Goal: Communication & Community: Answer question/provide support

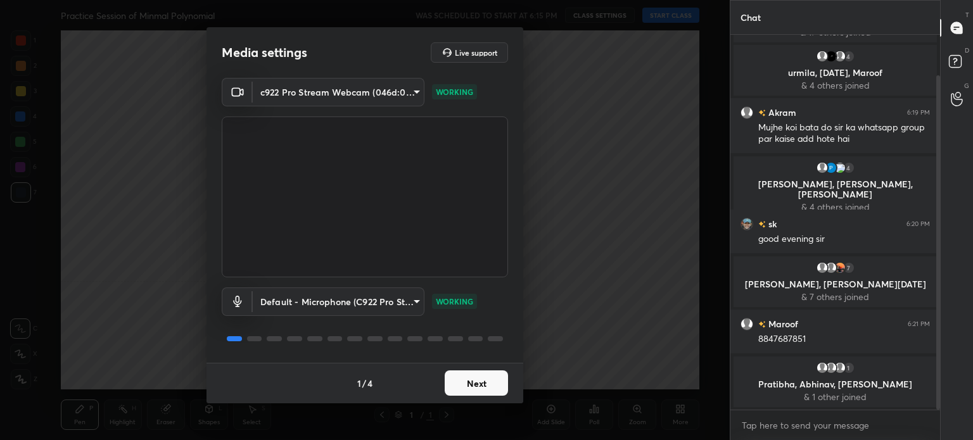
scroll to position [74, 0]
click at [476, 380] on button "Next" at bounding box center [476, 383] width 63 height 25
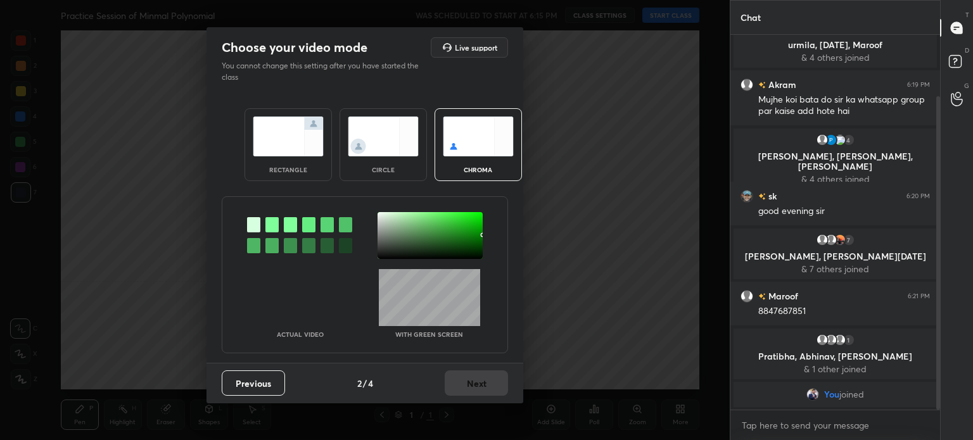
click at [386, 217] on div at bounding box center [430, 235] width 105 height 47
click at [381, 217] on div at bounding box center [430, 235] width 105 height 47
click at [478, 380] on button "Next" at bounding box center [476, 383] width 63 height 25
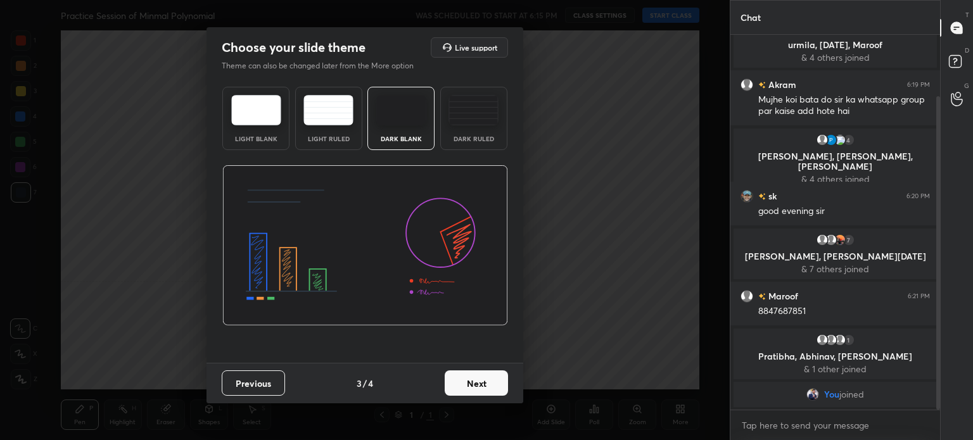
click at [489, 392] on button "Next" at bounding box center [476, 383] width 63 height 25
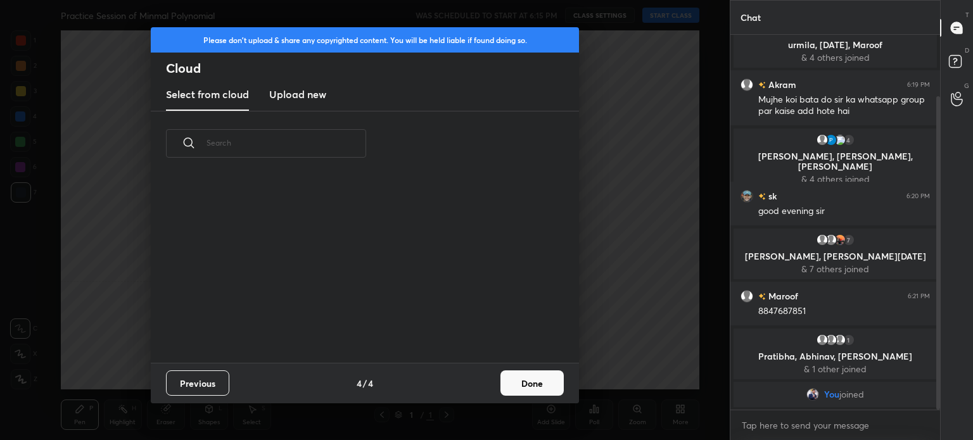
click at [531, 385] on button "Done" at bounding box center [532, 383] width 63 height 25
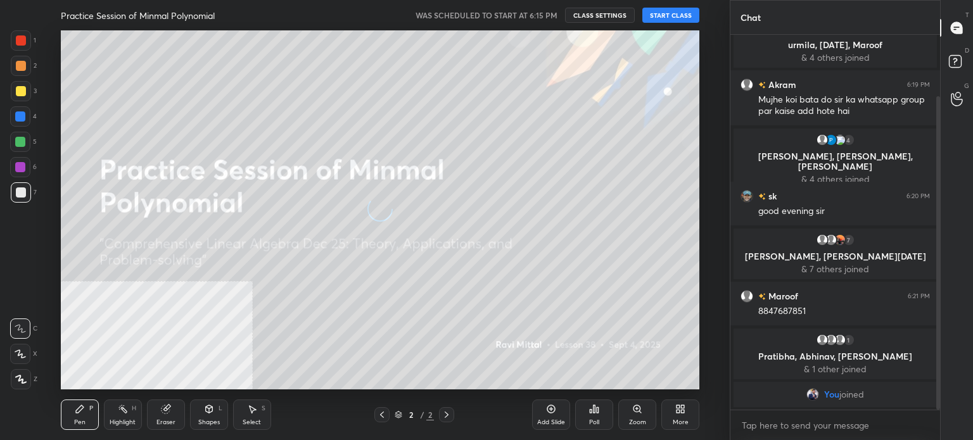
scroll to position [118, 0]
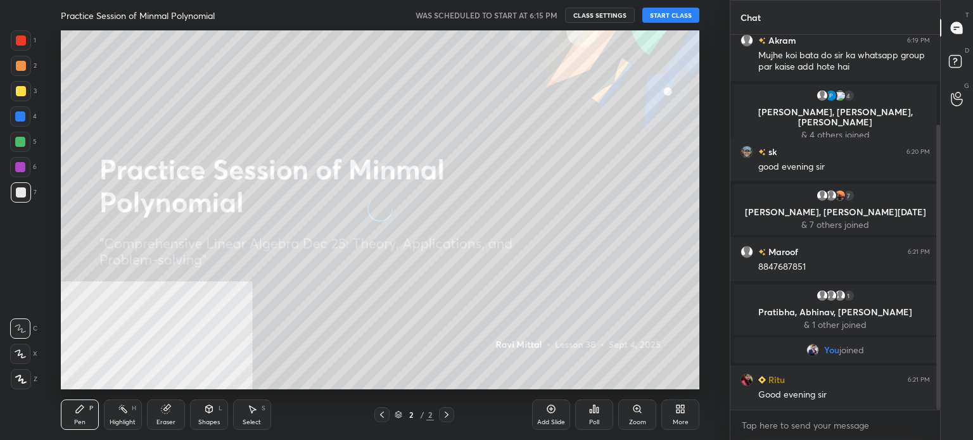
click at [670, 17] on button "START CLASS" at bounding box center [671, 15] width 57 height 15
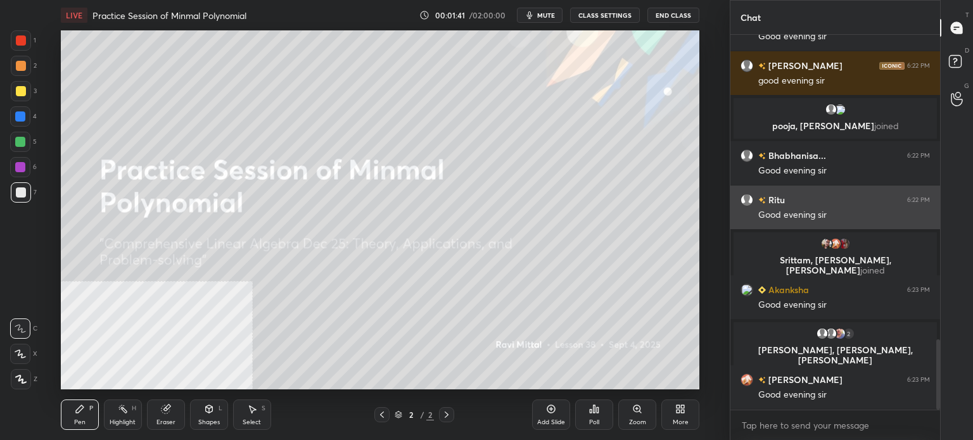
scroll to position [1668, 0]
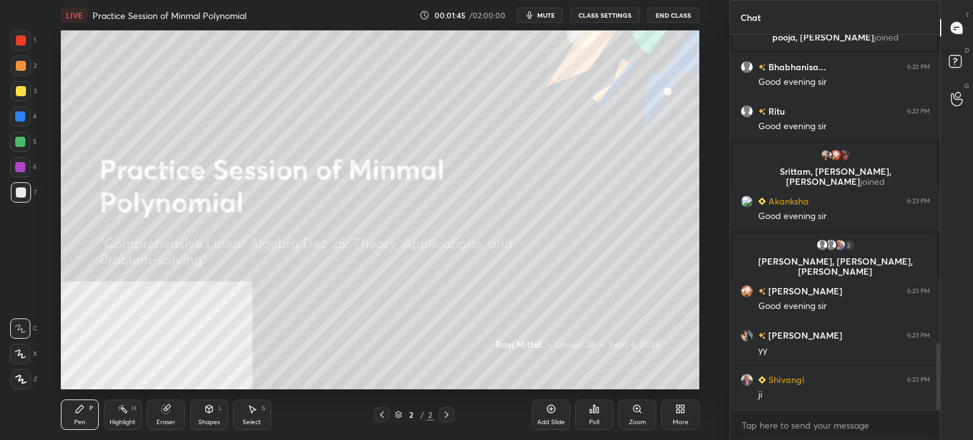
click at [544, 16] on span "mute" at bounding box center [546, 15] width 18 height 9
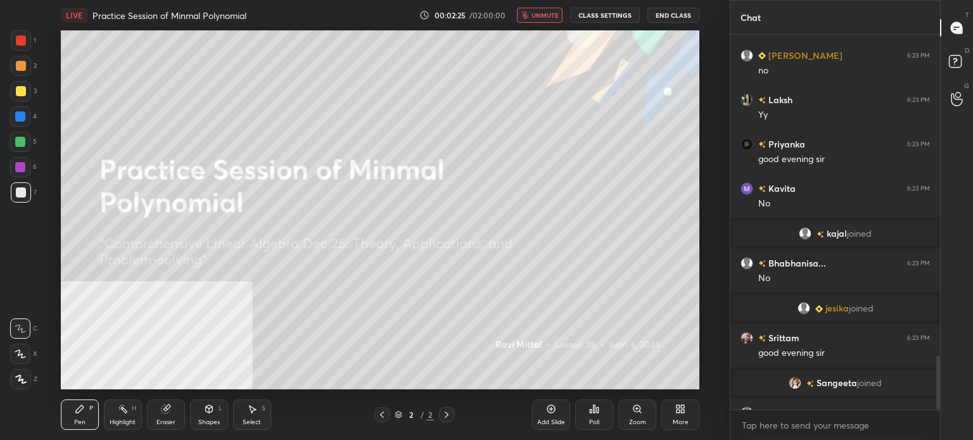
scroll to position [2242, 0]
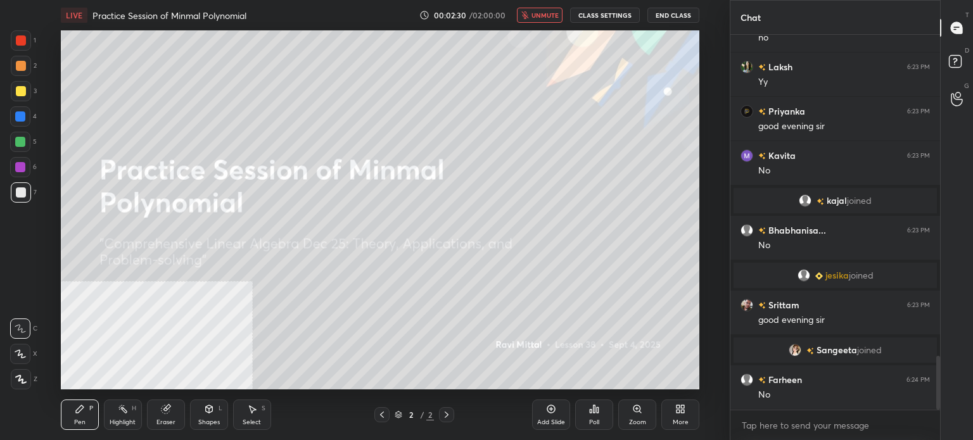
click at [537, 17] on span "unmute" at bounding box center [545, 15] width 27 height 9
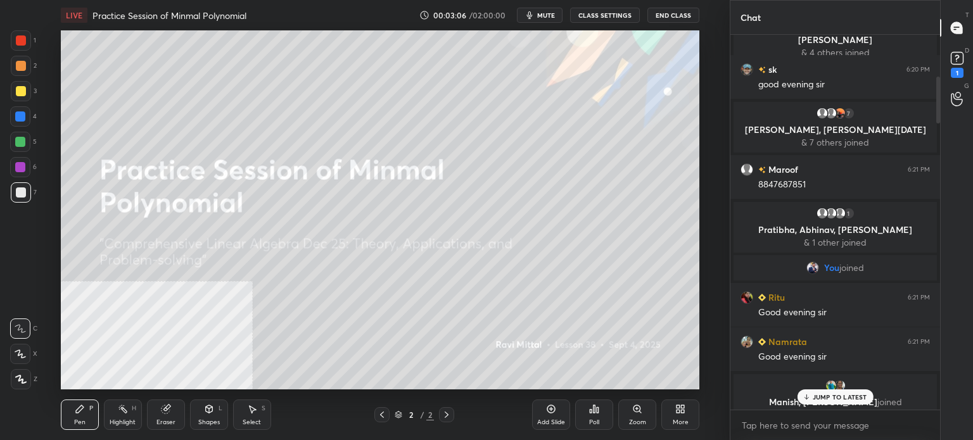
scroll to position [0, 0]
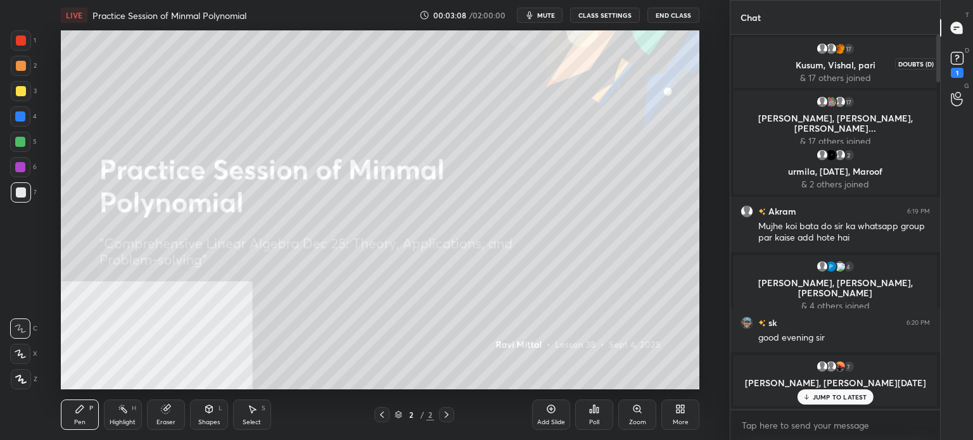
click at [963, 57] on icon at bounding box center [957, 58] width 19 height 19
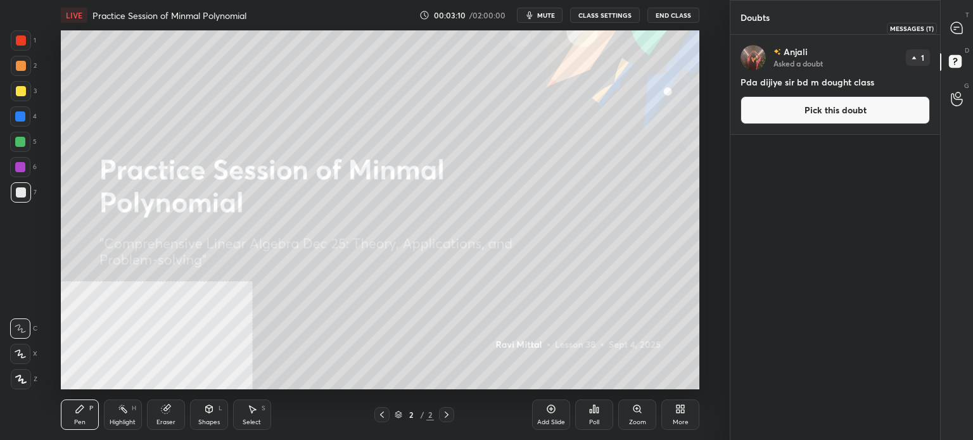
click at [968, 30] on div at bounding box center [957, 27] width 25 height 23
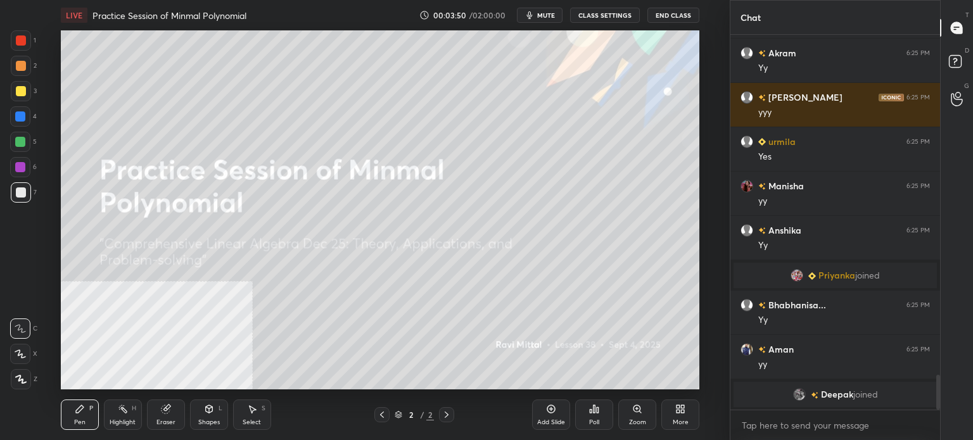
scroll to position [3655, 0]
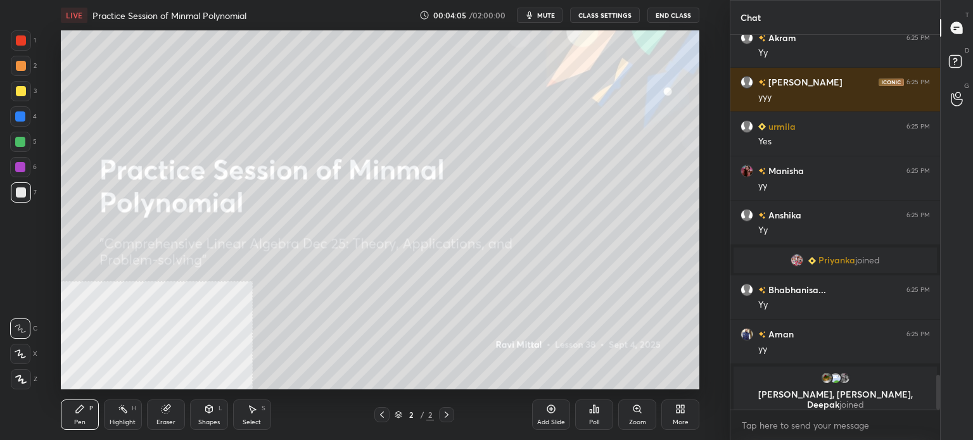
click at [679, 414] on div "More" at bounding box center [681, 415] width 38 height 30
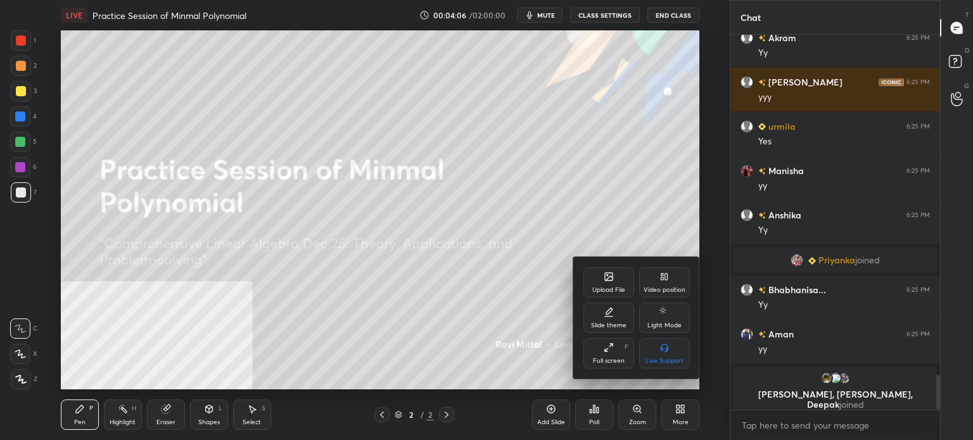
click at [623, 289] on div "Upload File" at bounding box center [608, 290] width 33 height 6
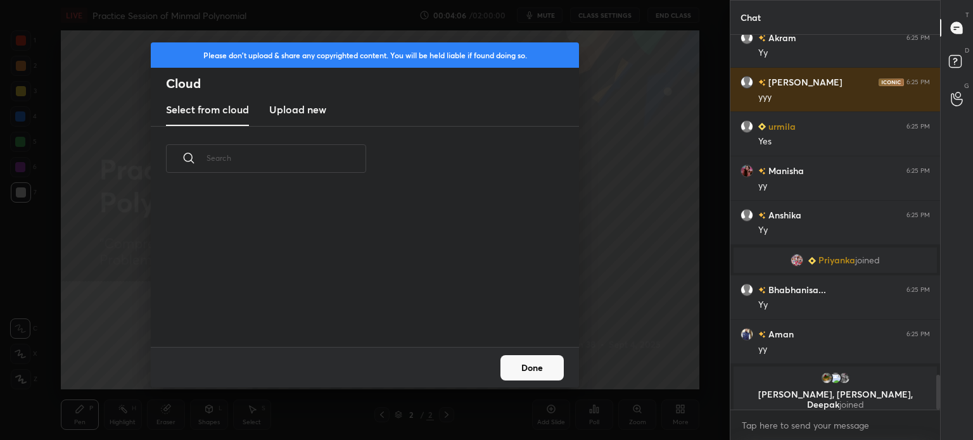
click at [284, 120] on new "Upload new" at bounding box center [297, 110] width 57 height 32
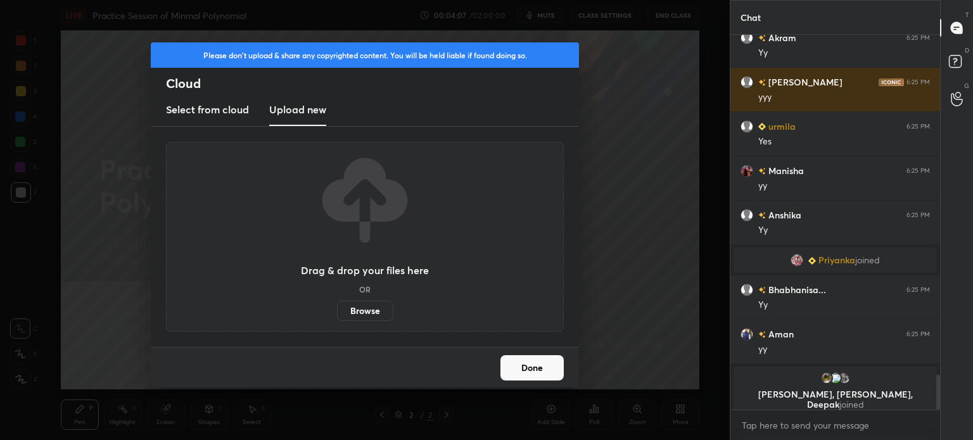
click at [378, 308] on label "Browse" at bounding box center [365, 311] width 56 height 20
click at [337, 308] on input "Browse" at bounding box center [337, 311] width 0 height 20
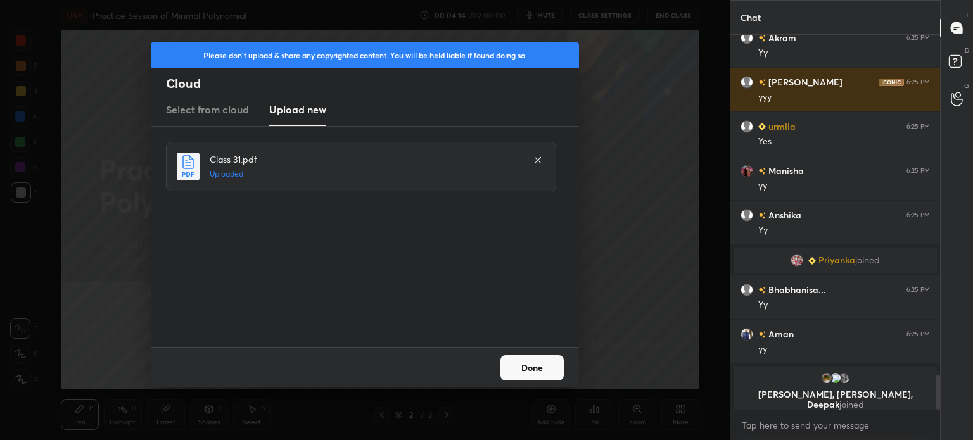
drag, startPoint x: 527, startPoint y: 368, endPoint x: 540, endPoint y: 350, distance: 21.8
click at [528, 368] on button "Done" at bounding box center [532, 367] width 63 height 25
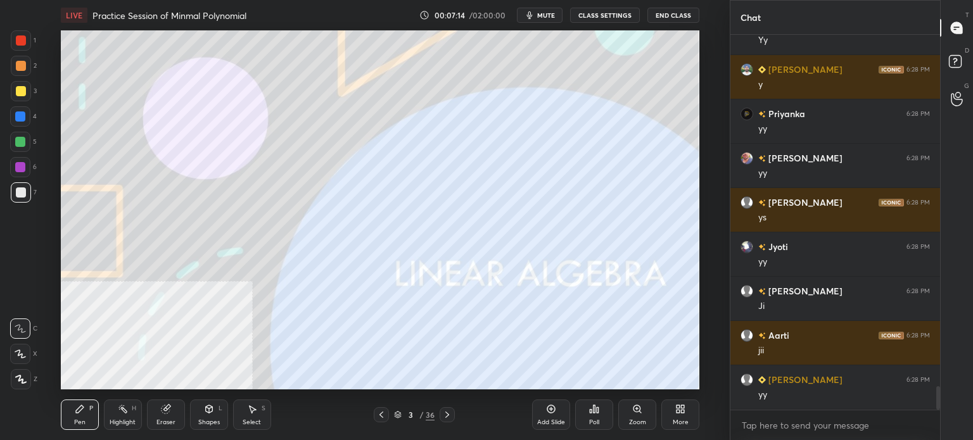
scroll to position [5589, 0]
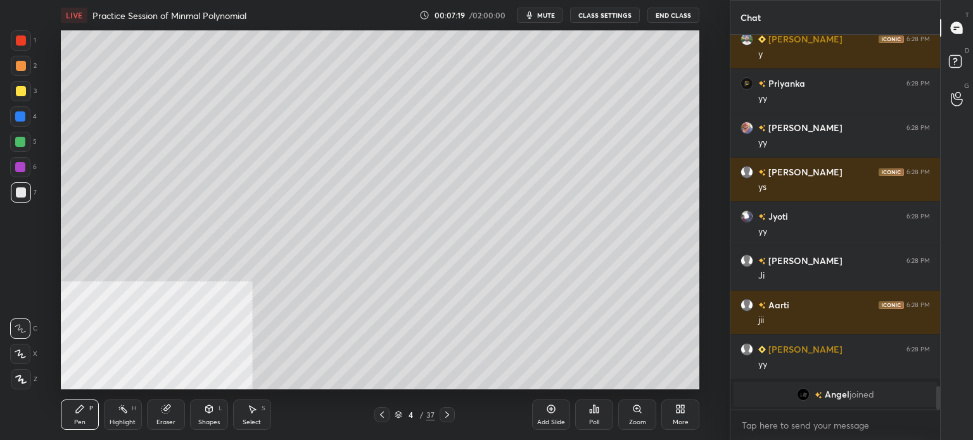
drag, startPoint x: 19, startPoint y: 67, endPoint x: 32, endPoint y: 76, distance: 15.5
click at [18, 68] on div at bounding box center [21, 66] width 10 height 10
click at [22, 385] on div at bounding box center [21, 379] width 20 height 20
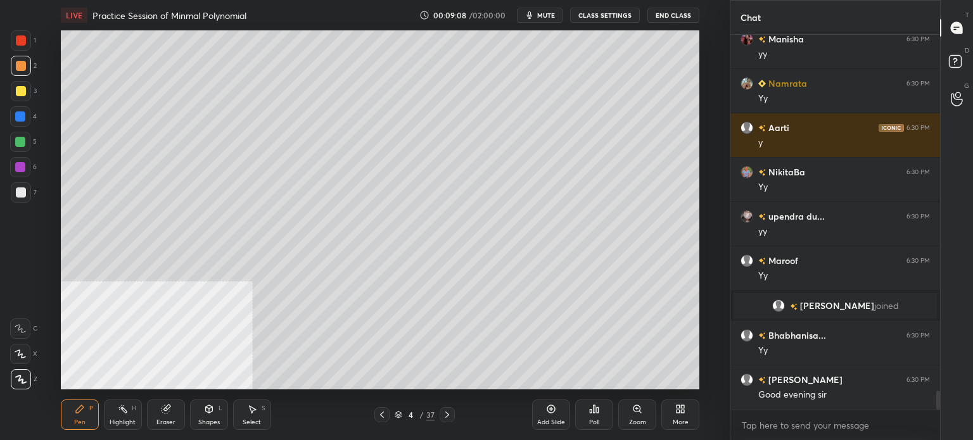
scroll to position [7044, 0]
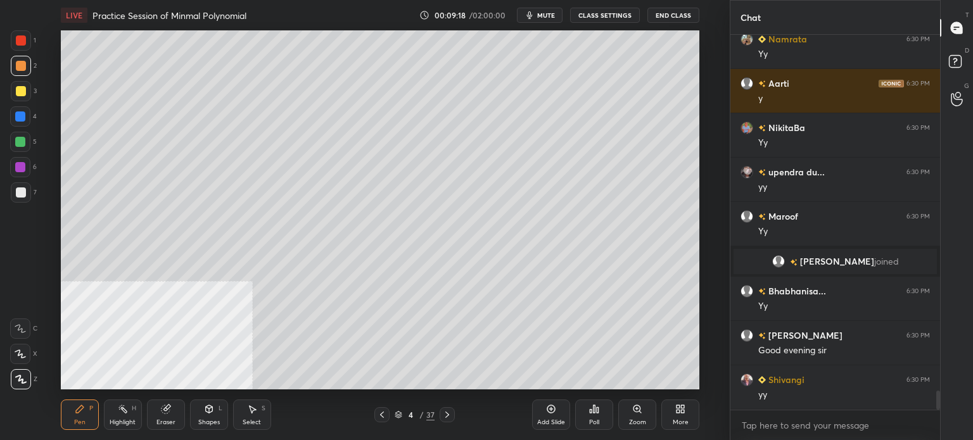
click at [715, 240] on div "Setting up your live class Poll for secs No correct answer Start poll" at bounding box center [380, 209] width 679 height 359
click at [124, 424] on div "Highlight" at bounding box center [123, 422] width 26 height 6
click at [22, 89] on div at bounding box center [21, 91] width 10 height 10
click at [30, 372] on div "H" at bounding box center [27, 379] width 34 height 20
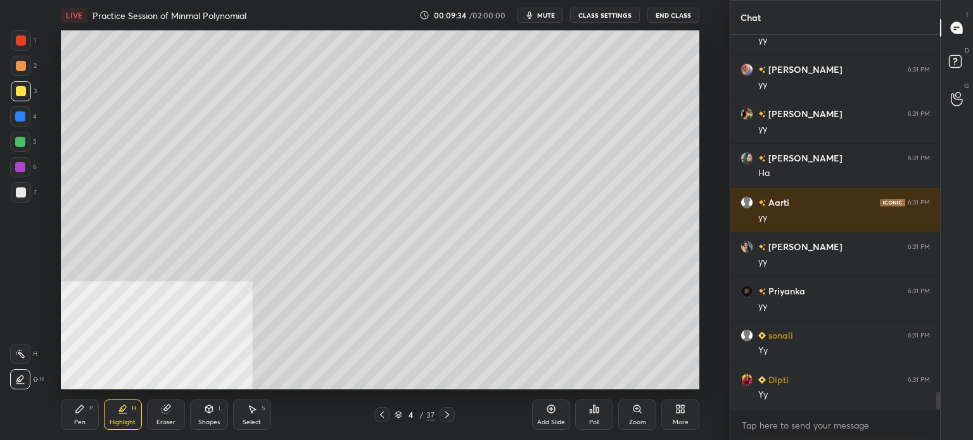
scroll to position [7487, 0]
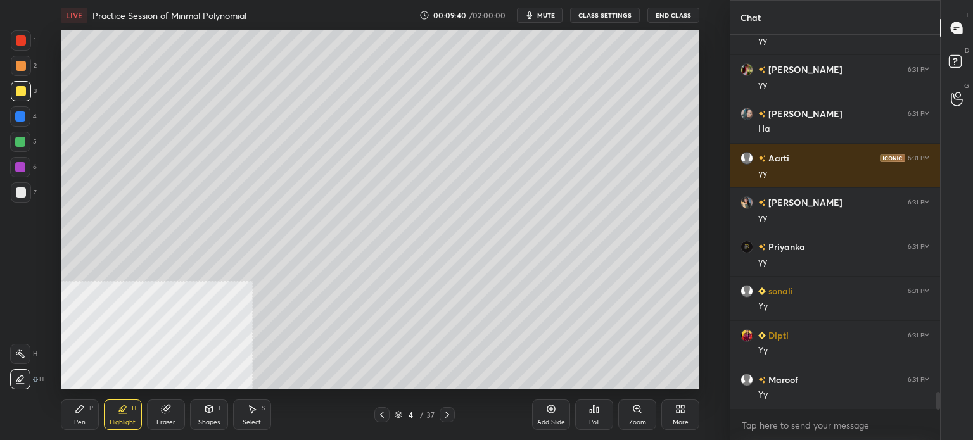
click at [86, 418] on div "Pen P" at bounding box center [80, 415] width 38 height 30
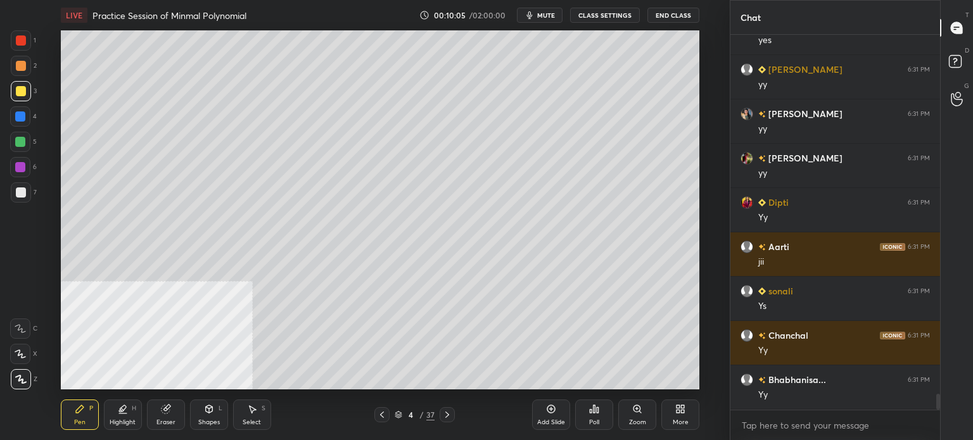
scroll to position [8330, 0]
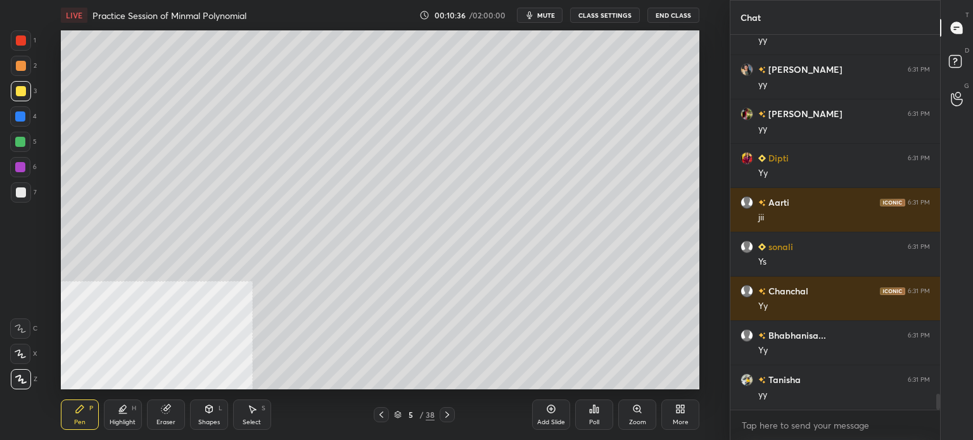
click at [25, 65] on div at bounding box center [21, 66] width 10 height 10
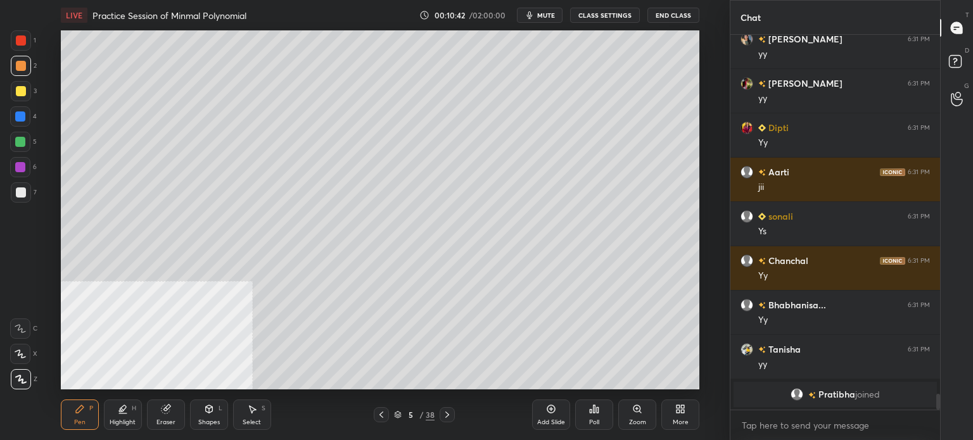
click at [547, 17] on span "mute" at bounding box center [546, 15] width 18 height 9
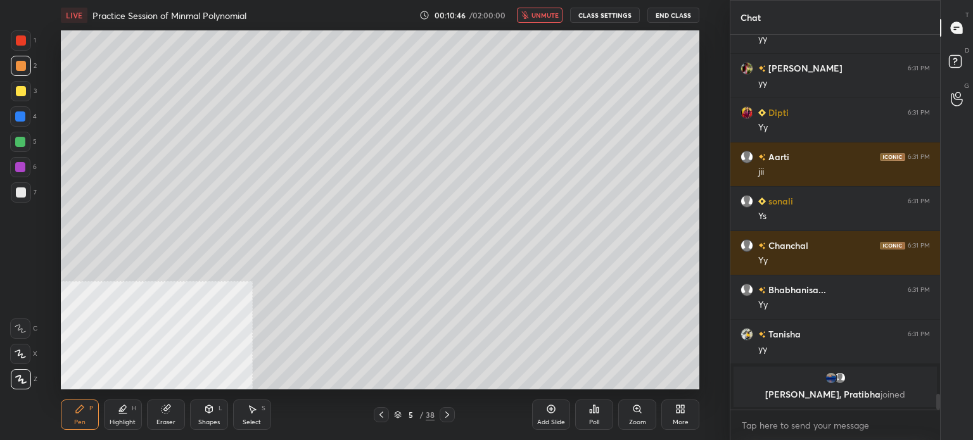
click at [162, 419] on div "Eraser" at bounding box center [166, 415] width 38 height 30
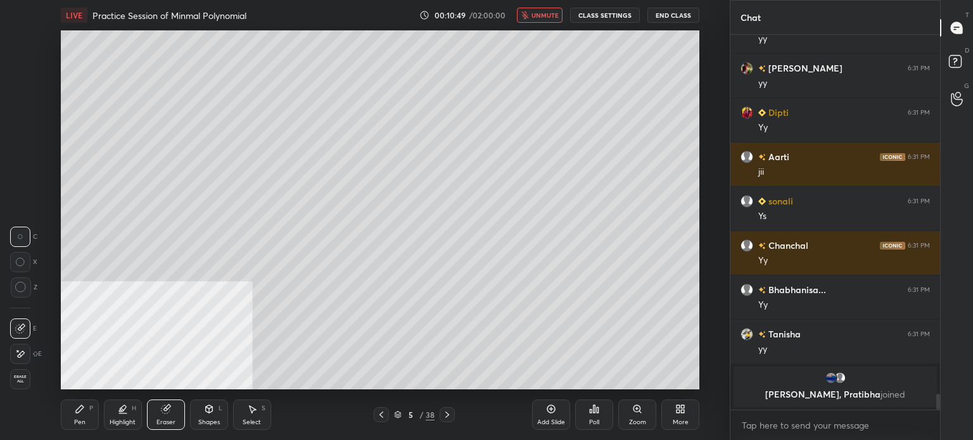
click at [86, 418] on div "Pen P" at bounding box center [80, 415] width 38 height 30
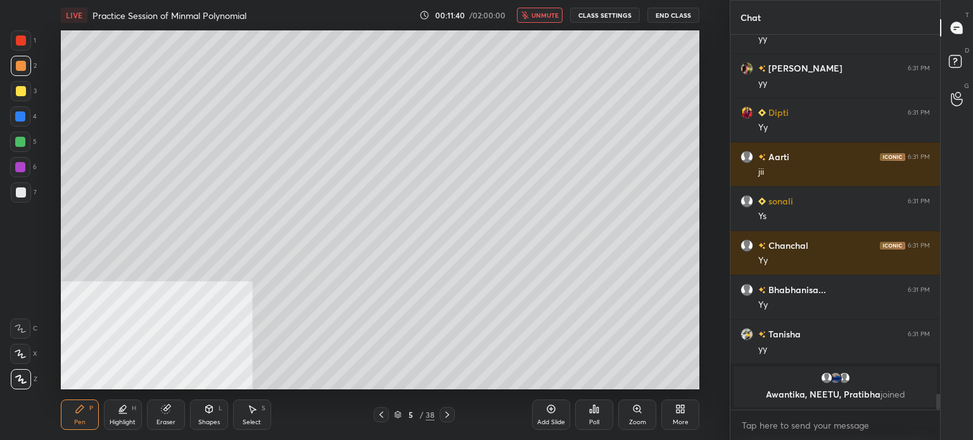
scroll to position [8386, 0]
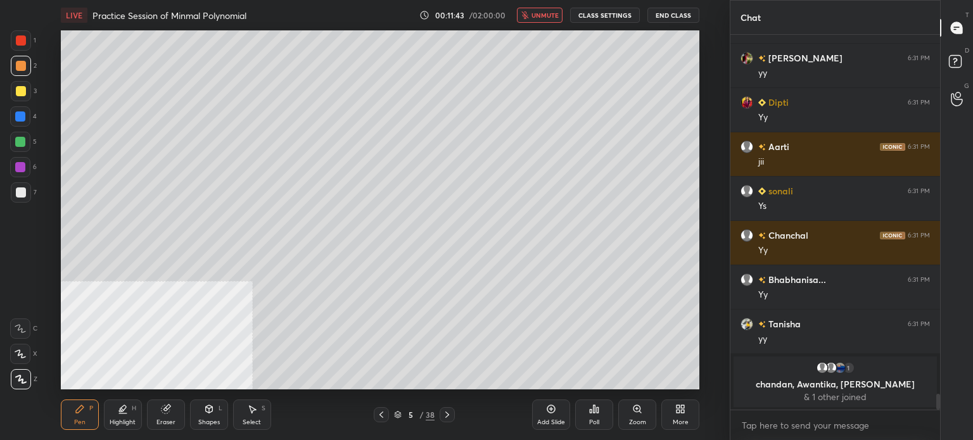
click at [544, 22] on button "unmute" at bounding box center [540, 15] width 46 height 15
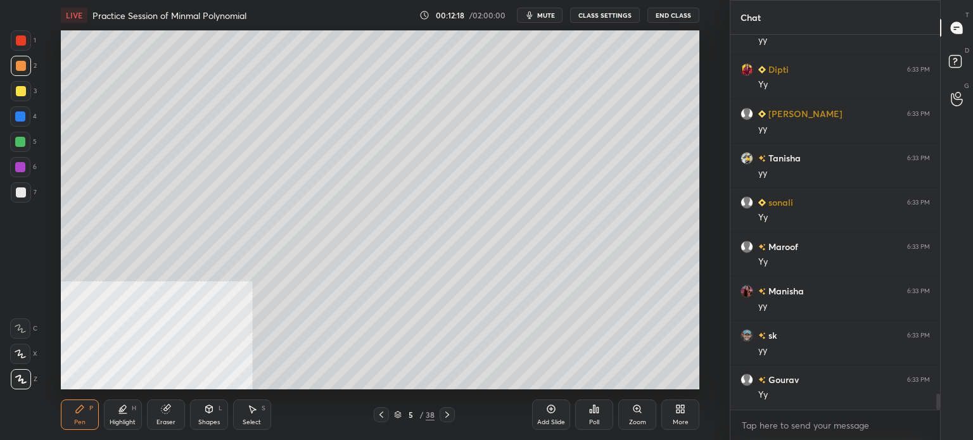
scroll to position [8514, 0]
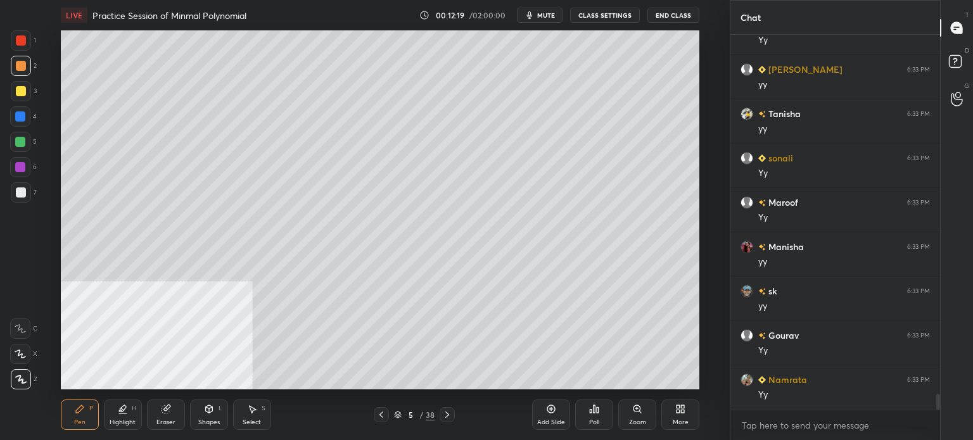
click at [163, 409] on icon at bounding box center [165, 410] width 8 height 8
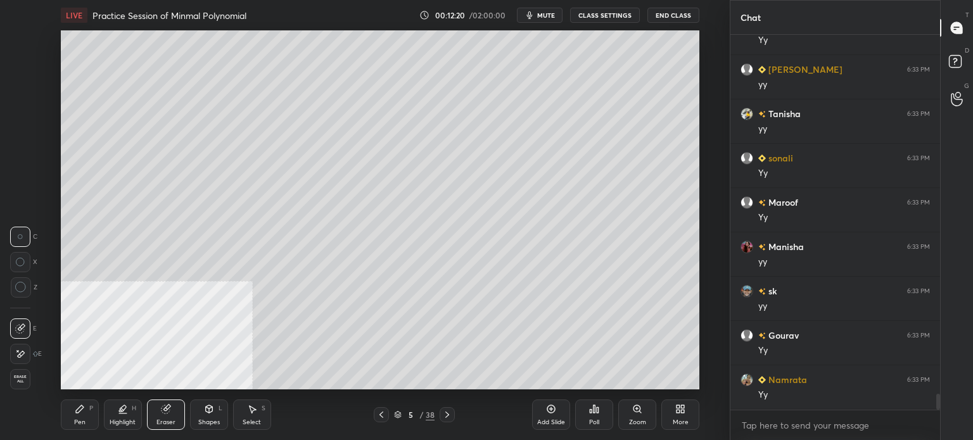
scroll to position [8558, 0]
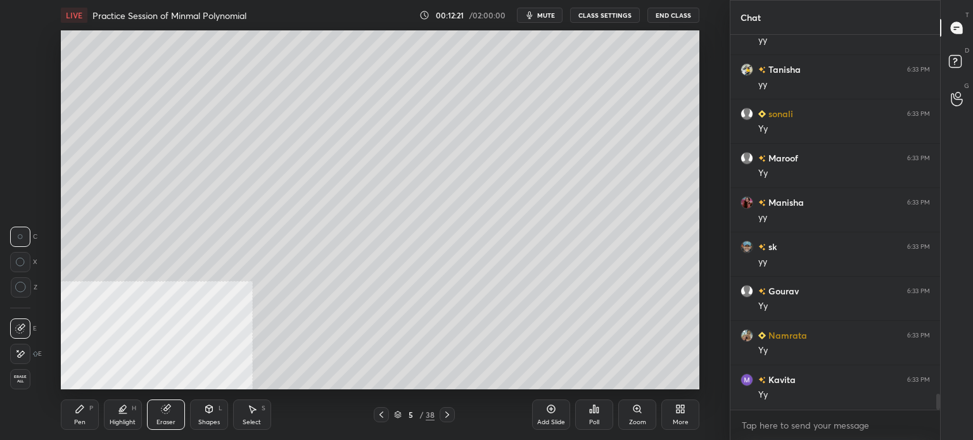
click at [82, 418] on div "Pen P" at bounding box center [80, 415] width 38 height 30
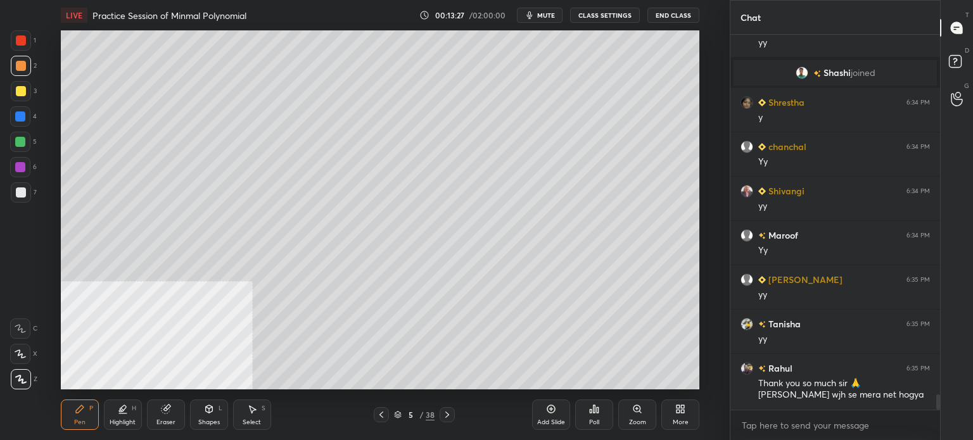
scroll to position [8828, 0]
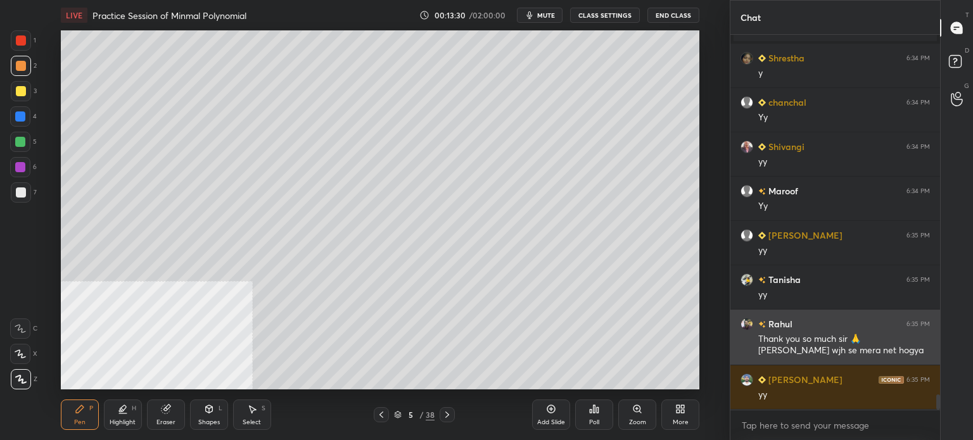
click at [835, 341] on div "Thank you so much sir 🙏 [PERSON_NAME] wjh se mera net hogya" at bounding box center [844, 345] width 172 height 24
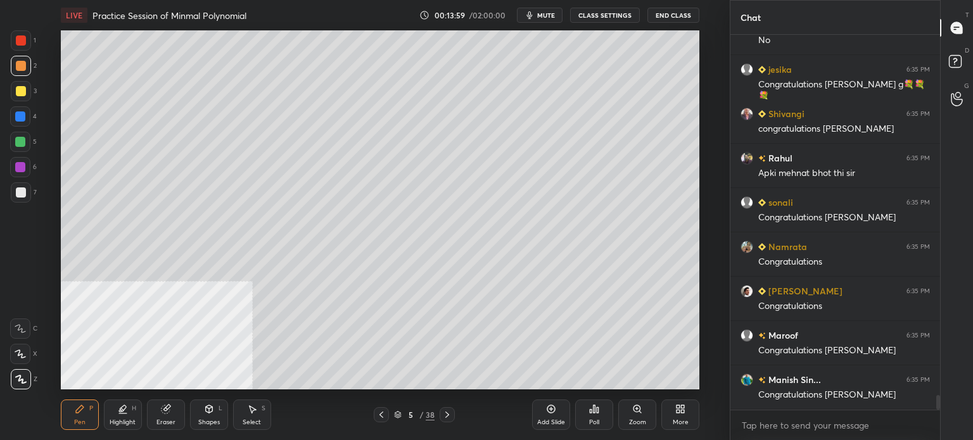
scroll to position [9340, 0]
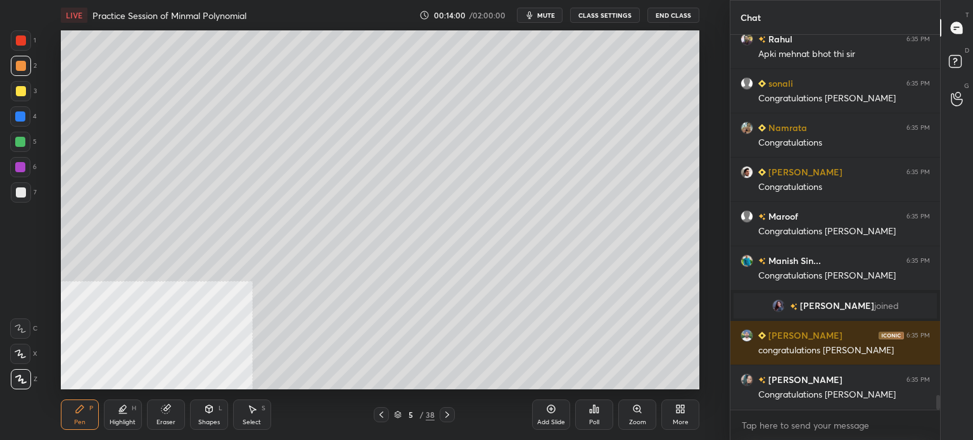
click at [548, 16] on span "mute" at bounding box center [546, 15] width 18 height 9
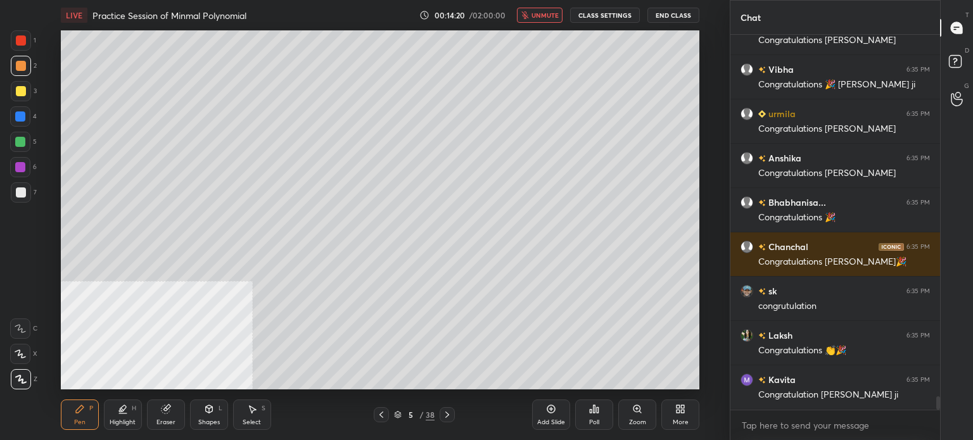
scroll to position [10094, 0]
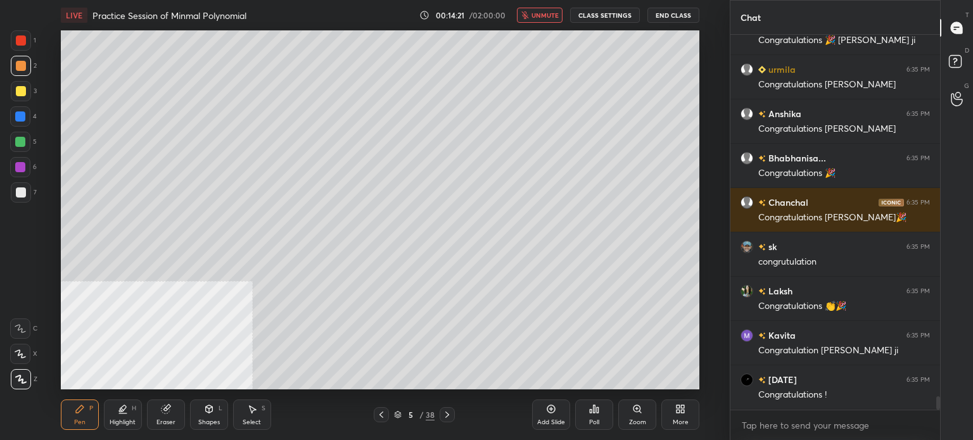
click at [553, 15] on span "unmute" at bounding box center [545, 15] width 27 height 9
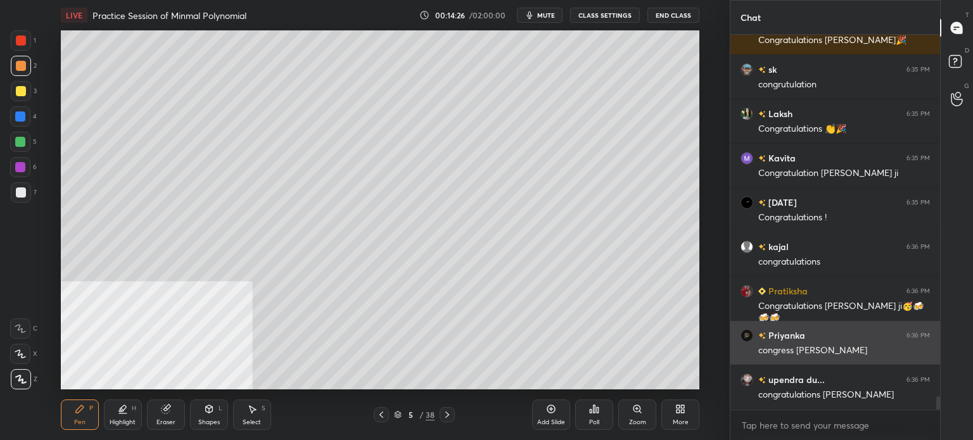
scroll to position [10316, 0]
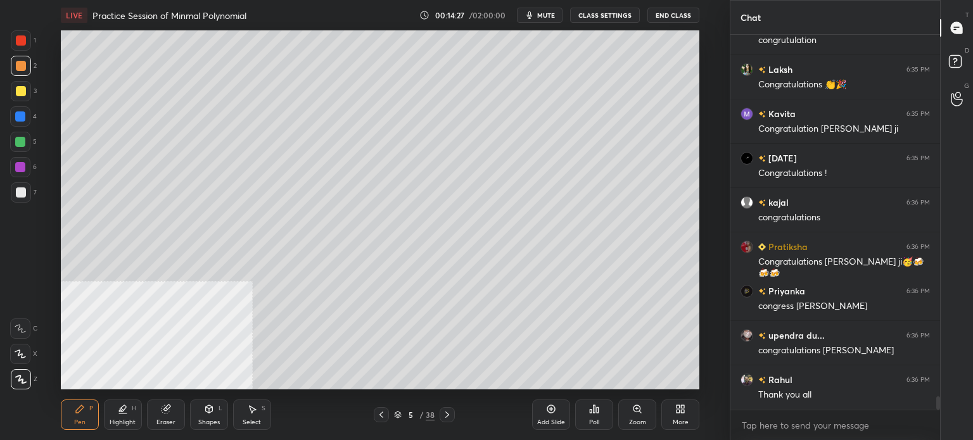
click at [553, 15] on span "mute" at bounding box center [546, 15] width 18 height 9
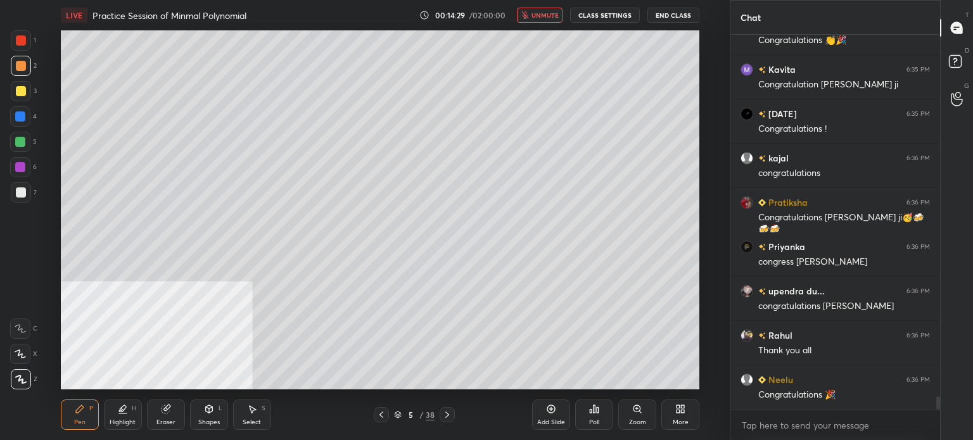
scroll to position [10404, 0]
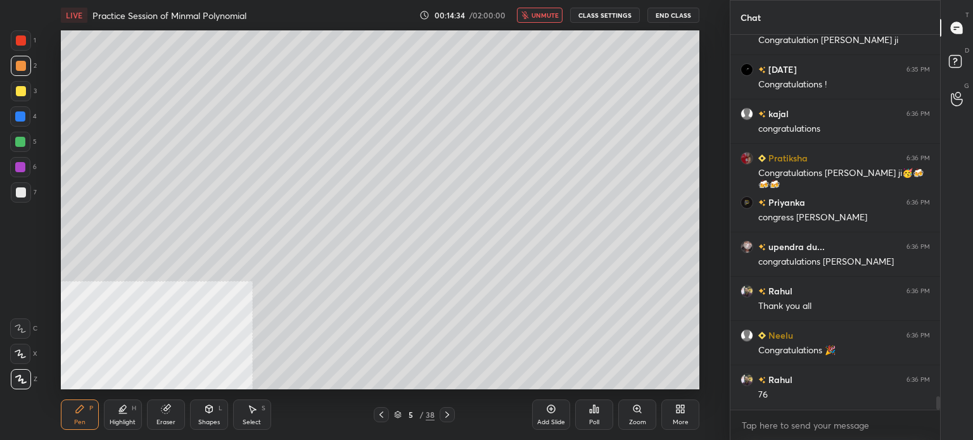
click at [553, 15] on span "unmute" at bounding box center [545, 15] width 27 height 9
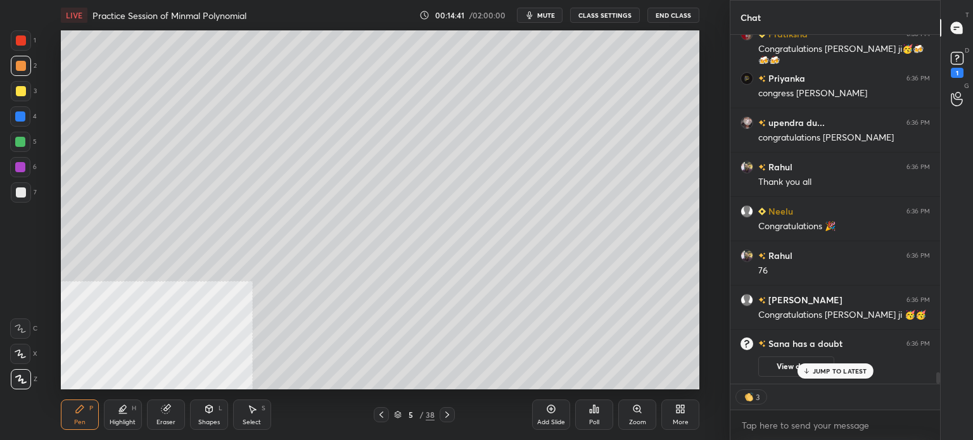
scroll to position [10097, 0]
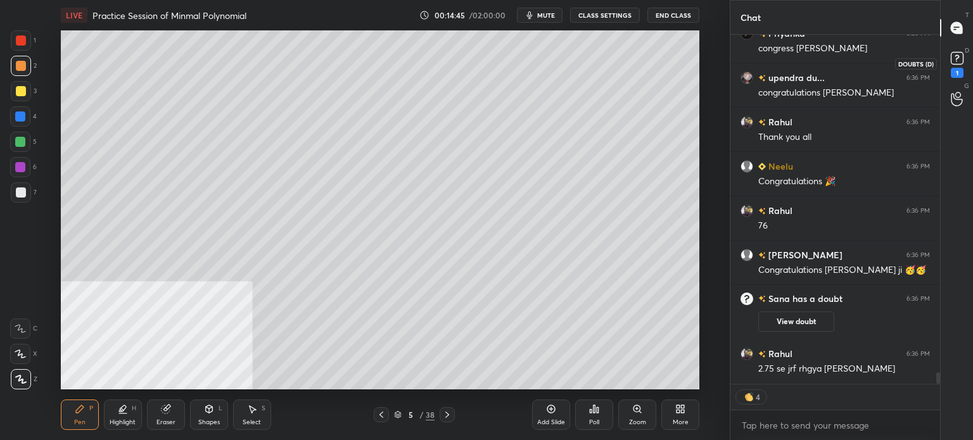
click at [961, 54] on rect at bounding box center [957, 59] width 12 height 12
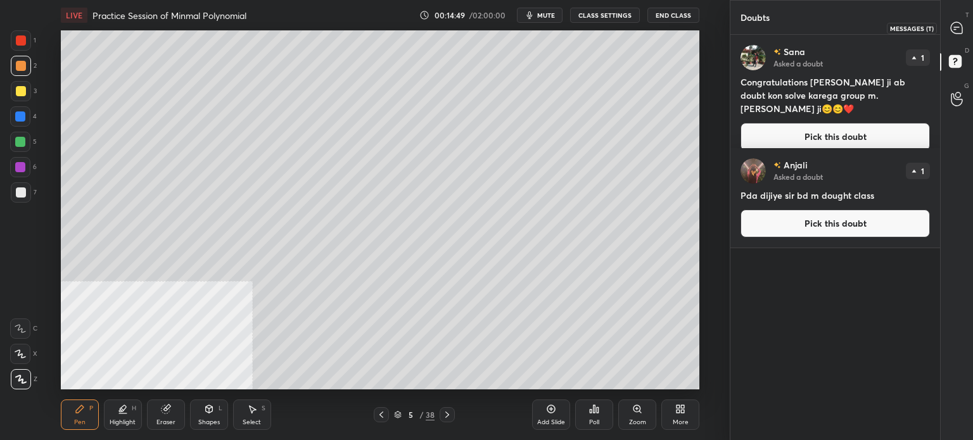
click at [960, 27] on icon at bounding box center [956, 27] width 11 height 11
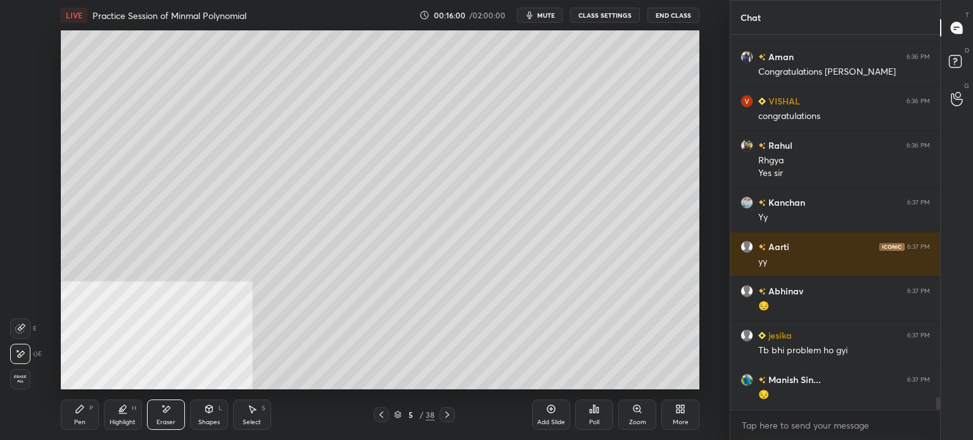
scroll to position [10818, 0]
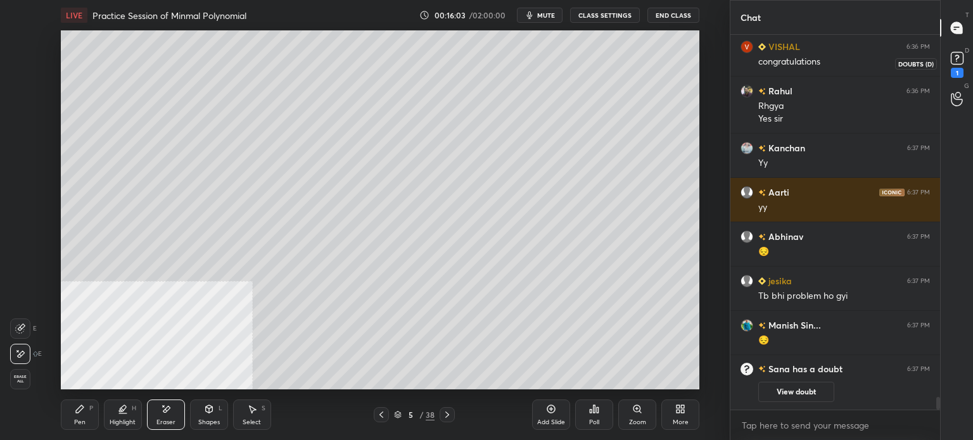
click at [948, 61] on icon at bounding box center [957, 58] width 19 height 19
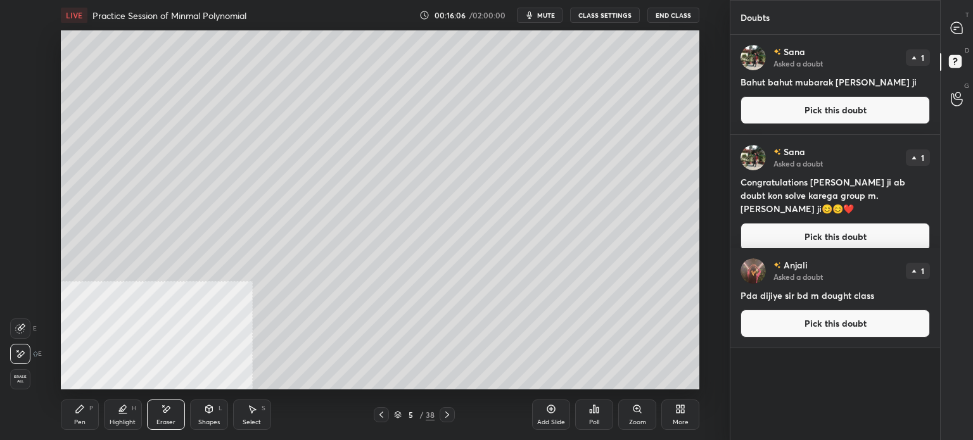
click at [972, 30] on div "T Messages (T)" at bounding box center [957, 27] width 32 height 35
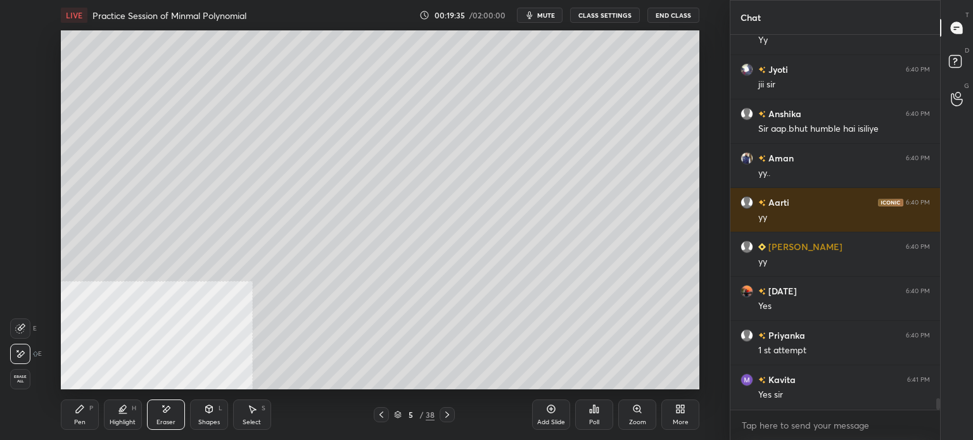
scroll to position [11939, 0]
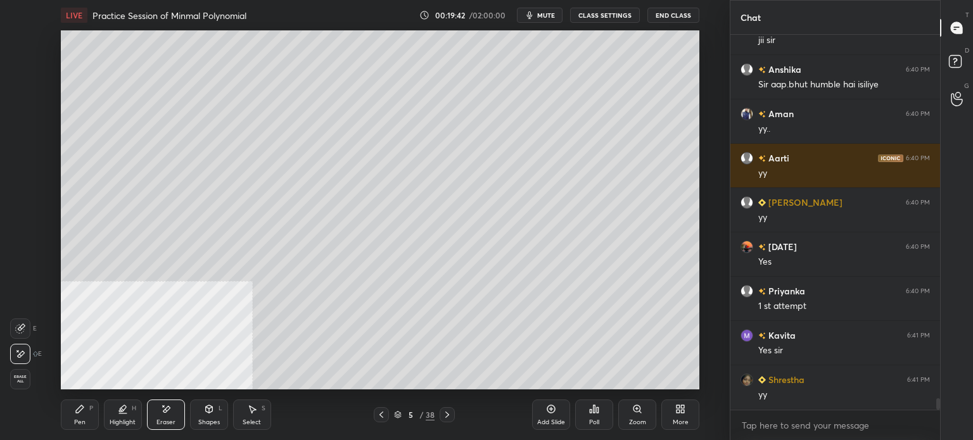
click at [74, 413] on div "Pen P" at bounding box center [80, 415] width 38 height 30
click at [25, 93] on div at bounding box center [21, 91] width 10 height 10
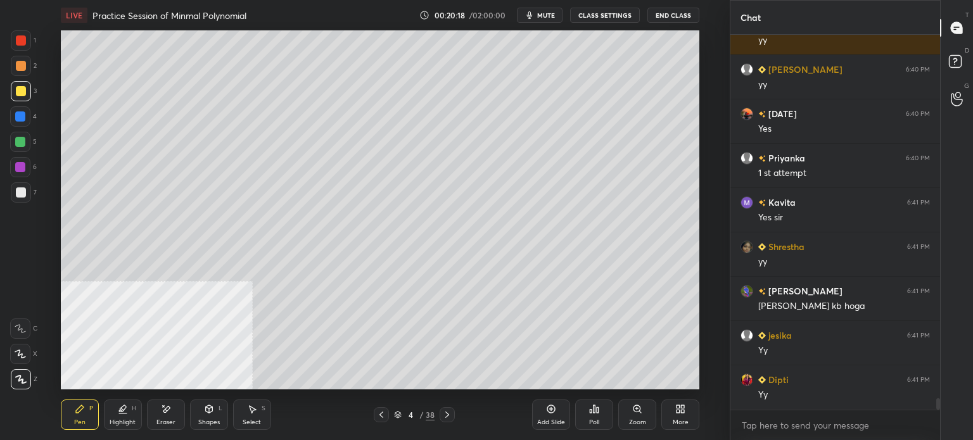
scroll to position [12117, 0]
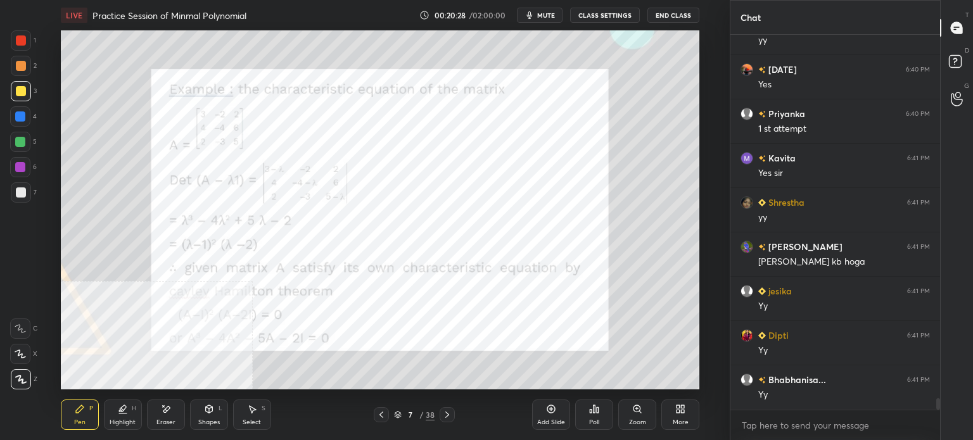
click at [682, 412] on icon at bounding box center [683, 411] width 3 height 3
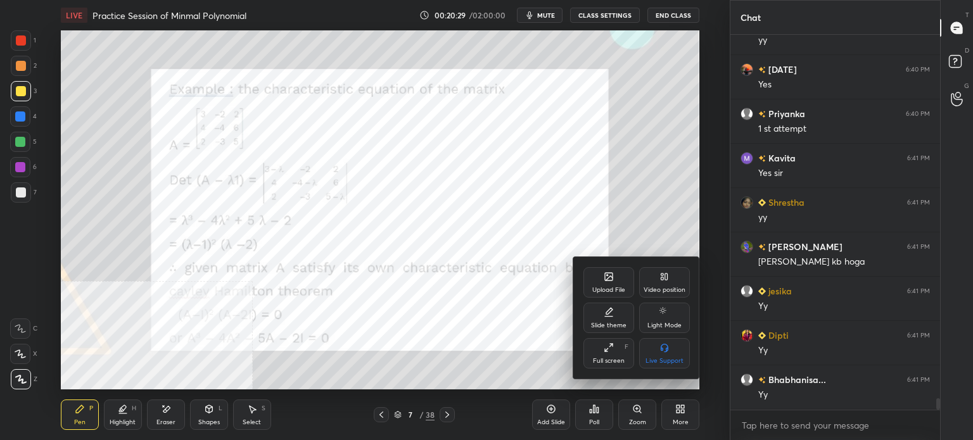
click at [656, 281] on div "Video position" at bounding box center [664, 282] width 51 height 30
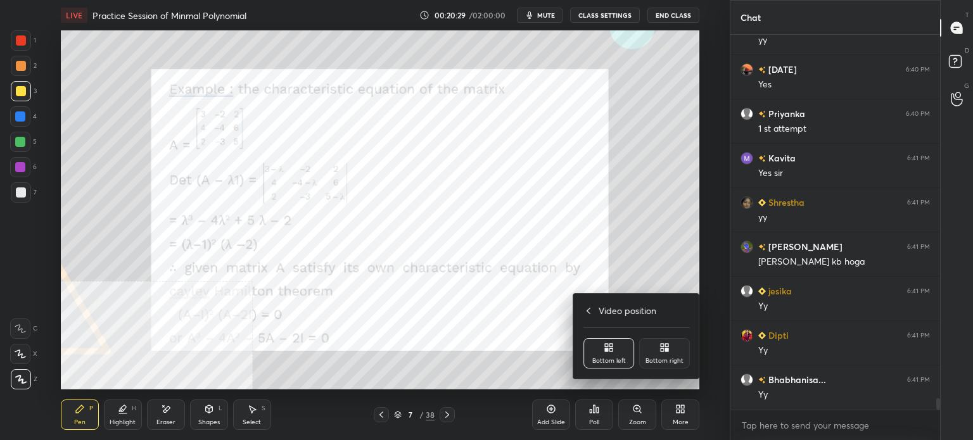
click at [662, 347] on icon at bounding box center [662, 345] width 3 height 3
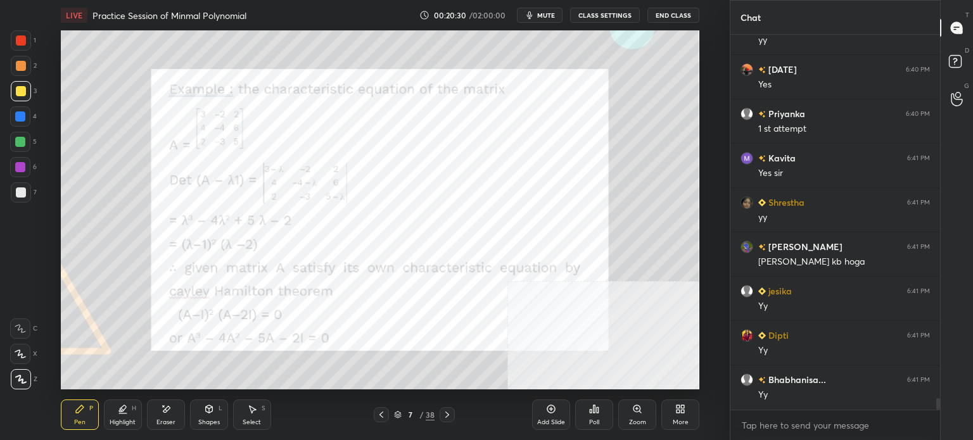
click at [25, 35] on div at bounding box center [21, 40] width 20 height 20
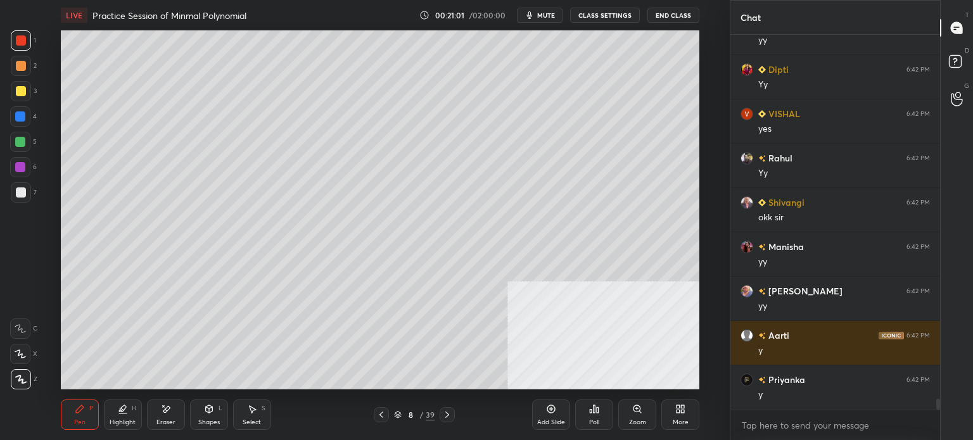
scroll to position [12693, 0]
click at [16, 88] on div at bounding box center [21, 91] width 10 height 10
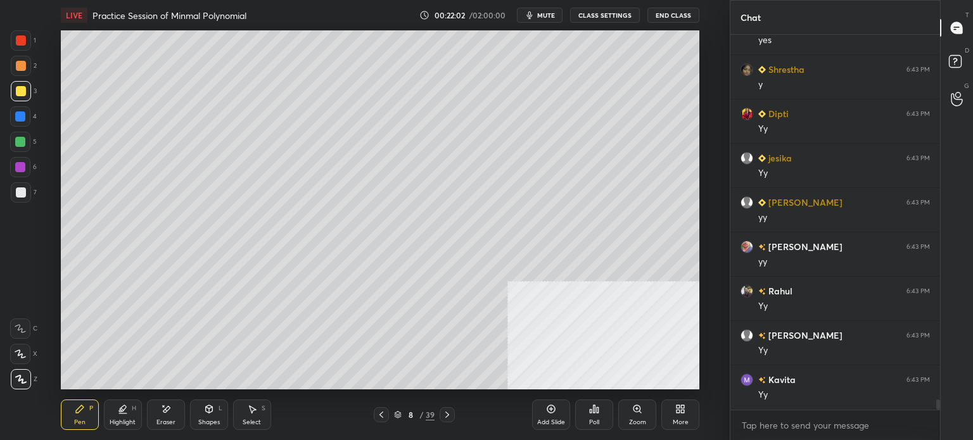
scroll to position [13225, 0]
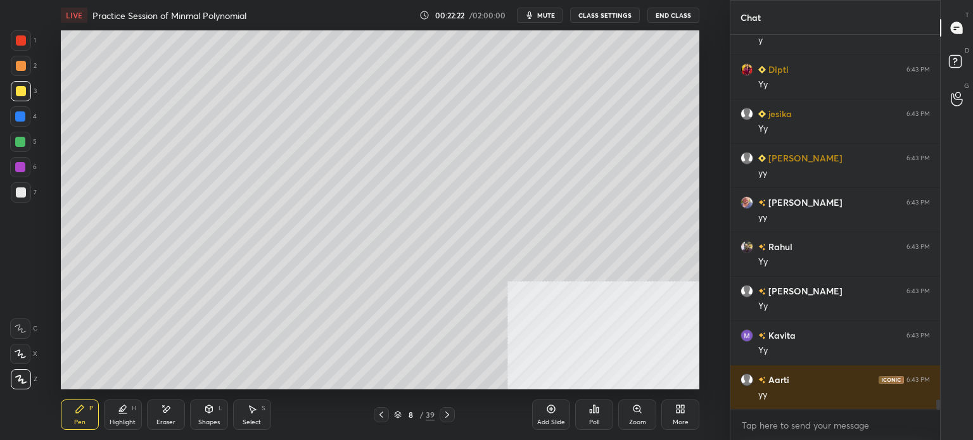
drag, startPoint x: 37, startPoint y: 195, endPoint x: 54, endPoint y: 193, distance: 17.2
click at [38, 196] on div "1 2 3 4 5 6 7 C X Z E E Erase all H H" at bounding box center [20, 209] width 41 height 359
click at [22, 193] on div at bounding box center [21, 193] width 10 height 10
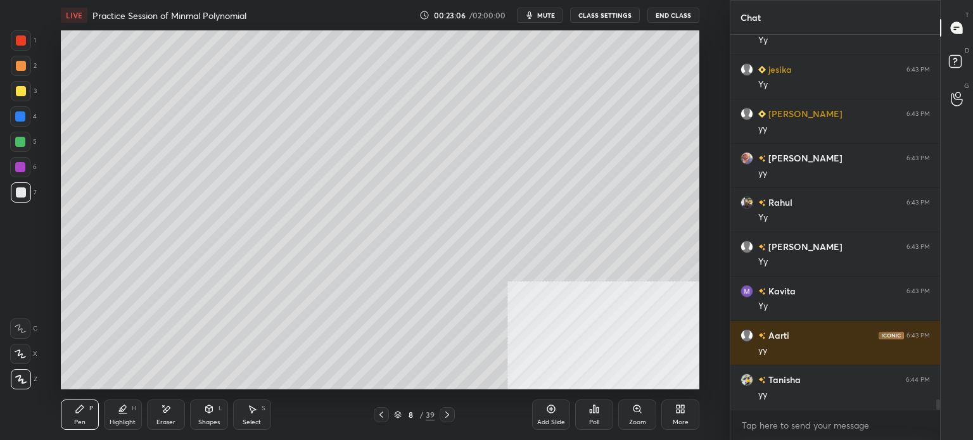
click at [547, 15] on span "mute" at bounding box center [546, 15] width 18 height 9
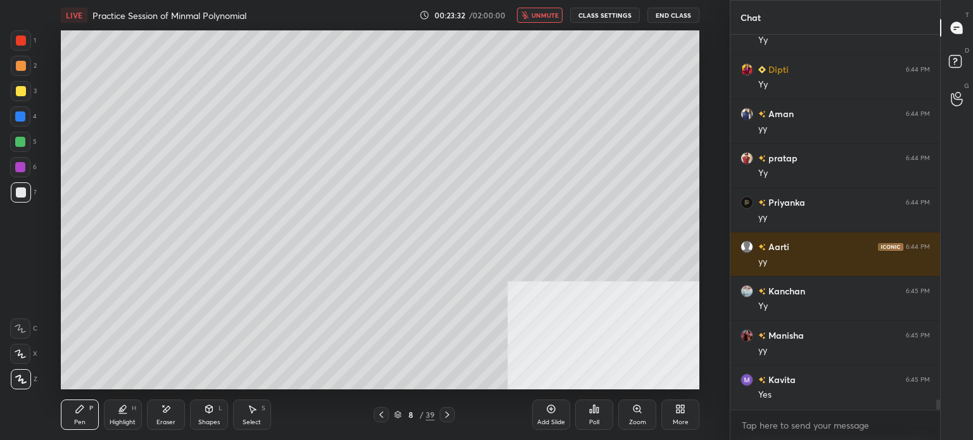
scroll to position [13891, 0]
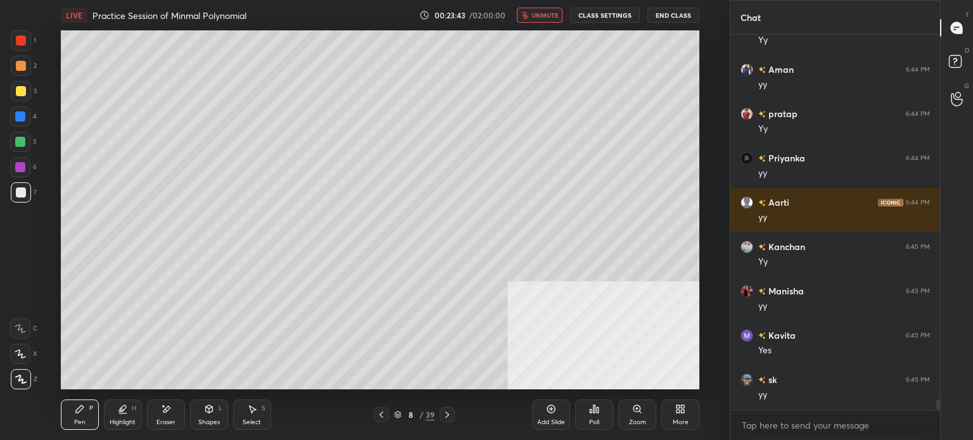
click at [548, 18] on span "unmute" at bounding box center [545, 15] width 27 height 9
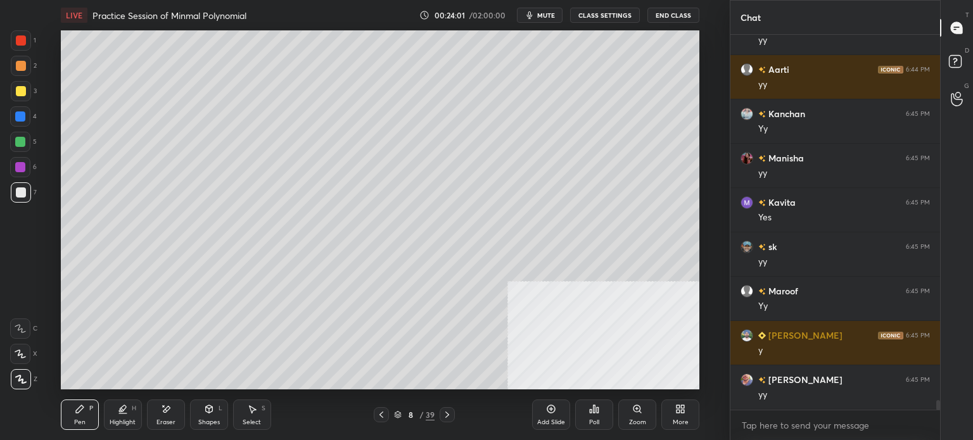
scroll to position [14068, 0]
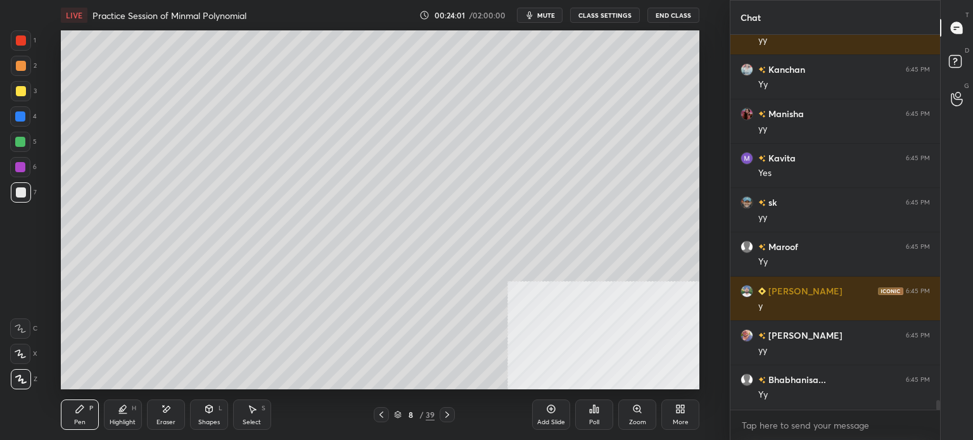
click at [264, 420] on div "Select S" at bounding box center [252, 415] width 38 height 30
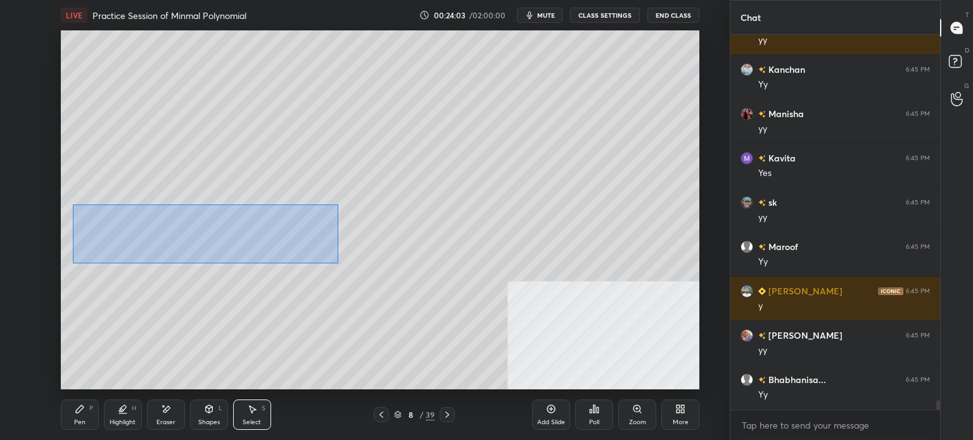
drag, startPoint x: 94, startPoint y: 215, endPoint x: 338, endPoint y: 263, distance: 248.5
click at [335, 263] on div "0 ° Undo Copy Duplicate Duplicate to new slide Delete" at bounding box center [380, 209] width 639 height 359
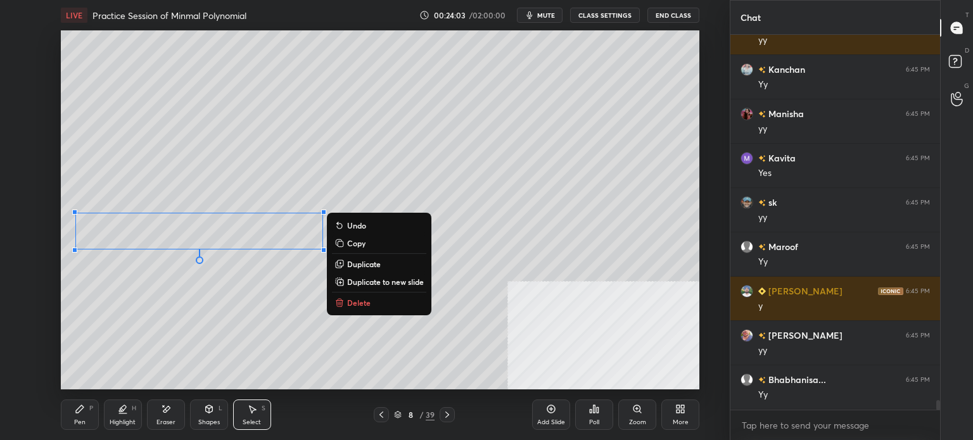
click at [379, 271] on button "Duplicate" at bounding box center [379, 264] width 94 height 15
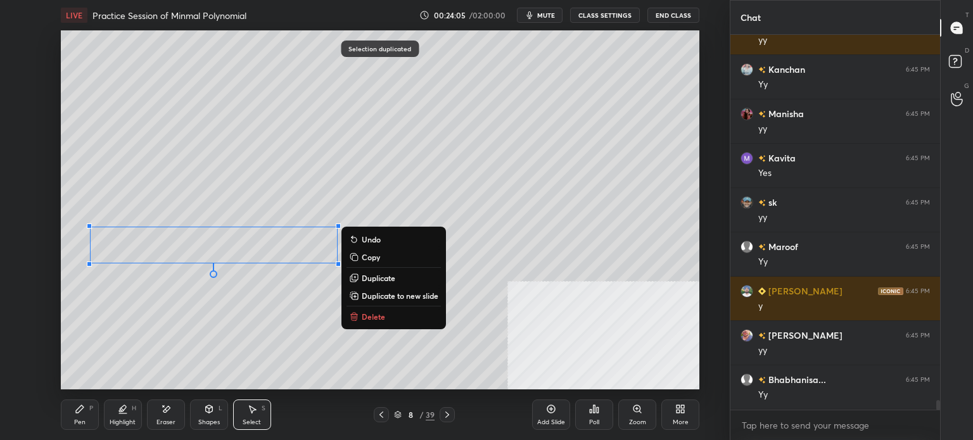
click at [379, 315] on p "Delete" at bounding box center [373, 317] width 23 height 10
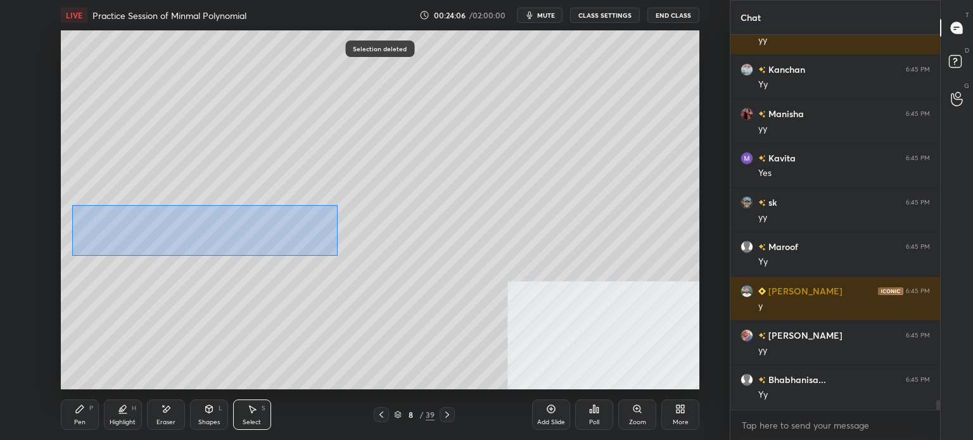
drag, startPoint x: 104, startPoint y: 221, endPoint x: 336, endPoint y: 257, distance: 235.4
click at [337, 257] on div "0 ° Undo Copy Duplicate Duplicate to new slide Delete" at bounding box center [380, 209] width 639 height 359
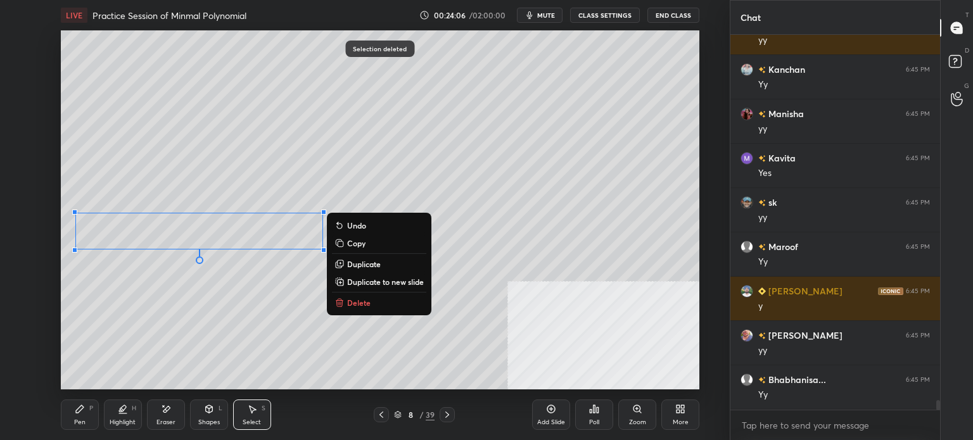
click at [395, 279] on p "Duplicate to new slide" at bounding box center [385, 282] width 77 height 10
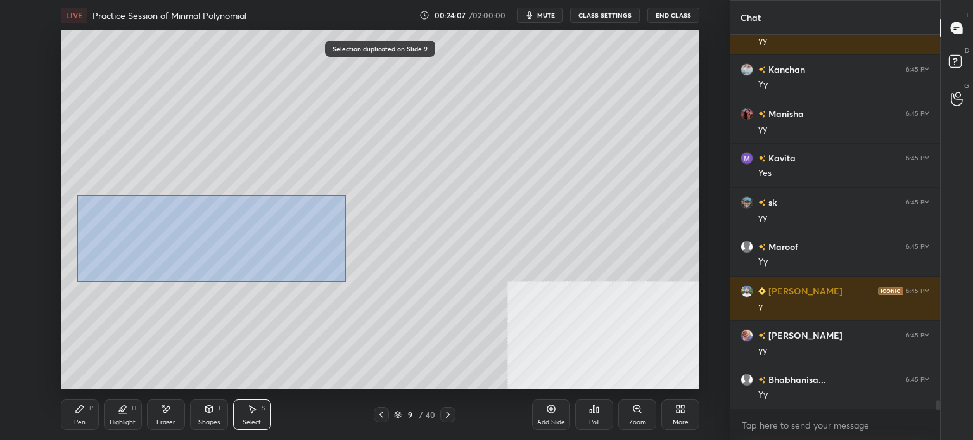
drag, startPoint x: 77, startPoint y: 195, endPoint x: 381, endPoint y: 275, distance: 314.6
click at [396, 285] on div "0 ° Undo Copy Duplicate Duplicate to new slide Delete" at bounding box center [380, 209] width 639 height 359
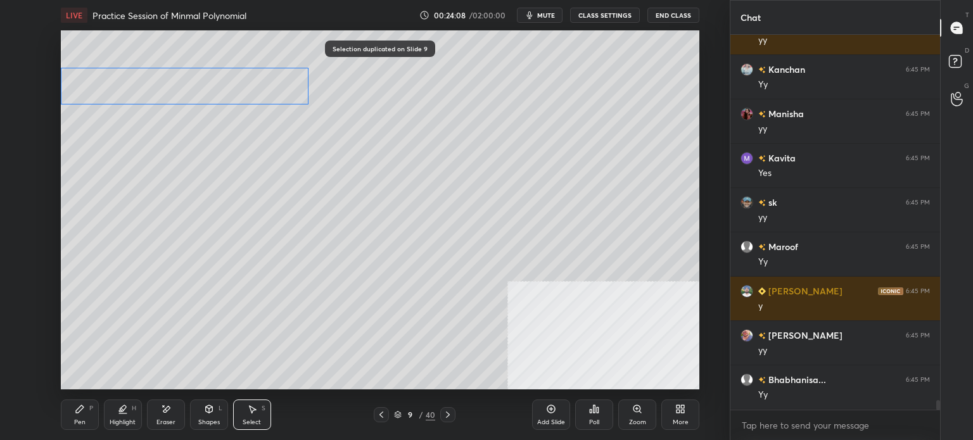
drag, startPoint x: 302, startPoint y: 193, endPoint x: 203, endPoint y: 229, distance: 105.8
click at [285, 96] on div "0 ° Undo Copy Duplicate Duplicate to new slide Delete" at bounding box center [380, 209] width 639 height 359
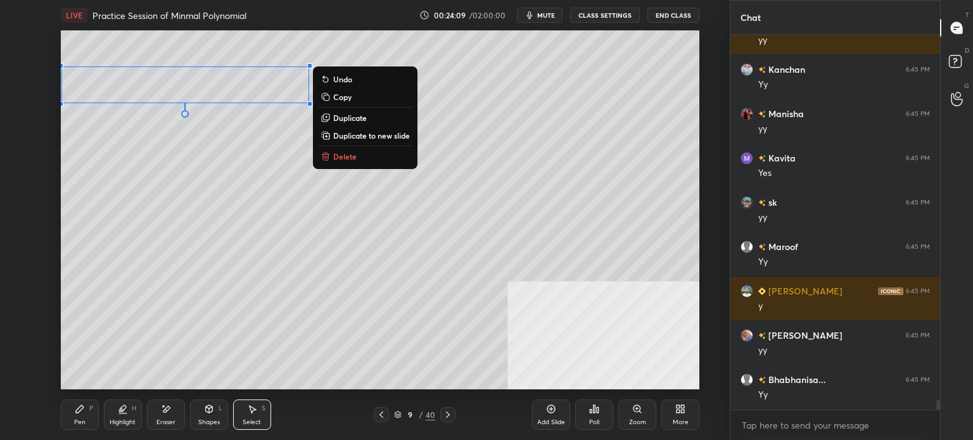
click at [84, 421] on div "Pen" at bounding box center [79, 422] width 11 height 6
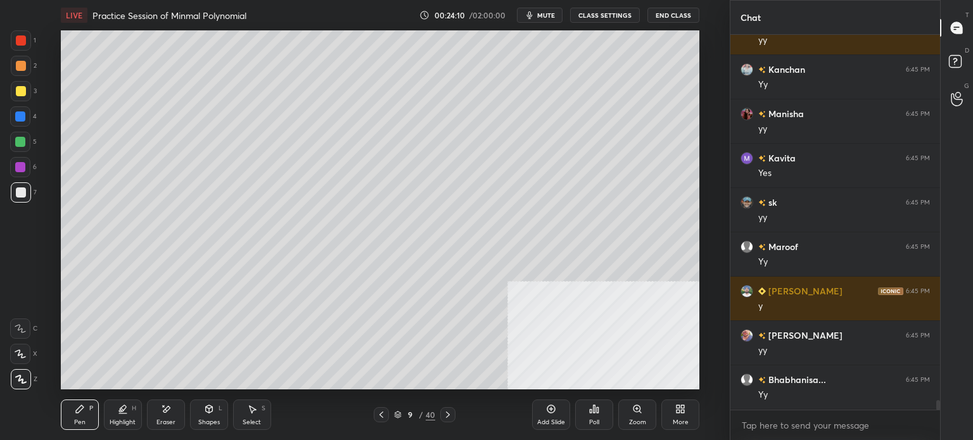
click at [22, 97] on div at bounding box center [21, 91] width 20 height 20
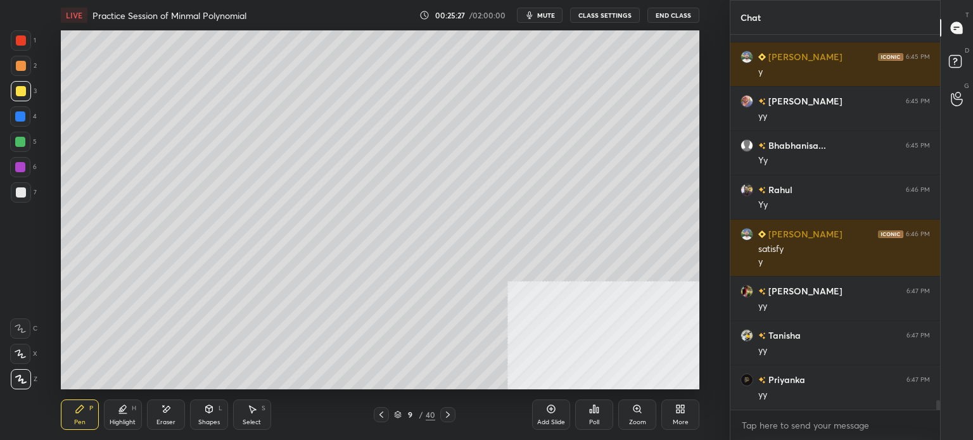
scroll to position [14347, 0]
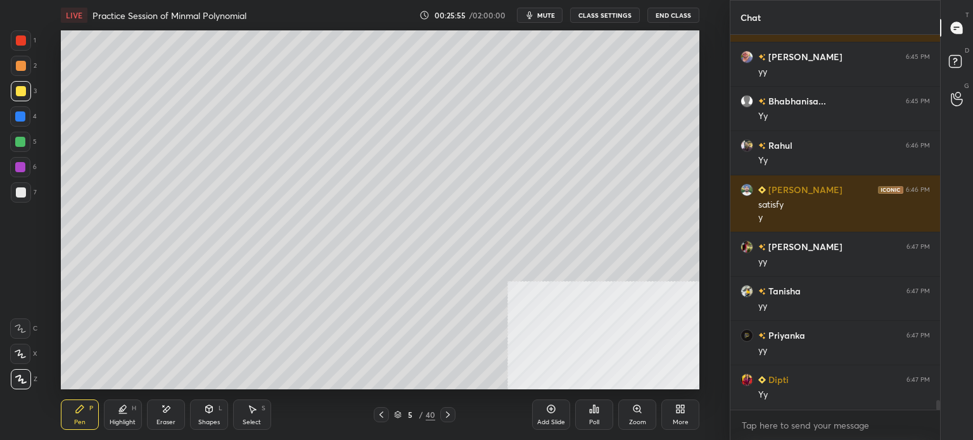
click at [251, 414] on div "Select S" at bounding box center [252, 415] width 38 height 30
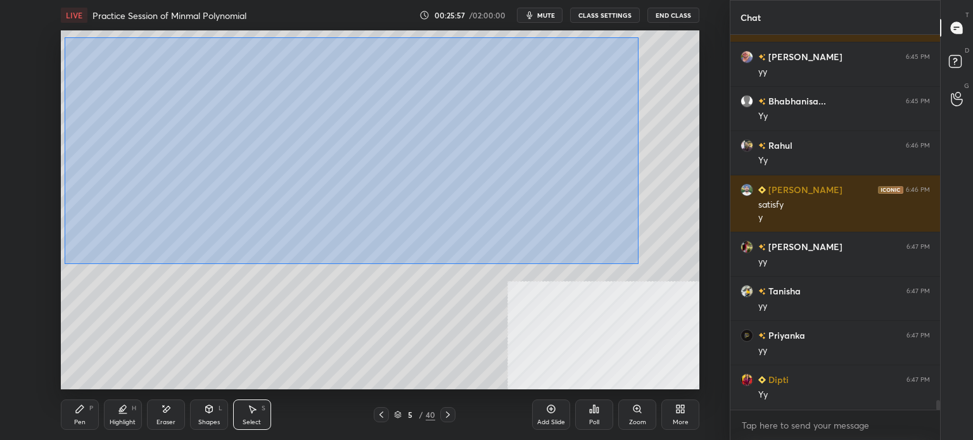
drag, startPoint x: 71, startPoint y: 41, endPoint x: 639, endPoint y: 264, distance: 610.2
click at [639, 264] on div "0 ° Undo Copy Duplicate Duplicate to new slide Delete" at bounding box center [380, 209] width 639 height 359
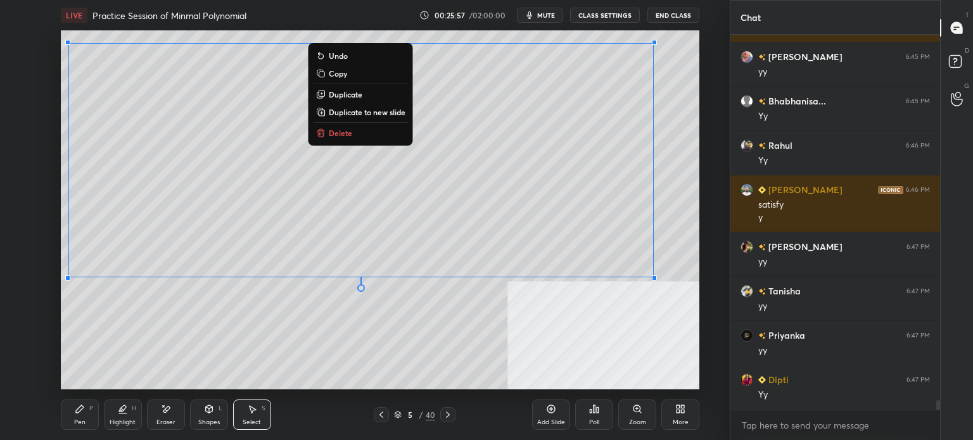
click at [374, 112] on p "Duplicate to new slide" at bounding box center [367, 112] width 77 height 10
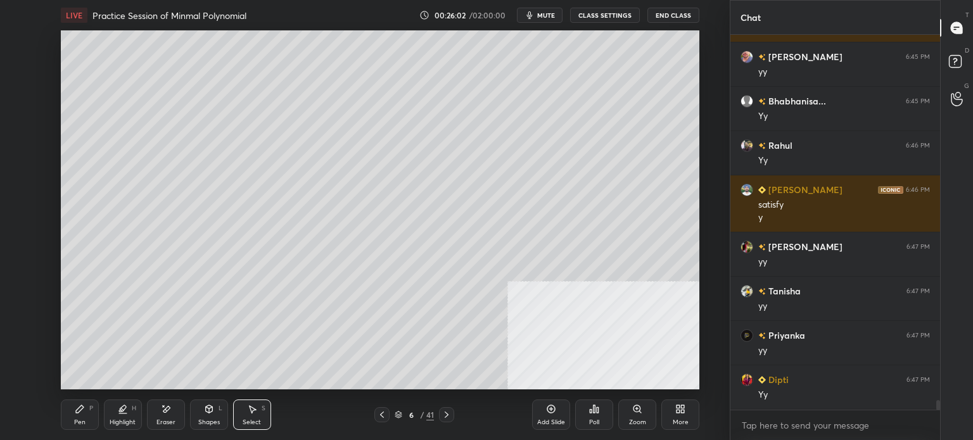
click at [81, 418] on div "Pen P" at bounding box center [80, 415] width 38 height 30
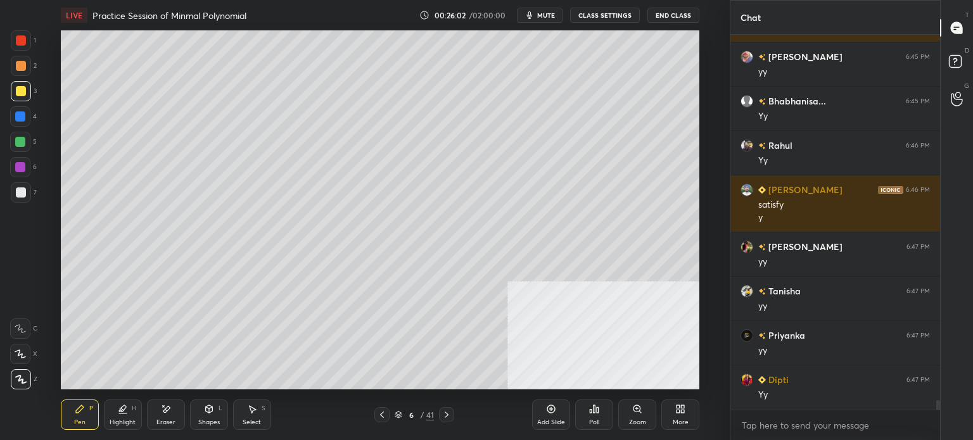
drag, startPoint x: 15, startPoint y: 90, endPoint x: 20, endPoint y: 95, distance: 7.2
click at [19, 94] on div at bounding box center [21, 91] width 10 height 10
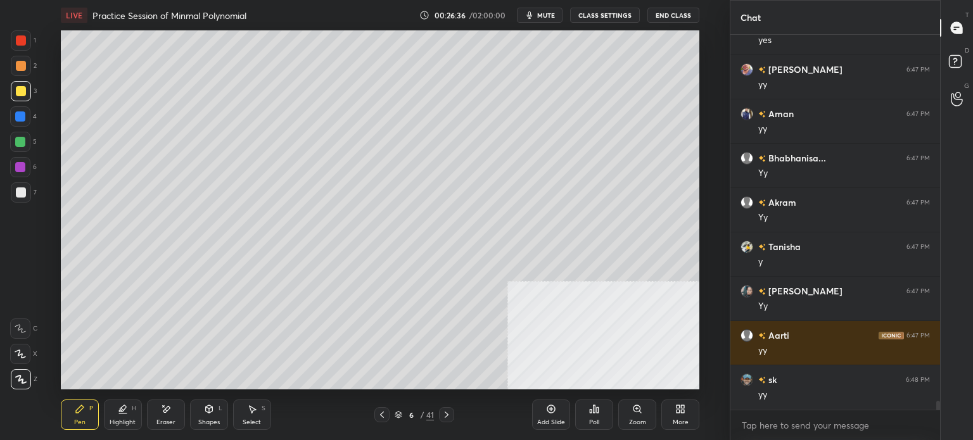
scroll to position [14968, 0]
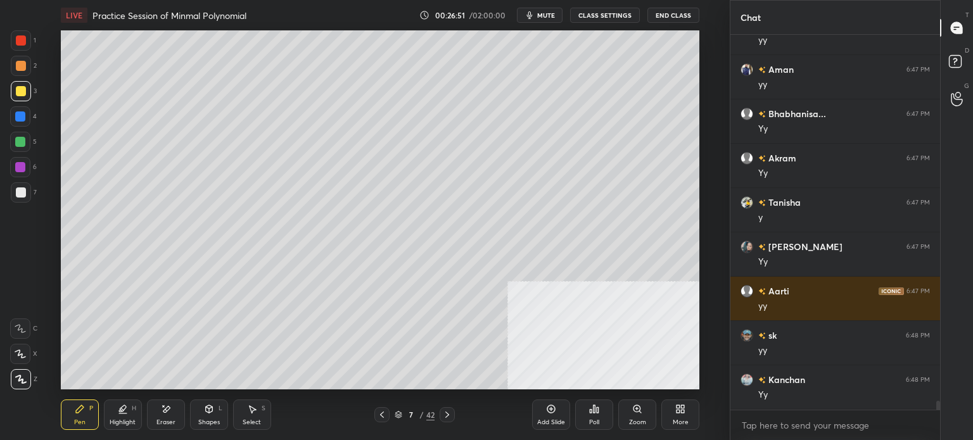
click at [22, 68] on div at bounding box center [21, 66] width 10 height 10
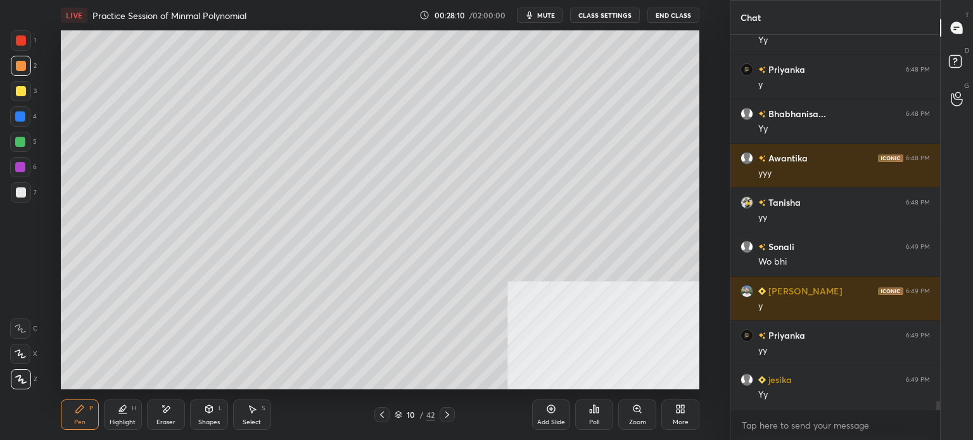
scroll to position [15500, 0]
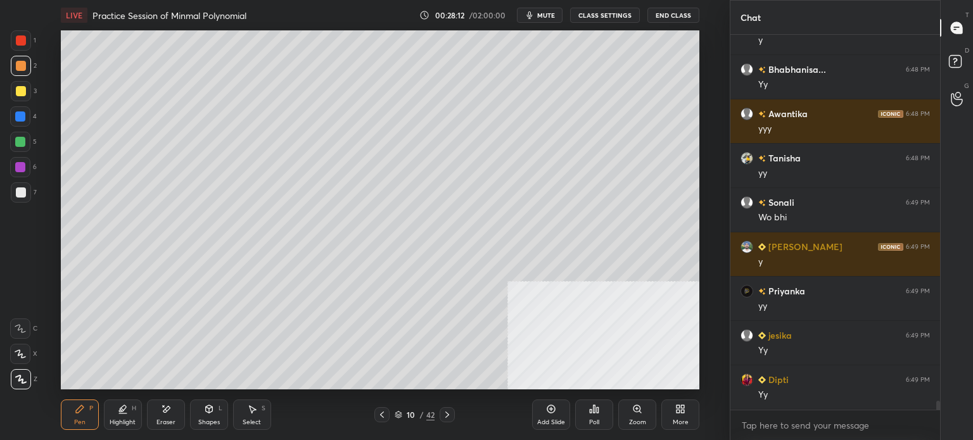
click at [24, 91] on div at bounding box center [21, 91] width 10 height 10
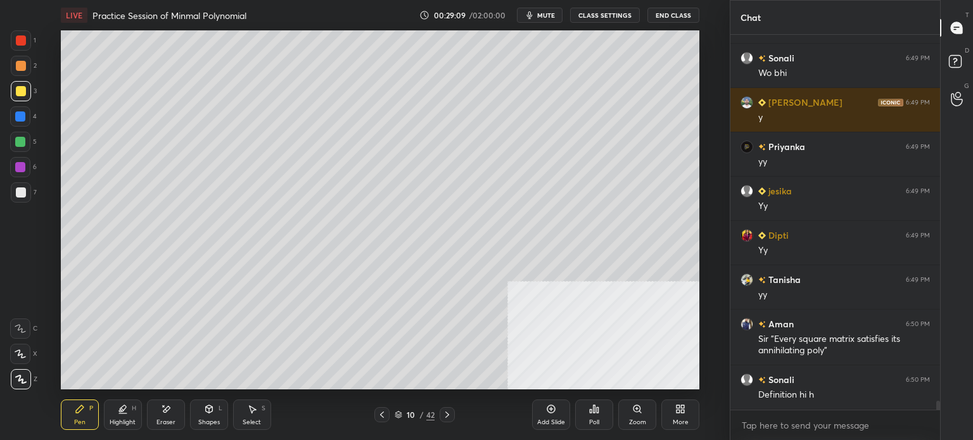
scroll to position [15689, 0]
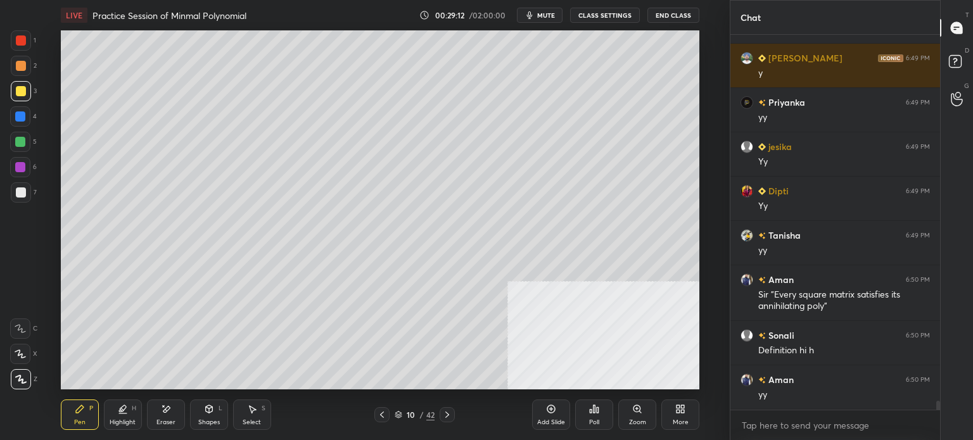
click at [22, 200] on div at bounding box center [21, 192] width 20 height 20
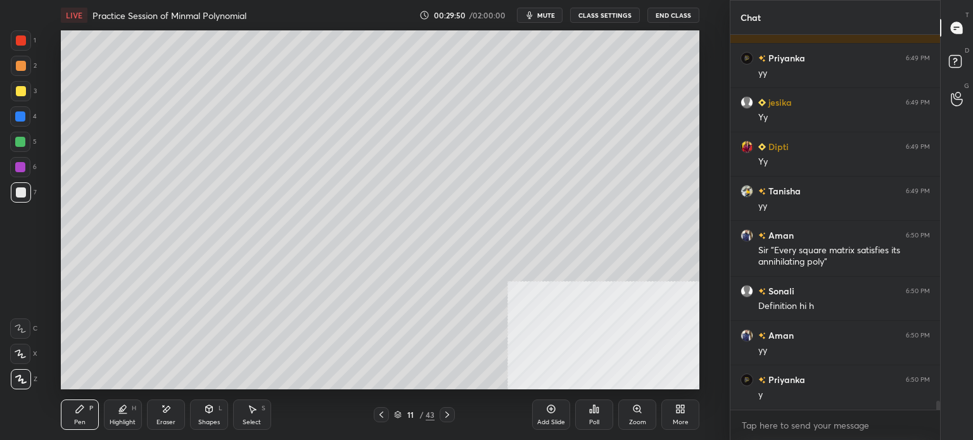
scroll to position [15778, 0]
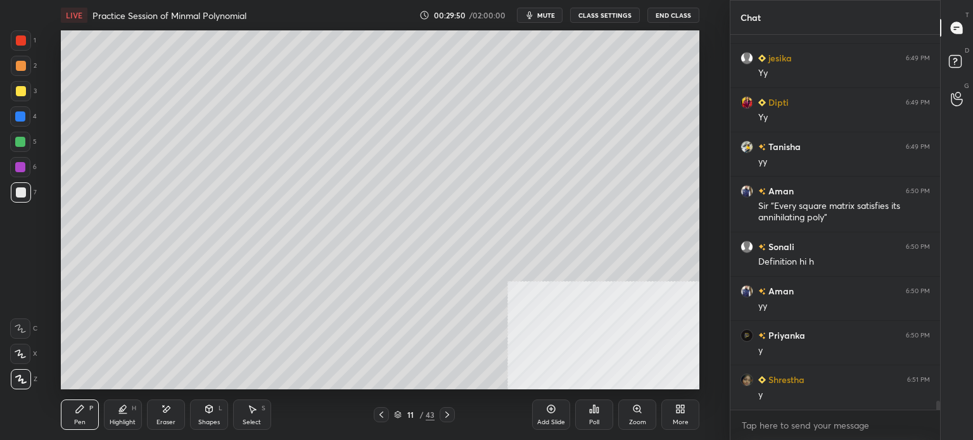
click at [547, 22] on button "mute" at bounding box center [540, 15] width 46 height 15
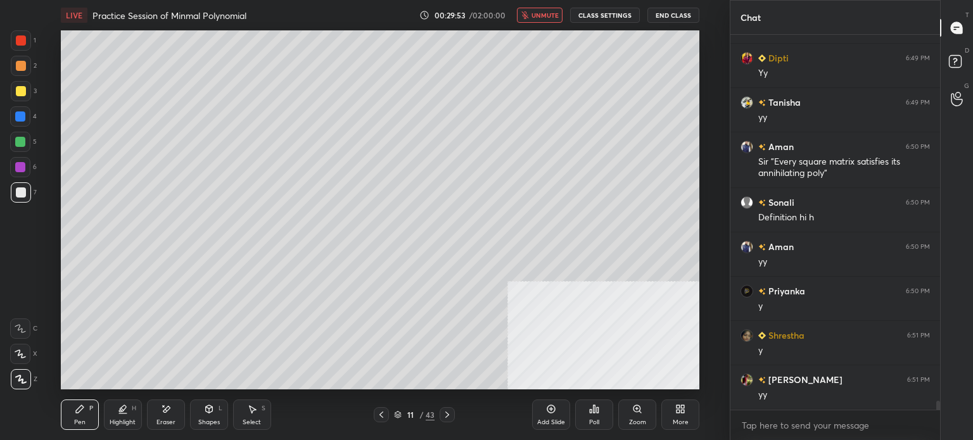
click at [16, 92] on div at bounding box center [21, 91] width 10 height 10
click at [214, 418] on div "Shapes L" at bounding box center [209, 415] width 38 height 30
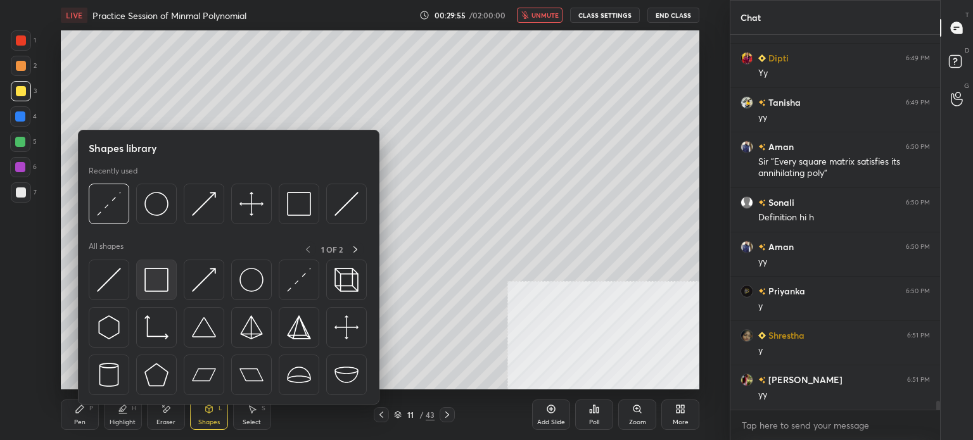
click at [167, 281] on img at bounding box center [156, 280] width 24 height 24
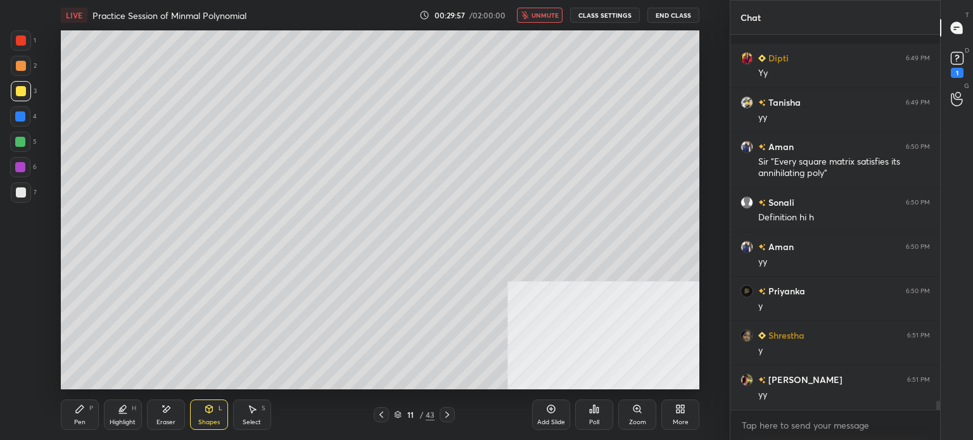
scroll to position [15877, 0]
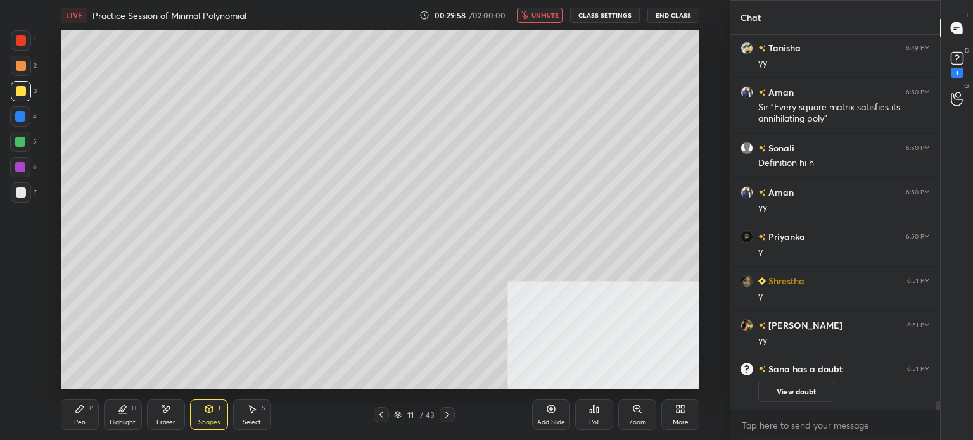
drag, startPoint x: 164, startPoint y: 418, endPoint x: 206, endPoint y: 390, distance: 49.9
click at [167, 418] on div "Eraser" at bounding box center [166, 415] width 38 height 30
click at [19, 328] on icon at bounding box center [20, 329] width 10 height 10
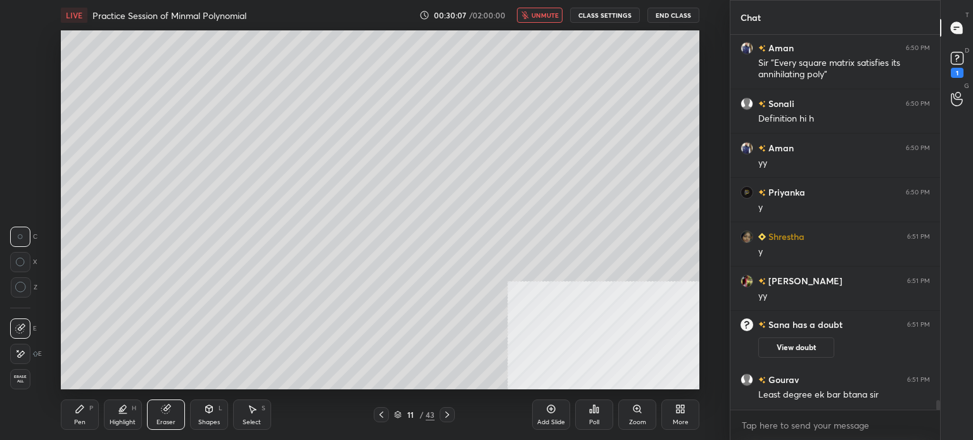
scroll to position [14517, 0]
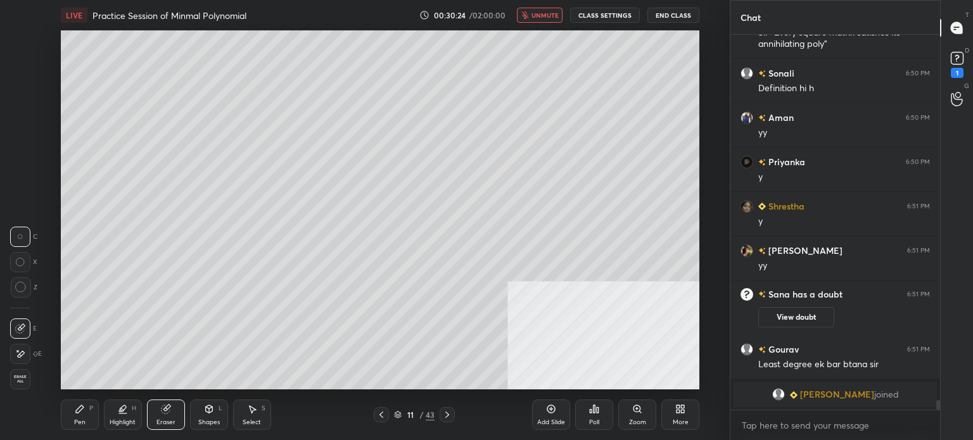
drag, startPoint x: 553, startPoint y: 10, endPoint x: 549, endPoint y: 18, distance: 9.4
click at [553, 10] on button "unmute" at bounding box center [540, 15] width 46 height 15
click at [95, 423] on div "Pen P" at bounding box center [80, 415] width 38 height 30
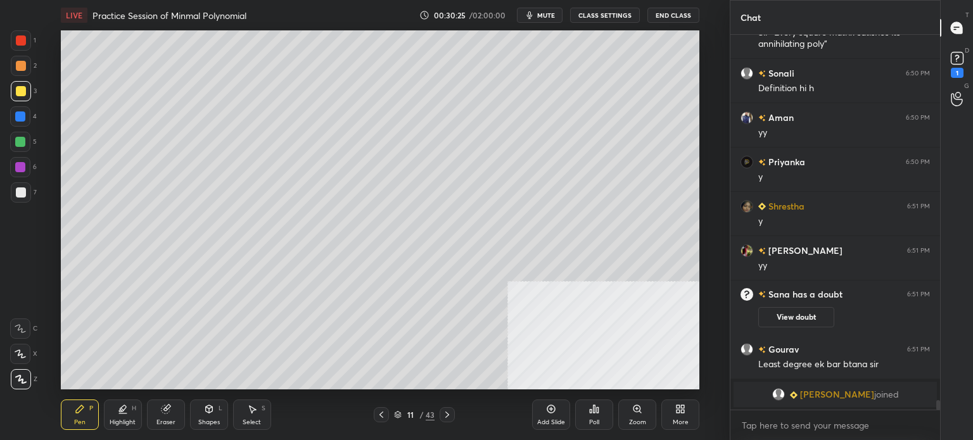
click at [91, 418] on div "Pen P" at bounding box center [80, 415] width 38 height 30
click at [25, 96] on div at bounding box center [21, 91] width 20 height 20
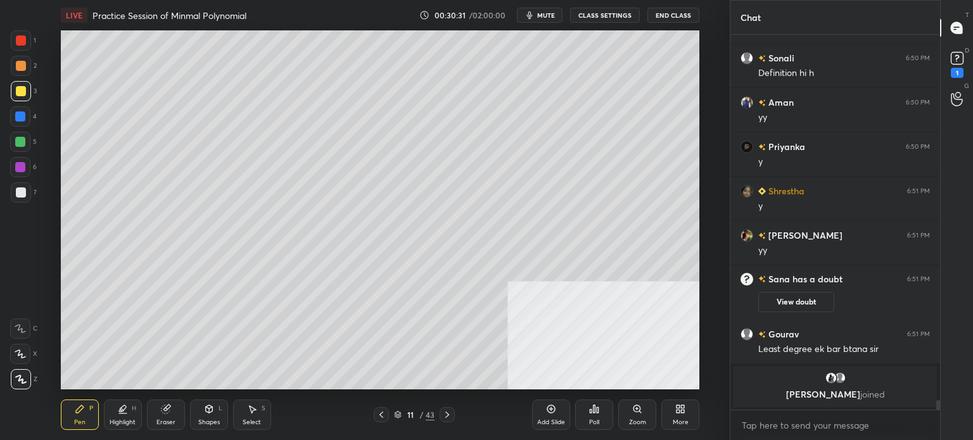
click at [18, 198] on div at bounding box center [21, 192] width 20 height 20
click at [963, 50] on icon at bounding box center [957, 58] width 19 height 19
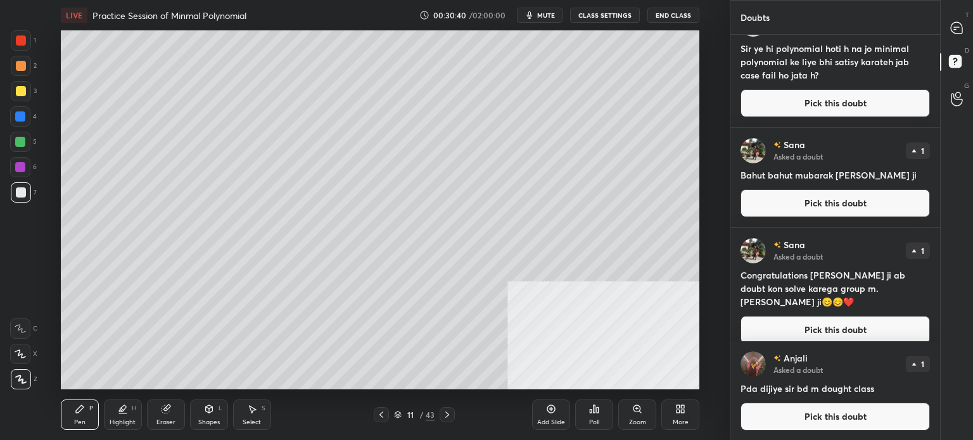
scroll to position [35, 0]
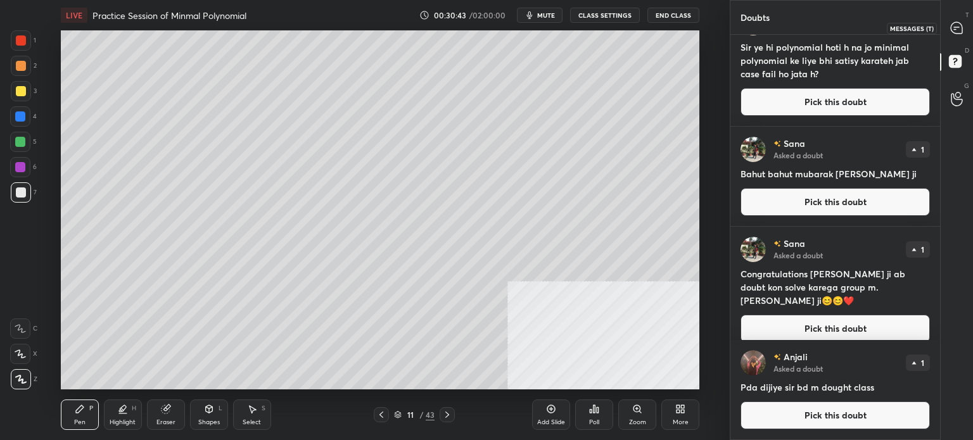
click at [964, 27] on div at bounding box center [957, 27] width 25 height 23
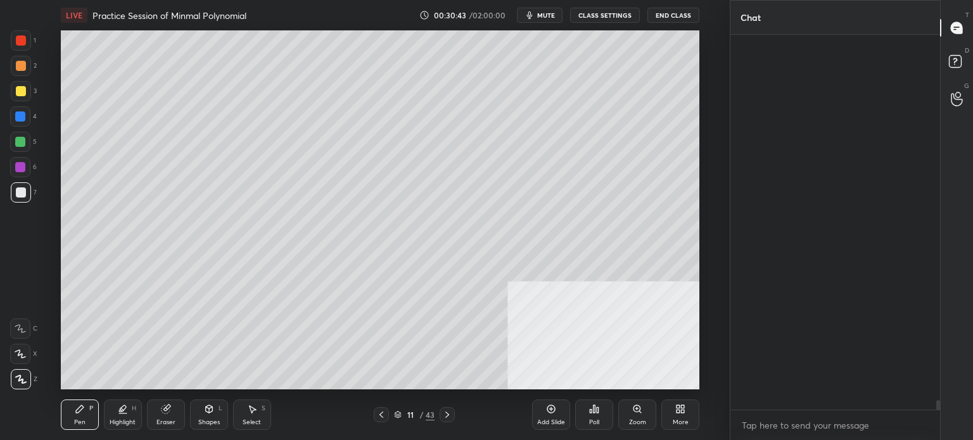
scroll to position [371, 206]
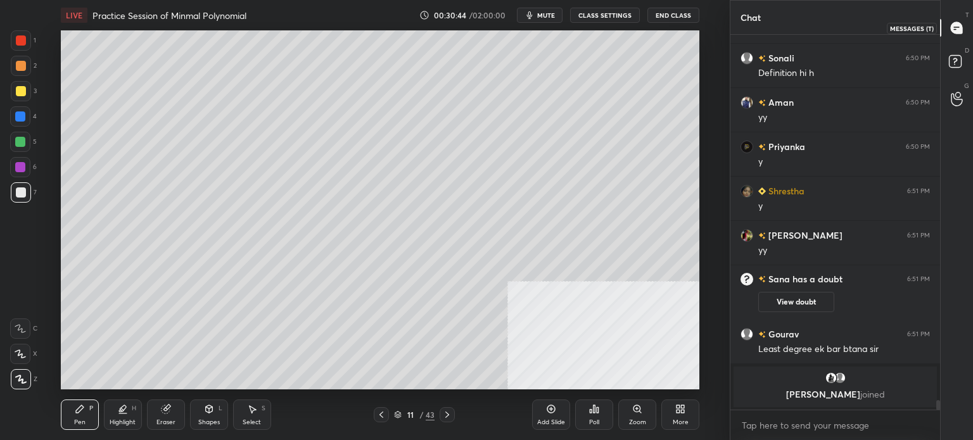
click at [964, 36] on div at bounding box center [957, 27] width 25 height 23
click at [964, 72] on icon at bounding box center [957, 63] width 23 height 23
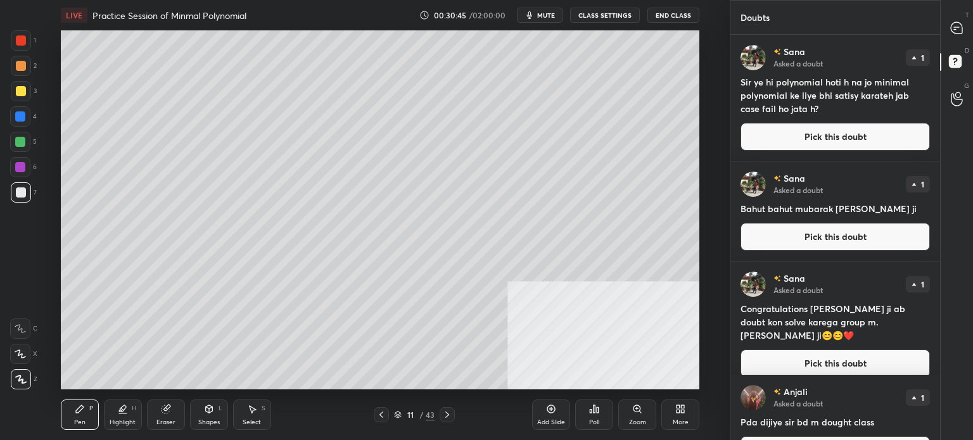
click at [963, 45] on div "T Messages (T)" at bounding box center [957, 27] width 32 height 35
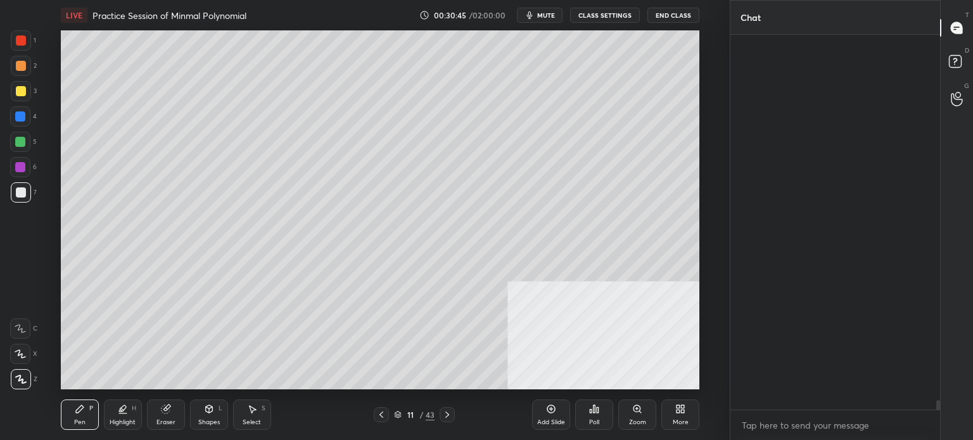
scroll to position [371, 206]
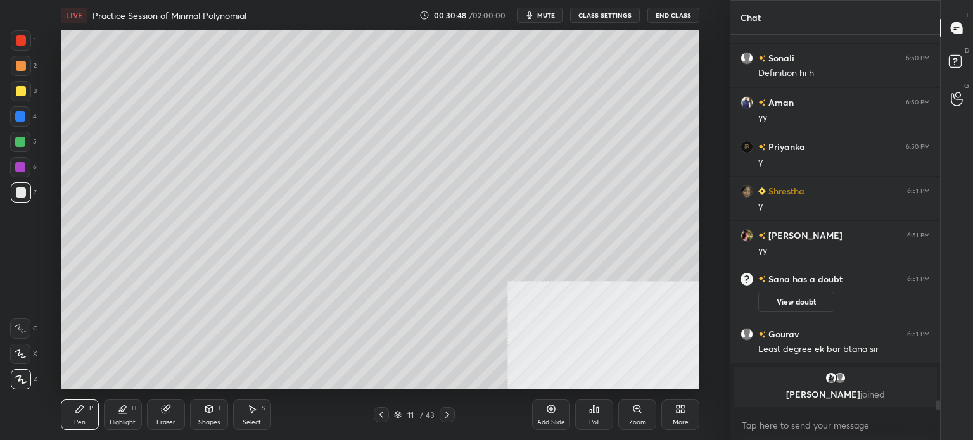
click at [19, 91] on div at bounding box center [21, 91] width 10 height 10
click at [27, 196] on div at bounding box center [21, 192] width 20 height 20
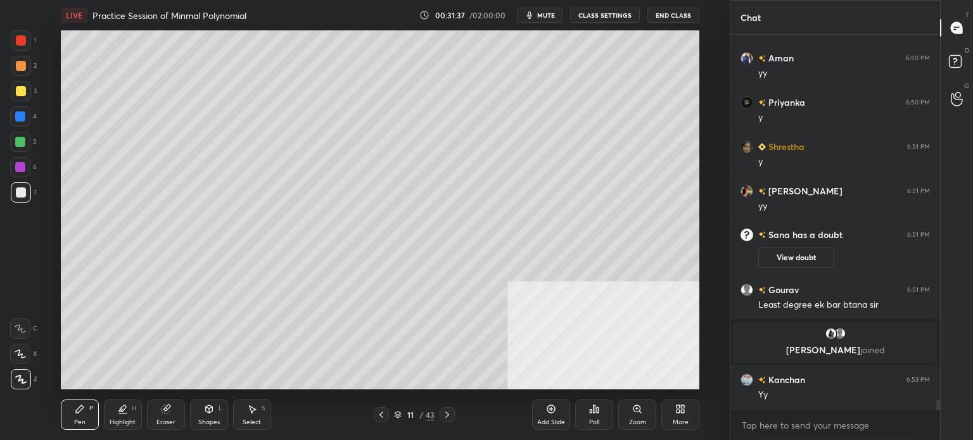
scroll to position [0, 0]
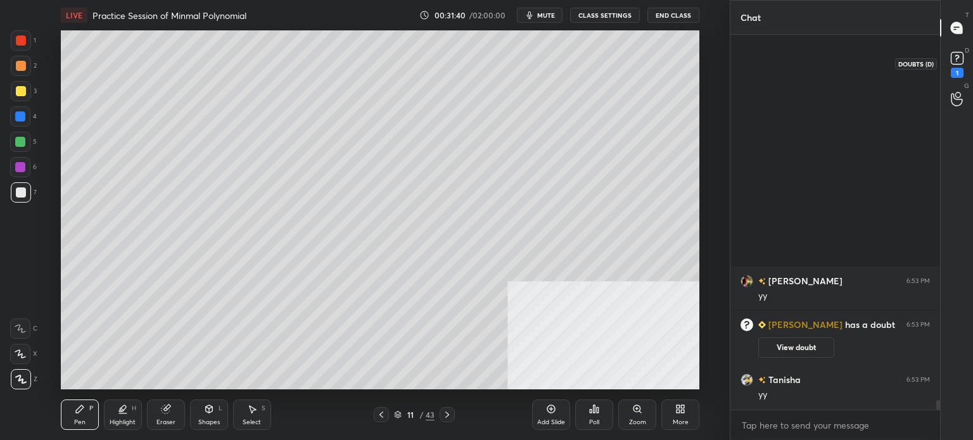
click at [952, 58] on rect at bounding box center [957, 59] width 12 height 12
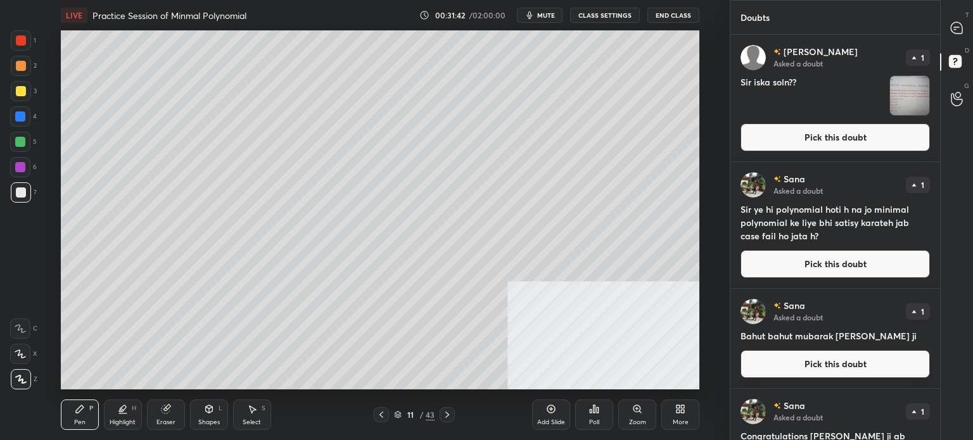
click at [860, 145] on button "Pick this doubt" at bounding box center [835, 138] width 189 height 28
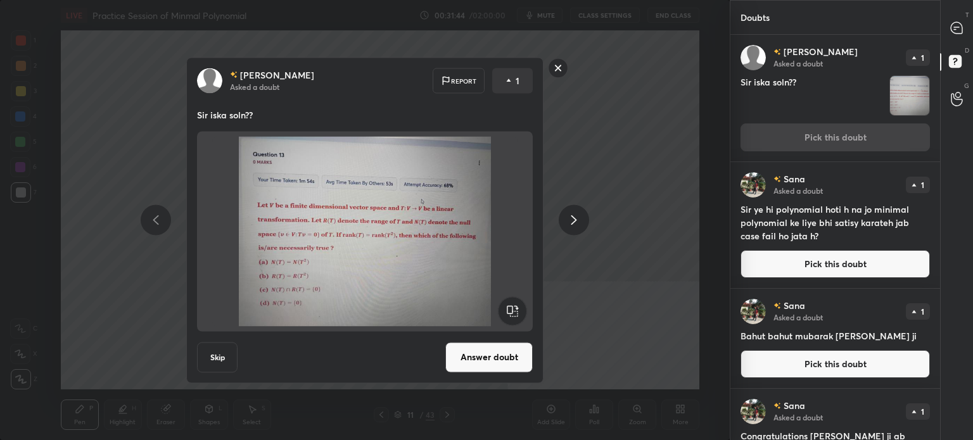
click at [553, 75] on rect at bounding box center [559, 68] width 20 height 20
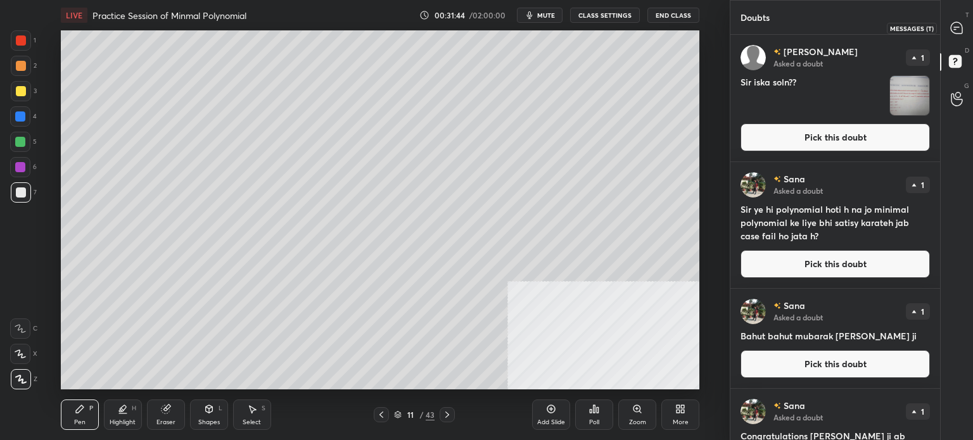
click at [964, 37] on div at bounding box center [957, 27] width 25 height 23
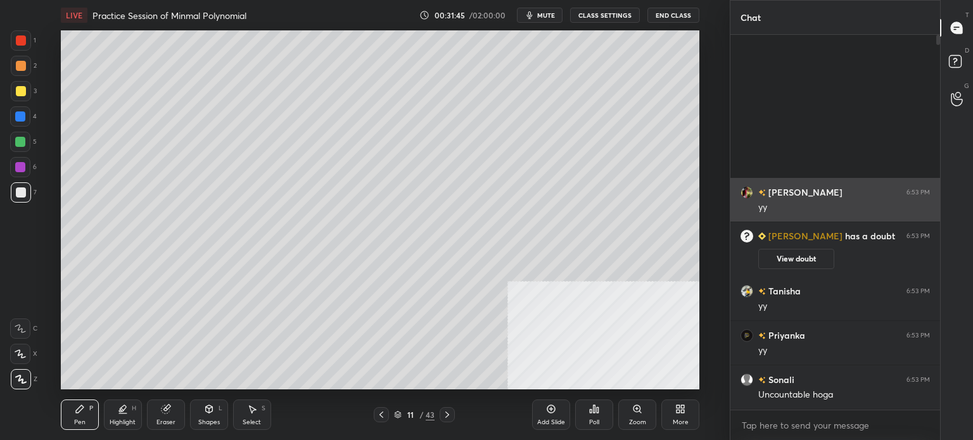
scroll to position [371, 206]
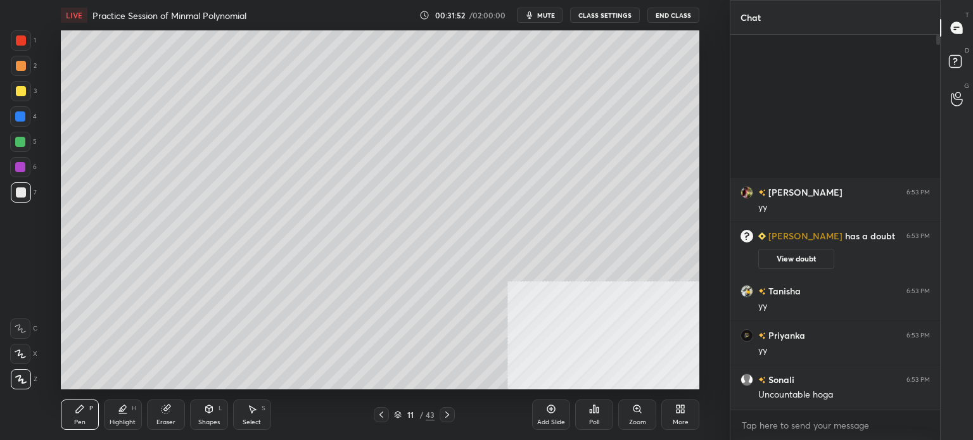
click at [22, 99] on div at bounding box center [21, 91] width 20 height 20
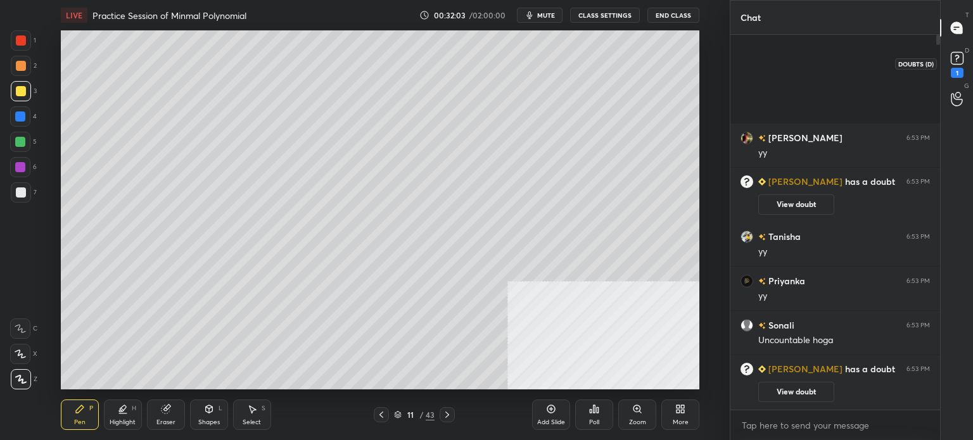
click at [962, 58] on rect at bounding box center [957, 59] width 12 height 12
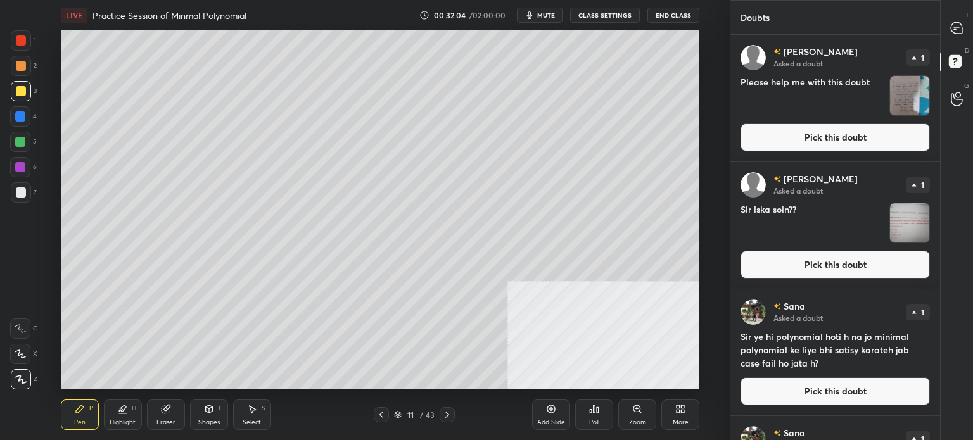
click at [854, 145] on button "Pick this doubt" at bounding box center [835, 138] width 189 height 28
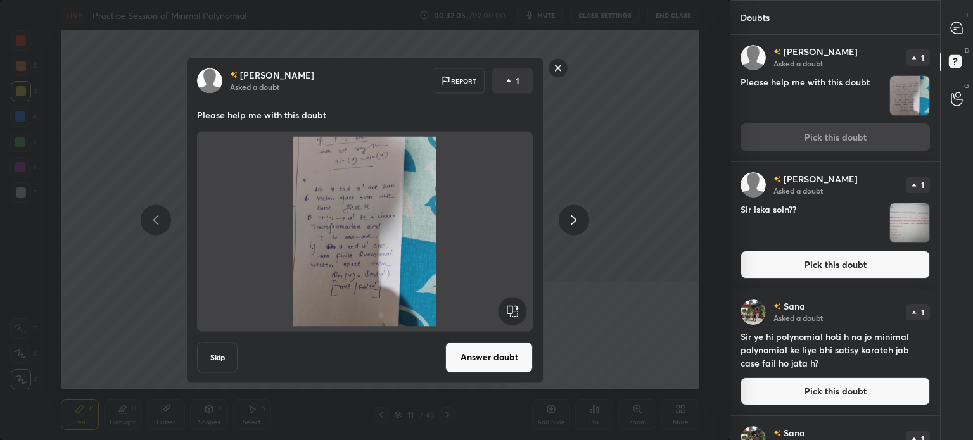
click at [559, 75] on rect at bounding box center [559, 68] width 20 height 20
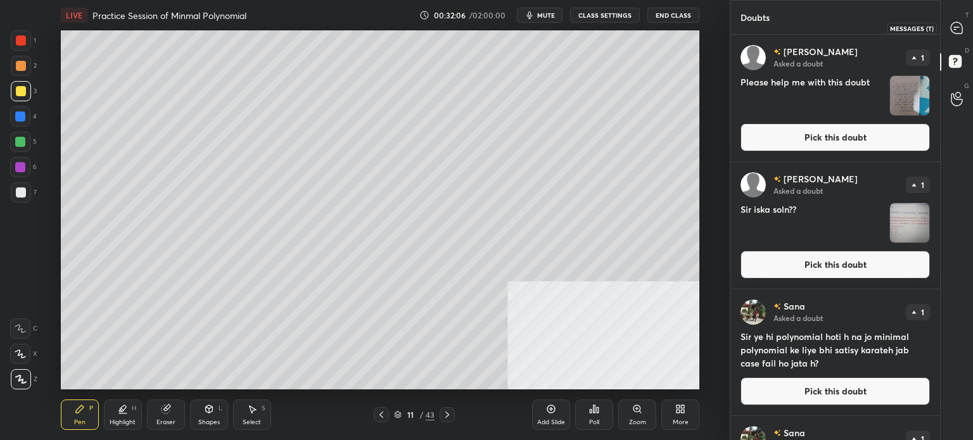
click at [957, 34] on icon at bounding box center [956, 28] width 13 height 13
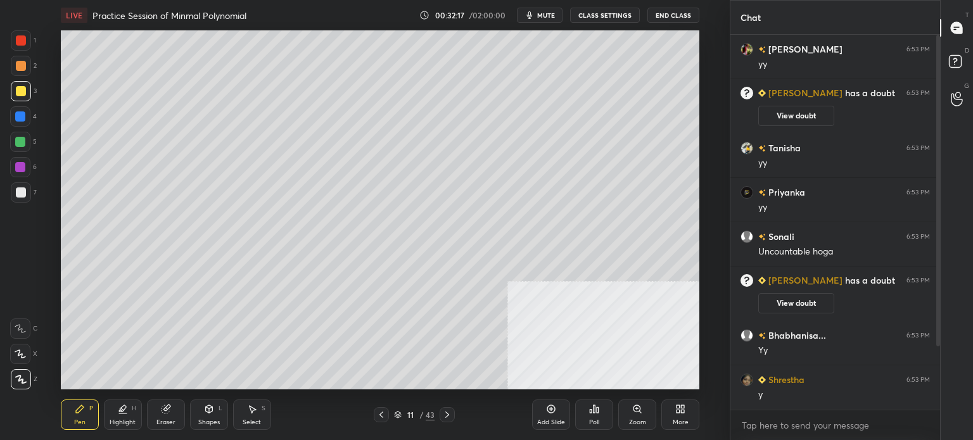
click at [226, 51] on div "LIVE Practice Session of Minmal Polynomial 00:32:17 / 02:00:00 mute CLASS SETTI…" at bounding box center [380, 220] width 679 height 440
click at [23, 67] on div at bounding box center [21, 66] width 10 height 10
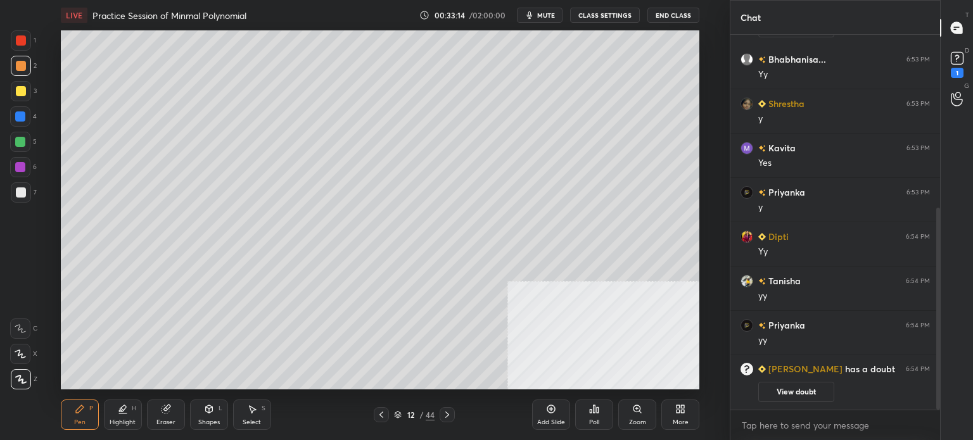
scroll to position [321, 0]
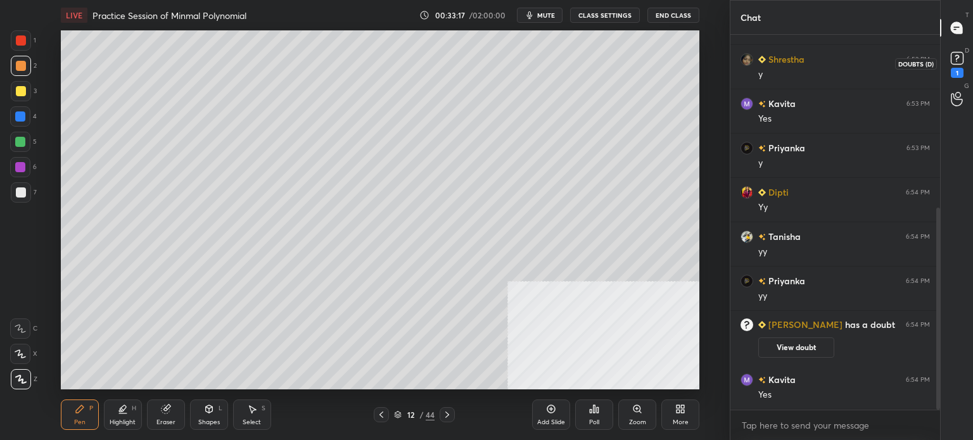
click at [969, 58] on div "1" at bounding box center [957, 63] width 25 height 23
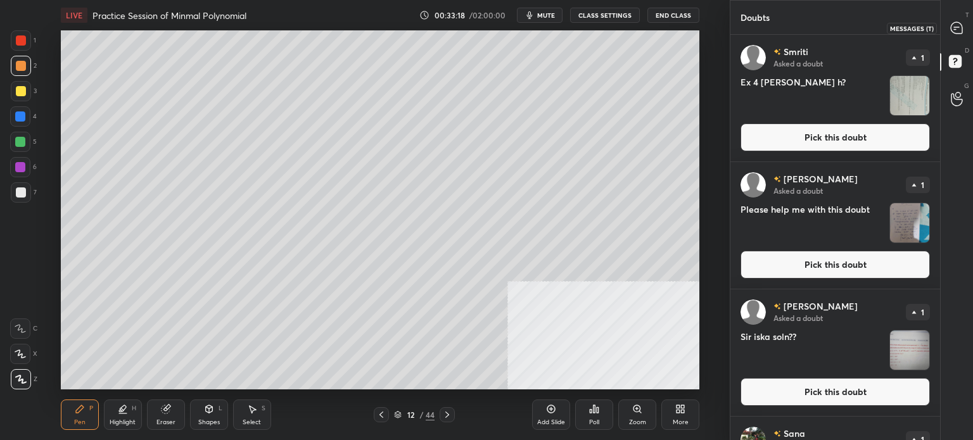
click at [960, 34] on icon at bounding box center [956, 28] width 13 height 13
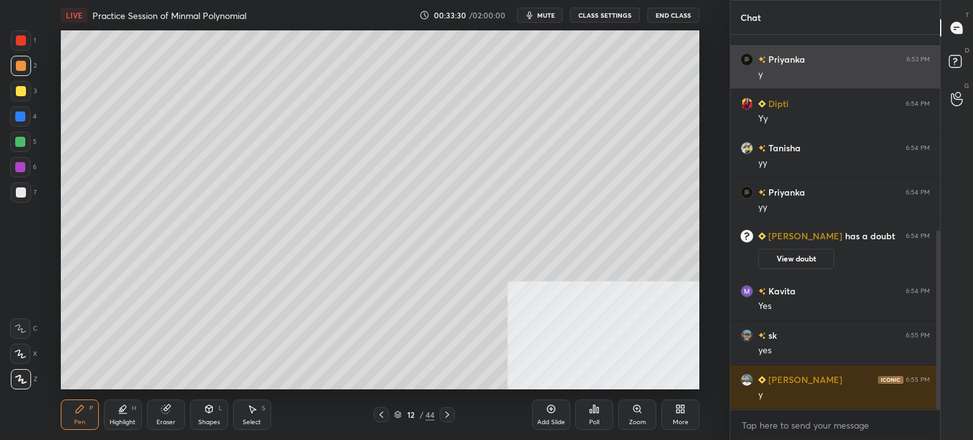
scroll to position [454, 0]
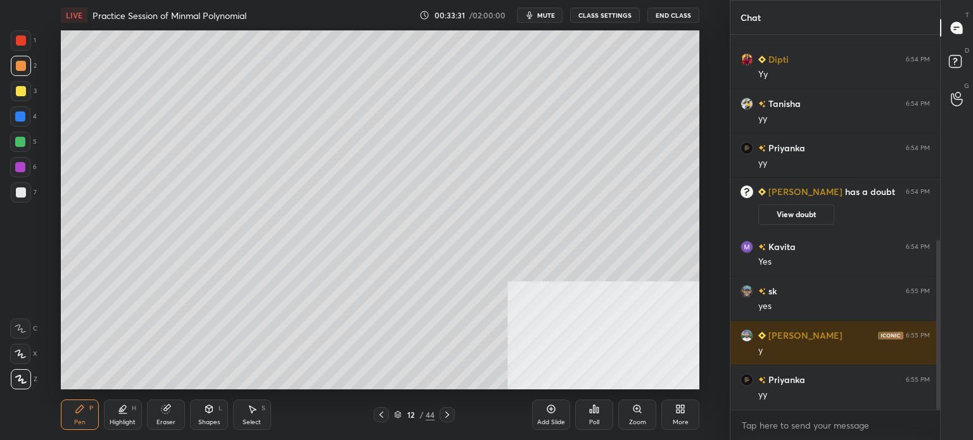
click at [243, 421] on div "Select" at bounding box center [252, 422] width 18 height 6
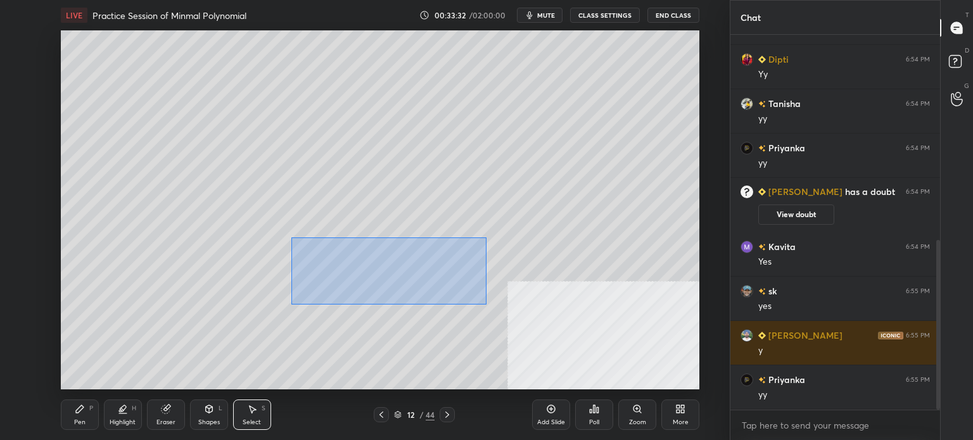
drag, startPoint x: 365, startPoint y: 265, endPoint x: 403, endPoint y: 274, distance: 38.9
click at [485, 303] on div "0 ° Undo Copy Duplicate Duplicate to new slide Delete" at bounding box center [380, 209] width 639 height 359
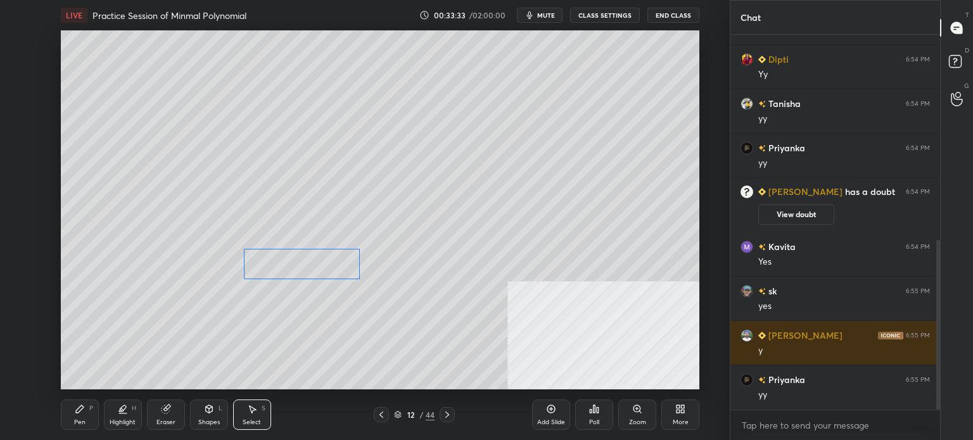
drag, startPoint x: 400, startPoint y: 263, endPoint x: 328, endPoint y: 269, distance: 73.1
click at [328, 269] on div "0 ° Undo Copy Duplicate Duplicate to new slide Delete" at bounding box center [380, 209] width 639 height 359
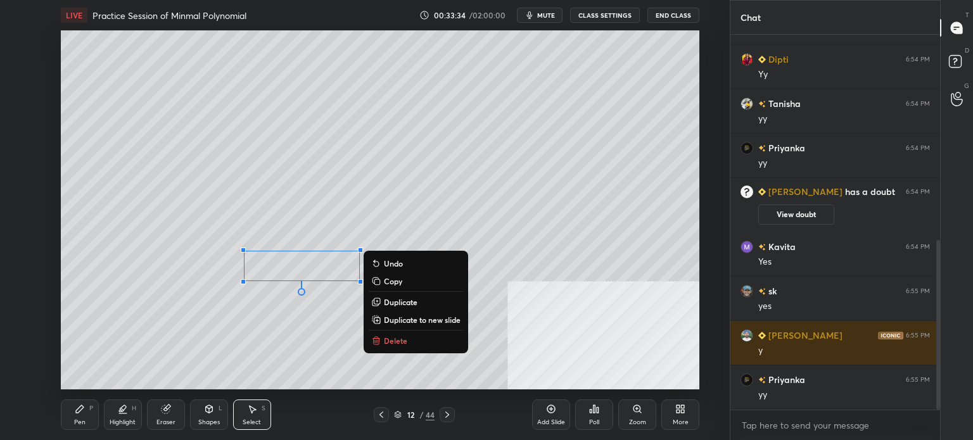
click at [84, 419] on div "Pen" at bounding box center [79, 422] width 11 height 6
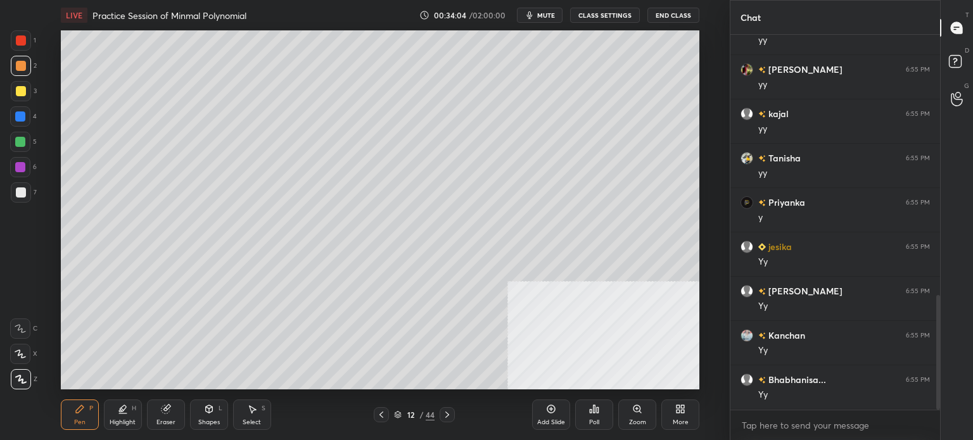
scroll to position [897, 0]
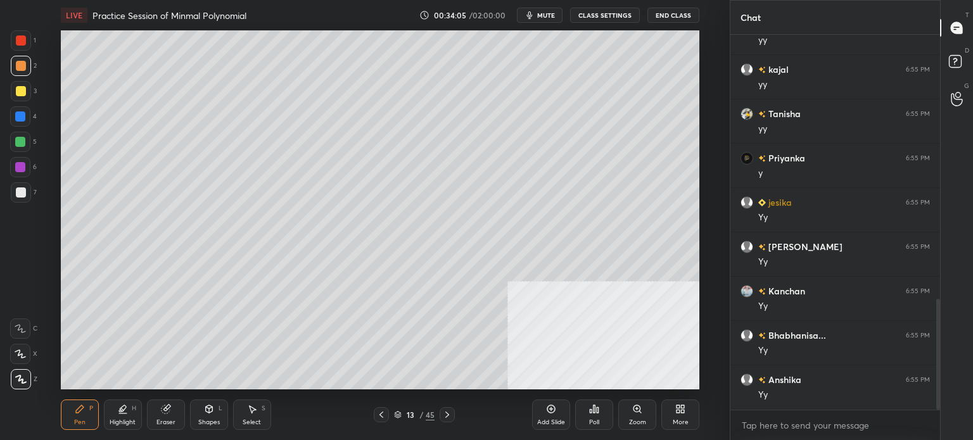
click at [17, 96] on div at bounding box center [21, 91] width 10 height 10
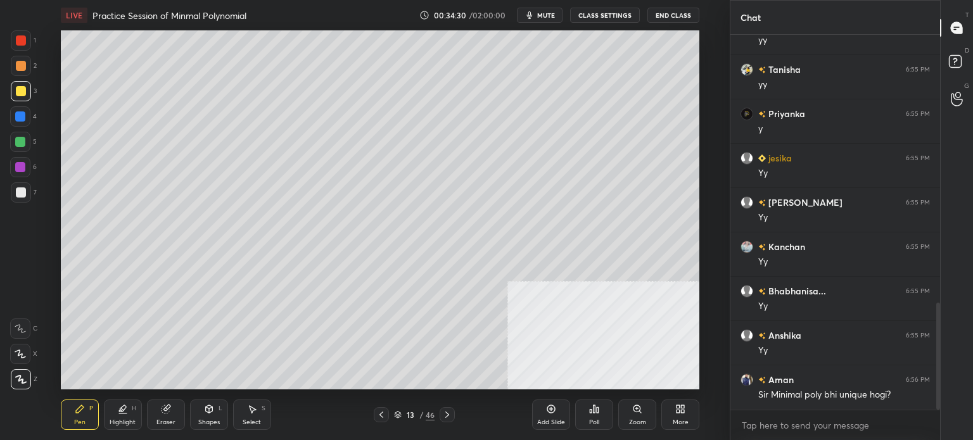
click at [23, 64] on div at bounding box center [21, 66] width 10 height 10
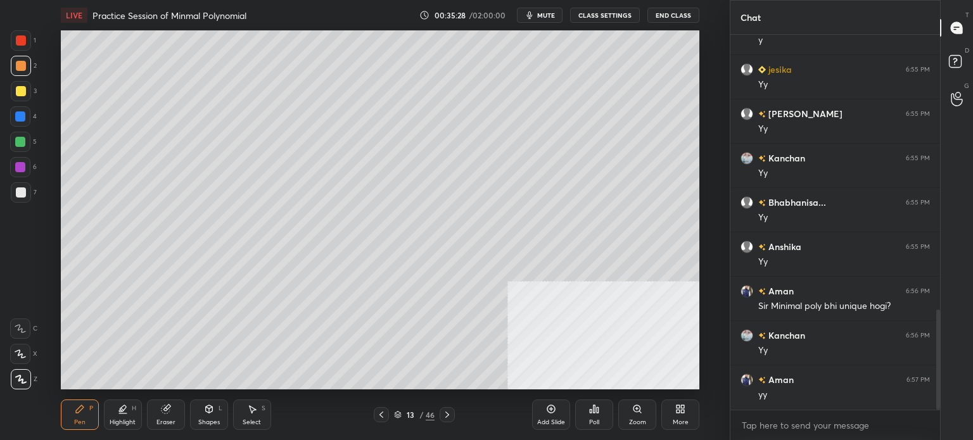
scroll to position [1075, 0]
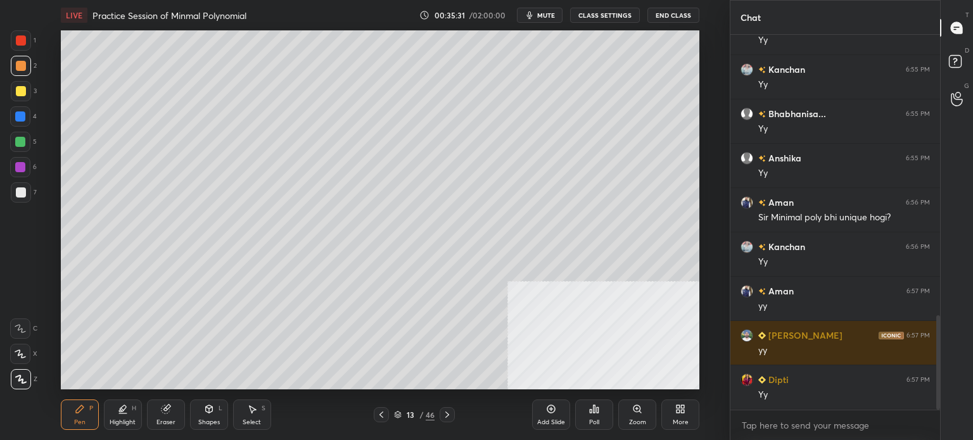
click at [79, 419] on div "Pen" at bounding box center [79, 422] width 11 height 6
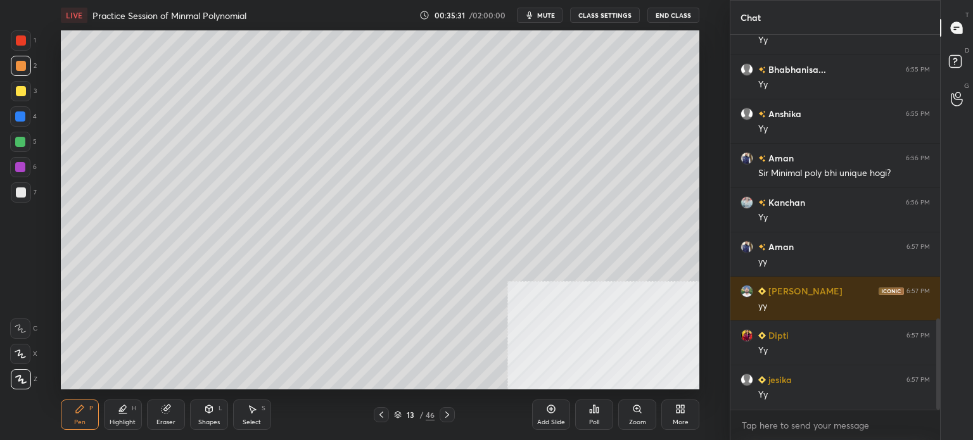
click at [449, 420] on div at bounding box center [447, 414] width 15 height 15
click at [23, 93] on div at bounding box center [21, 91] width 10 height 10
click at [248, 418] on div "Select S" at bounding box center [252, 415] width 38 height 30
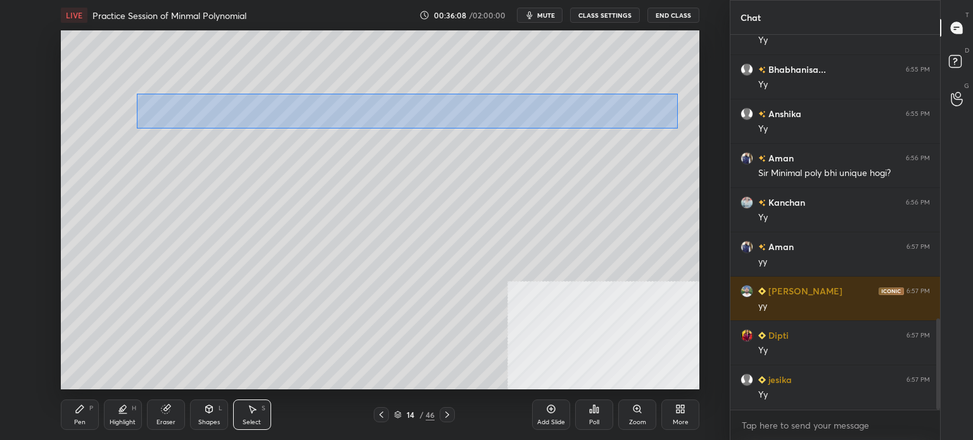
drag, startPoint x: 137, startPoint y: 94, endPoint x: 684, endPoint y: 127, distance: 548.5
click at [685, 127] on div "0 ° Undo Copy Duplicate Duplicate to new slide Delete" at bounding box center [380, 209] width 639 height 359
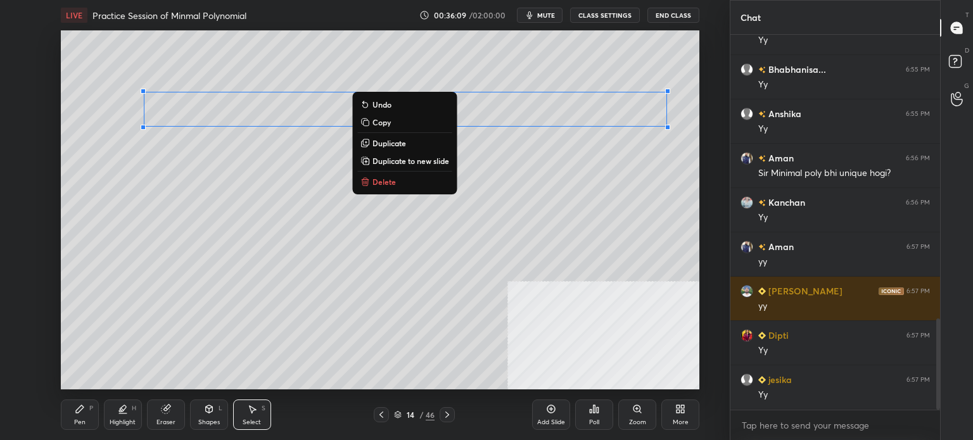
click at [388, 144] on p "Duplicate" at bounding box center [390, 143] width 34 height 10
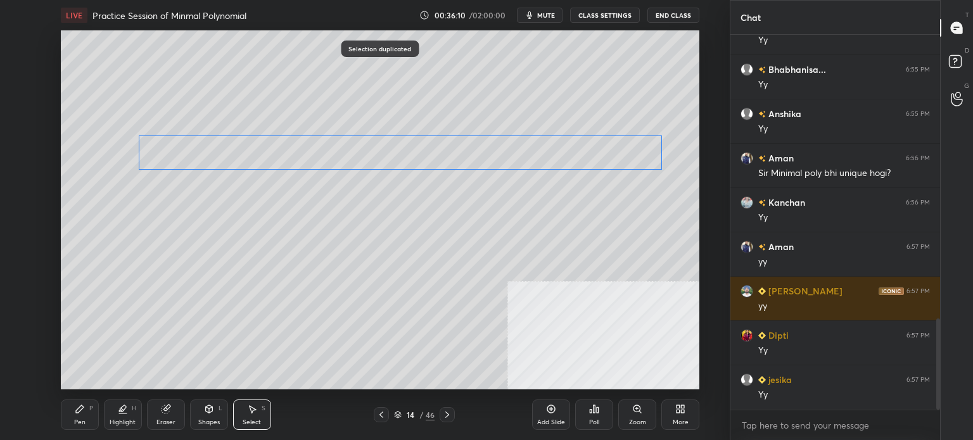
drag, startPoint x: 338, startPoint y: 149, endPoint x: 320, endPoint y: 195, distance: 49.5
click at [324, 149] on div "0 ° Undo Copy Duplicate Duplicate to new slide Delete" at bounding box center [380, 209] width 639 height 359
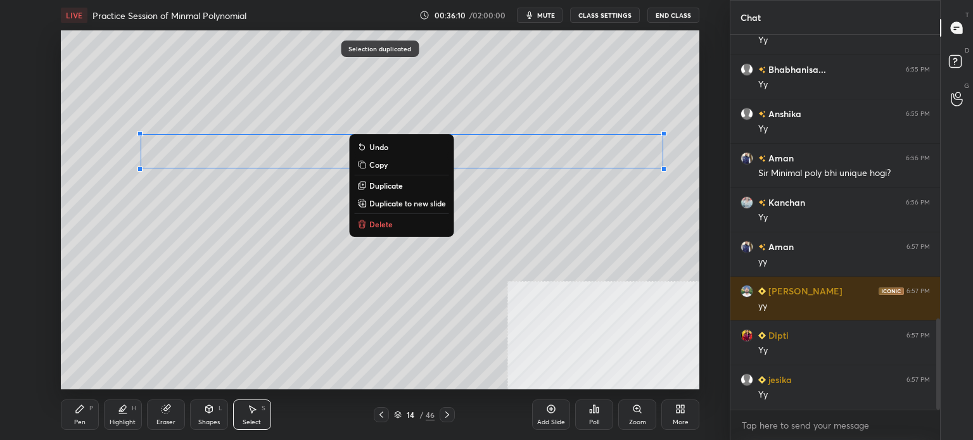
click at [169, 419] on div "Eraser" at bounding box center [166, 422] width 19 height 6
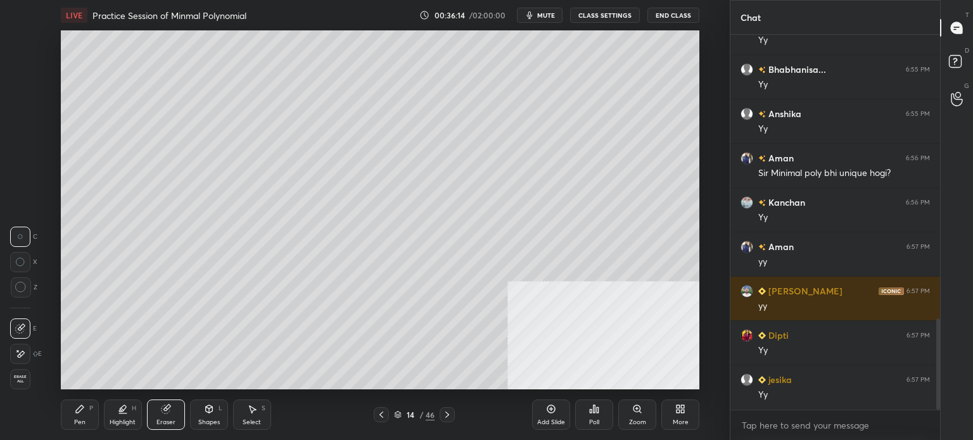
scroll to position [1208, 0]
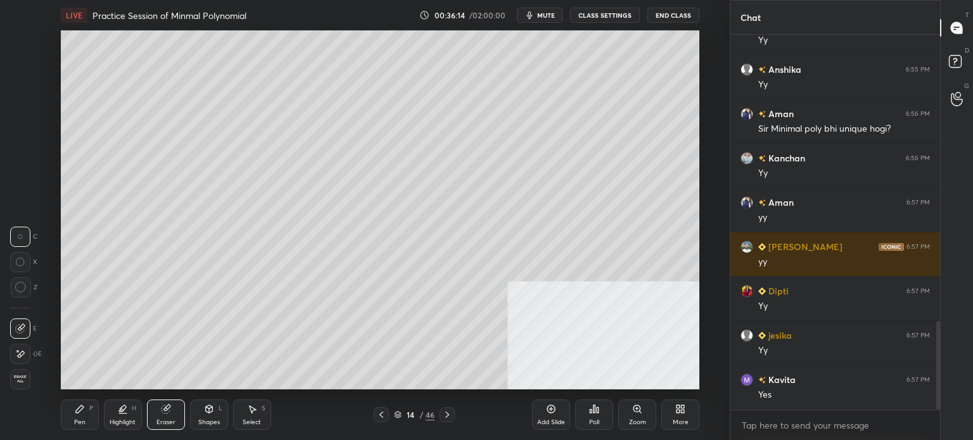
click at [83, 428] on div "Pen P" at bounding box center [80, 415] width 38 height 30
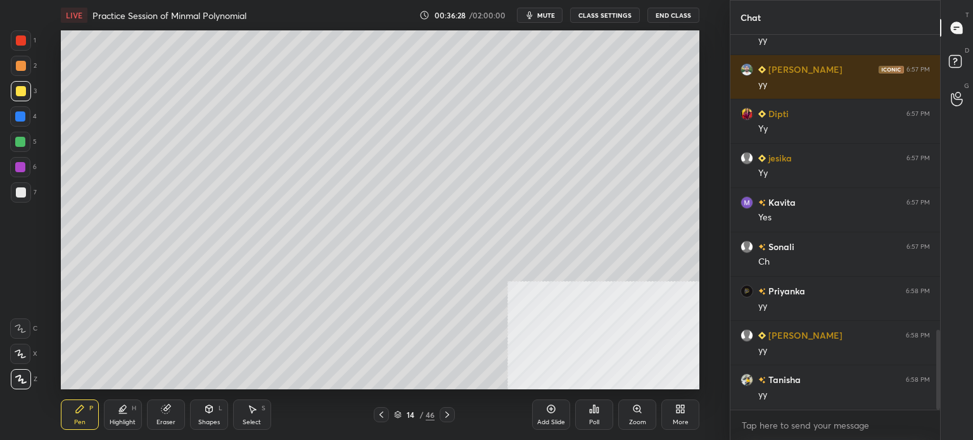
scroll to position [1474, 0]
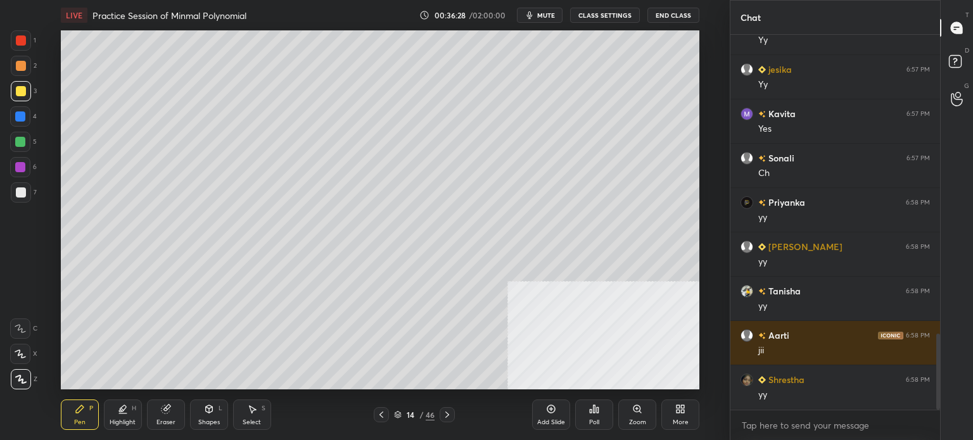
click at [18, 192] on div at bounding box center [21, 193] width 10 height 10
click at [22, 95] on div at bounding box center [21, 91] width 10 height 10
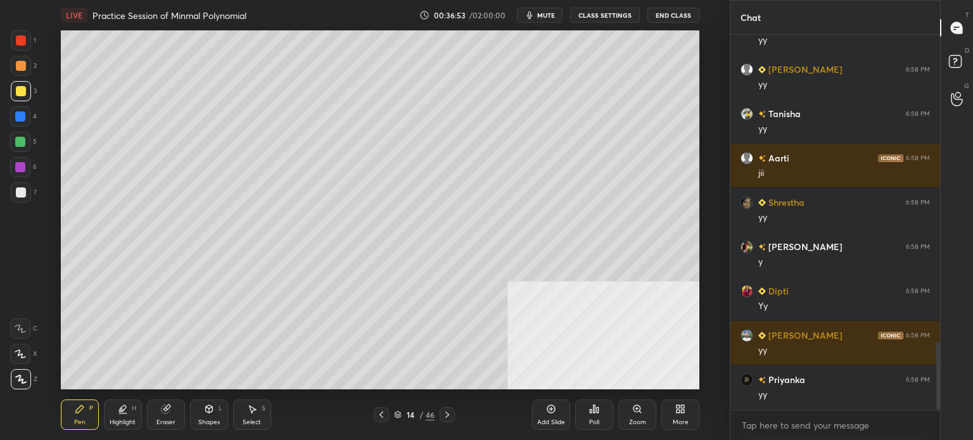
scroll to position [1696, 0]
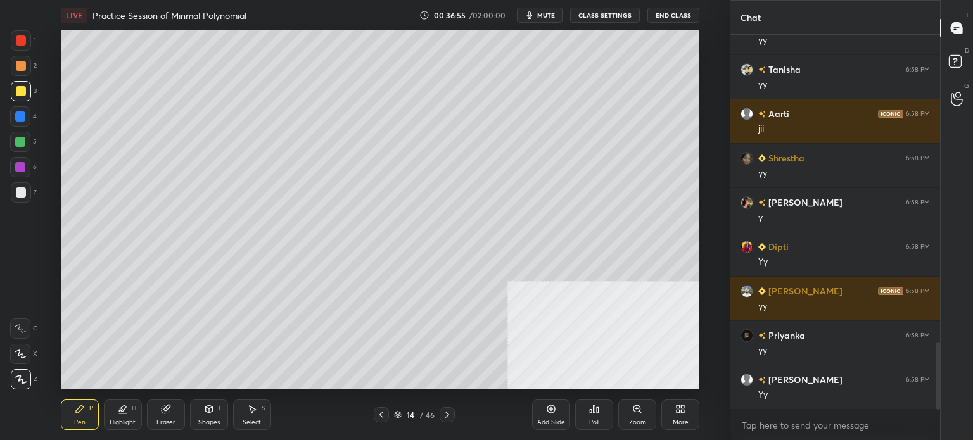
click at [25, 201] on div at bounding box center [21, 192] width 20 height 20
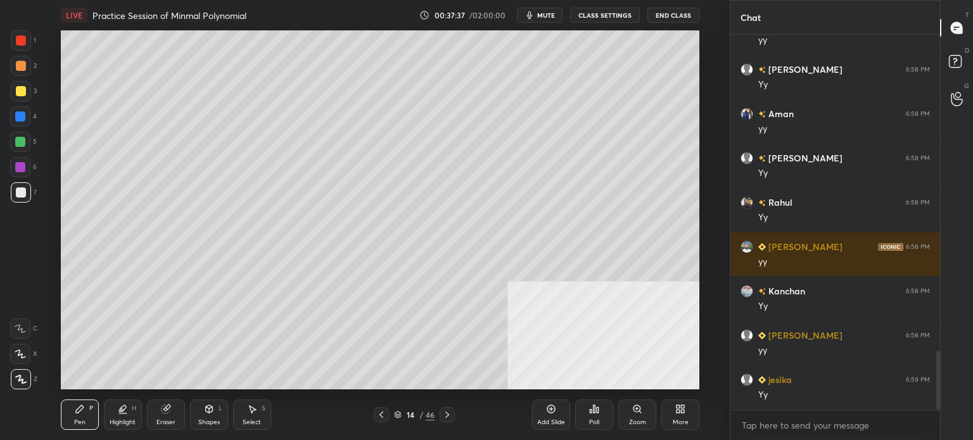
scroll to position [2050, 0]
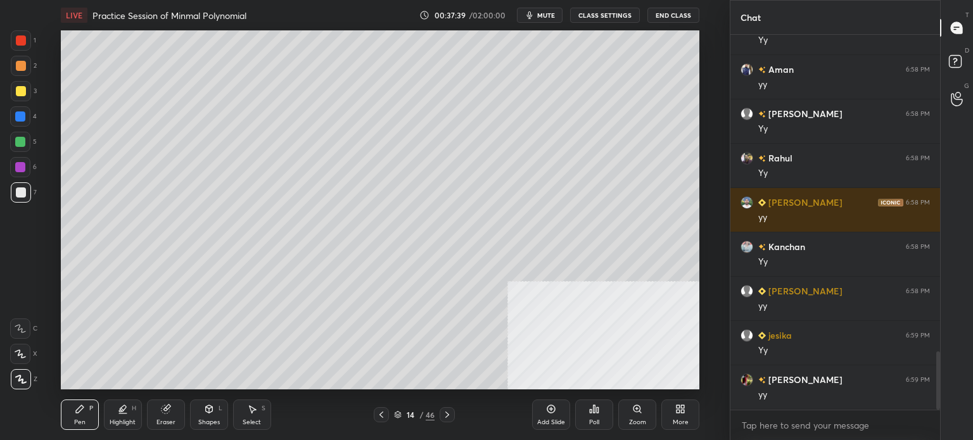
click at [260, 420] on div "Select" at bounding box center [252, 422] width 18 height 6
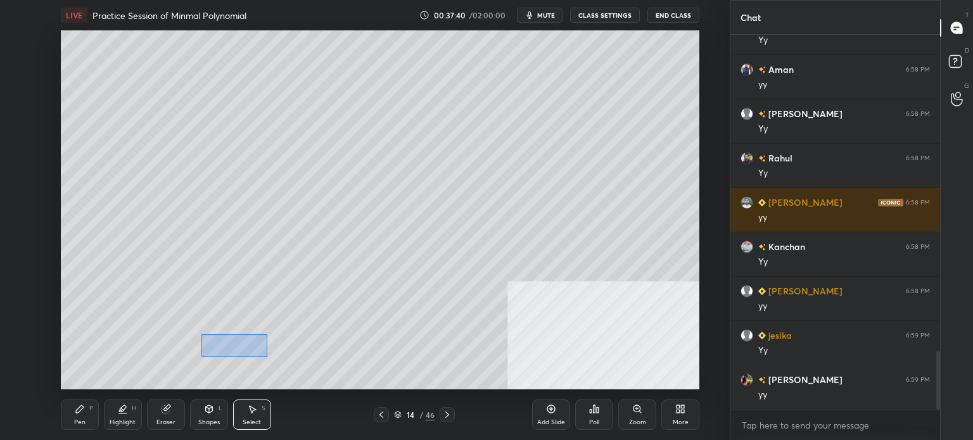
drag, startPoint x: 255, startPoint y: 355, endPoint x: 278, endPoint y: 363, distance: 23.7
click at [281, 363] on div "0 ° Undo Copy Duplicate Duplicate to new slide Delete" at bounding box center [380, 209] width 639 height 359
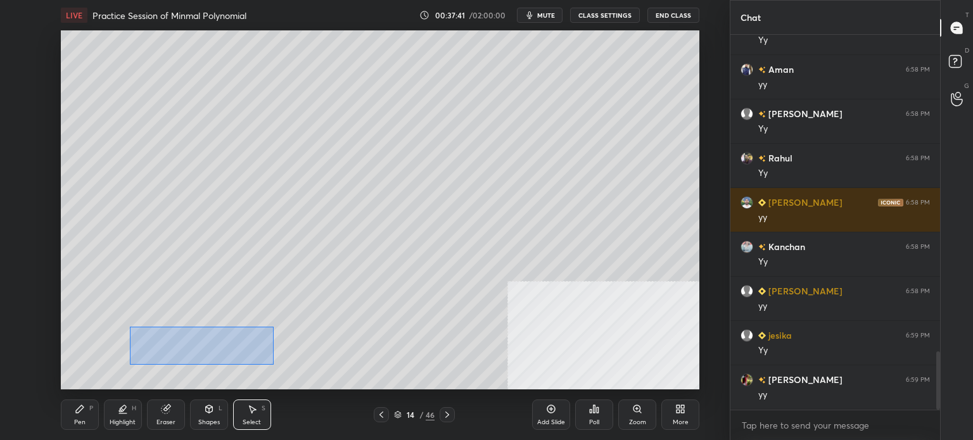
drag, startPoint x: 131, startPoint y: 327, endPoint x: 271, endPoint y: 362, distance: 144.3
click at [272, 363] on div "0 ° Undo Copy Duplicate Duplicate to new slide Delete" at bounding box center [380, 209] width 639 height 359
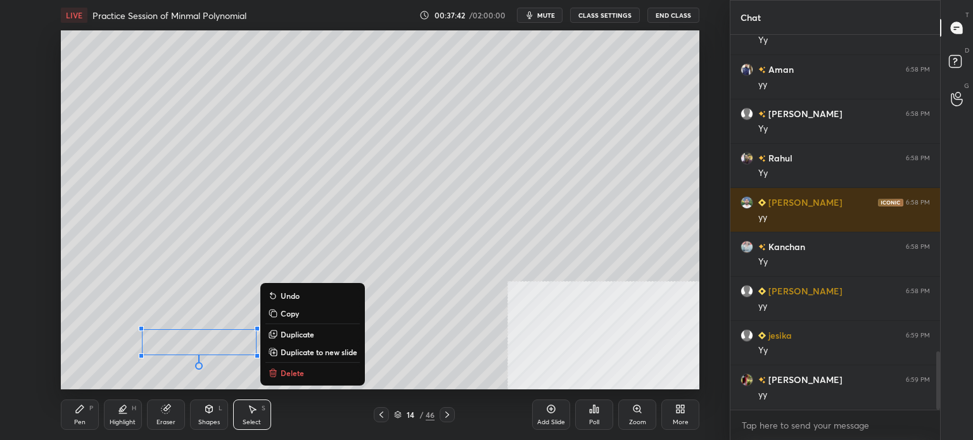
click at [300, 336] on p "Duplicate" at bounding box center [298, 334] width 34 height 10
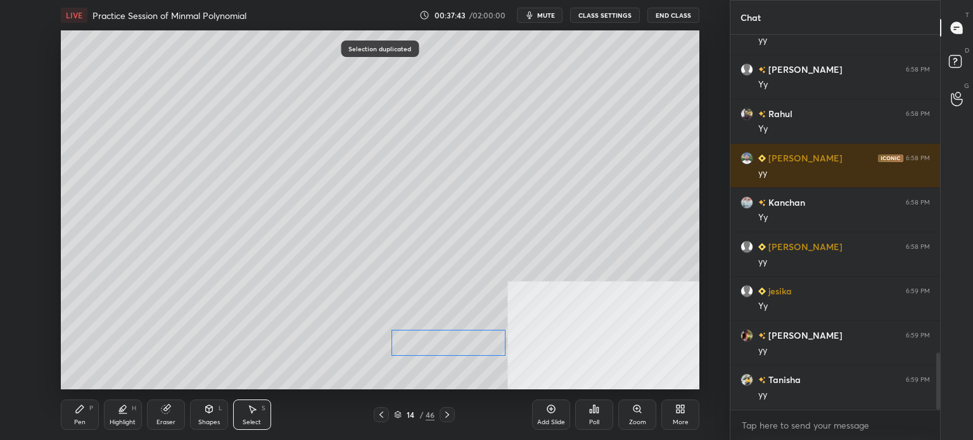
drag, startPoint x: 332, startPoint y: 347, endPoint x: 461, endPoint y: 338, distance: 129.6
click at [461, 338] on div "0 ° Undo Copy Duplicate Duplicate to new slide Delete" at bounding box center [380, 209] width 639 height 359
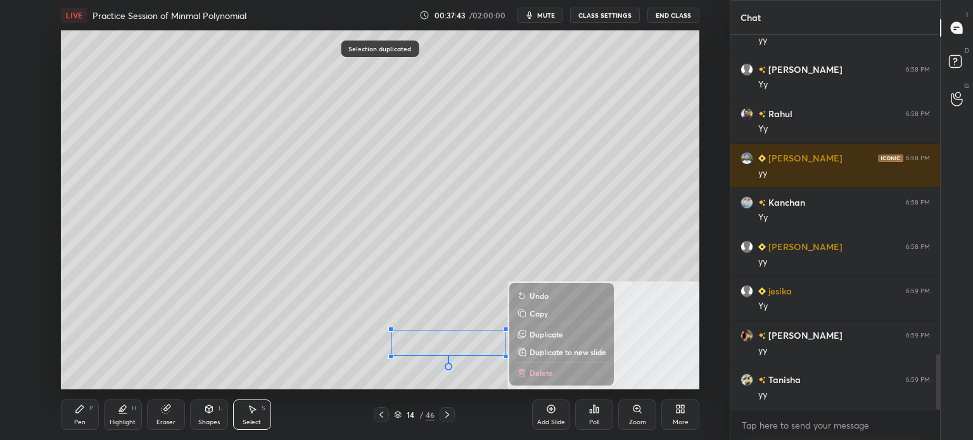
scroll to position [2139, 0]
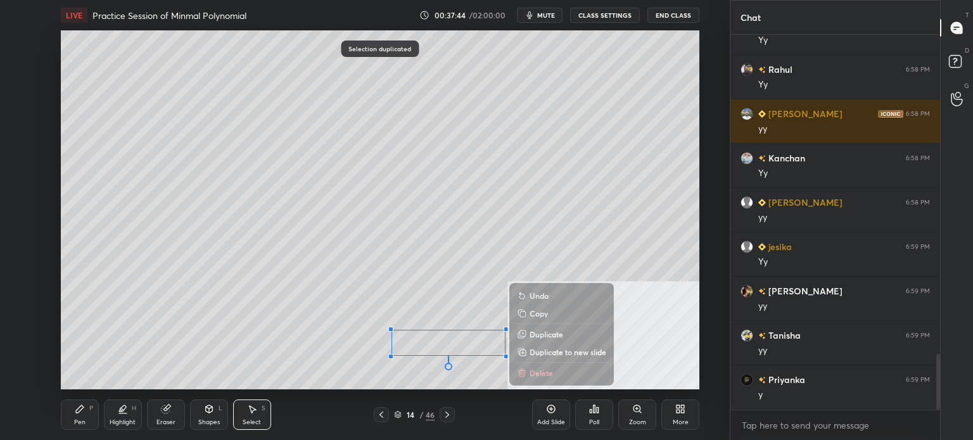
click at [542, 333] on p "Duplicate" at bounding box center [547, 334] width 34 height 10
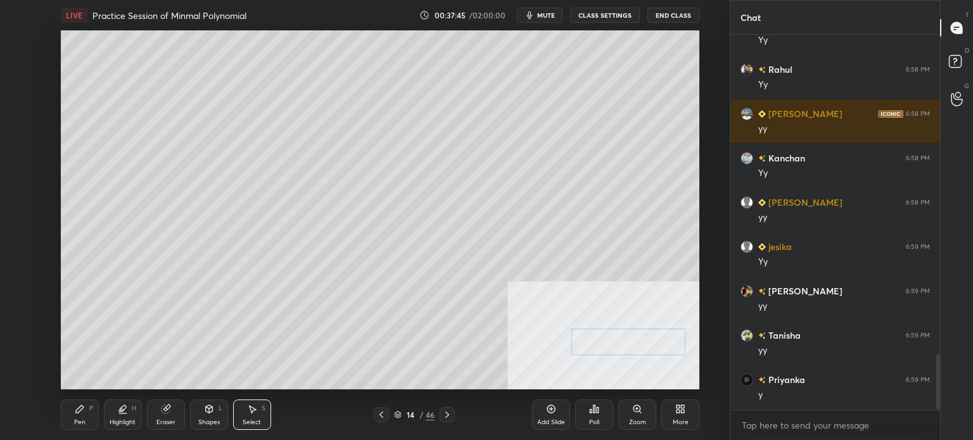
drag, startPoint x: 619, startPoint y: 342, endPoint x: 637, endPoint y: 331, distance: 21.0
click at [637, 331] on div "0 ° Undo Copy Duplicate Duplicate to new slide Delete" at bounding box center [380, 209] width 639 height 359
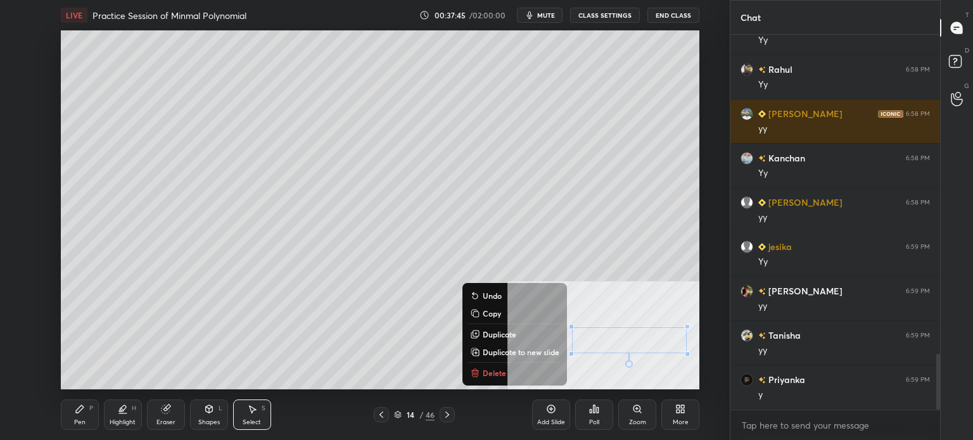
click at [136, 417] on div "Highlight H" at bounding box center [123, 415] width 38 height 30
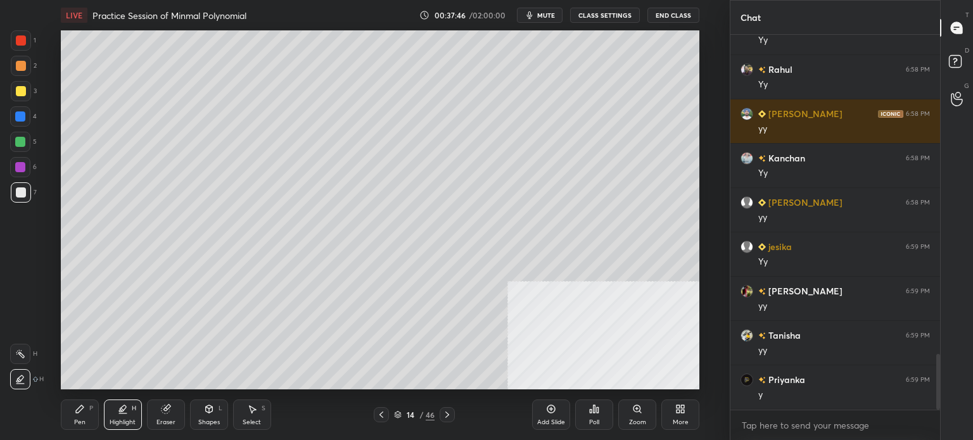
click at [177, 417] on div "Eraser" at bounding box center [166, 415] width 38 height 30
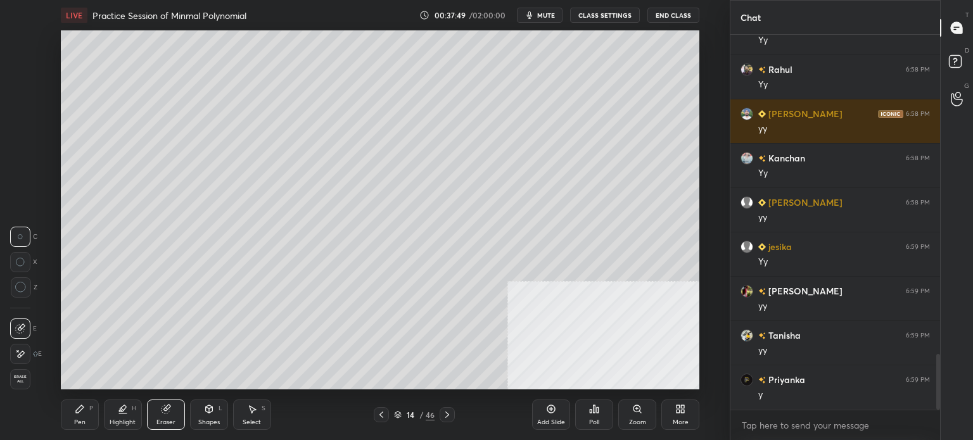
click at [86, 420] on div "Pen P" at bounding box center [80, 415] width 38 height 30
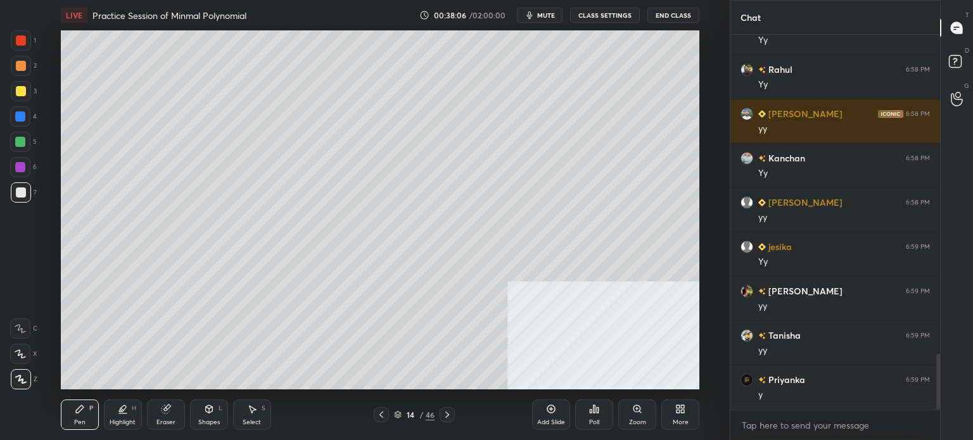
click at [682, 419] on div "More" at bounding box center [681, 422] width 16 height 6
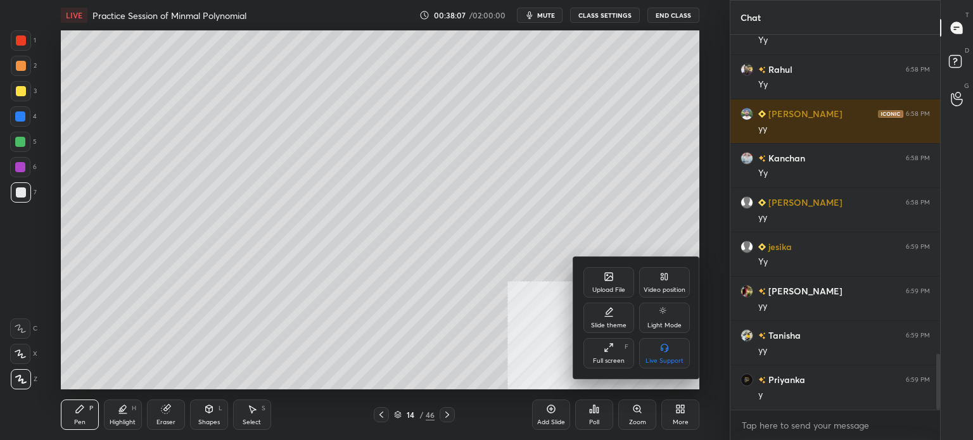
click at [668, 288] on div "Video position" at bounding box center [665, 290] width 42 height 6
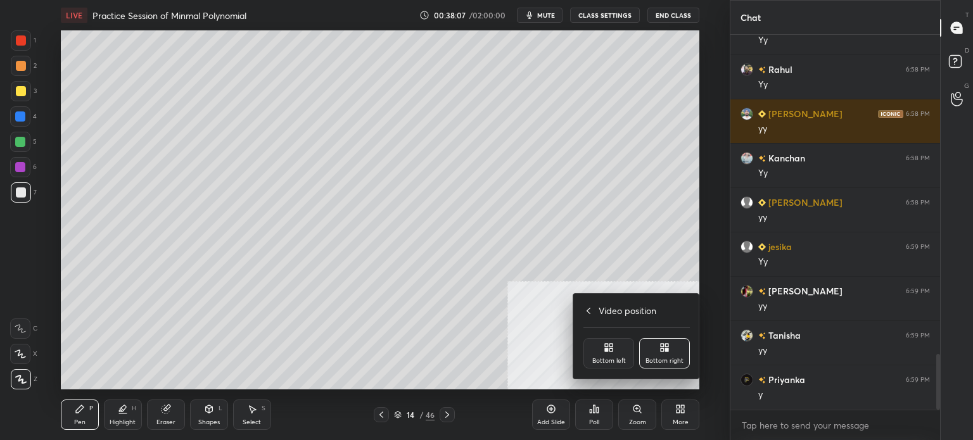
click at [622, 355] on div "Bottom left" at bounding box center [609, 353] width 51 height 30
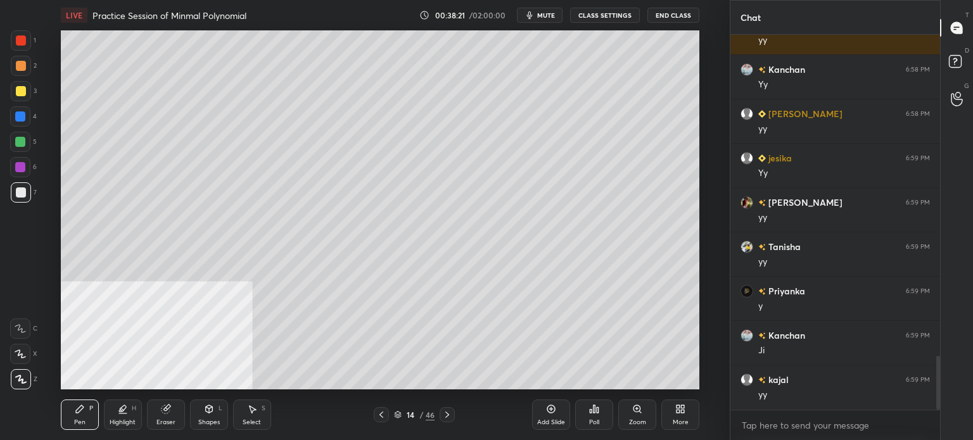
scroll to position [2272, 0]
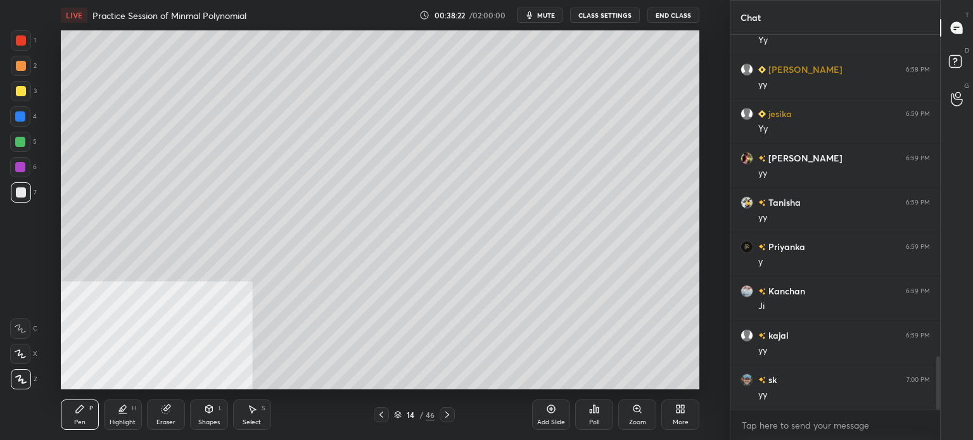
click at [670, 418] on div "More" at bounding box center [681, 415] width 38 height 30
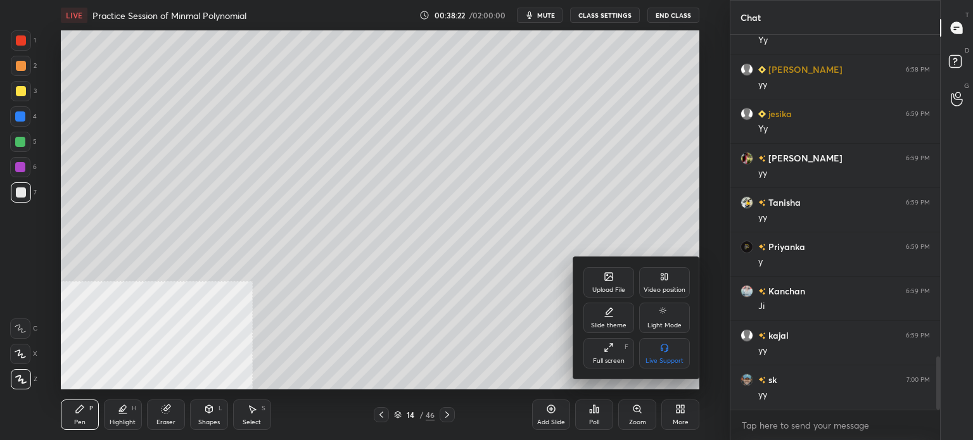
click at [666, 283] on div "Video position" at bounding box center [664, 282] width 51 height 30
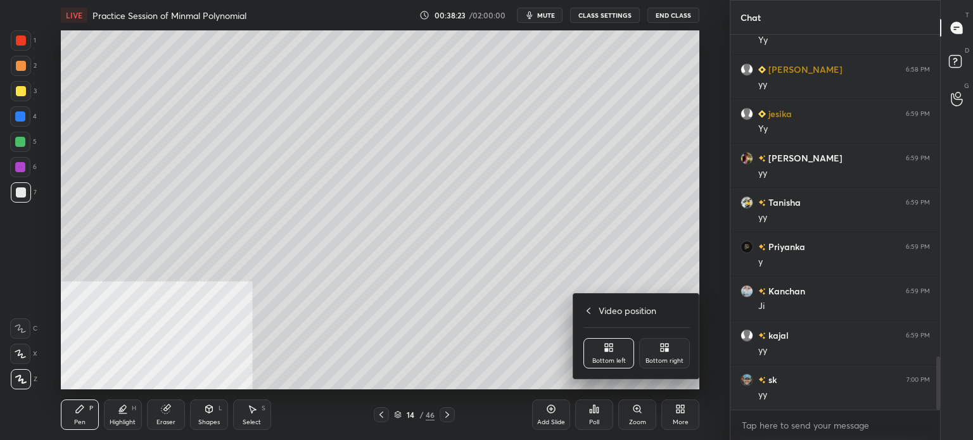
click at [668, 354] on div "Bottom right" at bounding box center [664, 353] width 51 height 30
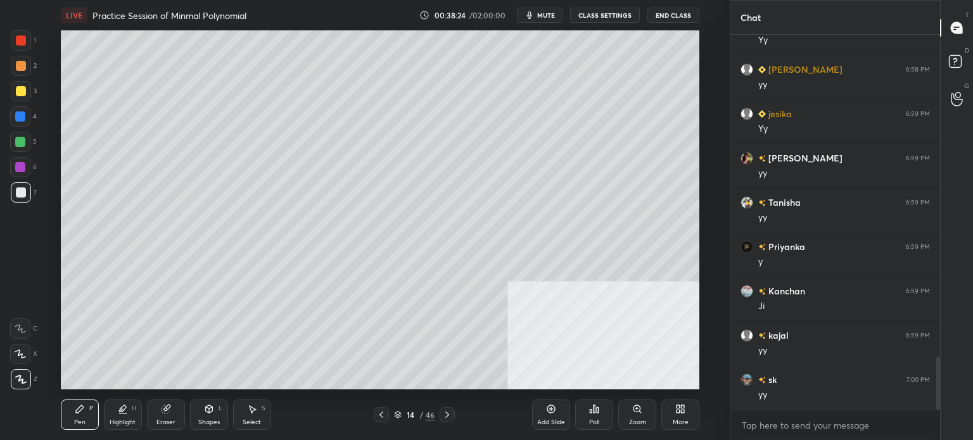
click at [23, 96] on div at bounding box center [21, 91] width 10 height 10
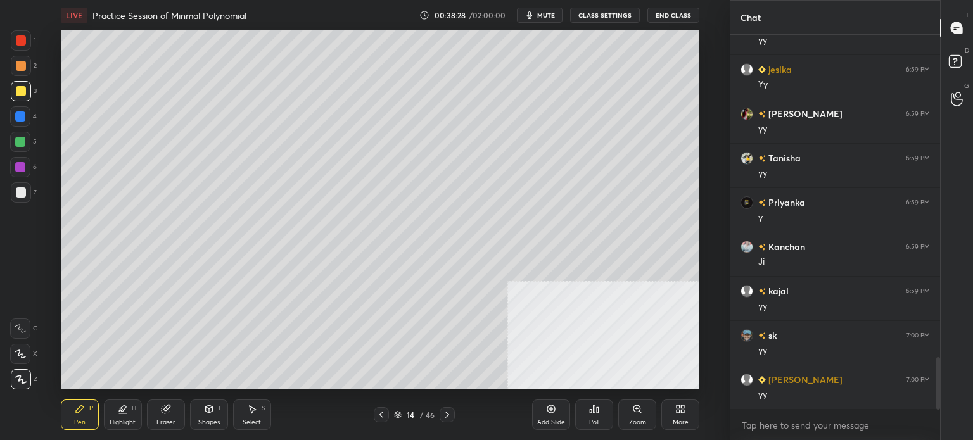
scroll to position [2361, 0]
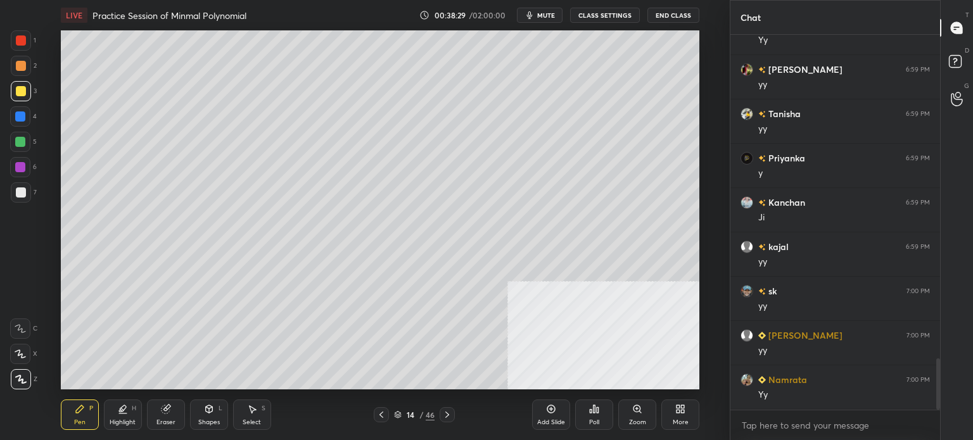
click at [703, 342] on div "Setting up your live class Poll for secs No correct answer Start poll" at bounding box center [380, 209] width 679 height 359
click at [707, 343] on div "Setting up your live class Poll for secs No correct answer Start poll" at bounding box center [380, 209] width 679 height 359
drag, startPoint x: 700, startPoint y: 335, endPoint x: 701, endPoint y: 349, distance: 14.6
click at [702, 343] on div "Setting up your live class Poll for secs No correct answer Start poll" at bounding box center [380, 209] width 679 height 359
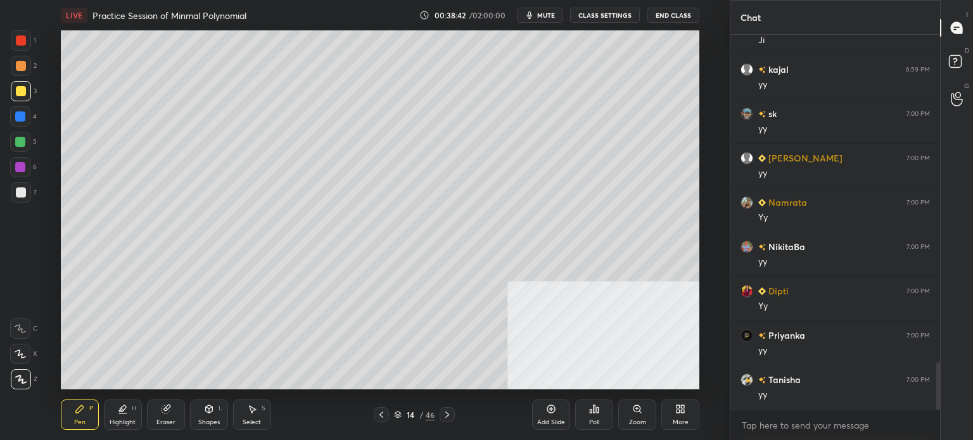
scroll to position [2583, 0]
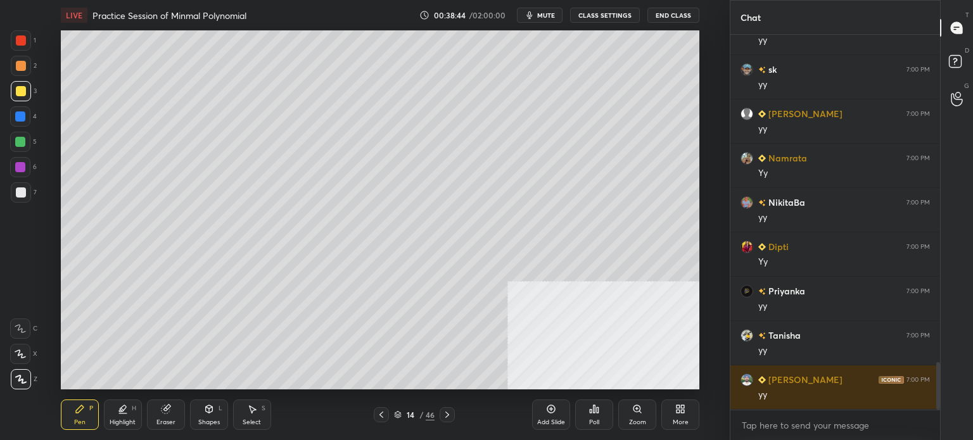
click at [250, 421] on div "Select" at bounding box center [252, 422] width 18 height 6
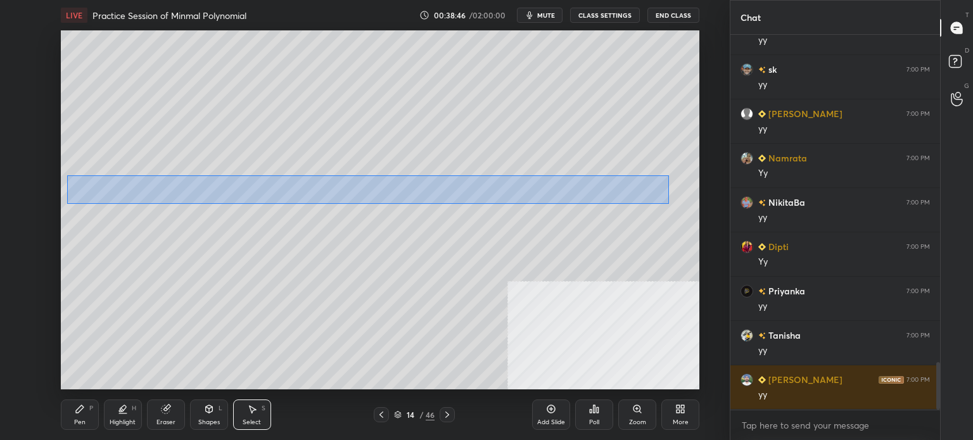
drag, startPoint x: 67, startPoint y: 176, endPoint x: 666, endPoint y: 205, distance: 600.1
click at [669, 204] on div "0 ° Undo Copy Duplicate Duplicate to new slide Delete" at bounding box center [380, 209] width 639 height 359
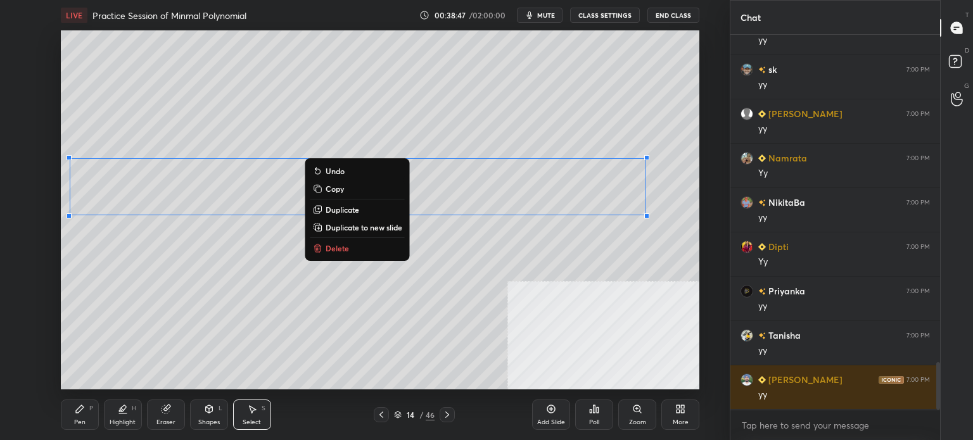
click at [371, 229] on p "Duplicate to new slide" at bounding box center [364, 227] width 77 height 10
drag, startPoint x: 144, startPoint y: 184, endPoint x: 591, endPoint y: 200, distance: 446.4
click at [729, 262] on div "1 2 3 4 5 6 7 C X Z C X Z E E Erase all H H LIVE Practice Session of Minmal Pol…" at bounding box center [365, 220] width 730 height 440
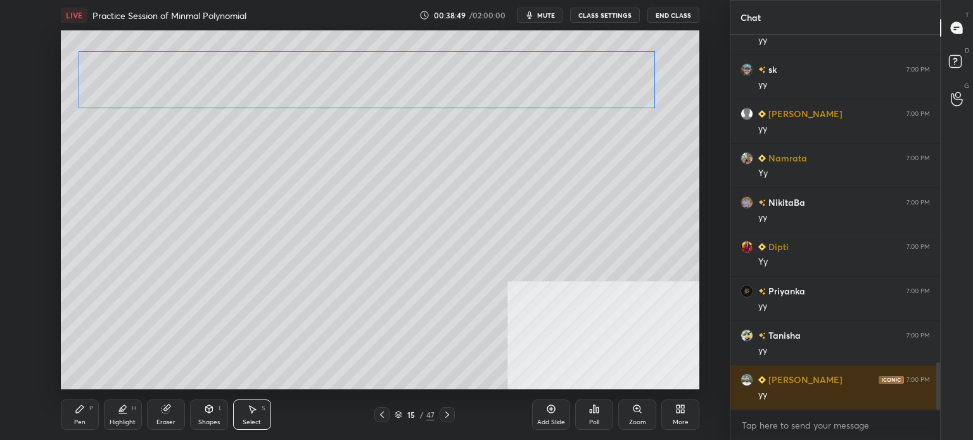
drag, startPoint x: 582, startPoint y: 179, endPoint x: 592, endPoint y: 73, distance: 106.3
click at [592, 73] on div "0 ° Undo Copy Duplicate Duplicate to new slide Delete" at bounding box center [380, 209] width 639 height 359
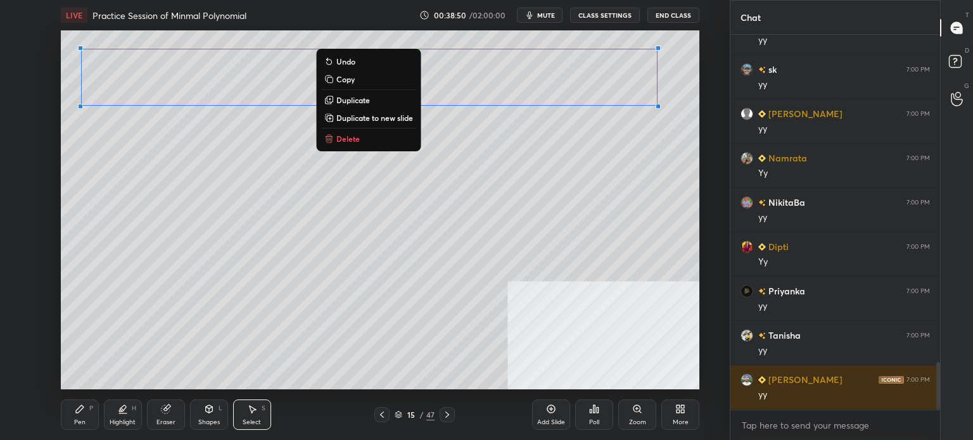
click at [166, 415] on div "Eraser" at bounding box center [166, 415] width 38 height 30
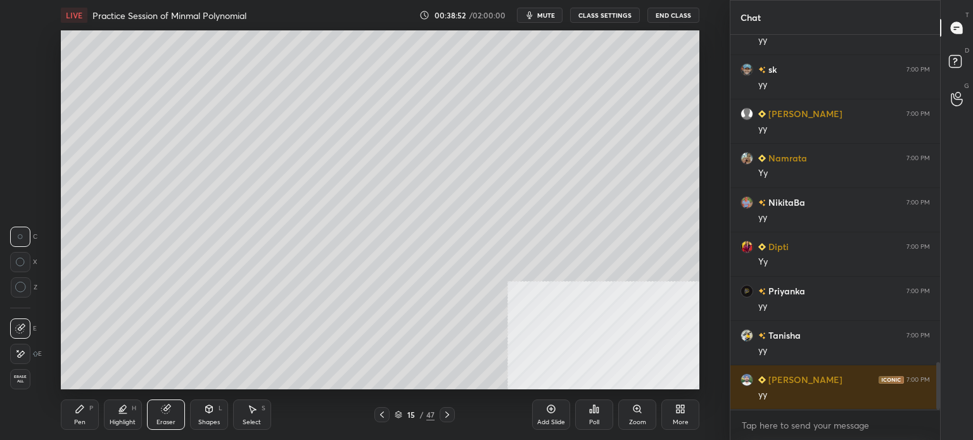
click at [77, 420] on div "Pen" at bounding box center [79, 422] width 11 height 6
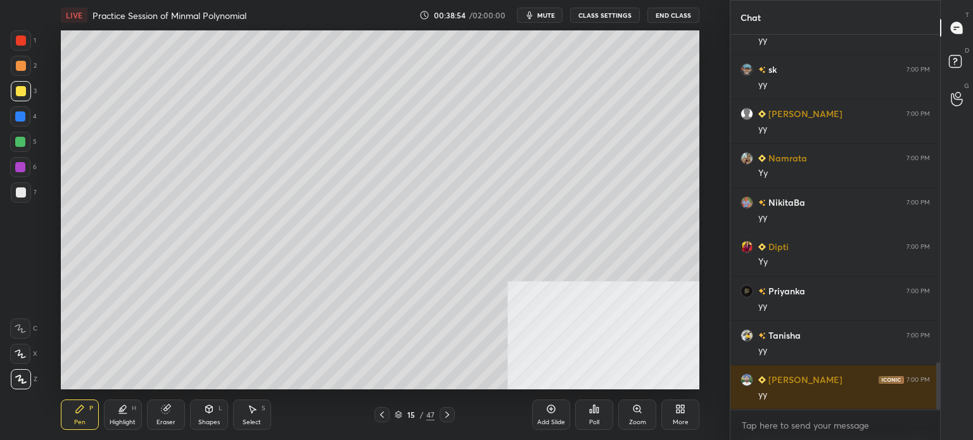
click at [165, 418] on div "Eraser" at bounding box center [166, 415] width 38 height 30
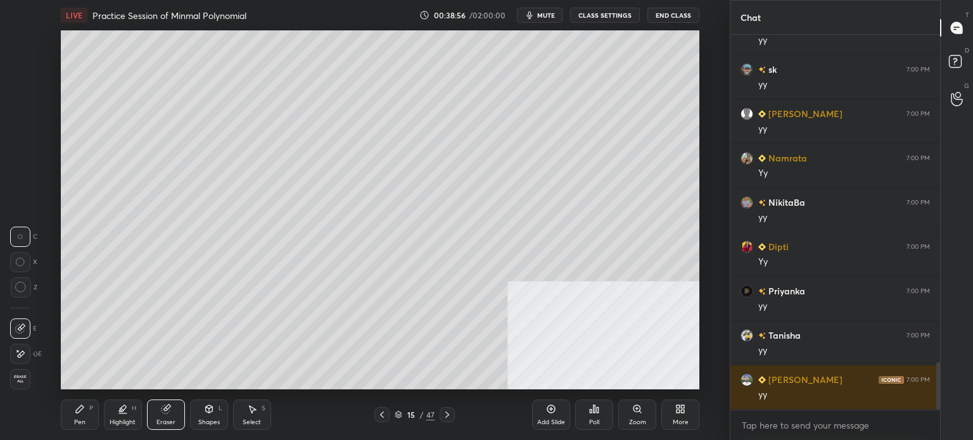
click at [257, 417] on div "Select S" at bounding box center [252, 415] width 38 height 30
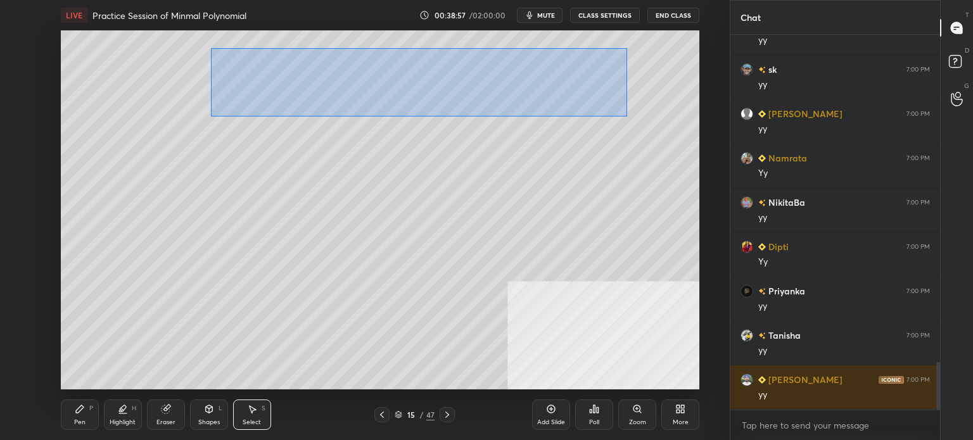
drag, startPoint x: 220, startPoint y: 54, endPoint x: 699, endPoint y: 132, distance: 485.4
click at [709, 132] on div "0 ° Undo Copy Duplicate Duplicate to new slide Delete Setting up your live clas…" at bounding box center [380, 209] width 679 height 359
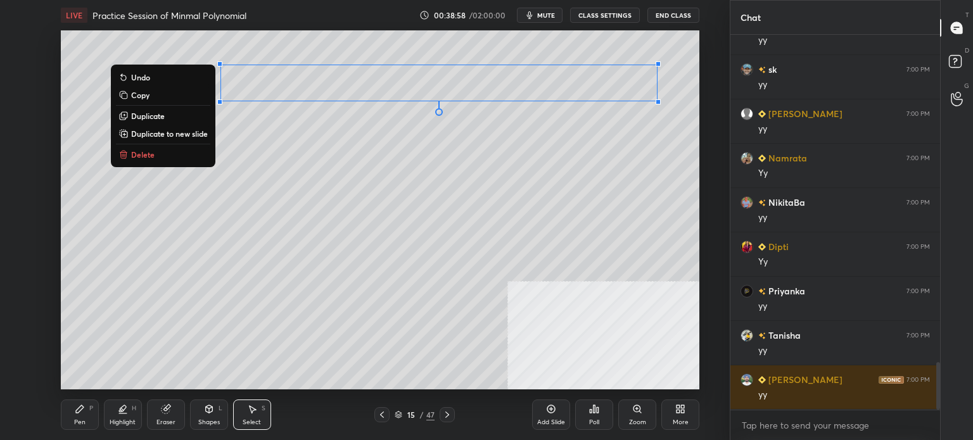
click at [153, 156] on button "Delete" at bounding box center [163, 154] width 94 height 15
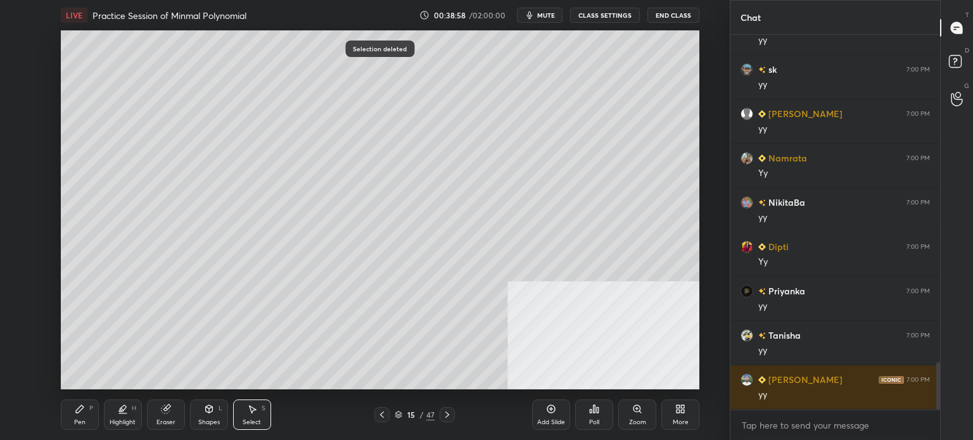
click at [71, 415] on div "Pen P" at bounding box center [80, 415] width 38 height 30
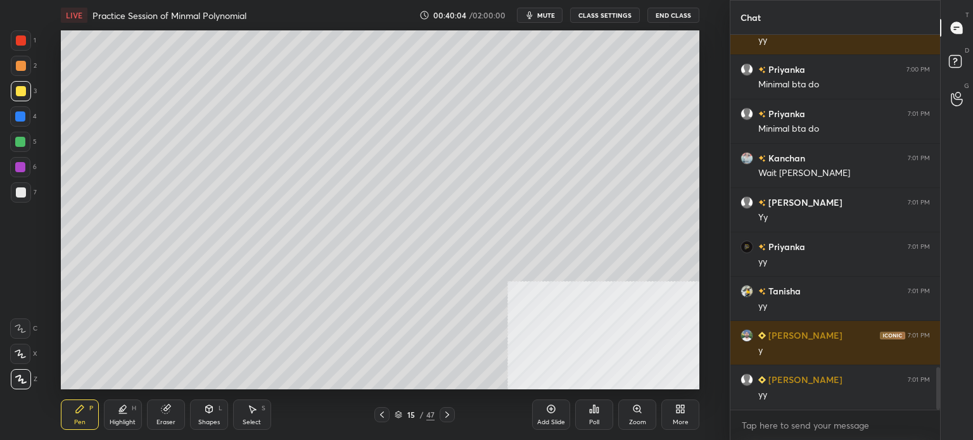
scroll to position [3026, 0]
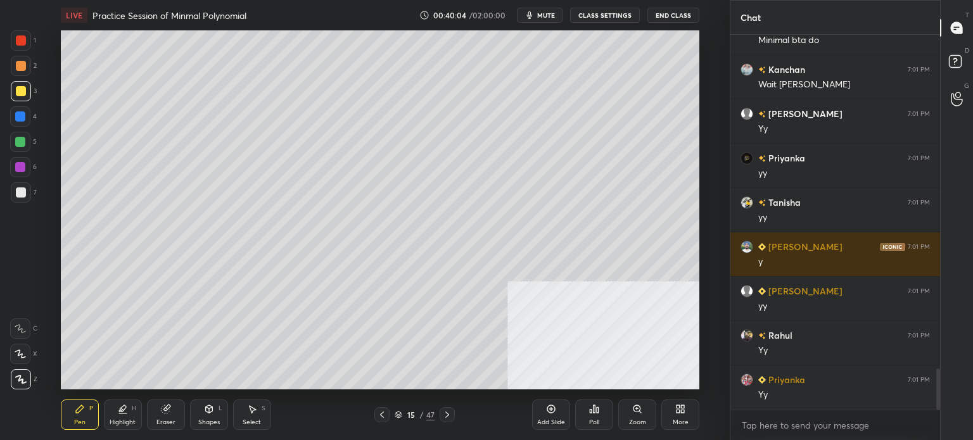
click at [547, 16] on span "mute" at bounding box center [546, 15] width 18 height 9
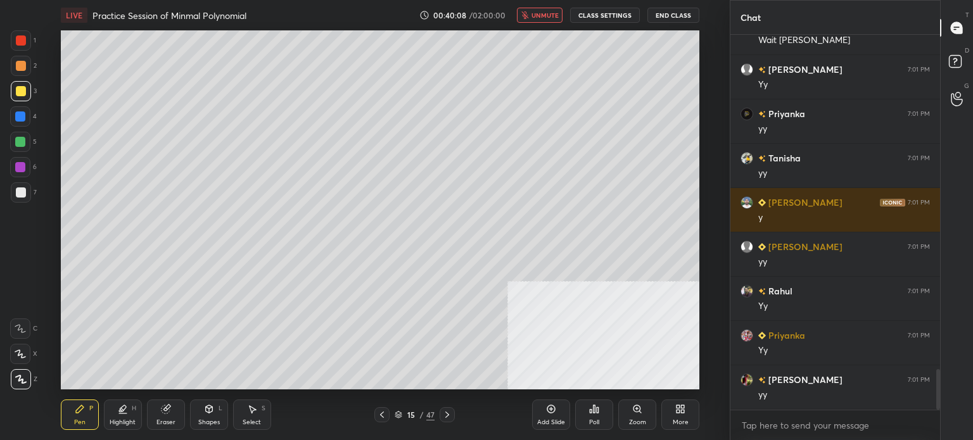
click at [556, 13] on span "unmute" at bounding box center [545, 15] width 27 height 9
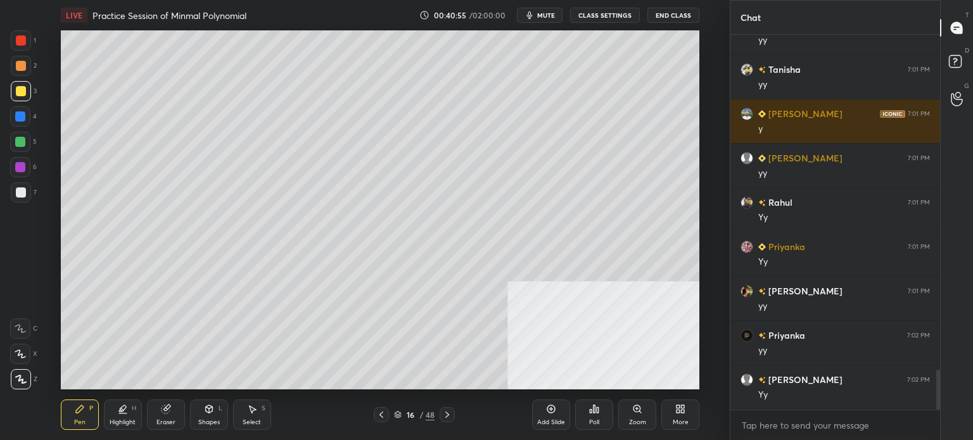
scroll to position [3204, 0]
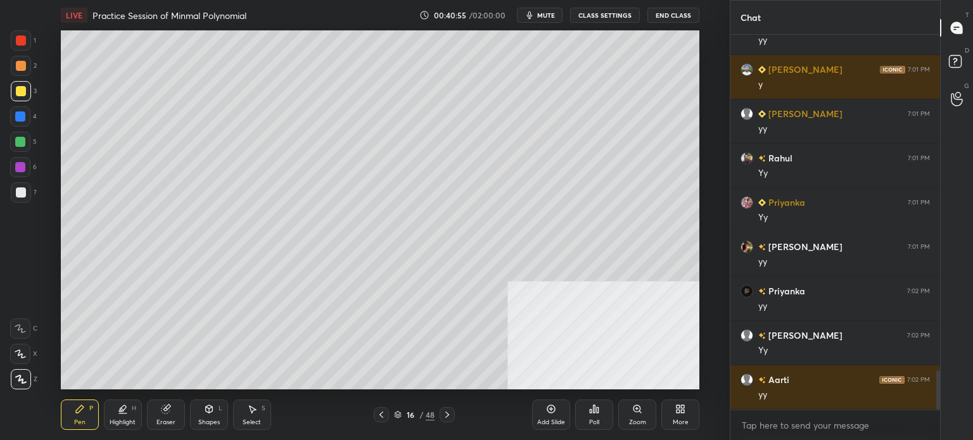
click at [19, 73] on div at bounding box center [21, 66] width 20 height 20
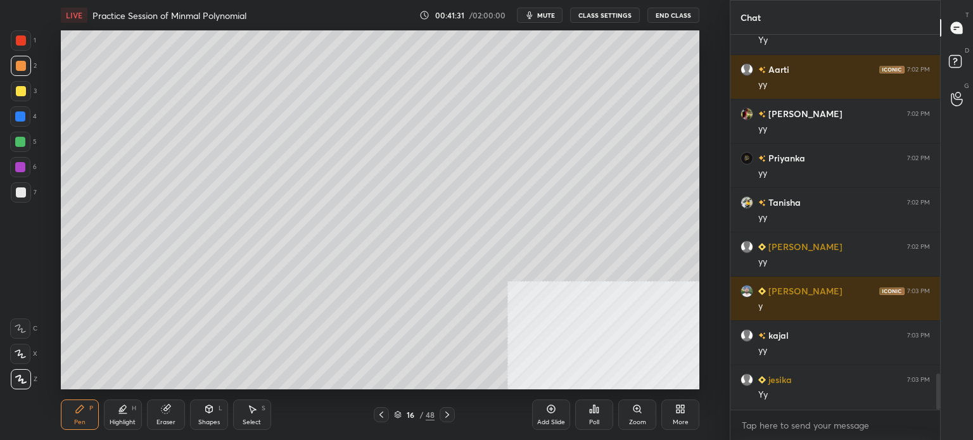
scroll to position [3559, 0]
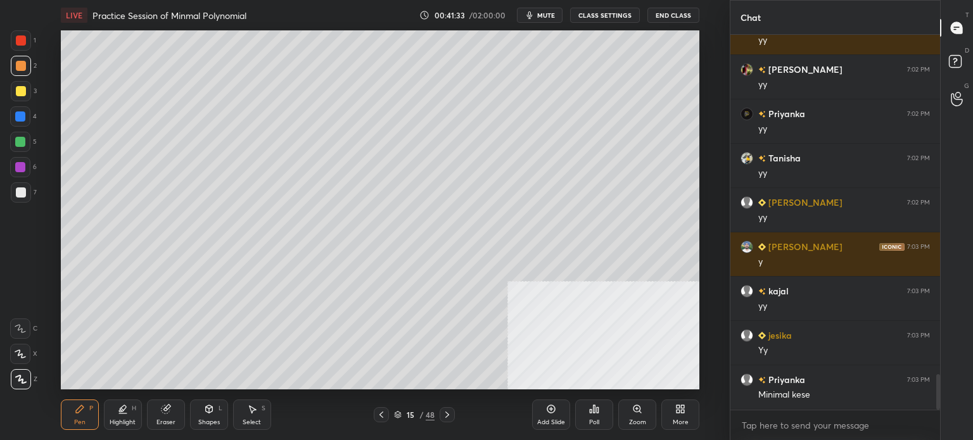
click at [19, 89] on div at bounding box center [21, 91] width 10 height 10
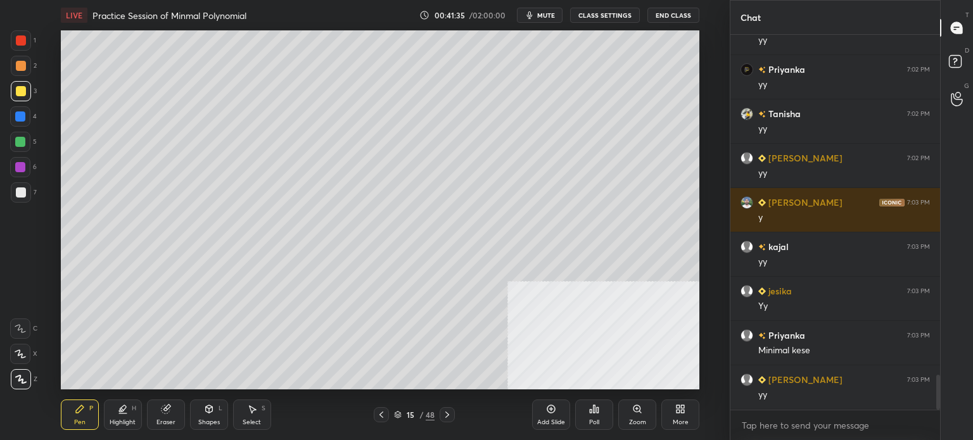
scroll to position [3647, 0]
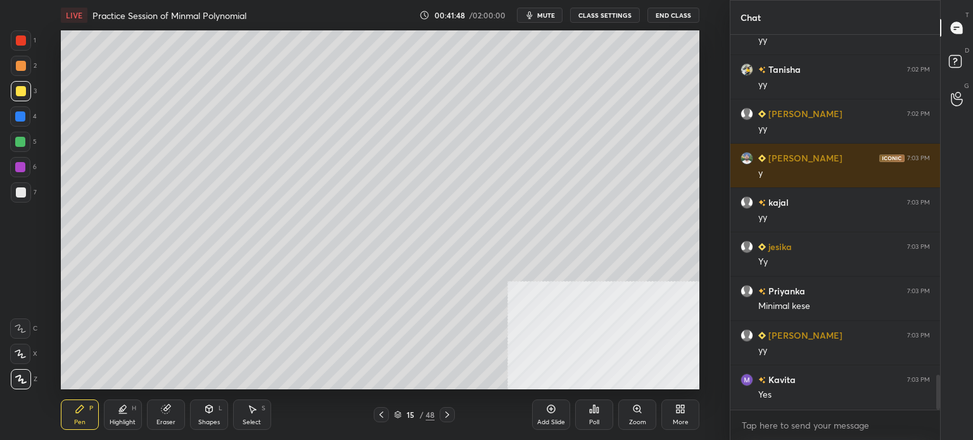
click at [682, 416] on div "More" at bounding box center [681, 415] width 38 height 30
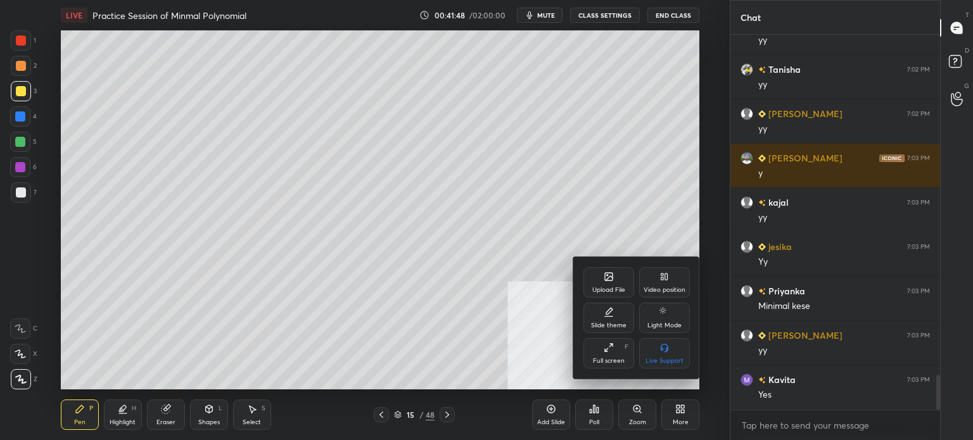
click at [664, 281] on icon at bounding box center [665, 277] width 10 height 10
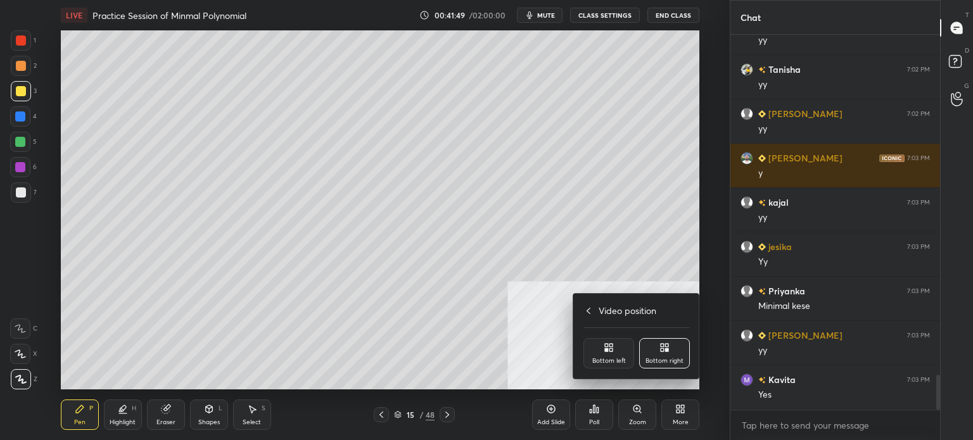
click at [619, 338] on div "Bottom left" at bounding box center [609, 353] width 51 height 30
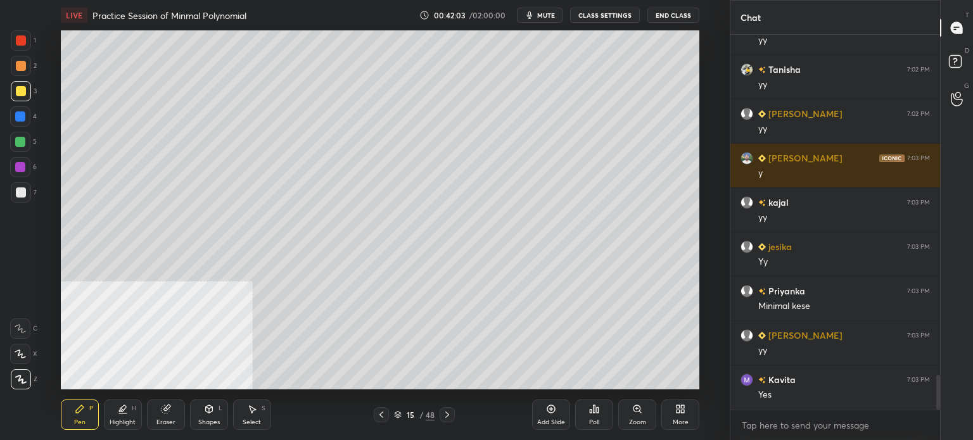
click at [176, 421] on div "Eraser" at bounding box center [166, 415] width 38 height 30
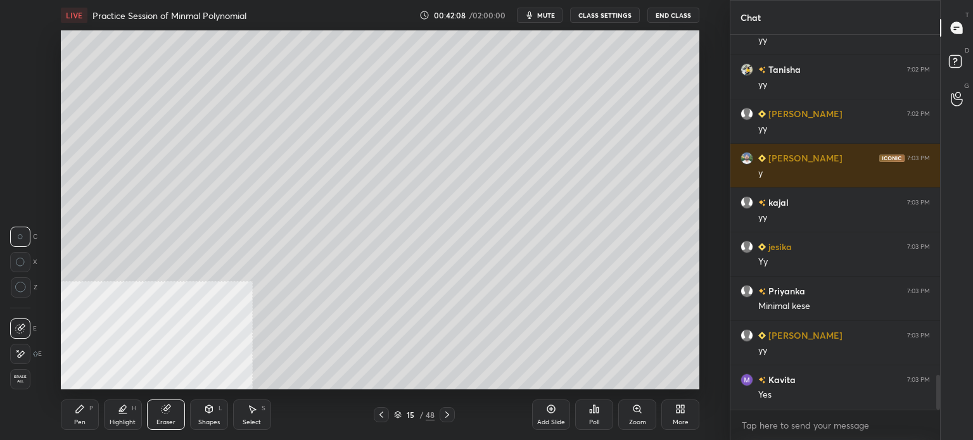
click at [565, 380] on div "LIVE Practice Session of Minmal Polynomial 00:42:08 / 02:00:00 mute CLASS SETTI…" at bounding box center [380, 220] width 679 height 440
drag, startPoint x: 81, startPoint y: 421, endPoint x: 97, endPoint y: 415, distance: 16.8
click at [84, 421] on div "Pen" at bounding box center [79, 422] width 11 height 6
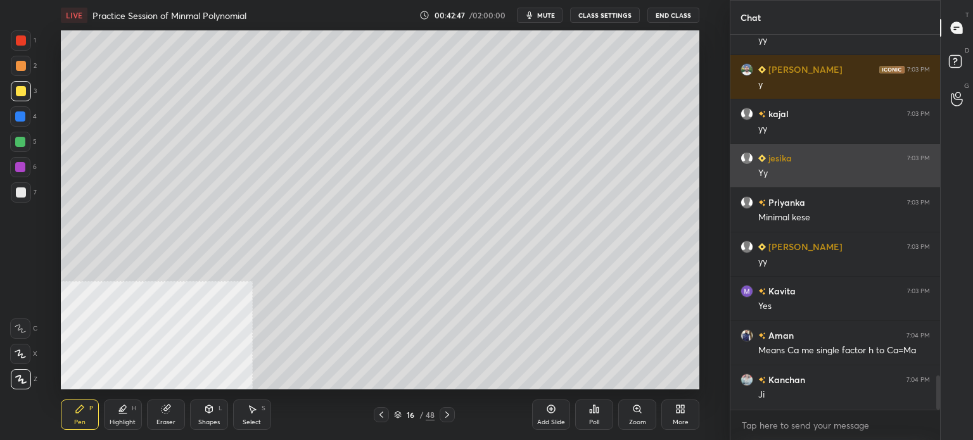
scroll to position [3780, 0]
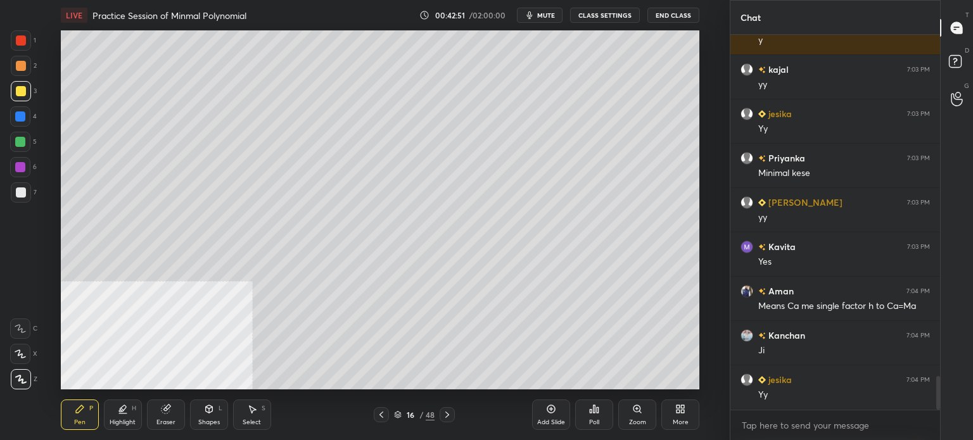
click at [74, 415] on div "Pen P" at bounding box center [80, 415] width 38 height 30
click at [22, 70] on div at bounding box center [21, 66] width 10 height 10
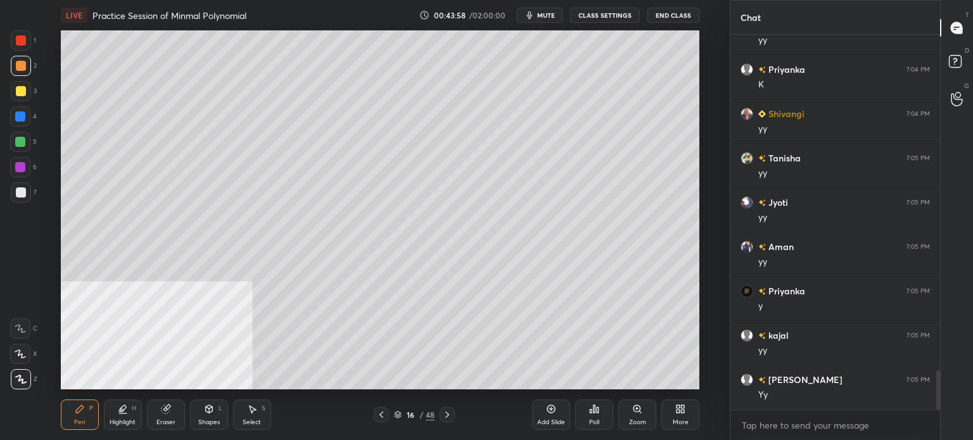
scroll to position [3256, 0]
click at [16, 91] on div at bounding box center [21, 91] width 10 height 10
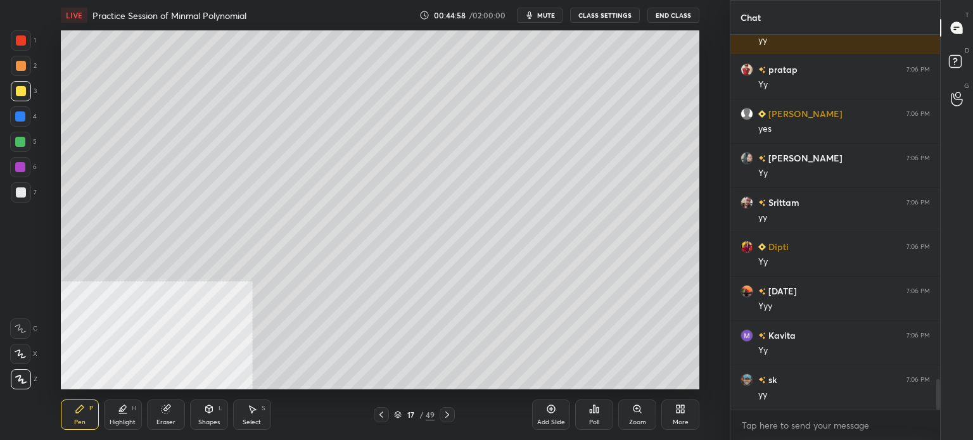
scroll to position [4318, 0]
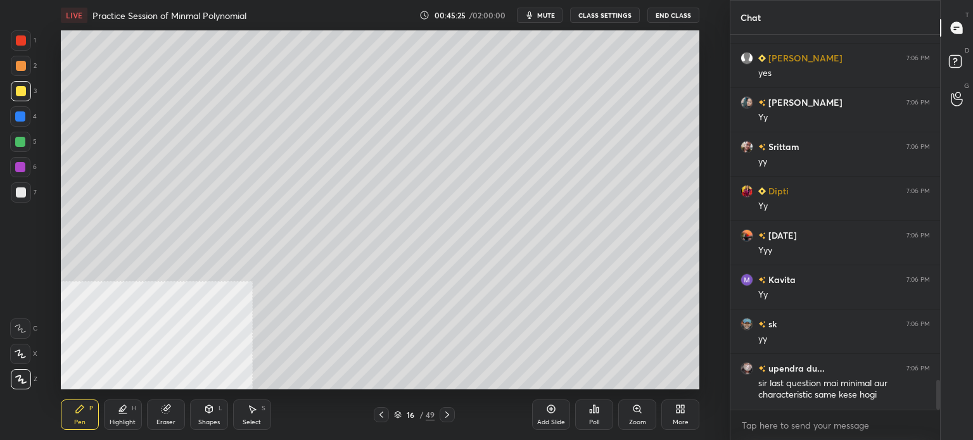
click at [25, 70] on div at bounding box center [21, 66] width 20 height 20
click at [21, 95] on div at bounding box center [21, 91] width 10 height 10
drag, startPoint x: 43, startPoint y: 73, endPoint x: 56, endPoint y: 74, distance: 12.7
click at [56, 74] on div "1 2 3 4 5 6 7 C X Z C X Z E E Erase all H H LIVE Practice Session of Minmal Pol…" at bounding box center [360, 220] width 720 height 440
click at [15, 73] on div at bounding box center [21, 66] width 20 height 20
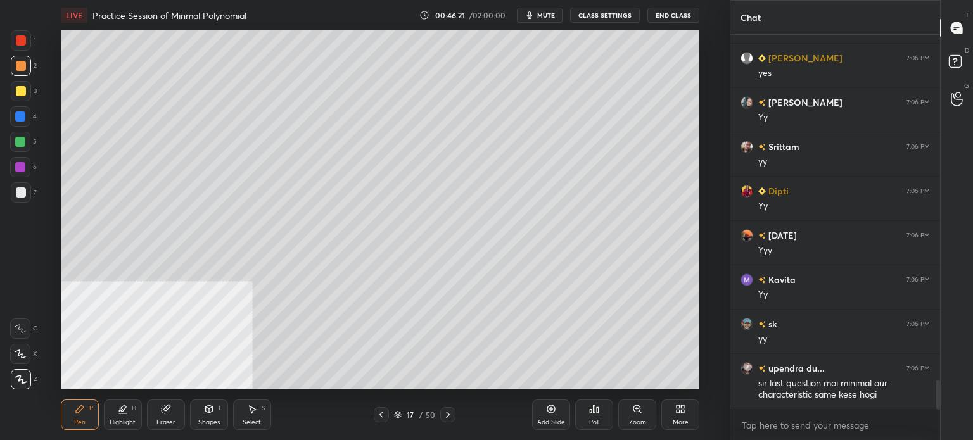
click at [11, 93] on div at bounding box center [21, 91] width 20 height 20
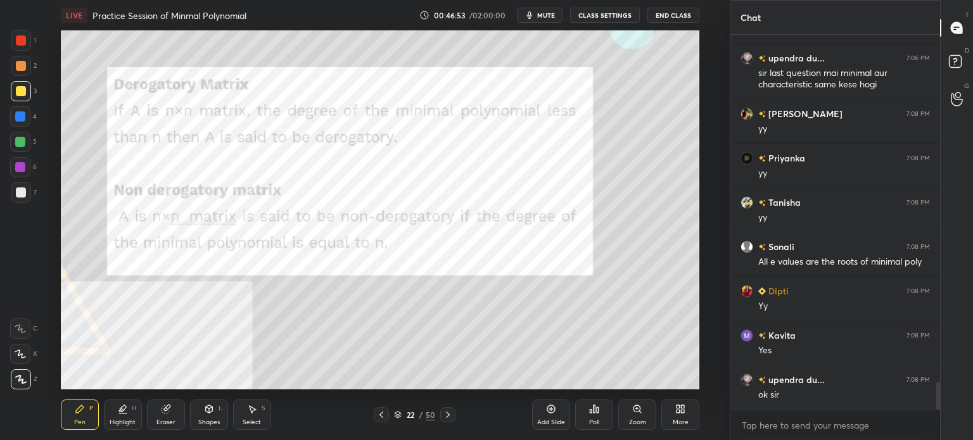
scroll to position [4672, 0]
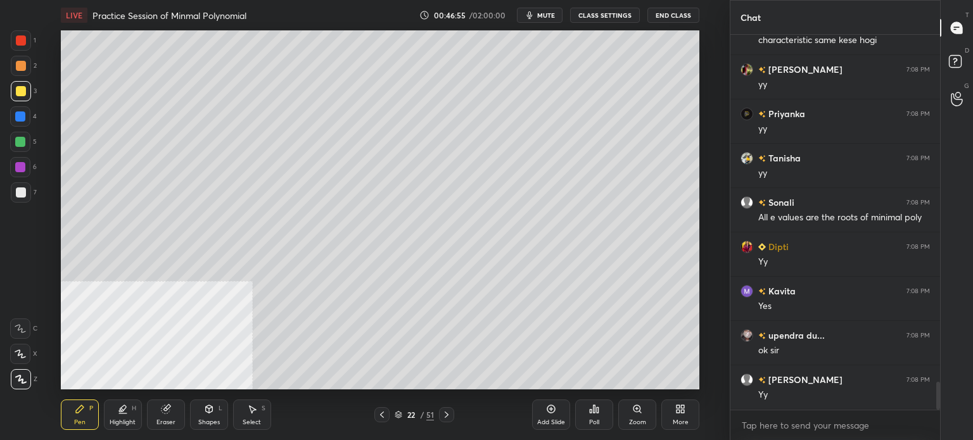
click at [22, 66] on div at bounding box center [21, 66] width 10 height 10
click at [702, 221] on div "Setting up your live class Poll for secs No correct answer Start poll" at bounding box center [380, 209] width 679 height 359
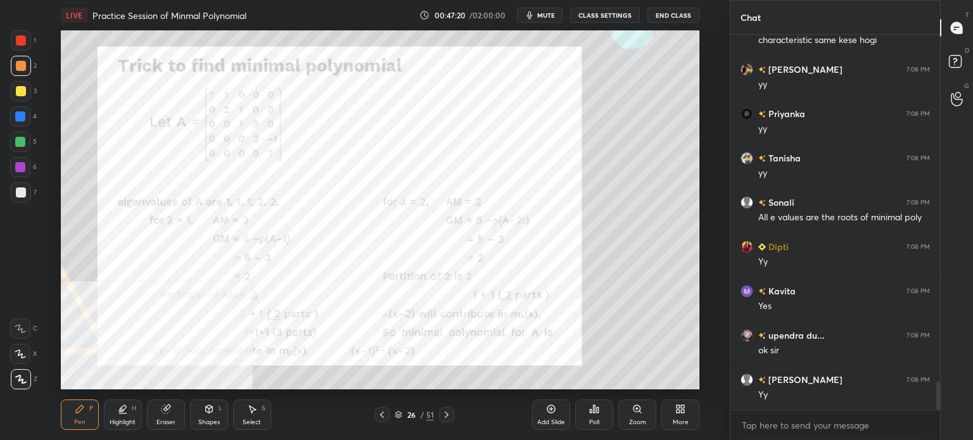
click at [679, 414] on div "More" at bounding box center [681, 415] width 38 height 30
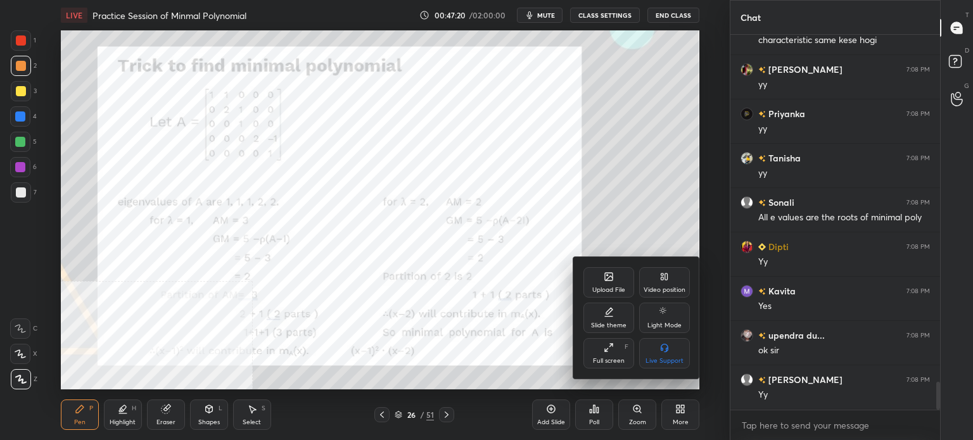
click at [672, 283] on div "Video position" at bounding box center [664, 282] width 51 height 30
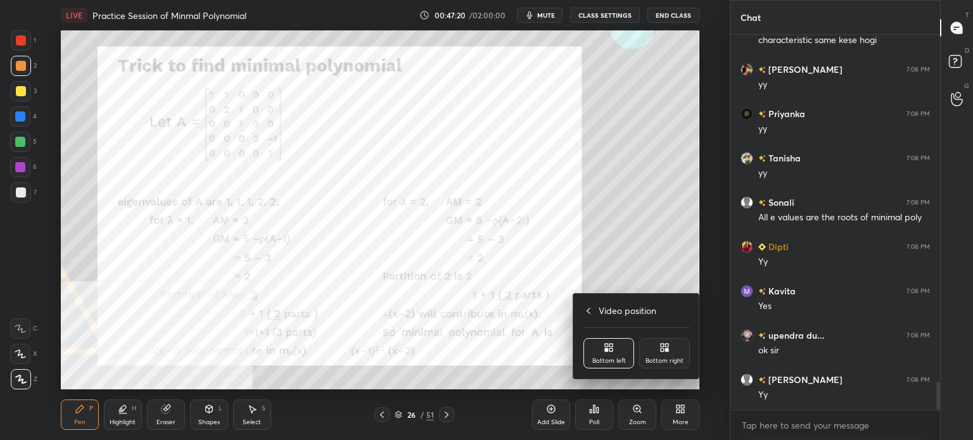
click at [665, 347] on icon at bounding box center [666, 345] width 3 height 3
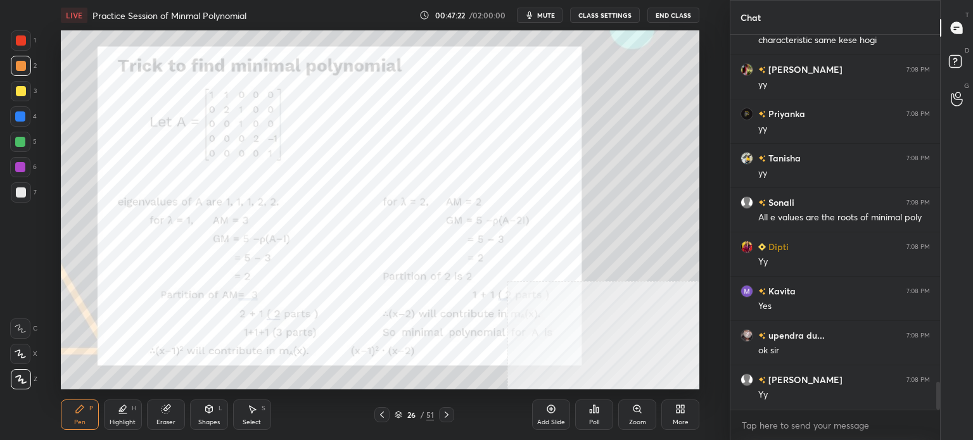
click at [257, 420] on div "Select" at bounding box center [252, 422] width 18 height 6
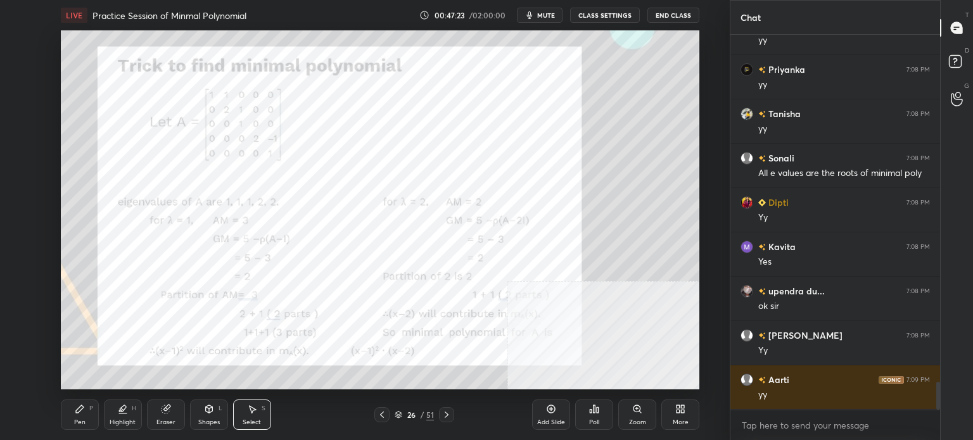
click at [205, 414] on icon at bounding box center [209, 409] width 10 height 10
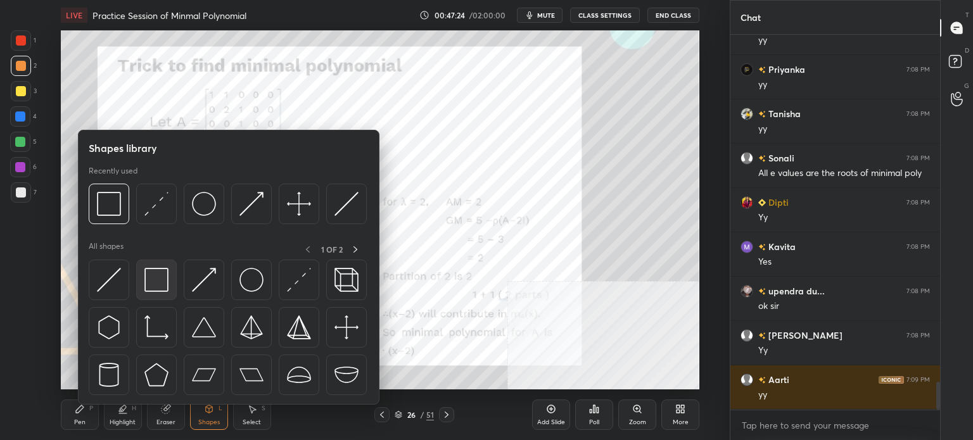
click at [150, 293] on div at bounding box center [156, 280] width 41 height 41
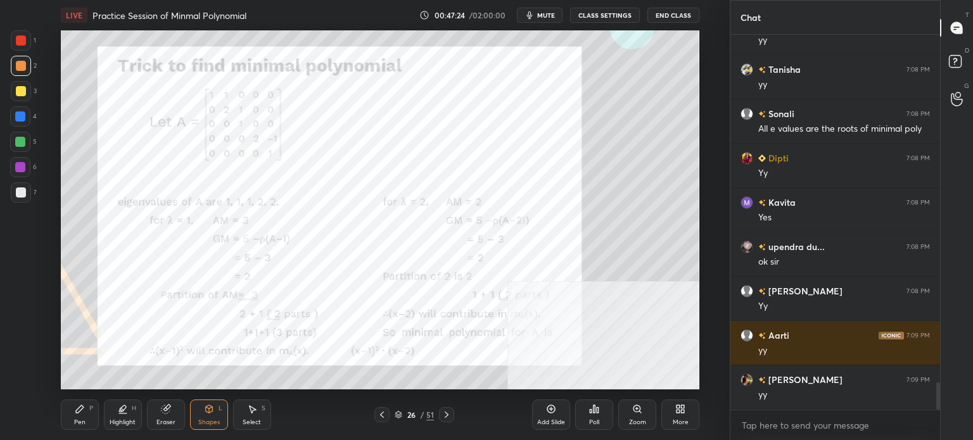
click at [23, 40] on div at bounding box center [21, 40] width 10 height 10
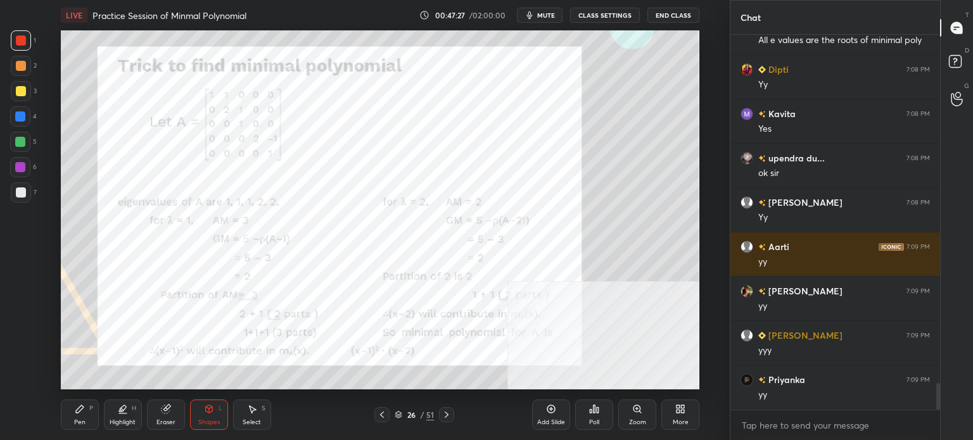
click at [77, 418] on div "Pen P" at bounding box center [80, 415] width 38 height 30
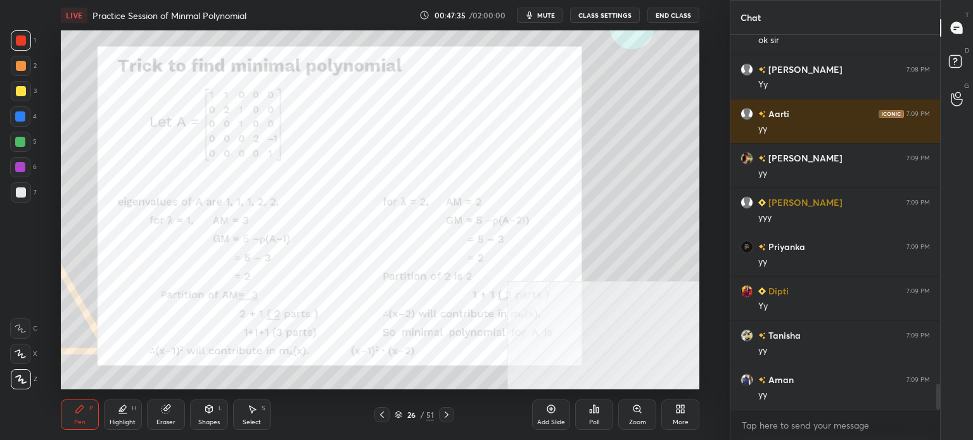
scroll to position [5027, 0]
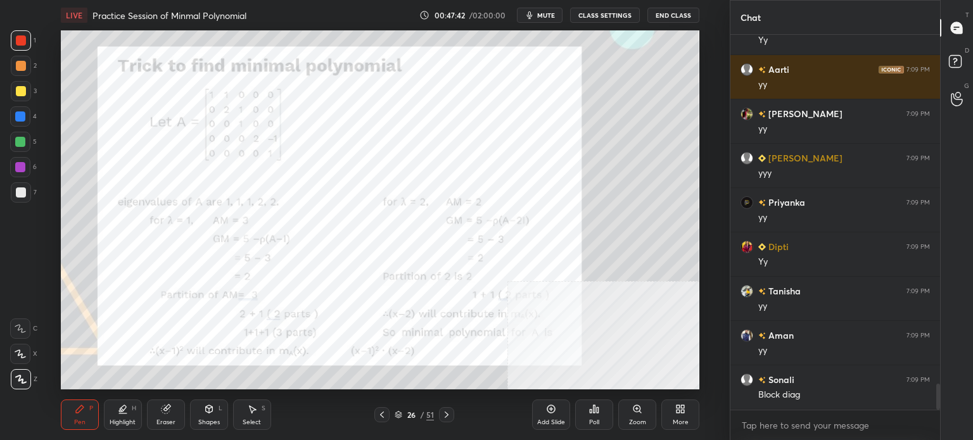
click at [259, 403] on div "Select S" at bounding box center [252, 415] width 38 height 30
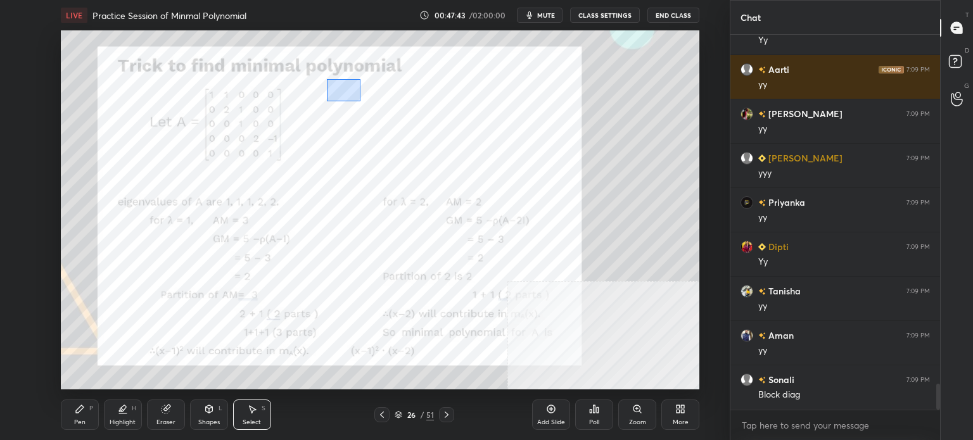
drag, startPoint x: 337, startPoint y: 86, endPoint x: 554, endPoint y: 201, distance: 246.0
click at [554, 201] on div "0 ° Undo Copy Duplicate Duplicate to new slide Delete" at bounding box center [380, 209] width 639 height 359
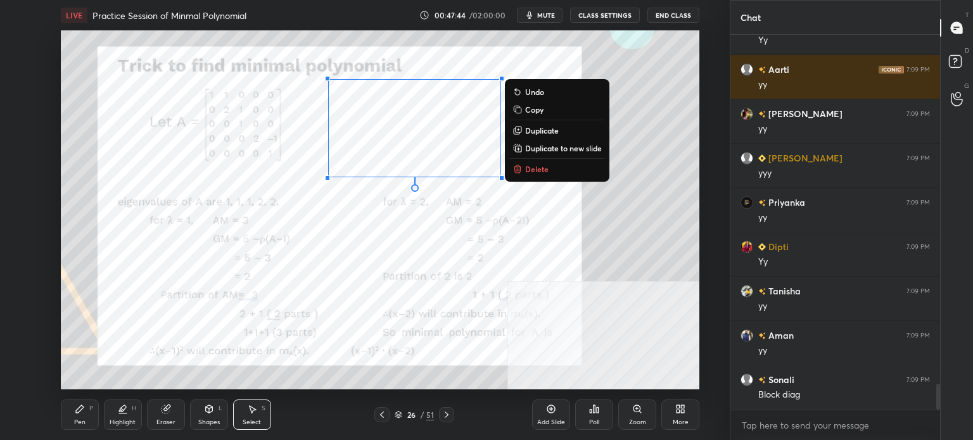
click at [539, 153] on button "Duplicate to new slide" at bounding box center [557, 148] width 94 height 15
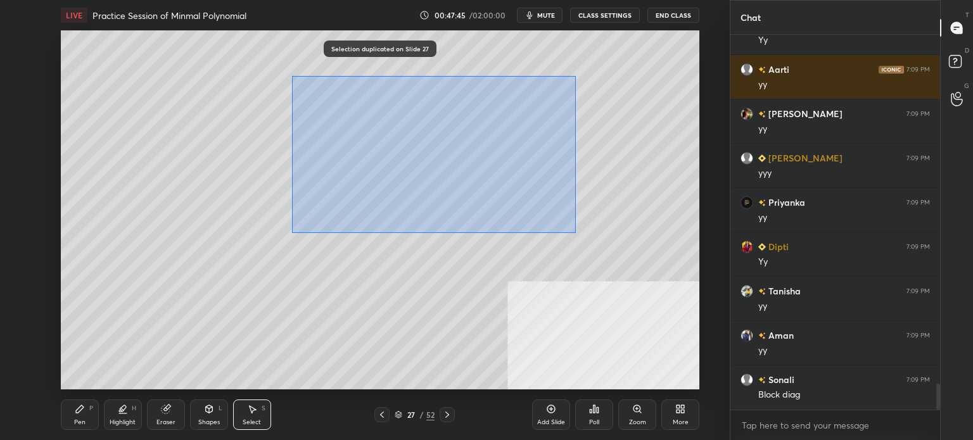
drag, startPoint x: 291, startPoint y: 75, endPoint x: 469, endPoint y: 163, distance: 198.1
click at [576, 232] on div "0 ° Undo Copy Duplicate Duplicate to new slide Delete" at bounding box center [380, 209] width 639 height 359
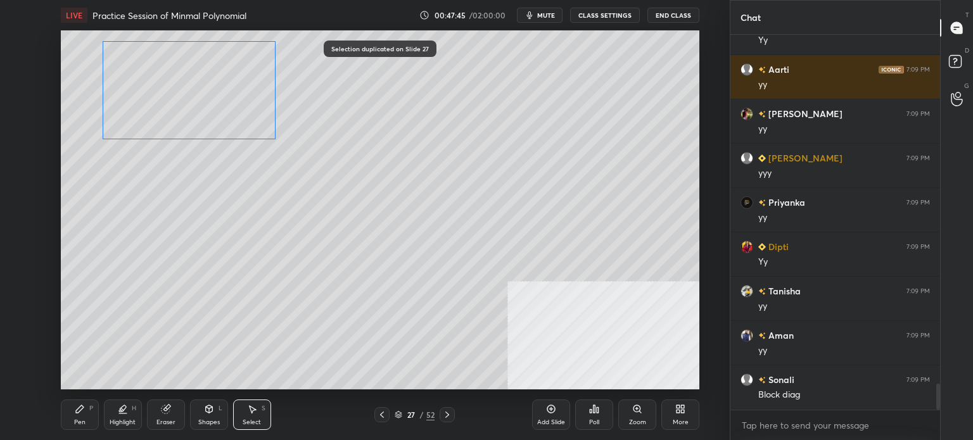
drag, startPoint x: 369, startPoint y: 138, endPoint x: 186, endPoint y: 115, distance: 183.9
click at [188, 106] on div "0 ° Undo Copy Duplicate Duplicate to new slide Delete" at bounding box center [380, 209] width 639 height 359
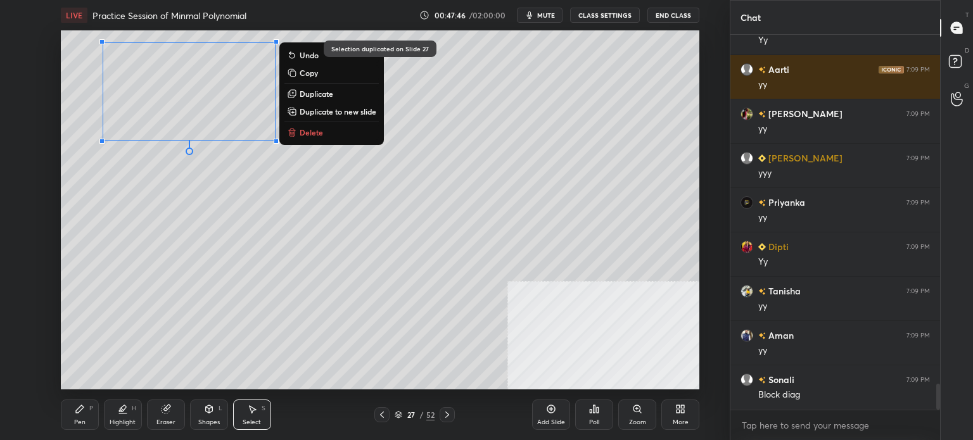
click at [162, 210] on div "0 ° Undo Copy Duplicate Duplicate to new slide Delete" at bounding box center [380, 209] width 639 height 359
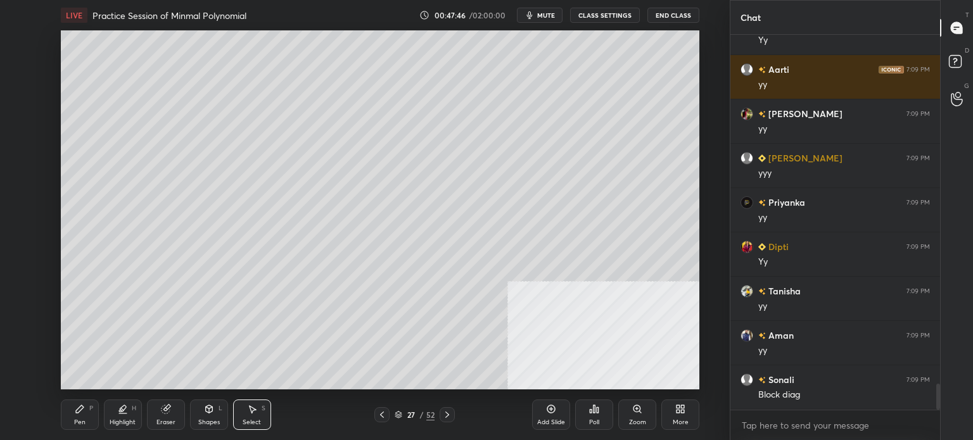
click at [74, 415] on div "Pen P" at bounding box center [80, 415] width 38 height 30
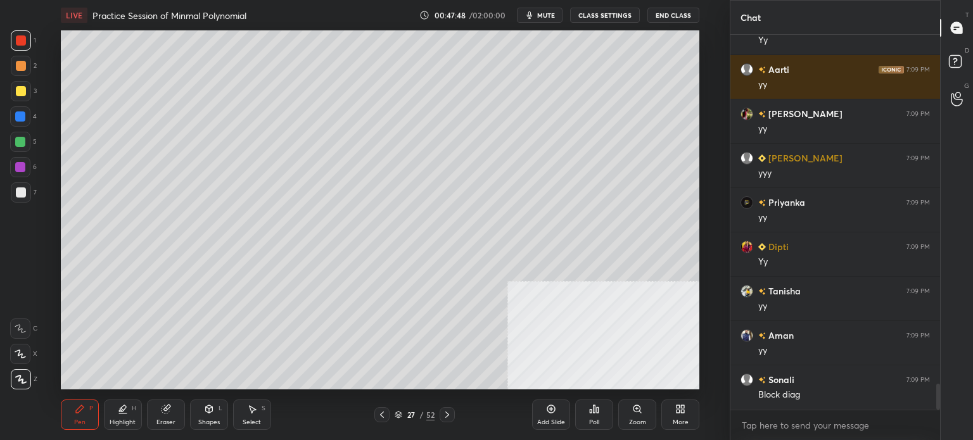
click at [23, 93] on div at bounding box center [21, 91] width 10 height 10
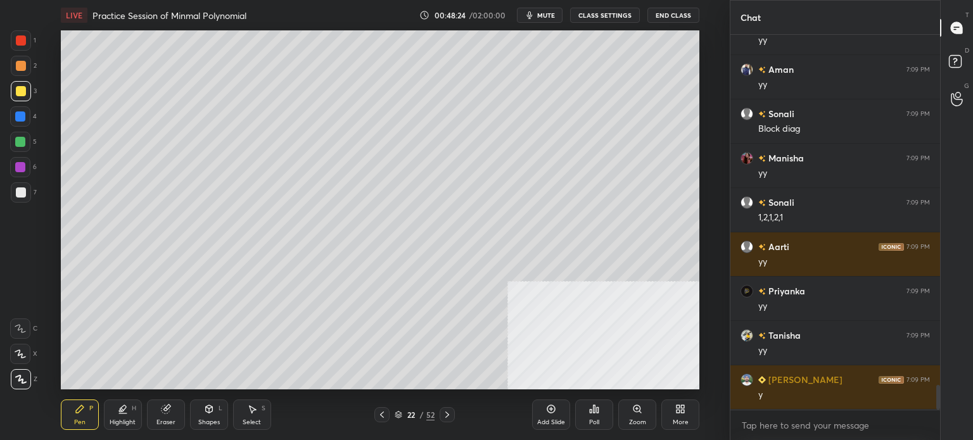
scroll to position [5338, 0]
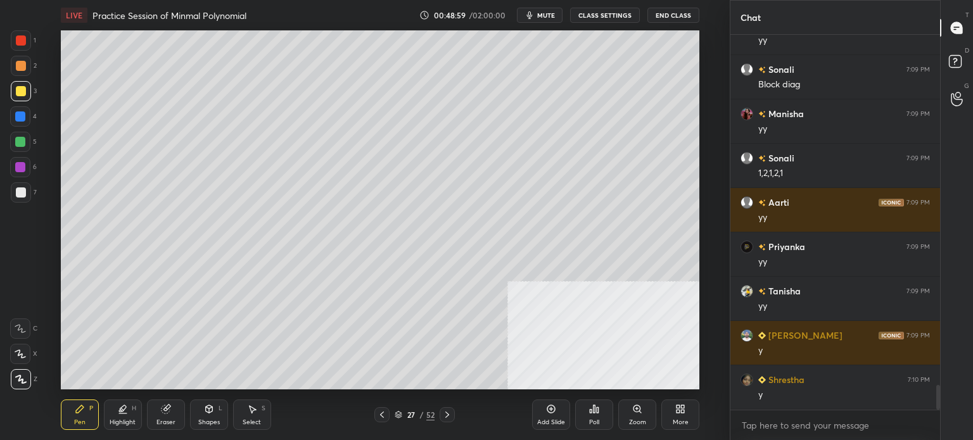
click at [157, 419] on div "Eraser" at bounding box center [166, 422] width 19 height 6
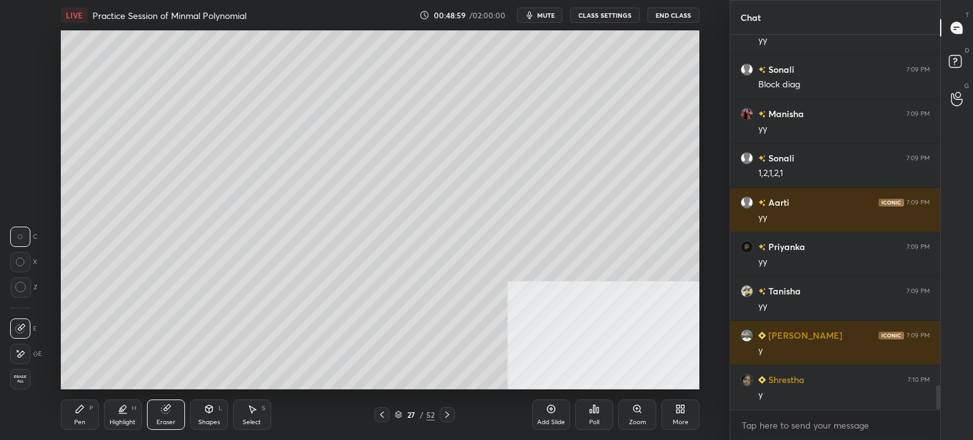
click at [25, 352] on div at bounding box center [20, 354] width 20 height 20
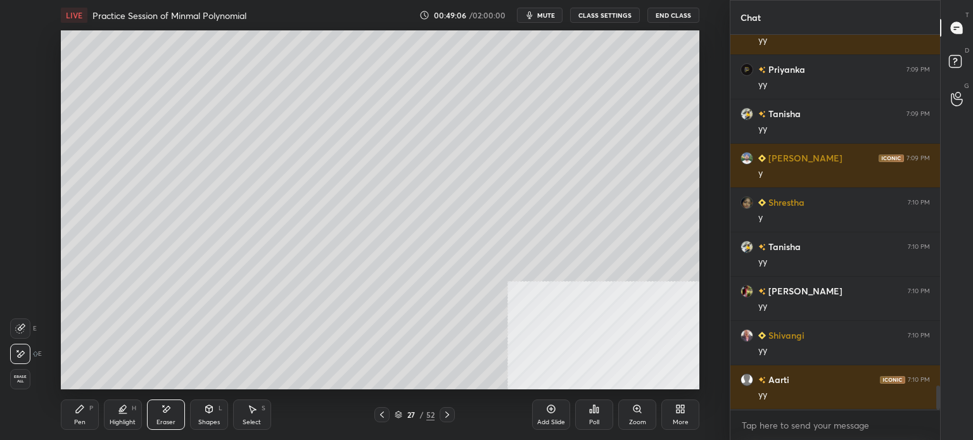
scroll to position [5560, 0]
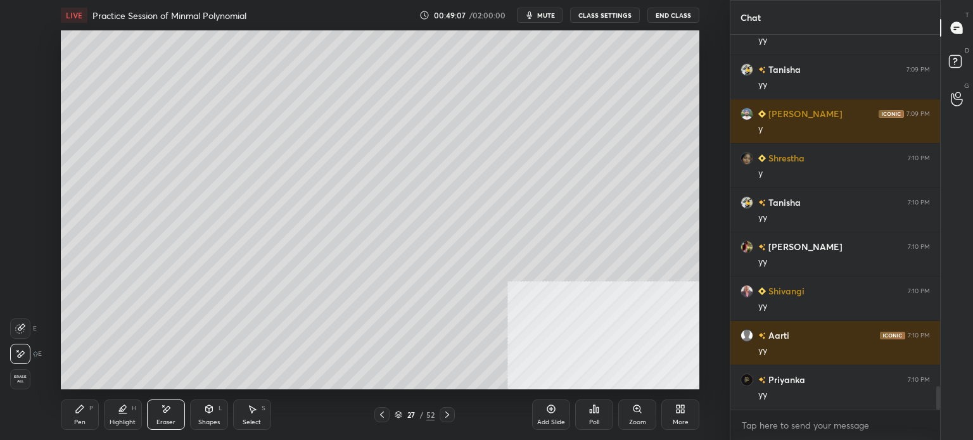
click at [75, 414] on icon at bounding box center [80, 409] width 10 height 10
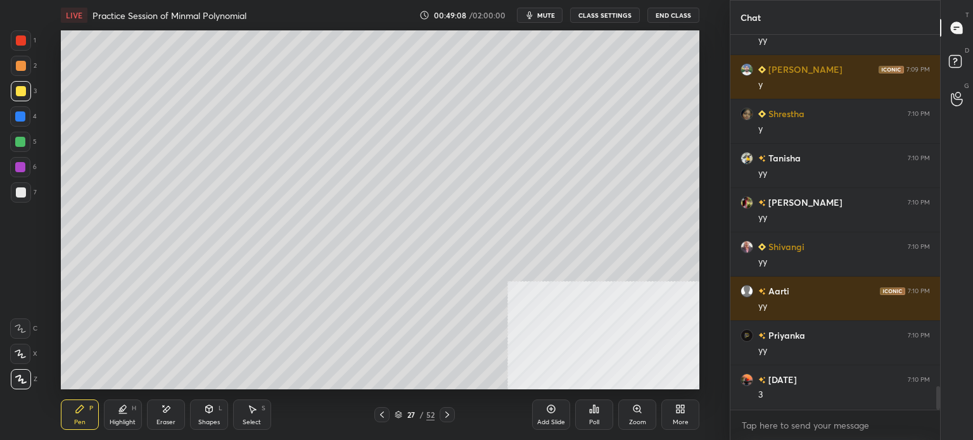
click at [21, 40] on div at bounding box center [21, 40] width 10 height 10
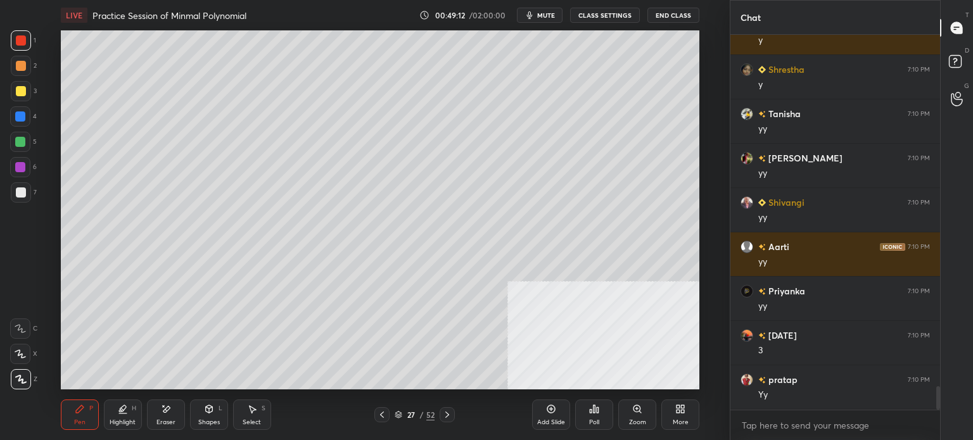
click at [257, 411] on icon at bounding box center [252, 409] width 10 height 10
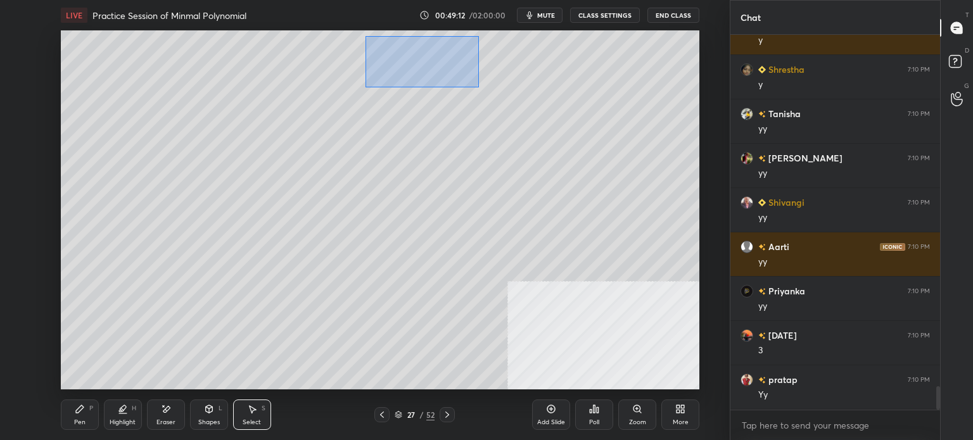
drag, startPoint x: 400, startPoint y: 50, endPoint x: 484, endPoint y: 108, distance: 102.1
click at [512, 99] on div "0 ° Undo Copy Duplicate Duplicate to new slide Delete" at bounding box center [380, 209] width 639 height 359
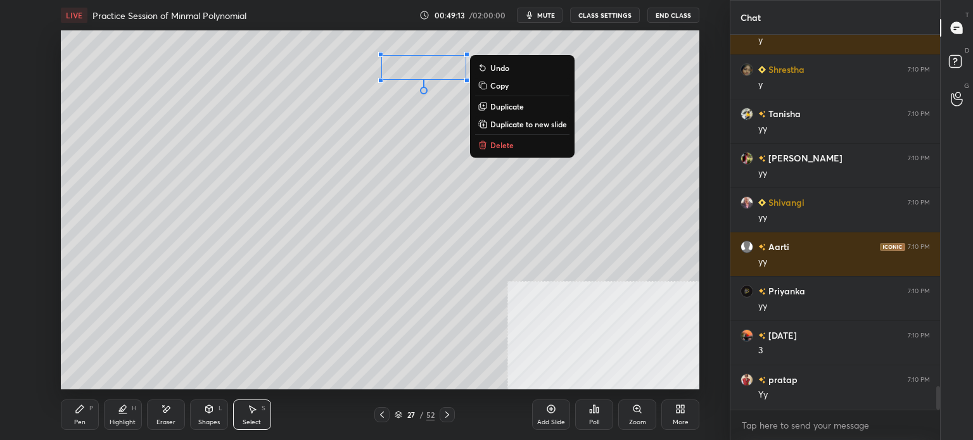
click at [501, 145] on p "Delete" at bounding box center [501, 145] width 23 height 10
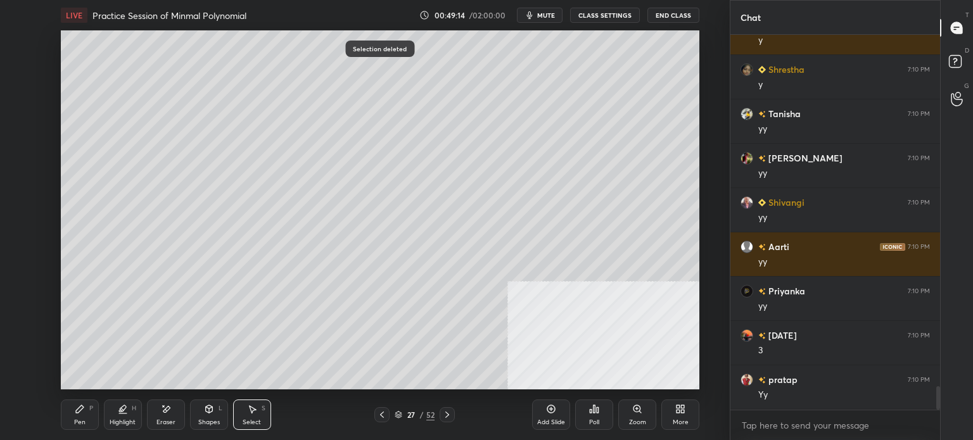
click at [72, 416] on div "Pen P" at bounding box center [80, 415] width 38 height 30
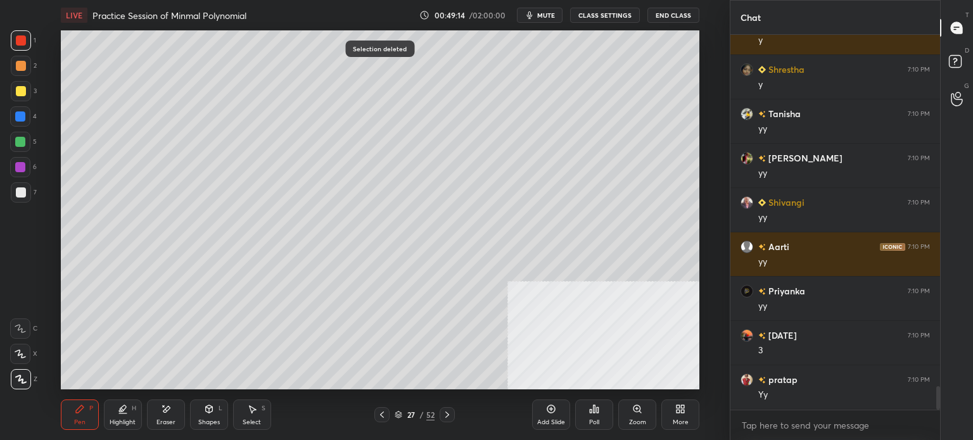
click at [26, 89] on div at bounding box center [21, 91] width 20 height 20
click at [20, 193] on div at bounding box center [21, 193] width 10 height 10
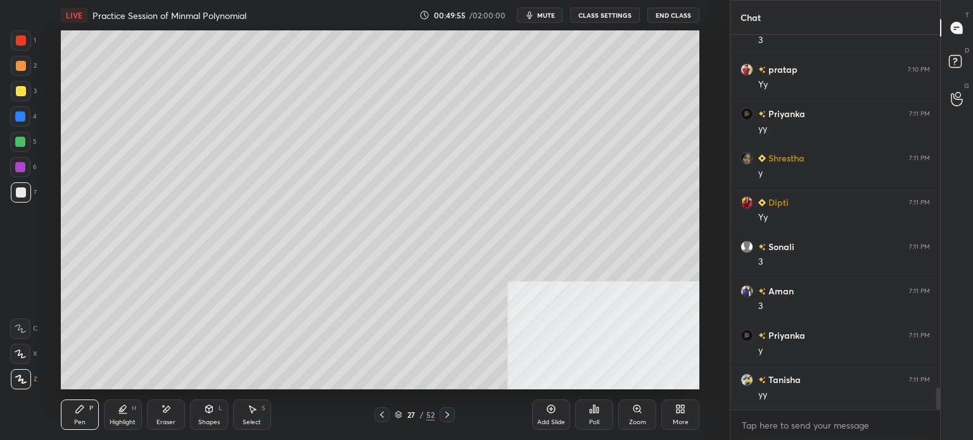
scroll to position [6003, 0]
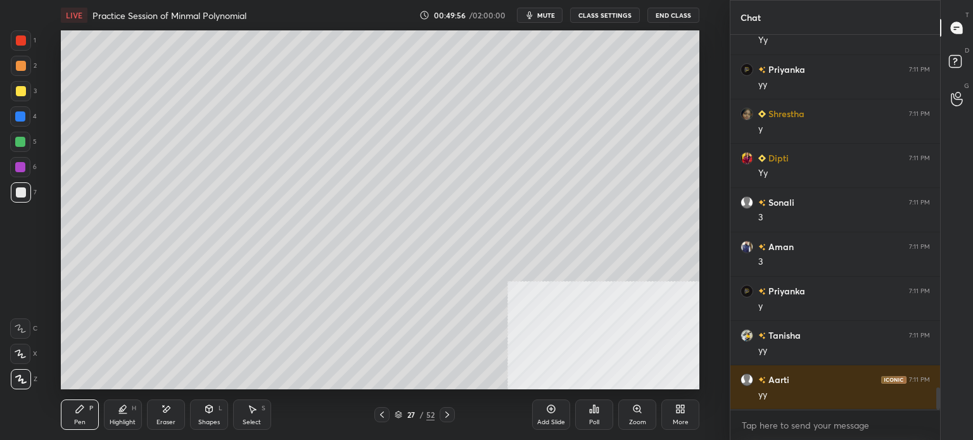
click at [16, 91] on div at bounding box center [21, 91] width 10 height 10
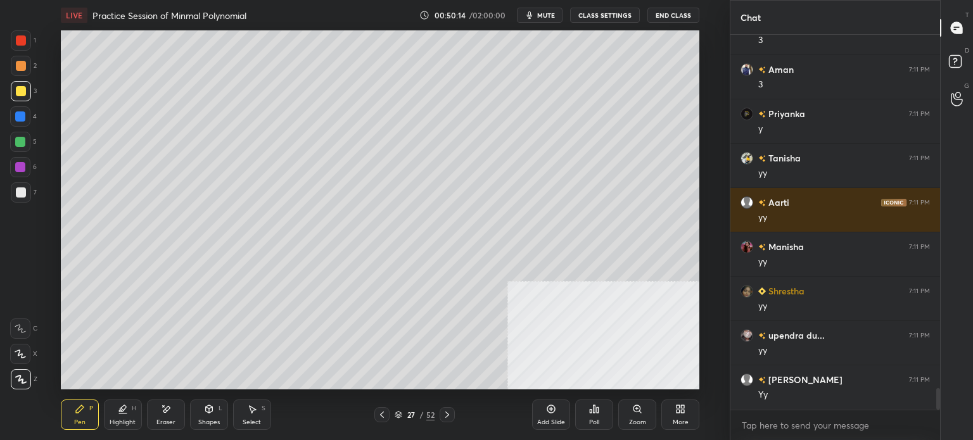
scroll to position [6225, 0]
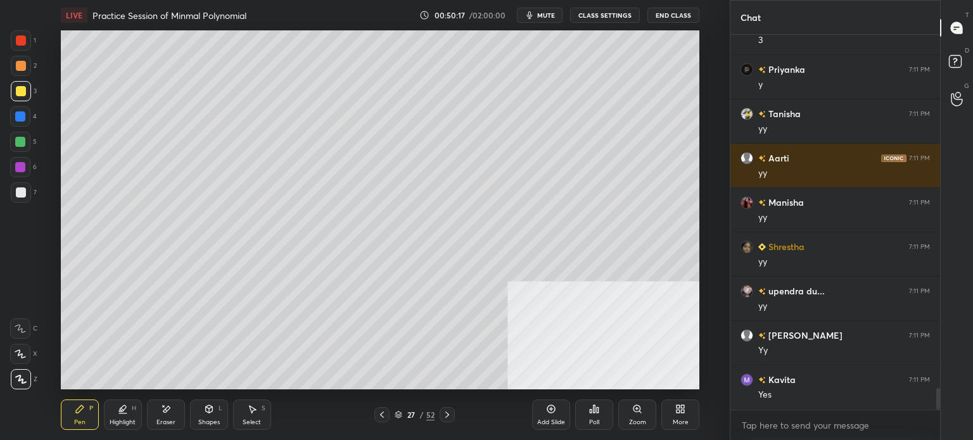
click at [165, 419] on div "Eraser" at bounding box center [166, 422] width 19 height 6
click at [84, 422] on div "Pen" at bounding box center [79, 422] width 11 height 6
click at [16, 92] on div at bounding box center [21, 91] width 10 height 10
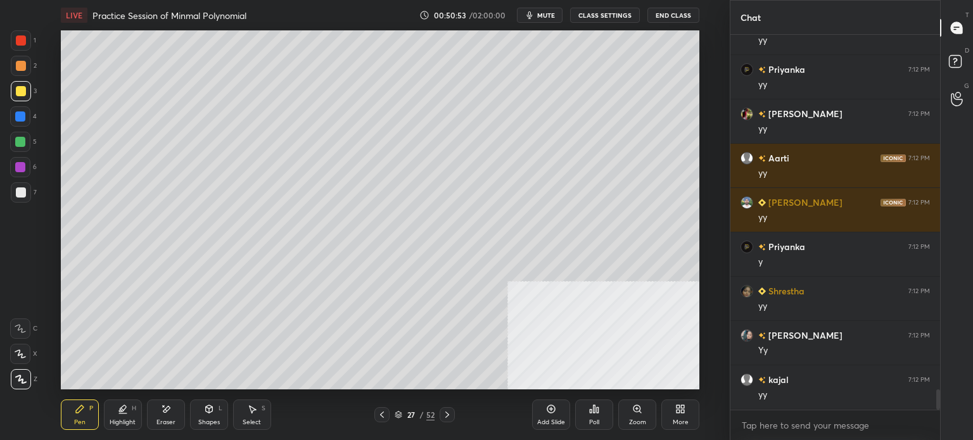
scroll to position [6713, 0]
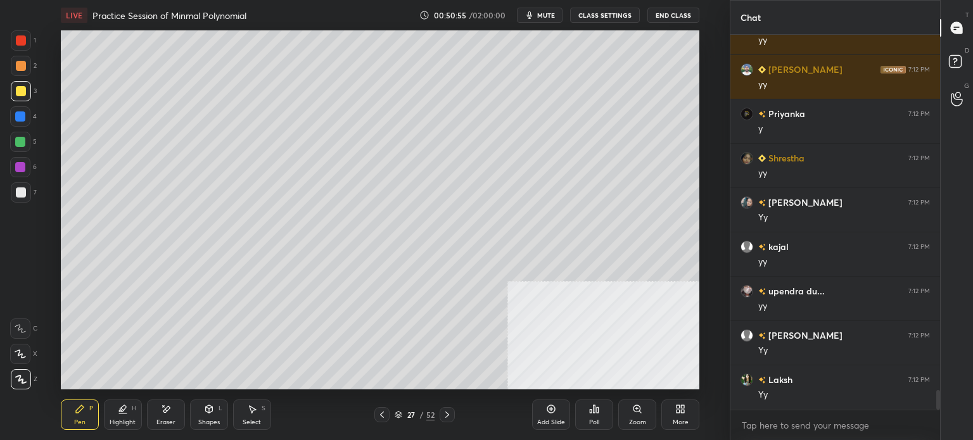
click at [162, 419] on div "Eraser" at bounding box center [166, 422] width 19 height 6
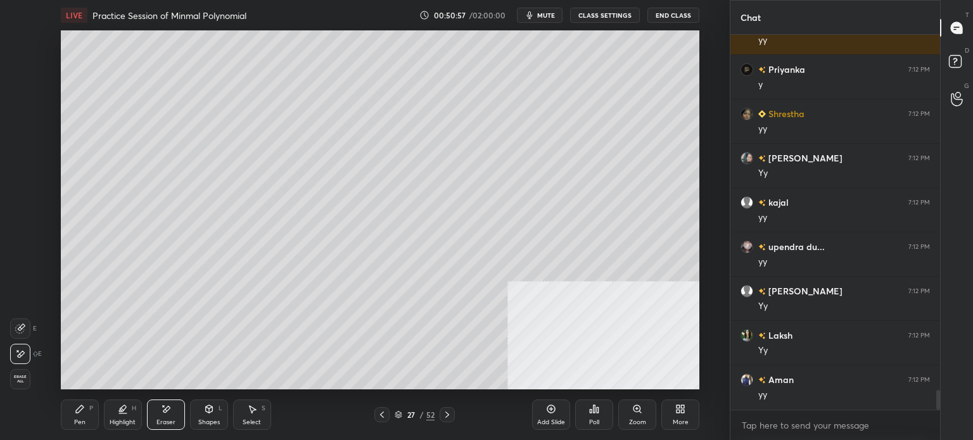
click at [79, 419] on div "Pen" at bounding box center [79, 422] width 11 height 6
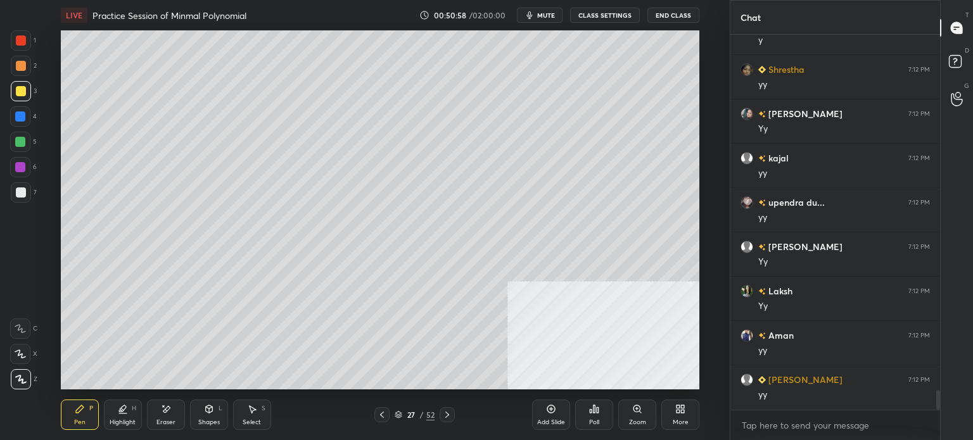
click at [396, 415] on icon at bounding box center [398, 416] width 6 height 2
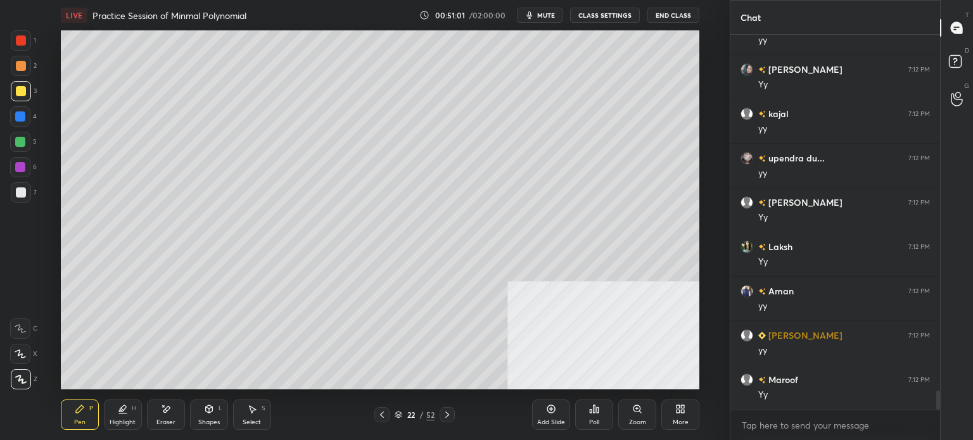
drag, startPoint x: 19, startPoint y: 195, endPoint x: 25, endPoint y: 177, distance: 18.8
click at [20, 195] on div at bounding box center [21, 193] width 10 height 10
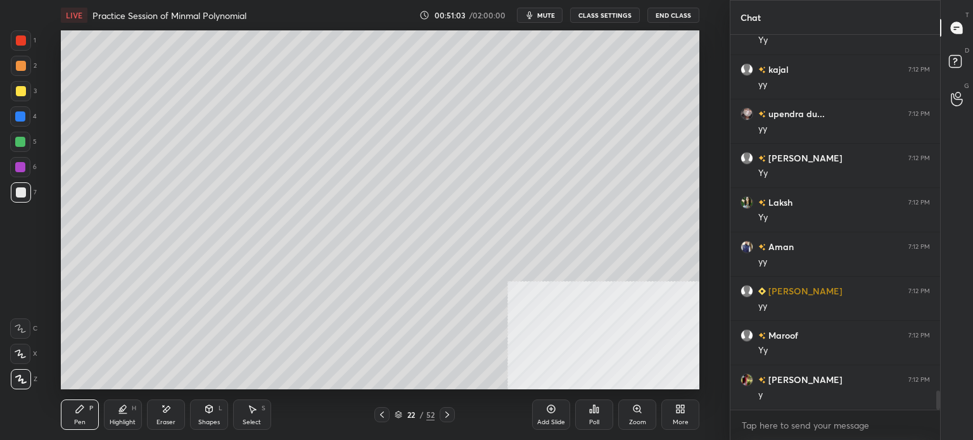
drag, startPoint x: 18, startPoint y: 94, endPoint x: 56, endPoint y: 158, distance: 74.1
click at [18, 96] on div at bounding box center [21, 91] width 20 height 20
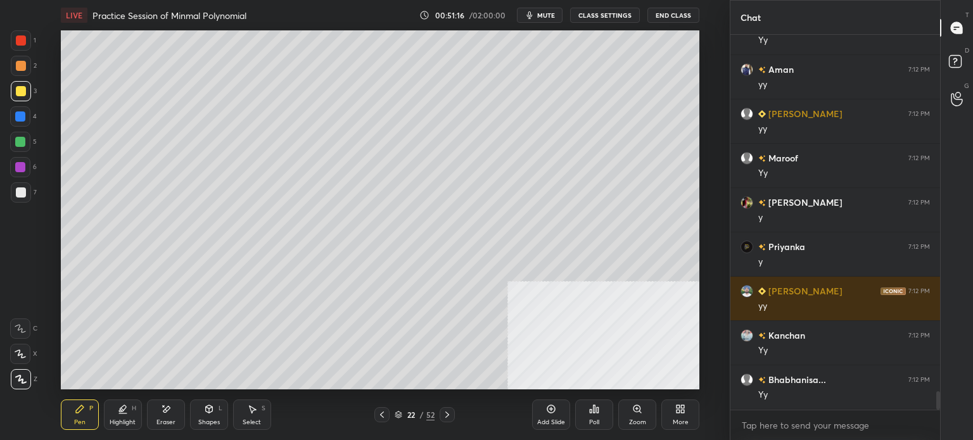
scroll to position [7201, 0]
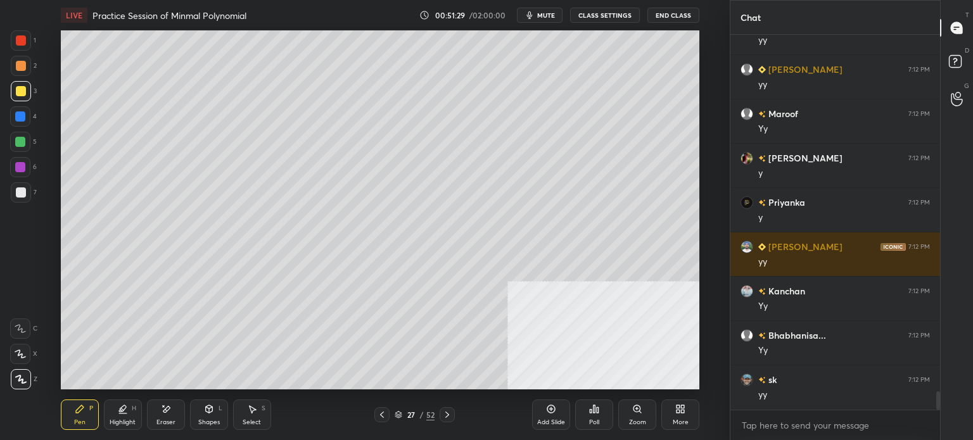
click at [23, 196] on div at bounding box center [21, 193] width 10 height 10
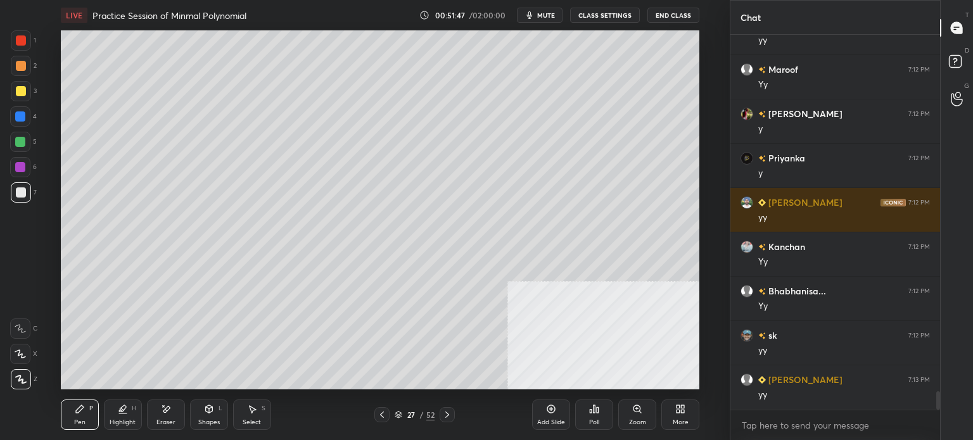
scroll to position [7289, 0]
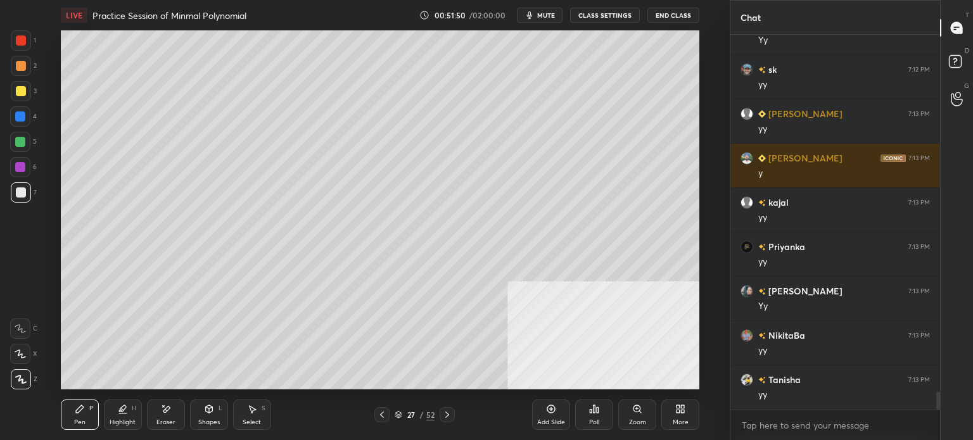
click at [22, 116] on div at bounding box center [20, 117] width 10 height 10
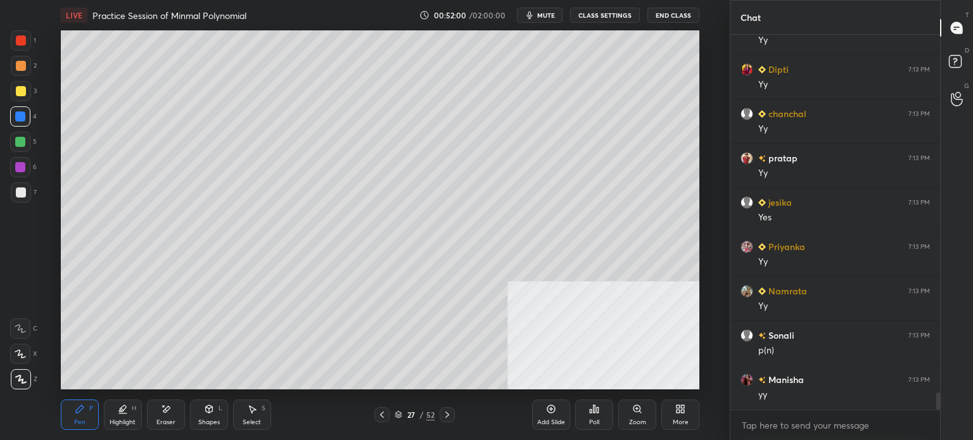
scroll to position [7955, 0]
click at [26, 195] on div at bounding box center [21, 192] width 20 height 20
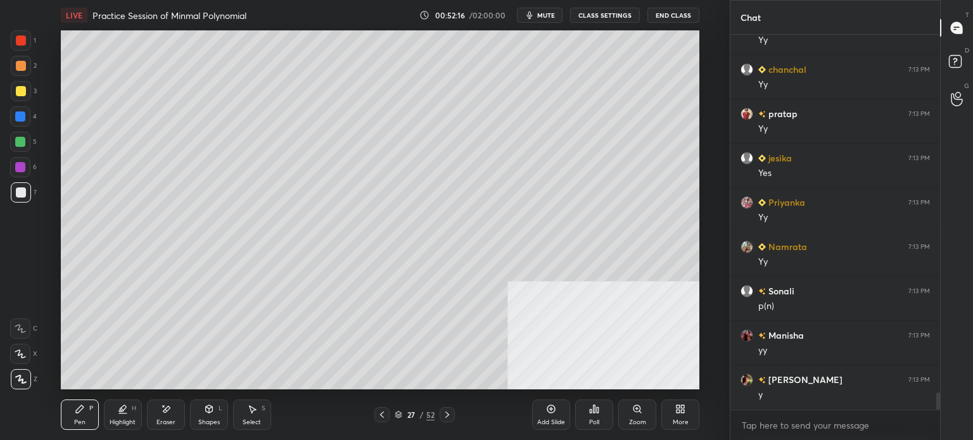
click at [27, 141] on div at bounding box center [20, 142] width 20 height 20
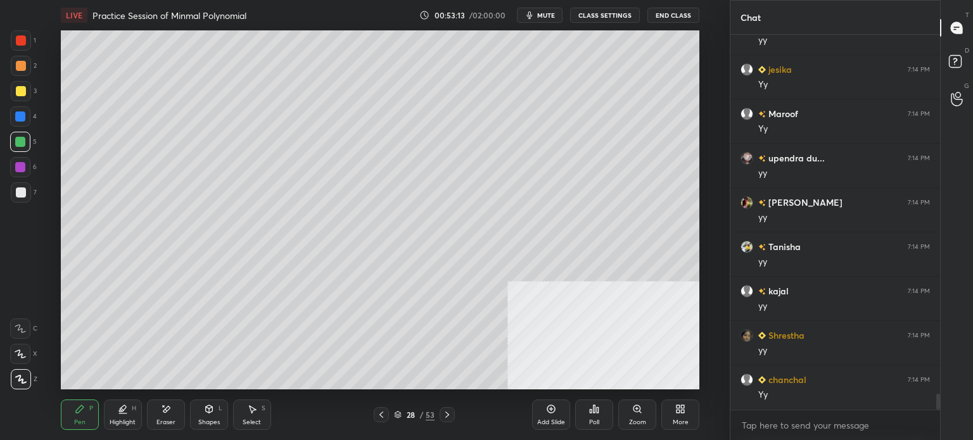
scroll to position [8620, 0]
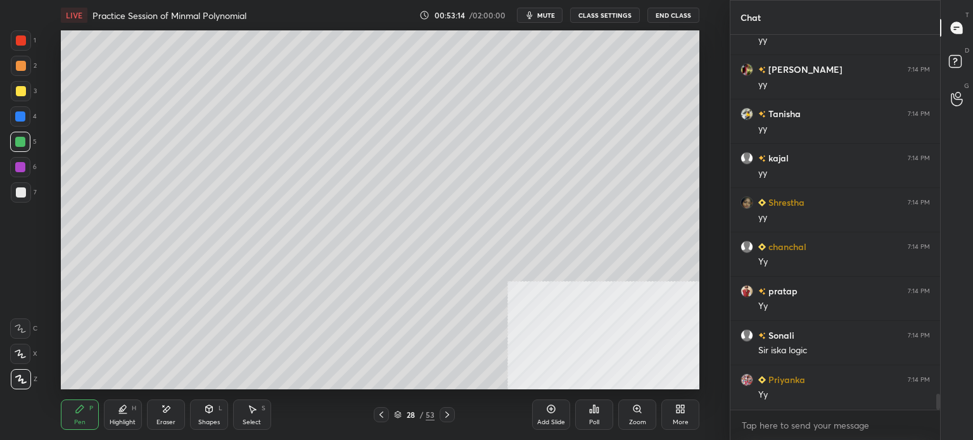
click at [25, 93] on div at bounding box center [21, 91] width 10 height 10
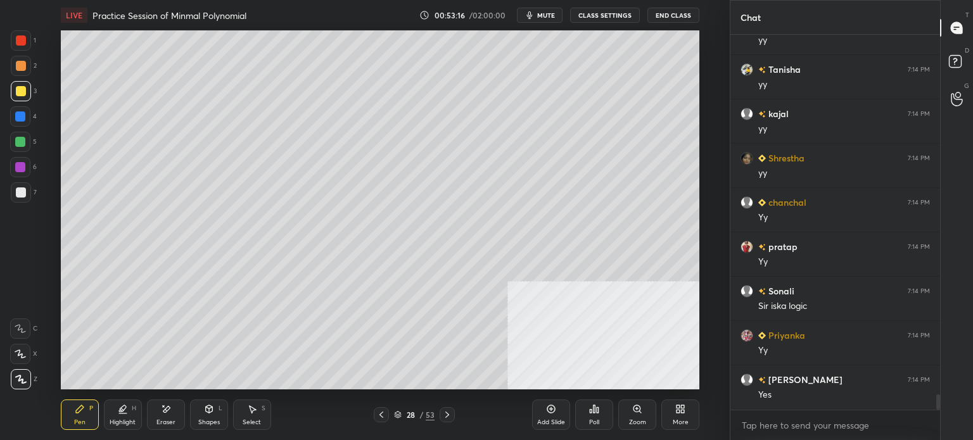
scroll to position [8709, 0]
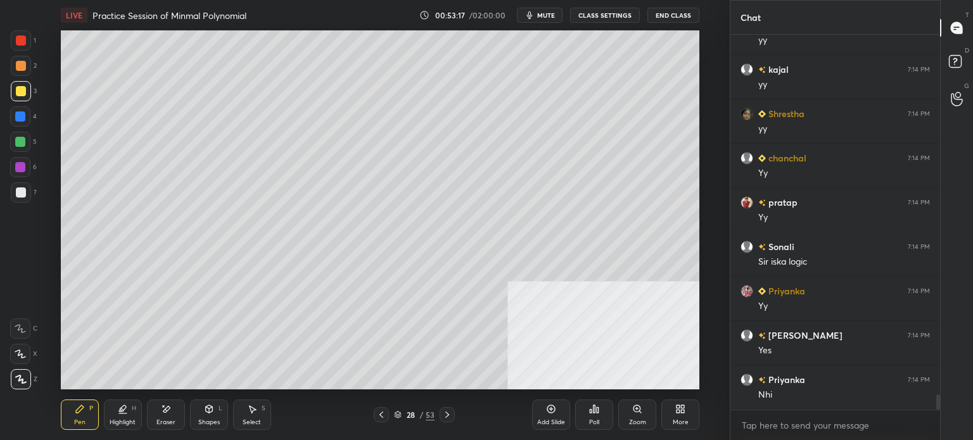
click at [213, 419] on div "Shapes" at bounding box center [209, 422] width 22 height 6
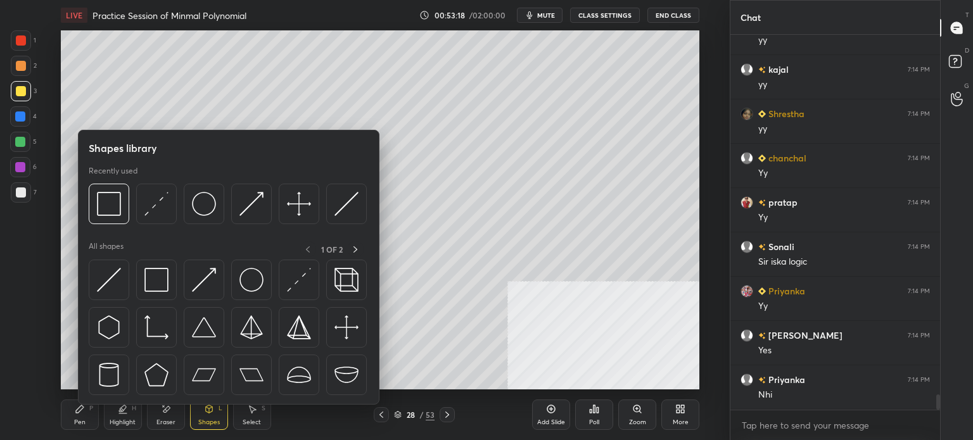
scroll to position [8753, 0]
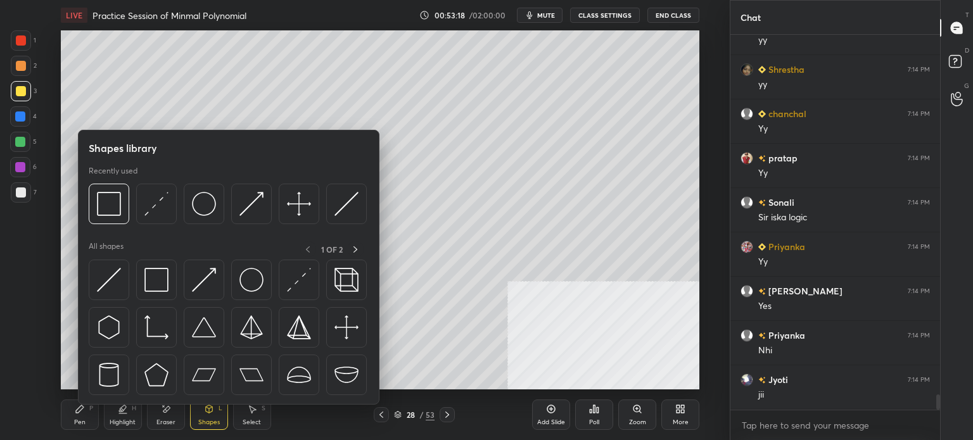
click at [74, 423] on div "Pen" at bounding box center [79, 422] width 11 height 6
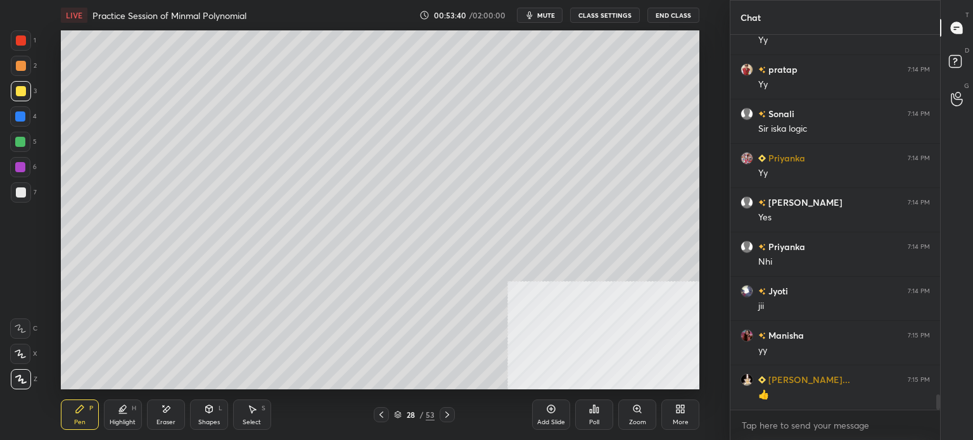
scroll to position [8886, 0]
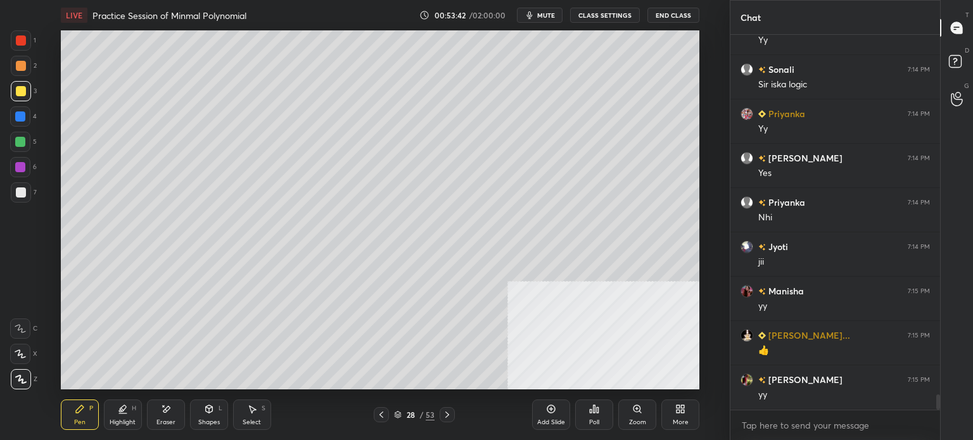
click at [20, 179] on div "6" at bounding box center [23, 169] width 27 height 25
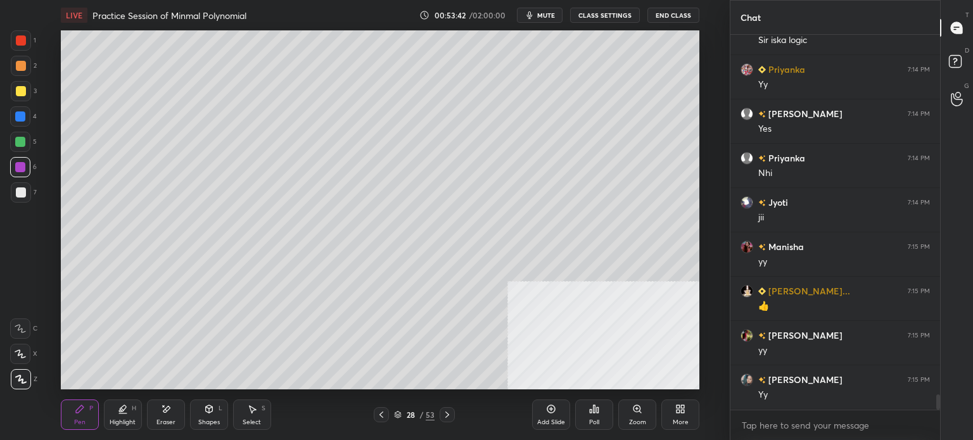
click at [19, 191] on div at bounding box center [21, 193] width 10 height 10
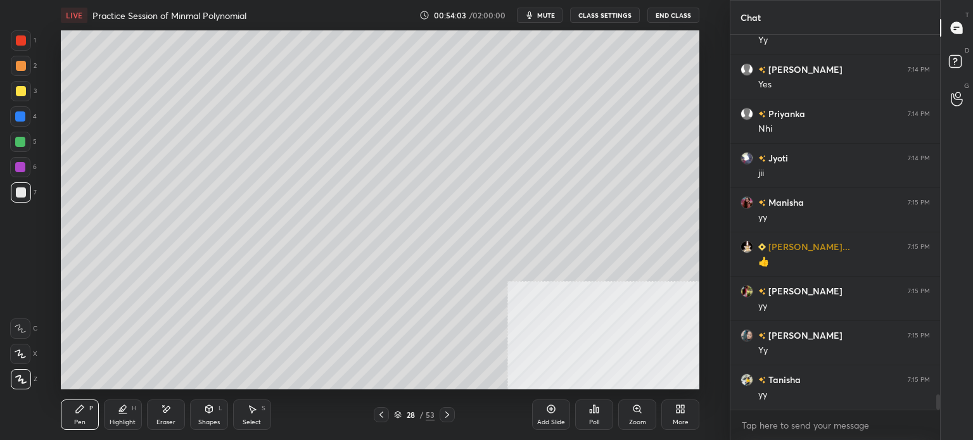
click at [198, 417] on div "Shapes L" at bounding box center [209, 415] width 38 height 30
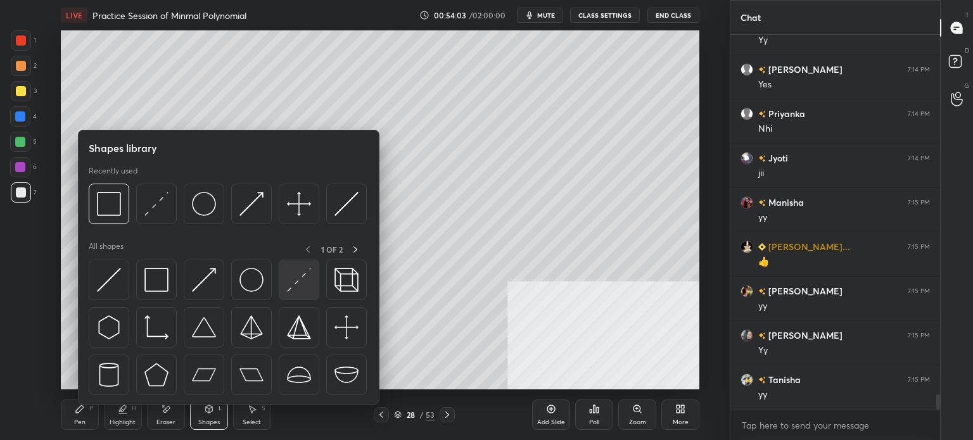
click at [304, 276] on img at bounding box center [299, 280] width 24 height 24
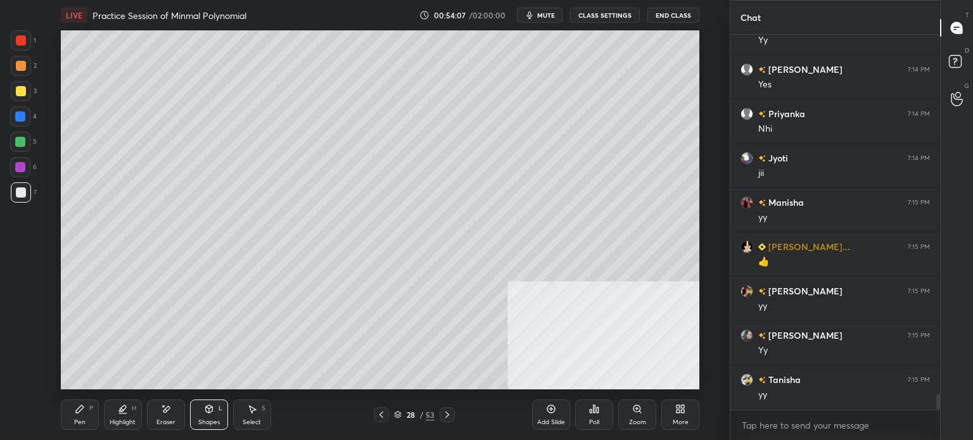
click at [24, 73] on div at bounding box center [21, 66] width 20 height 20
click at [86, 420] on div "Pen P" at bounding box center [80, 415] width 38 height 30
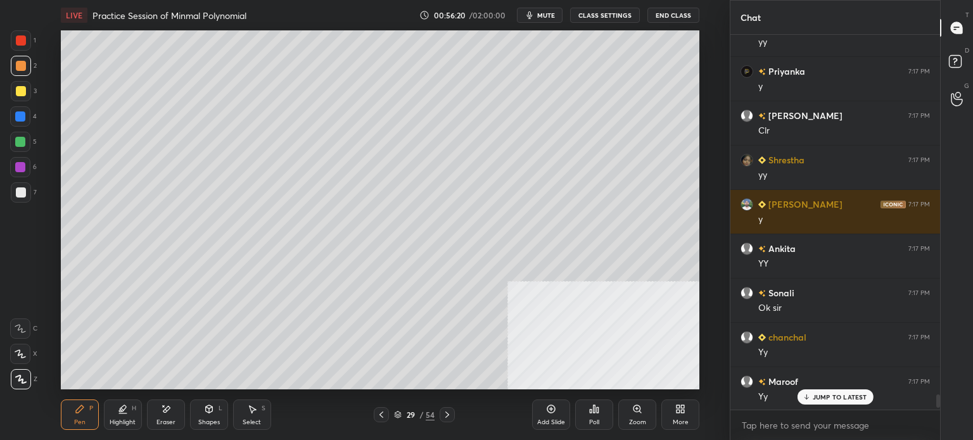
scroll to position [10228, 0]
click at [27, 94] on div at bounding box center [21, 91] width 20 height 20
click at [265, 418] on div "Select S" at bounding box center [252, 415] width 38 height 30
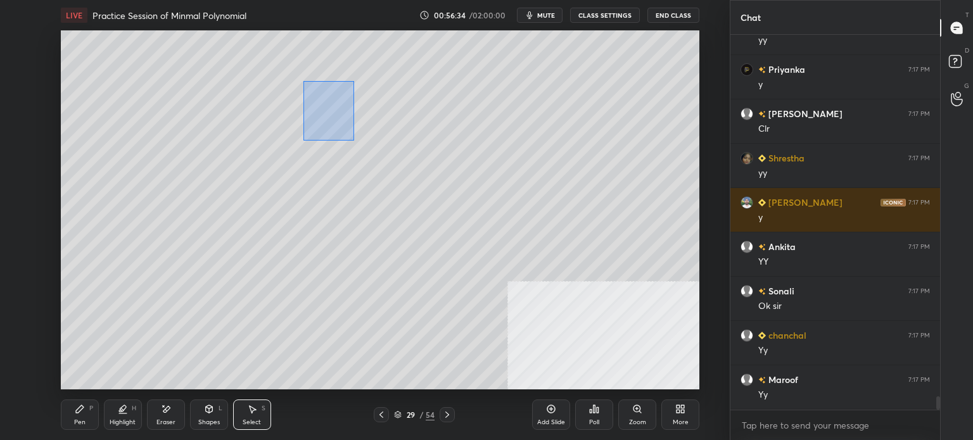
drag, startPoint x: 354, startPoint y: 141, endPoint x: 411, endPoint y: 152, distance: 58.2
click at [435, 206] on div "0 ° Undo Copy Duplicate Duplicate to new slide Delete" at bounding box center [380, 209] width 639 height 359
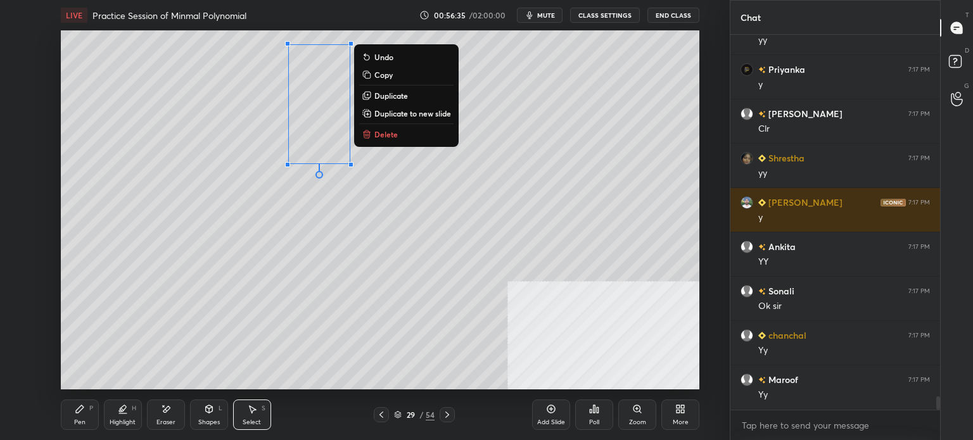
drag, startPoint x: 322, startPoint y: 205, endPoint x: 324, endPoint y: 186, distance: 19.1
click at [323, 203] on div "0 ° Undo Copy Duplicate Duplicate to new slide Delete" at bounding box center [380, 209] width 639 height 359
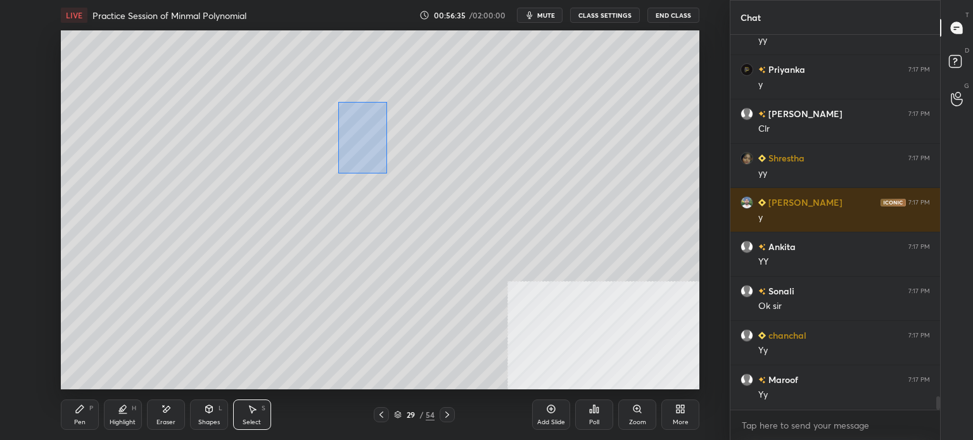
drag, startPoint x: 387, startPoint y: 174, endPoint x: 355, endPoint y: 126, distance: 57.1
click at [388, 175] on div "0 ° Undo Copy Duplicate Duplicate to new slide Delete" at bounding box center [380, 209] width 639 height 359
drag, startPoint x: 348, startPoint y: 111, endPoint x: 324, endPoint y: 116, distance: 24.6
click at [325, 114] on div "0 ° Undo Copy Duplicate Duplicate to new slide Delete" at bounding box center [380, 209] width 639 height 359
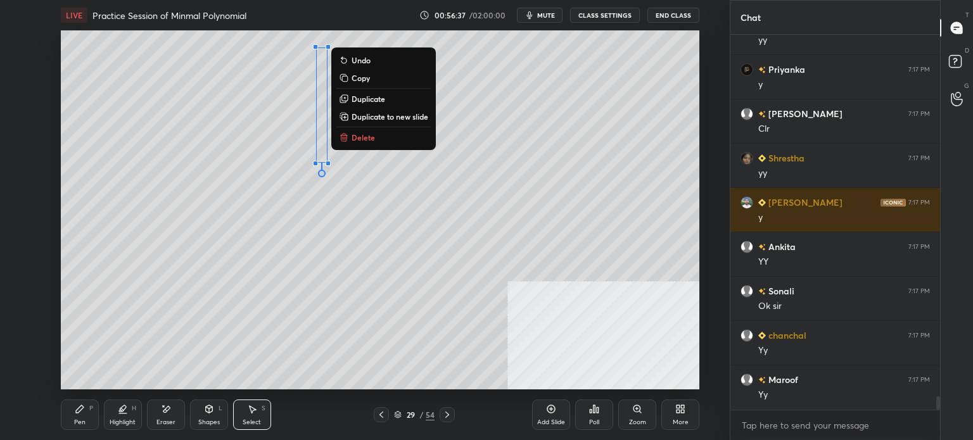
click at [84, 419] on div "Pen P" at bounding box center [80, 415] width 38 height 30
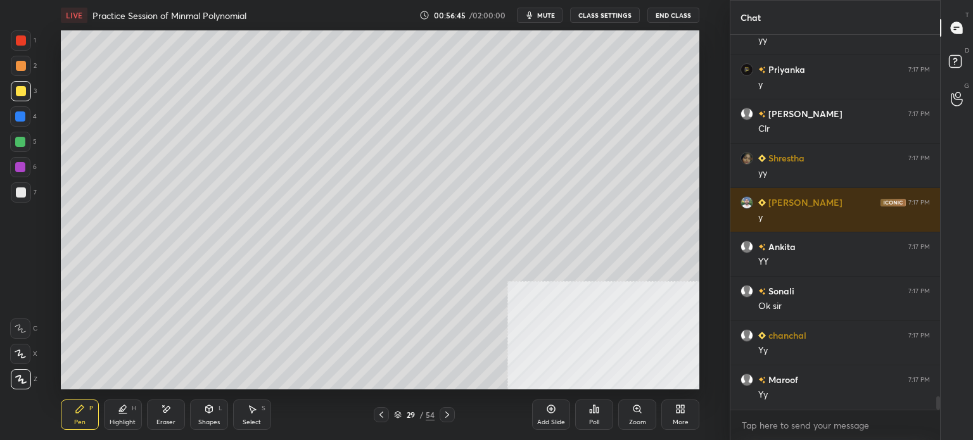
click at [23, 67] on div at bounding box center [21, 66] width 10 height 10
click at [20, 89] on div at bounding box center [21, 91] width 10 height 10
click at [22, 77] on div "2" at bounding box center [24, 68] width 26 height 25
click at [545, 15] on span "mute" at bounding box center [546, 15] width 18 height 9
click at [544, 15] on span "unmute" at bounding box center [545, 15] width 27 height 9
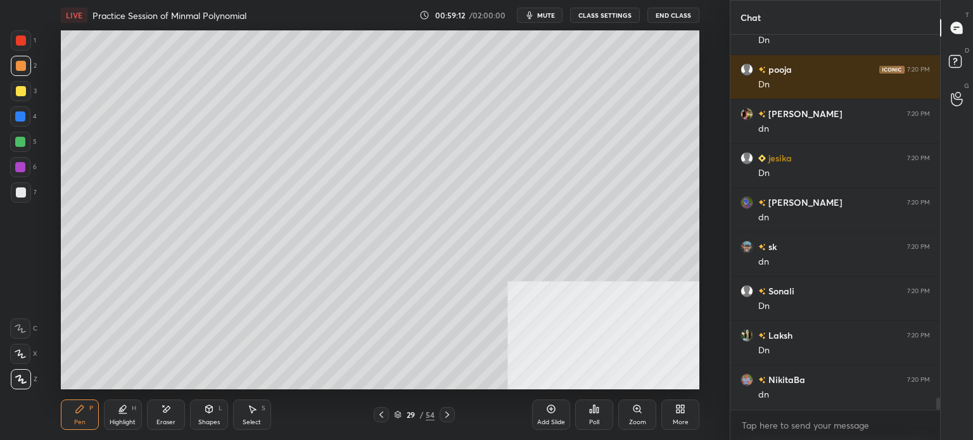
scroll to position [11337, 0]
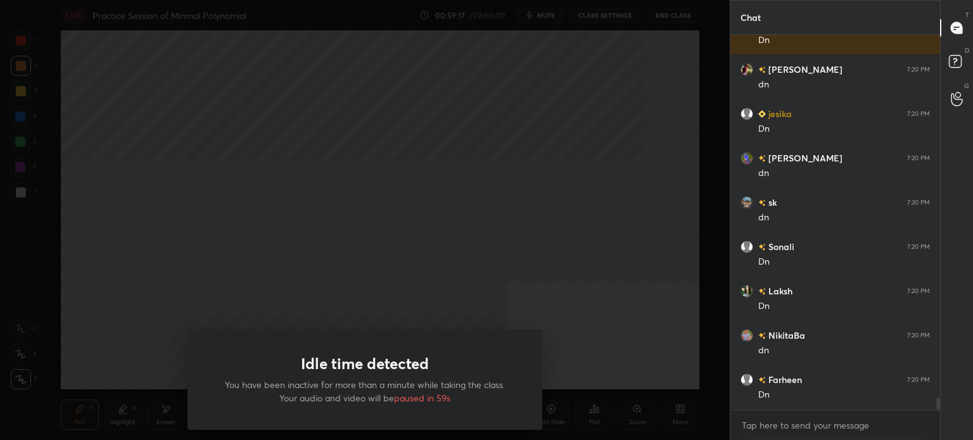
click at [544, 15] on div "Idle time detected You have been inactive for more than a minute while taking t…" at bounding box center [365, 220] width 730 height 440
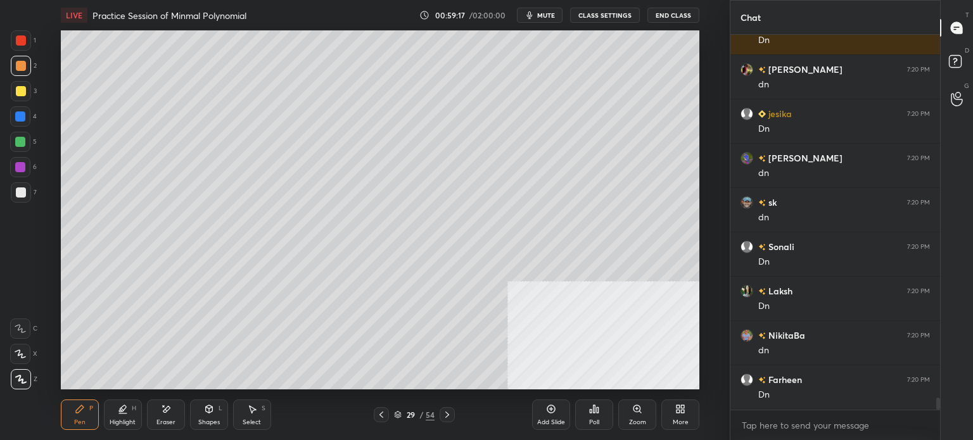
click at [544, 15] on span "mute" at bounding box center [546, 15] width 18 height 9
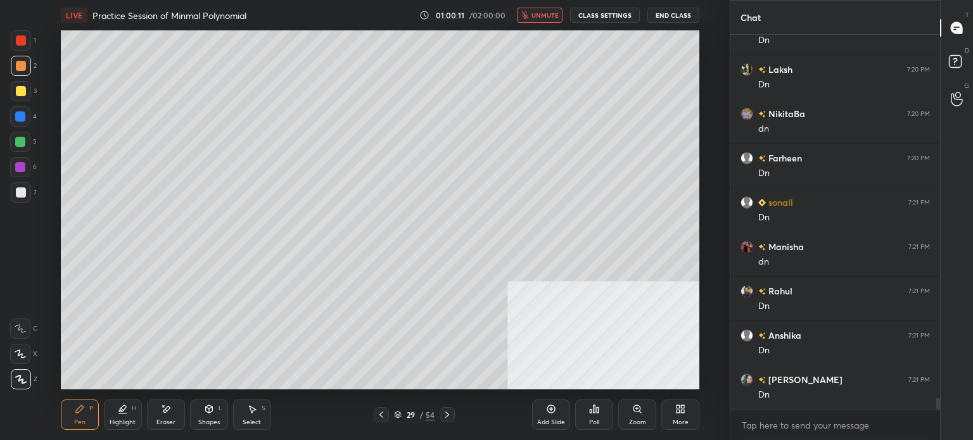
scroll to position [11603, 0]
click at [544, 15] on span "unmute" at bounding box center [545, 15] width 27 height 9
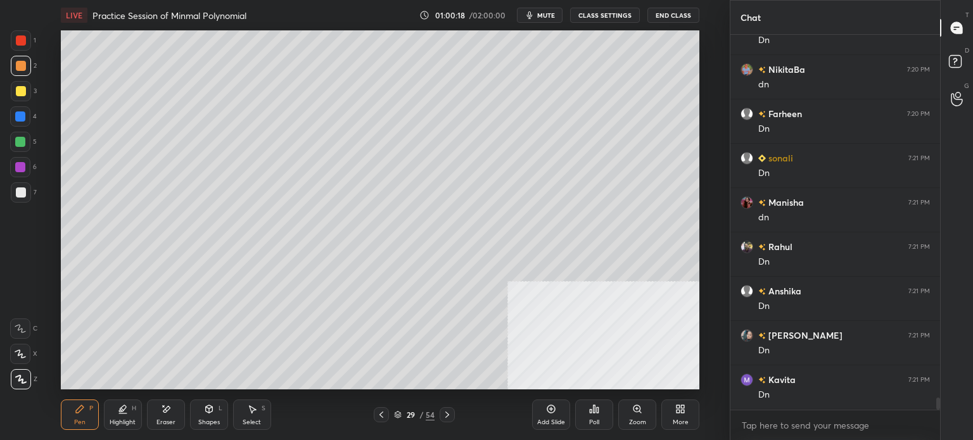
click at [29, 86] on div at bounding box center [21, 91] width 20 height 20
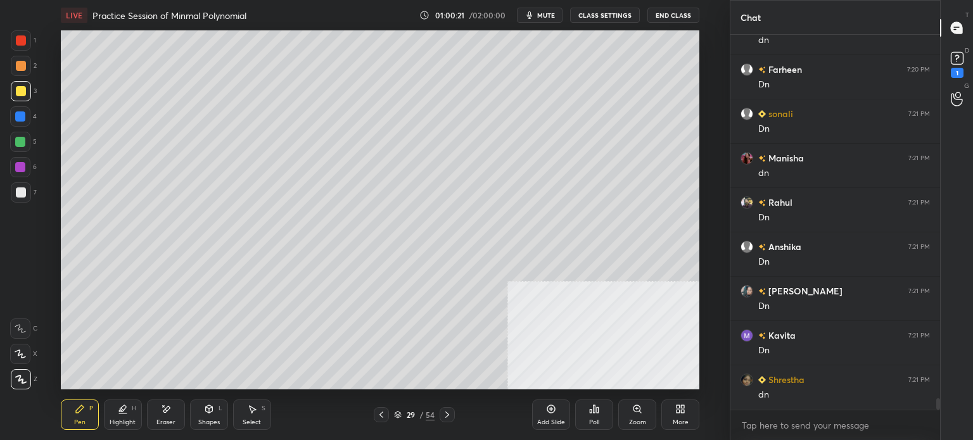
scroll to position [11702, 0]
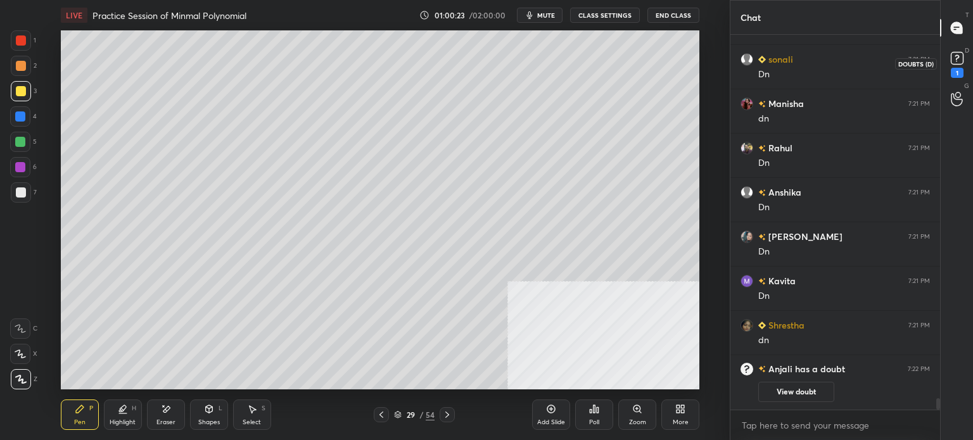
click at [963, 68] on div "1" at bounding box center [957, 63] width 19 height 29
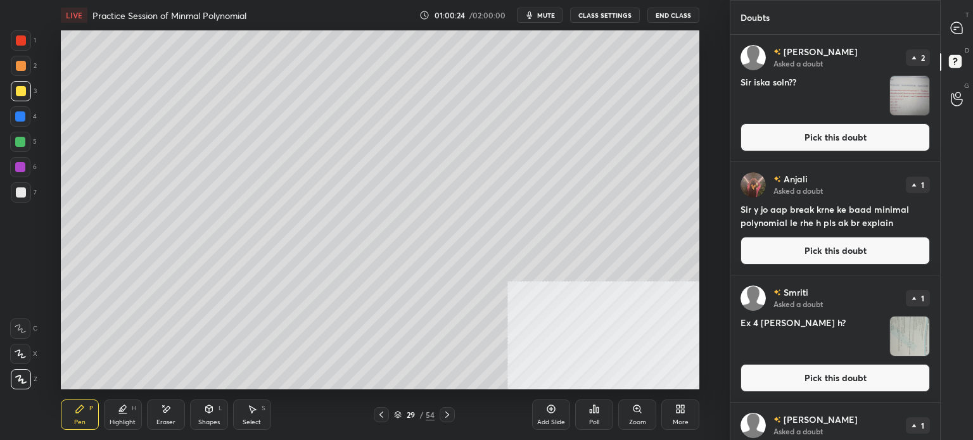
click at [844, 139] on button "Pick this doubt" at bounding box center [835, 138] width 189 height 28
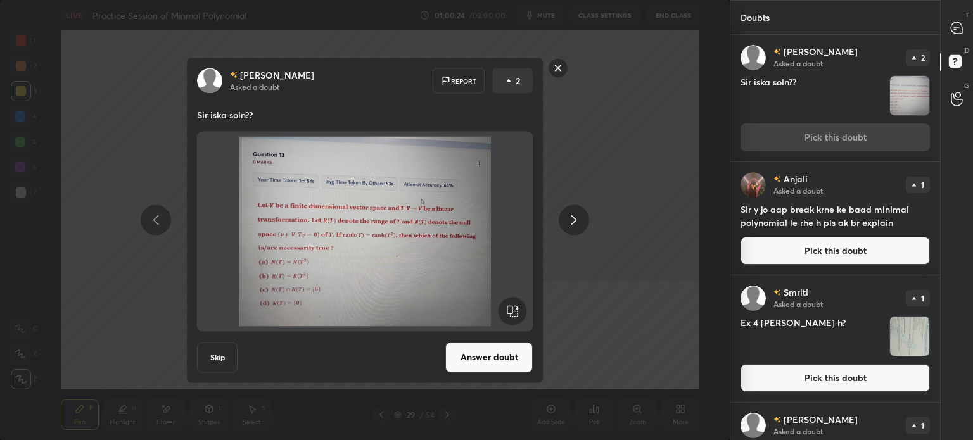
click at [565, 65] on rect at bounding box center [559, 68] width 20 height 20
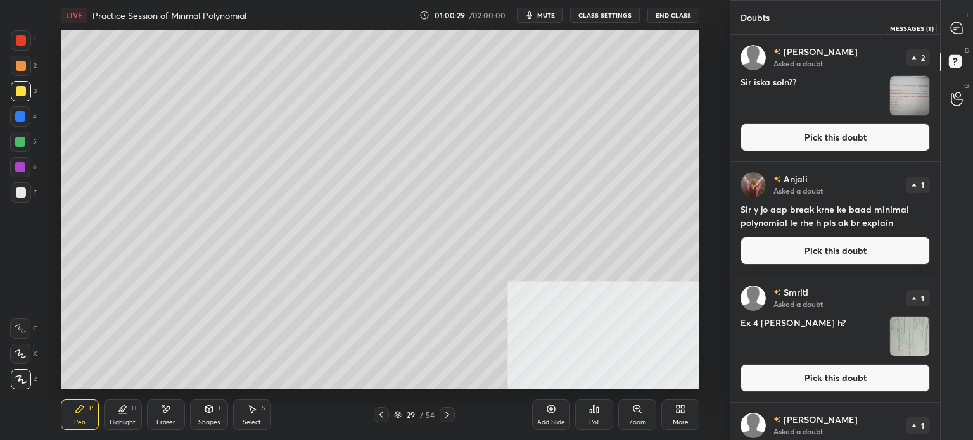
click at [968, 22] on div at bounding box center [957, 27] width 25 height 23
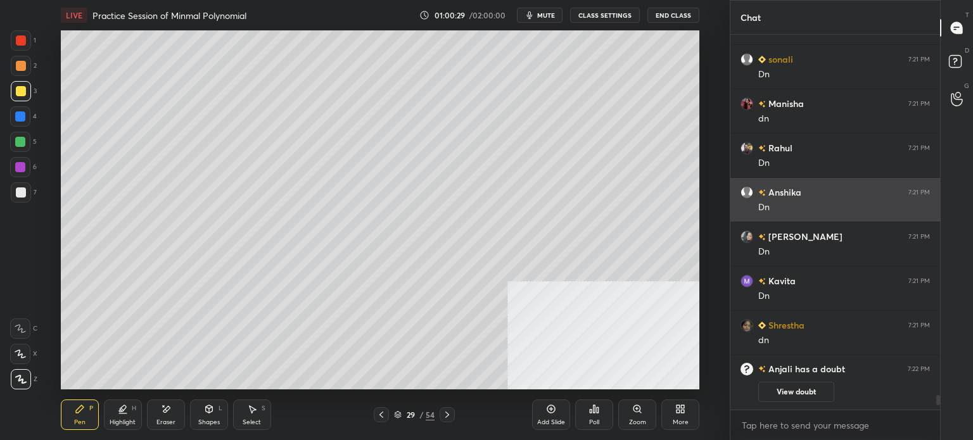
scroll to position [371, 206]
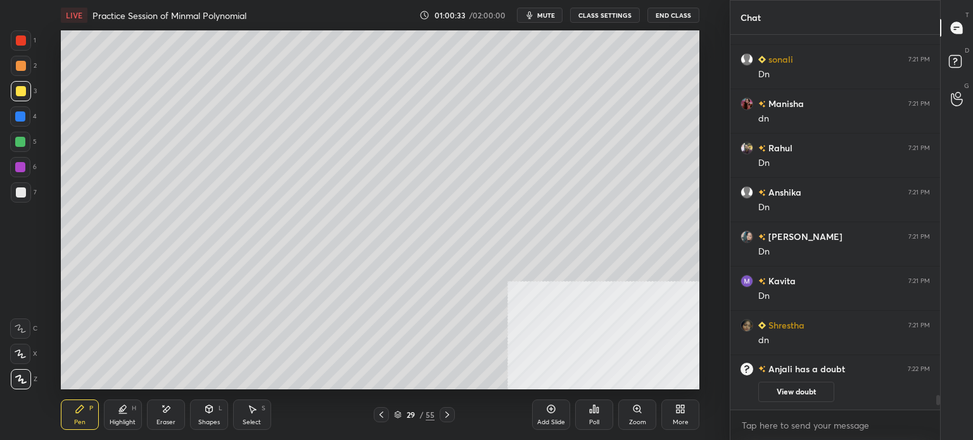
click at [784, 394] on button "View doubt" at bounding box center [796, 392] width 76 height 20
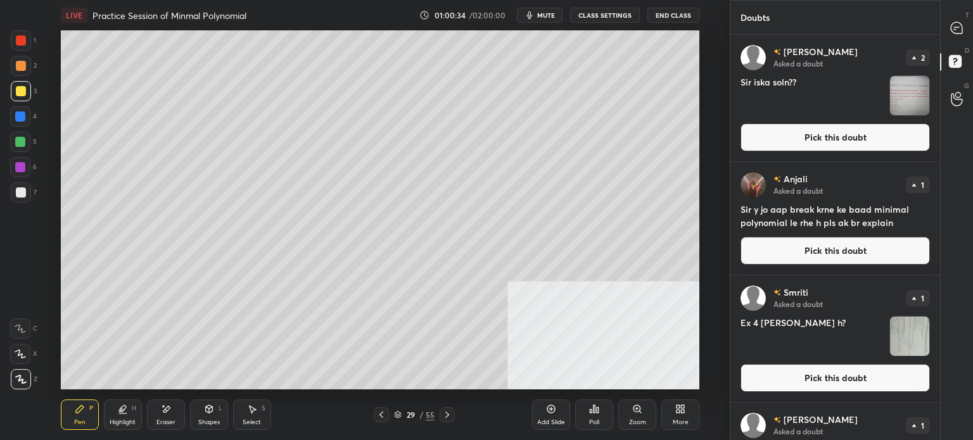
drag, startPoint x: 801, startPoint y: 244, endPoint x: 738, endPoint y: 268, distance: 67.2
click at [796, 246] on button "Pick this doubt" at bounding box center [835, 251] width 189 height 28
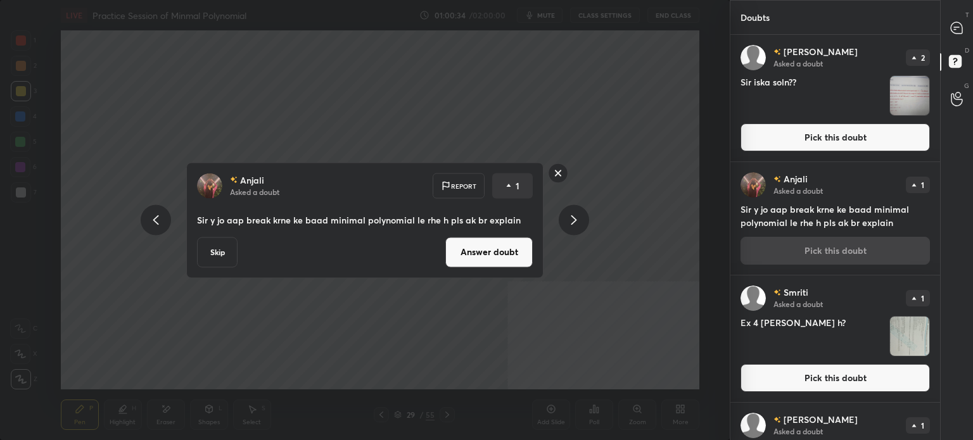
click at [525, 252] on button "Answer doubt" at bounding box center [488, 252] width 87 height 30
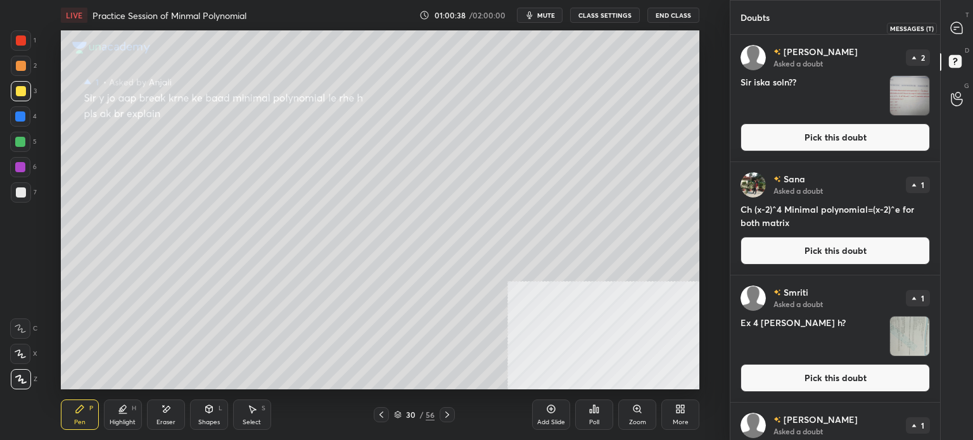
click at [964, 17] on div at bounding box center [957, 27] width 25 height 23
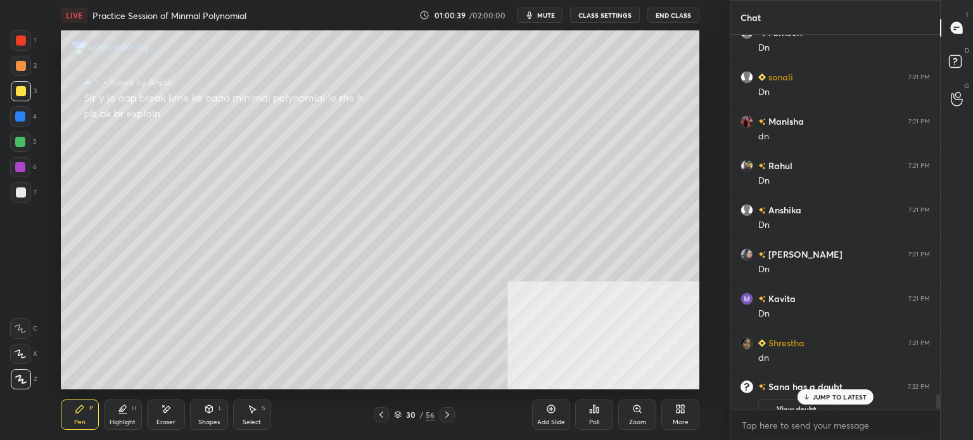
scroll to position [9367, 0]
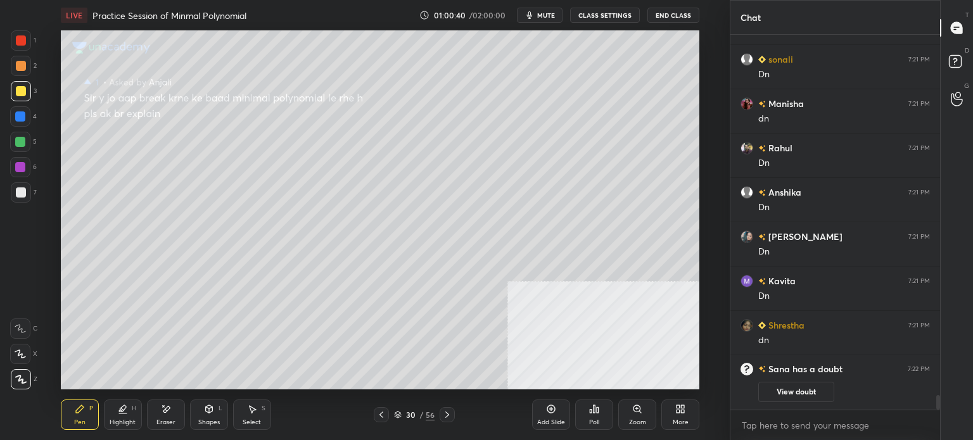
click at [23, 96] on div at bounding box center [21, 91] width 10 height 10
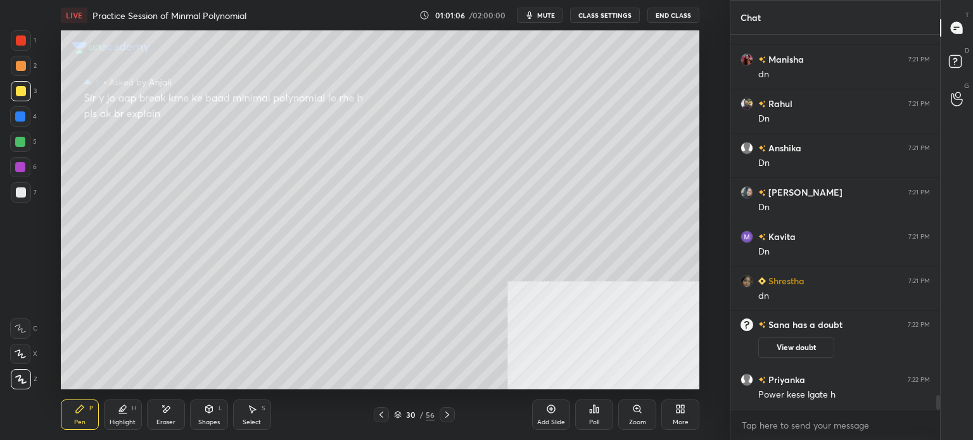
scroll to position [9455, 0]
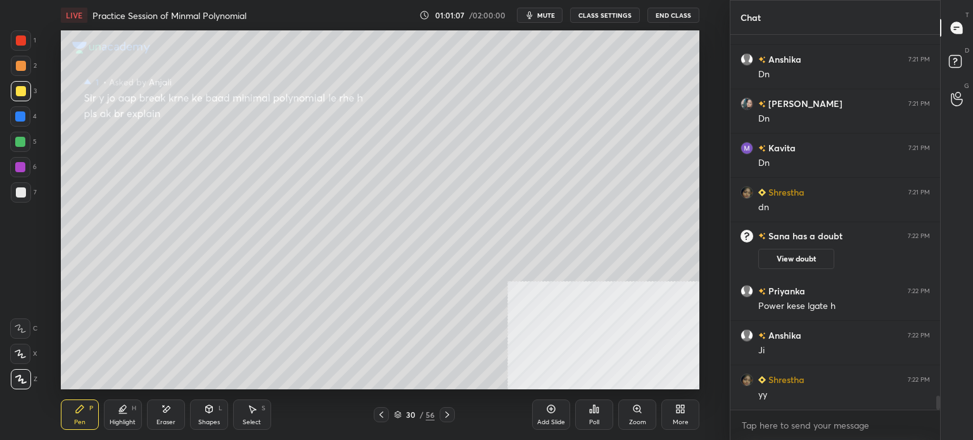
click at [262, 420] on div "Select S" at bounding box center [252, 415] width 38 height 30
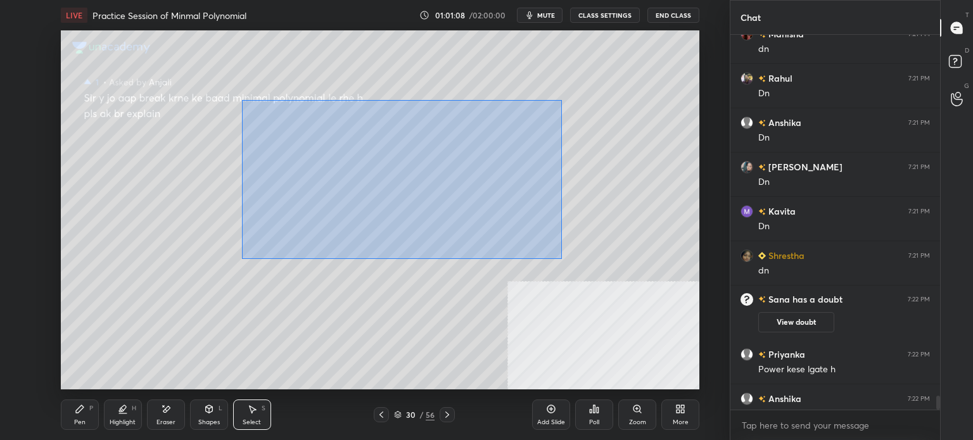
scroll to position [9544, 0]
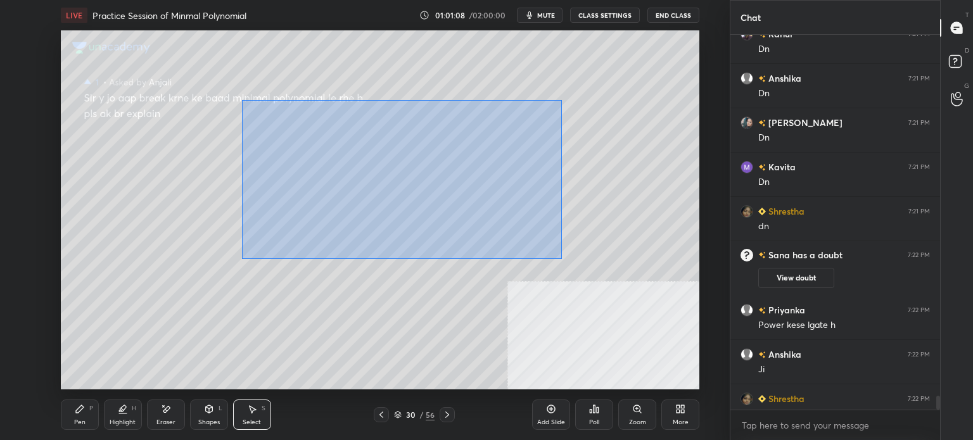
drag, startPoint x: 252, startPoint y: 104, endPoint x: 572, endPoint y: 252, distance: 352.7
click at [636, 281] on div "0 ° Undo Copy Duplicate Duplicate to new slide Delete" at bounding box center [380, 209] width 639 height 359
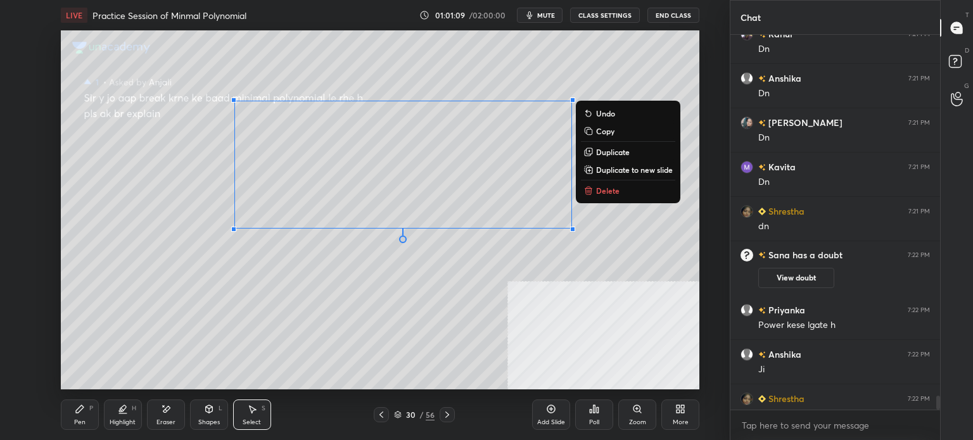
click at [602, 197] on button "Delete" at bounding box center [628, 190] width 94 height 15
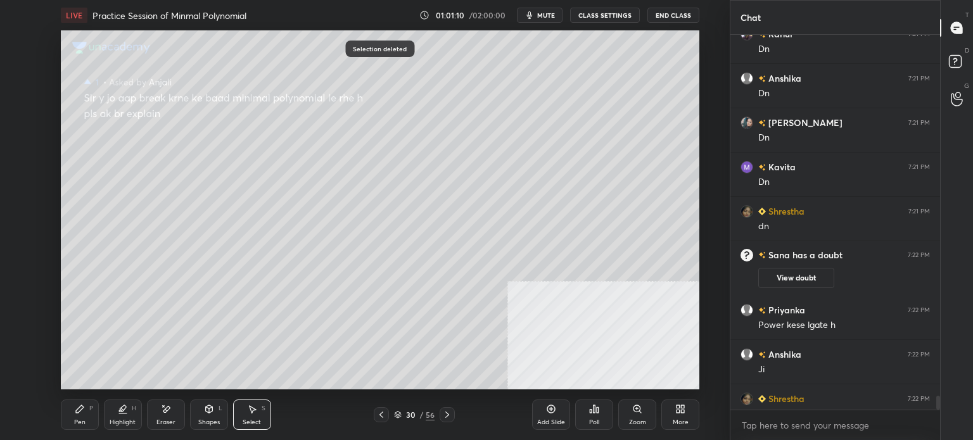
click at [74, 427] on div "Pen P" at bounding box center [80, 415] width 38 height 30
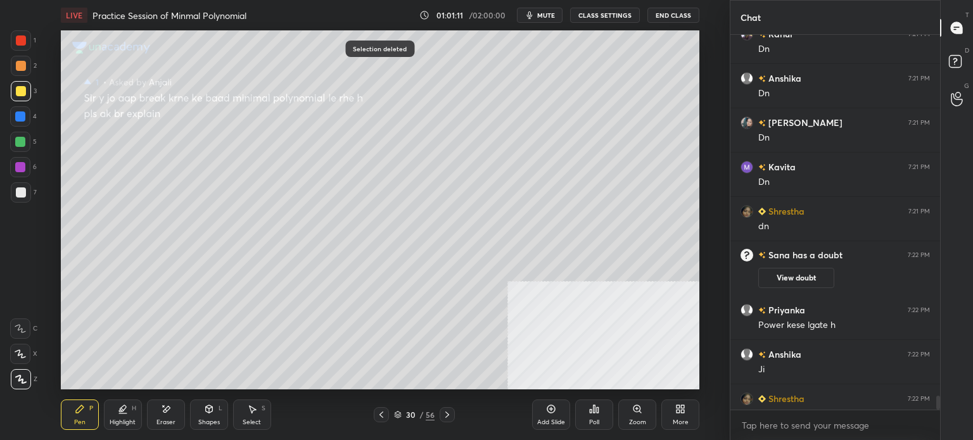
click at [23, 71] on div at bounding box center [21, 66] width 20 height 20
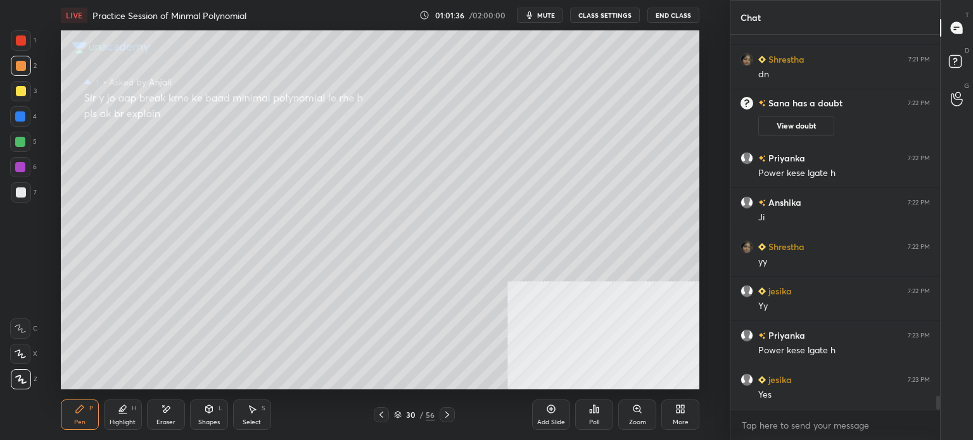
scroll to position [9740, 0]
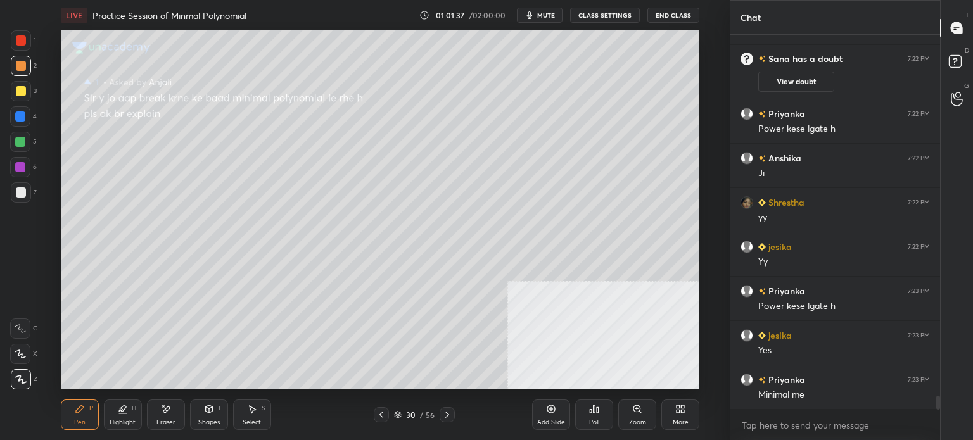
click at [20, 115] on div at bounding box center [20, 117] width 10 height 10
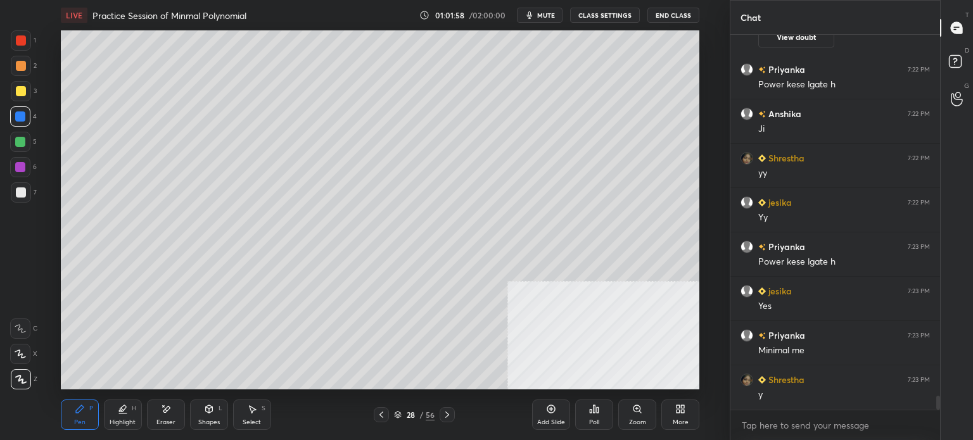
scroll to position [9829, 0]
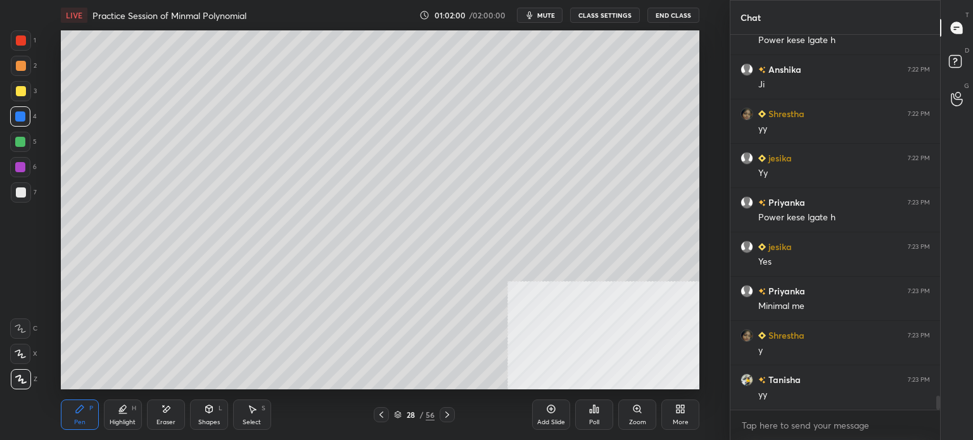
click at [677, 413] on icon at bounding box center [678, 411] width 3 height 3
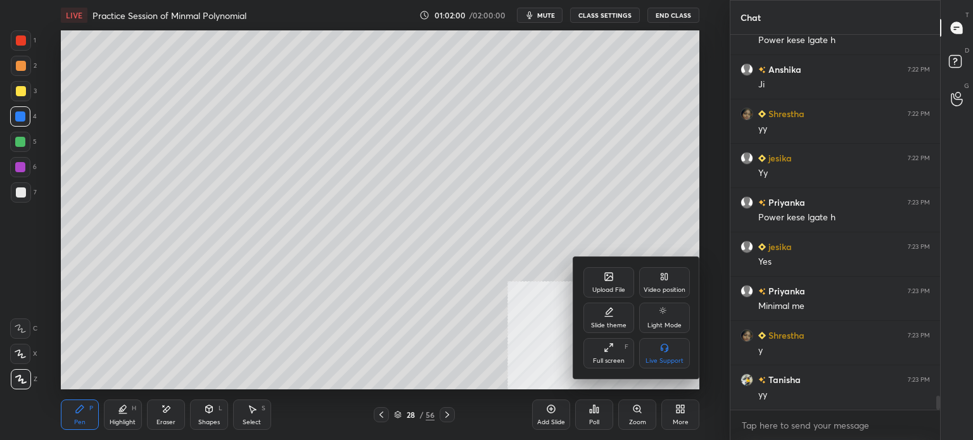
drag, startPoint x: 674, startPoint y: 279, endPoint x: 672, endPoint y: 291, distance: 11.7
click at [675, 283] on div "Video position" at bounding box center [664, 282] width 51 height 30
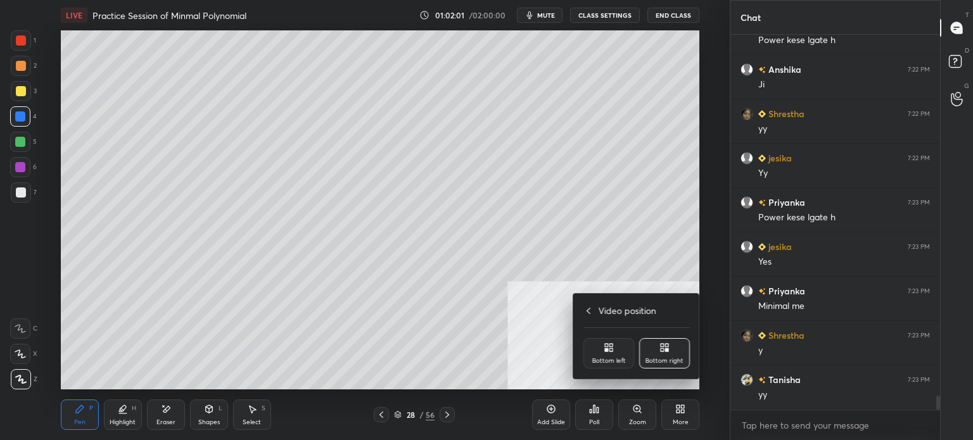
click at [598, 359] on div "Bottom left" at bounding box center [609, 361] width 34 height 6
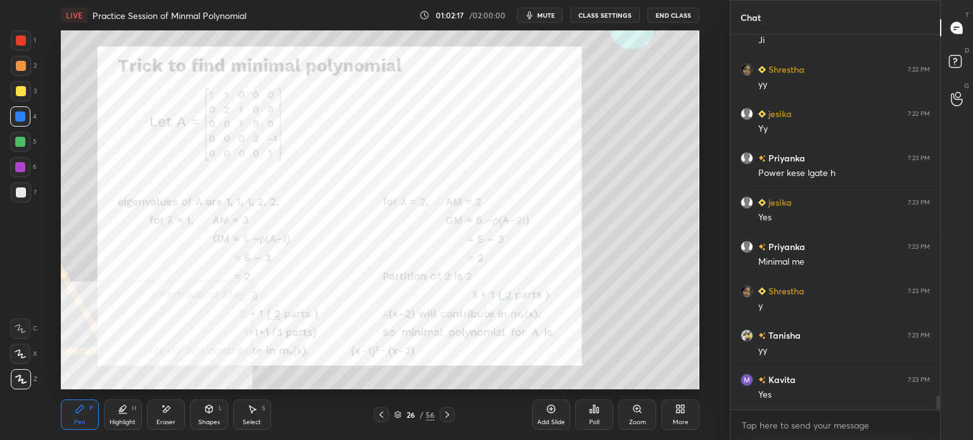
scroll to position [9918, 0]
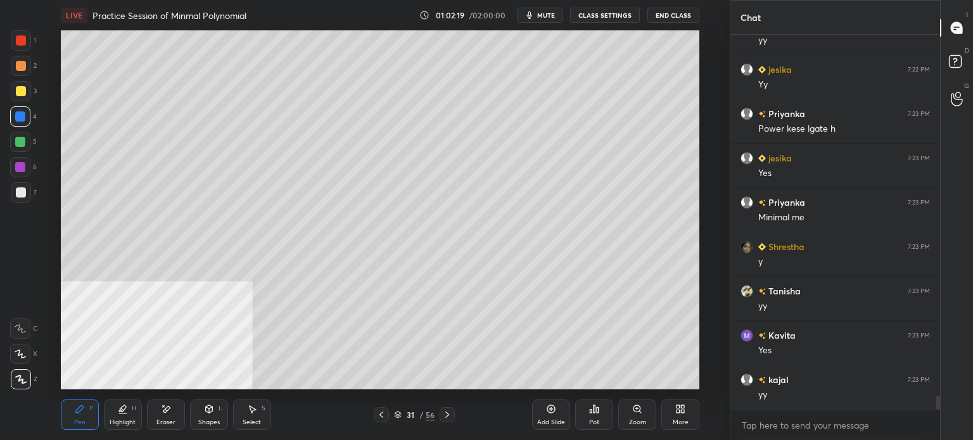
click at [28, 67] on div at bounding box center [21, 66] width 20 height 20
click at [679, 425] on div "More" at bounding box center [681, 422] width 16 height 6
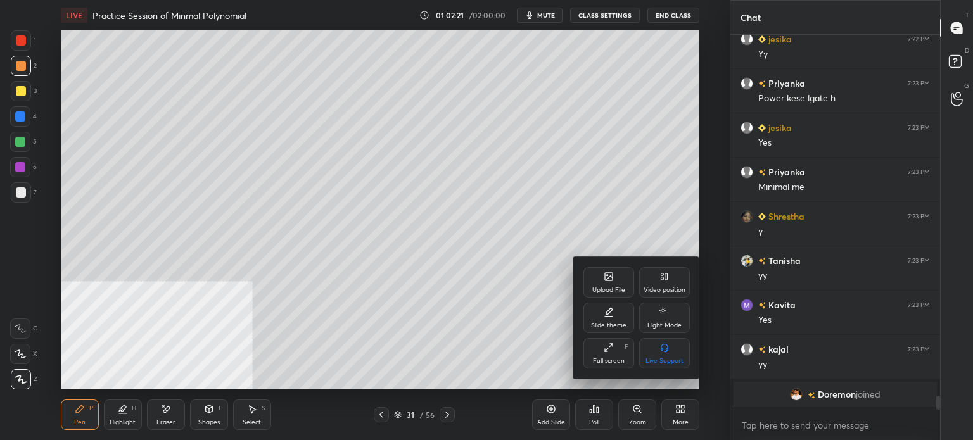
click at [672, 283] on div "Video position" at bounding box center [664, 282] width 51 height 30
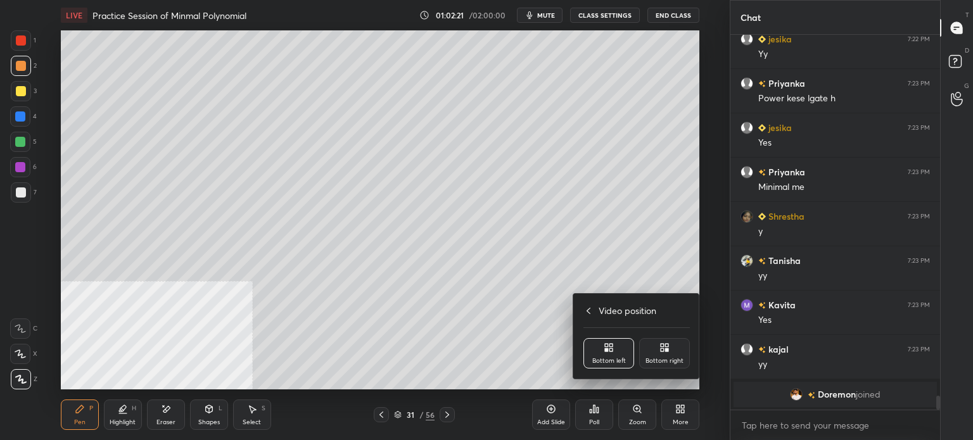
click at [668, 354] on div "Bottom right" at bounding box center [664, 353] width 51 height 30
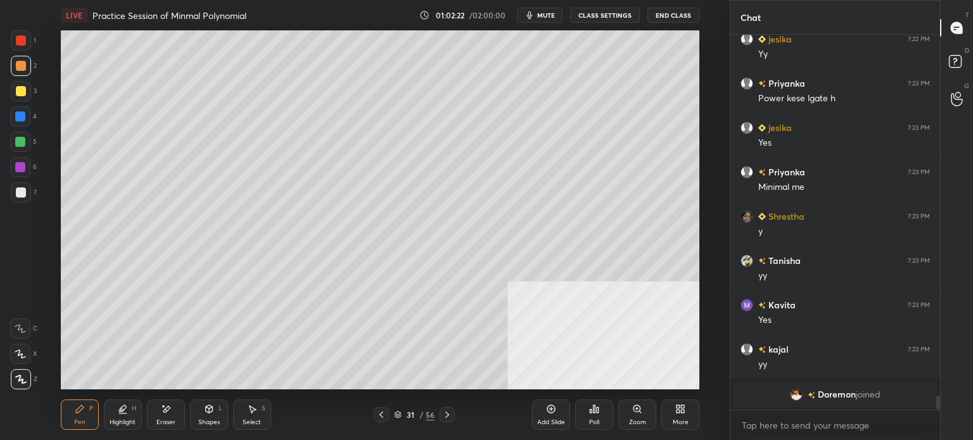
click at [18, 94] on div at bounding box center [21, 91] width 10 height 10
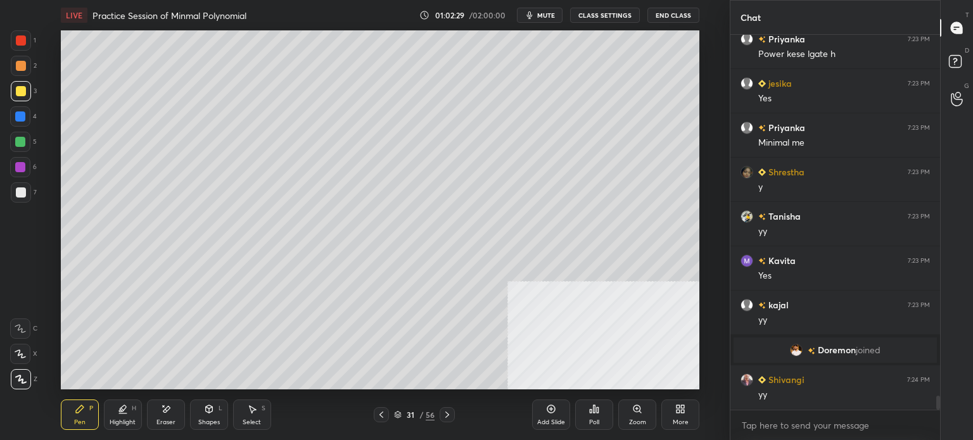
click at [253, 407] on icon at bounding box center [252, 409] width 10 height 10
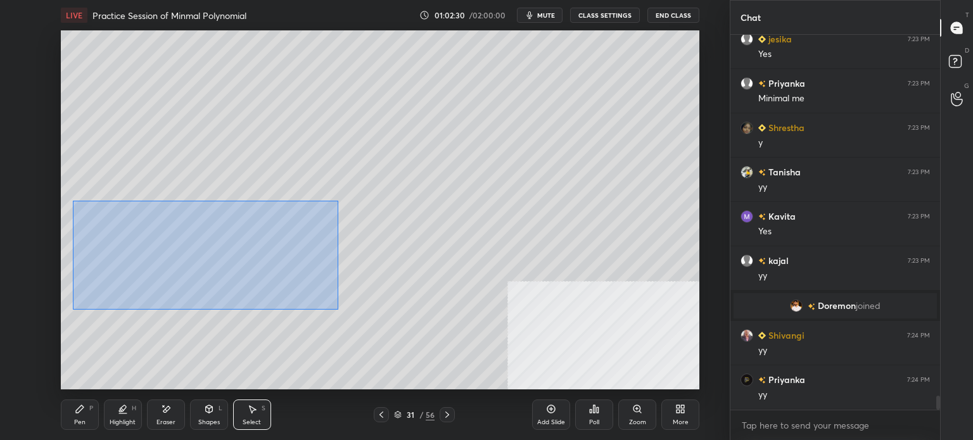
scroll to position [9683, 0]
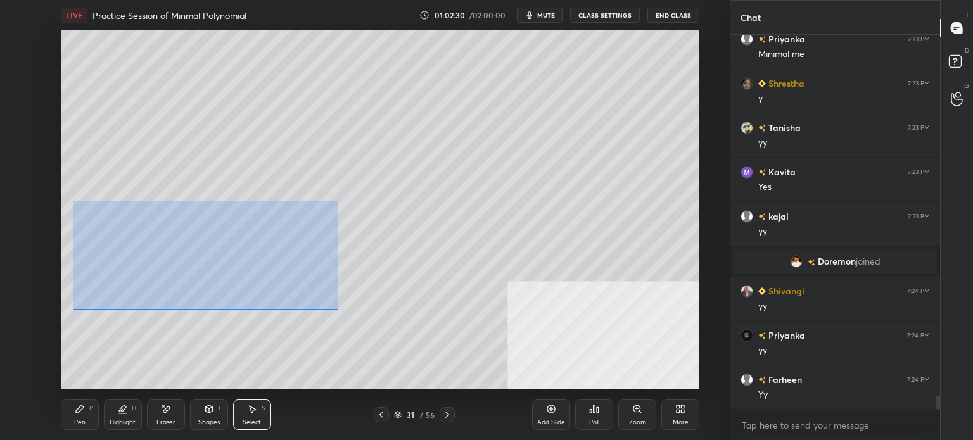
drag, startPoint x: 86, startPoint y: 210, endPoint x: 715, endPoint y: 381, distance: 652.1
click at [743, 401] on div "1 2 3 4 5 6 7 C X Z E E Erase all H H LIVE Practice Session of Minmal Polynomia…" at bounding box center [486, 220] width 973 height 440
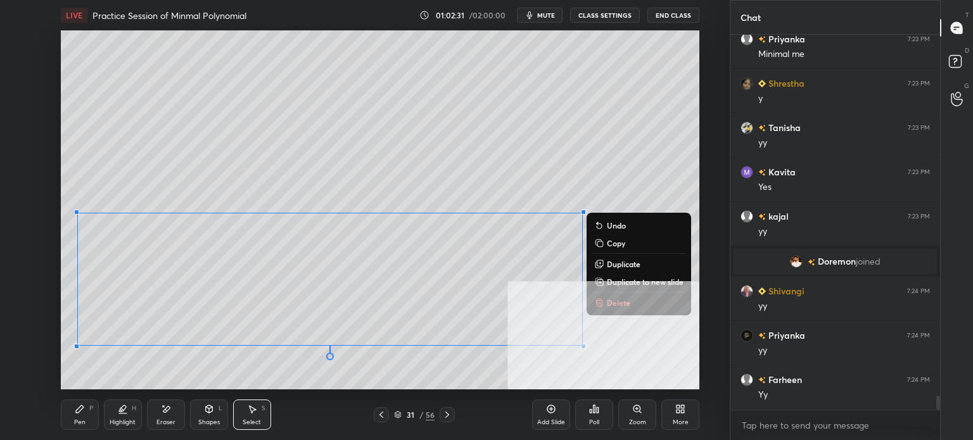
click at [623, 279] on p "Duplicate to new slide" at bounding box center [645, 282] width 77 height 10
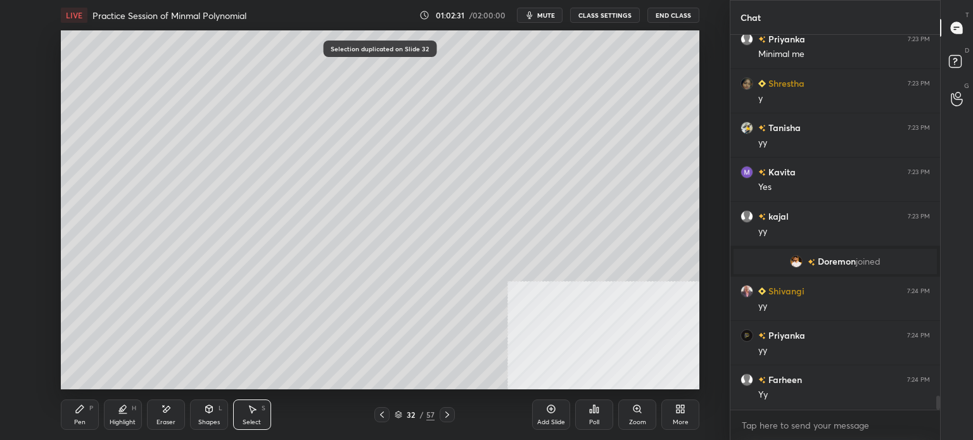
scroll to position [9728, 0]
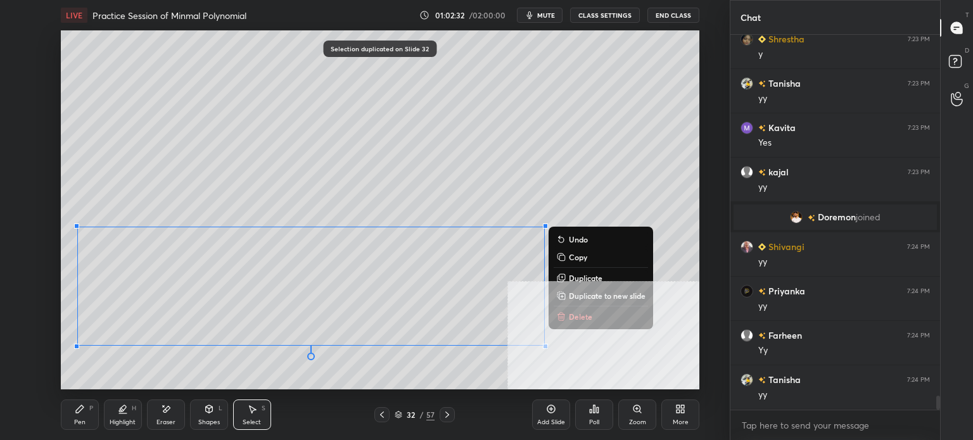
drag, startPoint x: 110, startPoint y: 224, endPoint x: 614, endPoint y: 353, distance: 520.5
click at [677, 390] on div "LIVE Practice Session of Minmal Polynomial 01:02:32 / 02:00:00 mute CLASS SETTI…" at bounding box center [380, 220] width 679 height 440
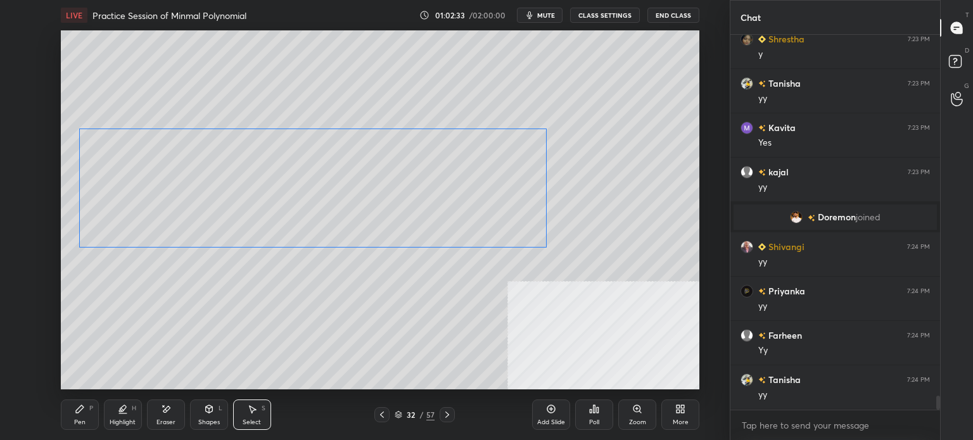
drag, startPoint x: 464, startPoint y: 308, endPoint x: 465, endPoint y: 219, distance: 89.4
click at [466, 212] on div "0 ° Undo Copy Duplicate Duplicate to new slide Delete" at bounding box center [380, 209] width 639 height 359
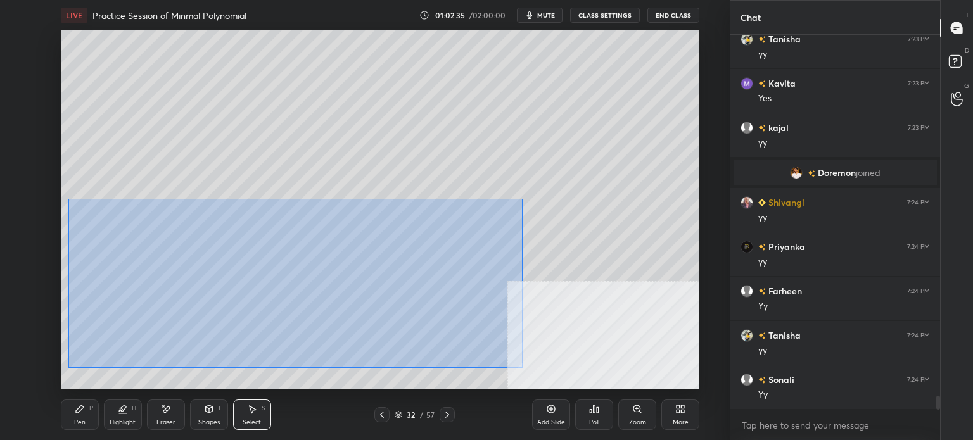
drag, startPoint x: 106, startPoint y: 235, endPoint x: 627, endPoint y: 365, distance: 536.8
click at [662, 376] on div "0 ° Undo Copy Duplicate Duplicate to new slide Delete" at bounding box center [380, 209] width 639 height 359
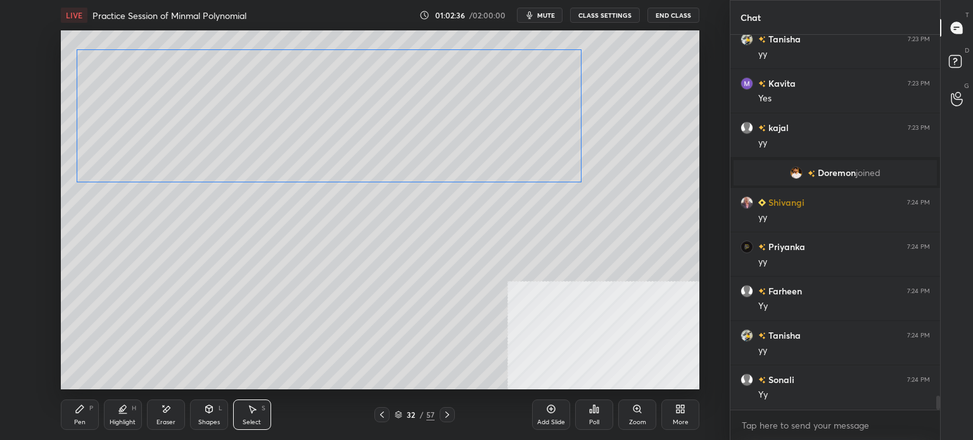
drag, startPoint x: 477, startPoint y: 265, endPoint x: 469, endPoint y: 148, distance: 118.1
click at [470, 154] on div "0 ° Undo Copy Duplicate Duplicate to new slide Delete" at bounding box center [380, 209] width 639 height 359
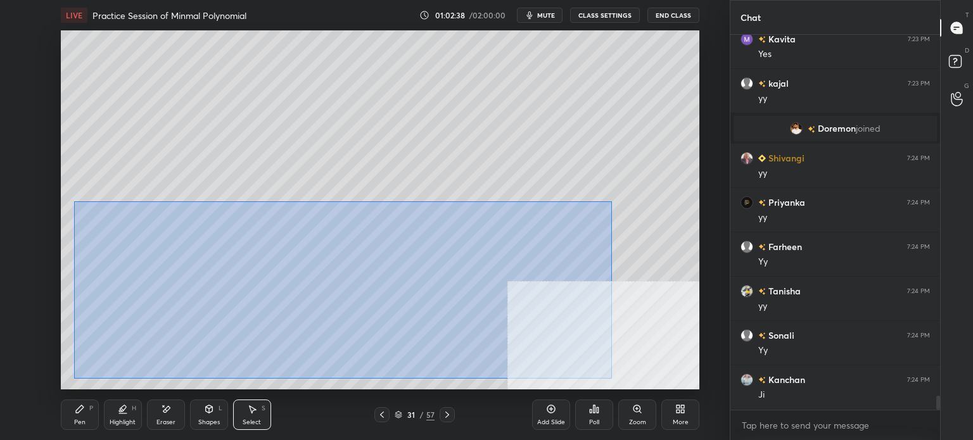
drag, startPoint x: 92, startPoint y: 236, endPoint x: 651, endPoint y: 362, distance: 573.5
click at [678, 378] on div "0 ° Undo Copy Duplicate Duplicate to new slide Delete" at bounding box center [380, 209] width 639 height 359
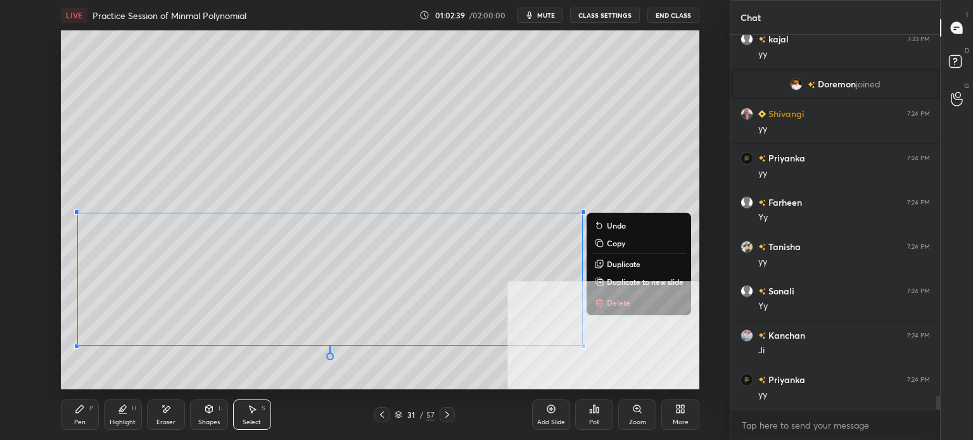
click at [607, 302] on p "Delete" at bounding box center [618, 303] width 23 height 10
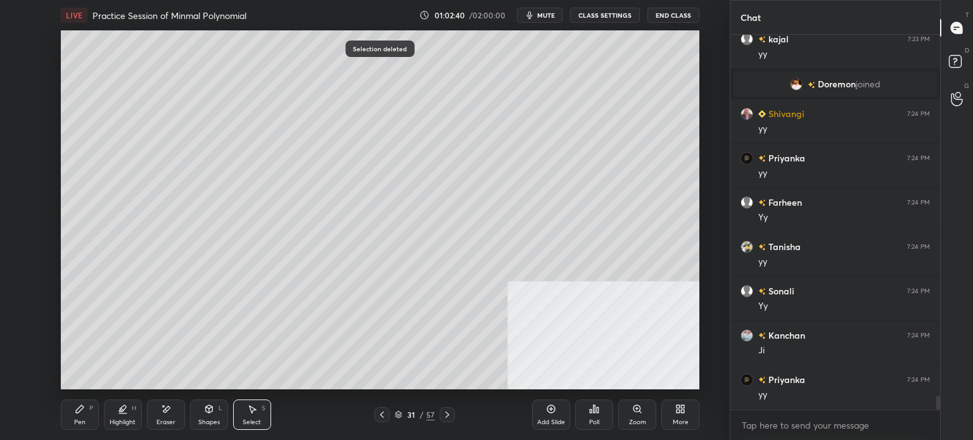
click at [85, 416] on div "Pen P" at bounding box center [80, 415] width 38 height 30
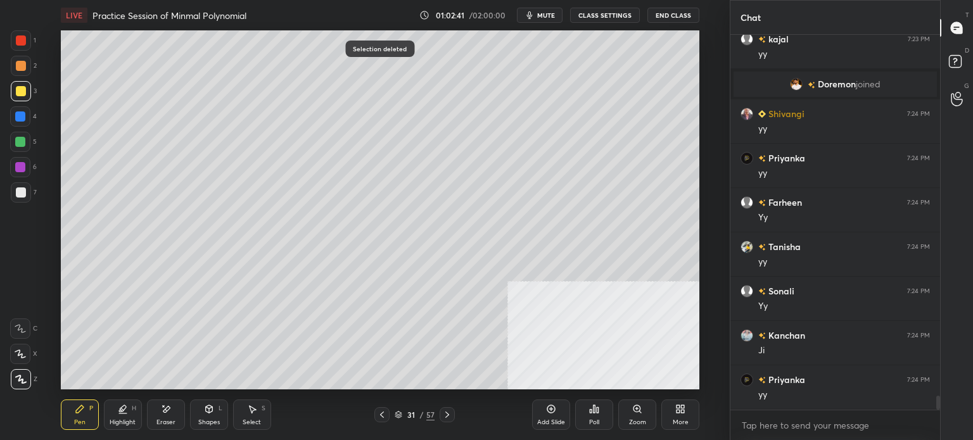
click at [21, 72] on div at bounding box center [21, 66] width 20 height 20
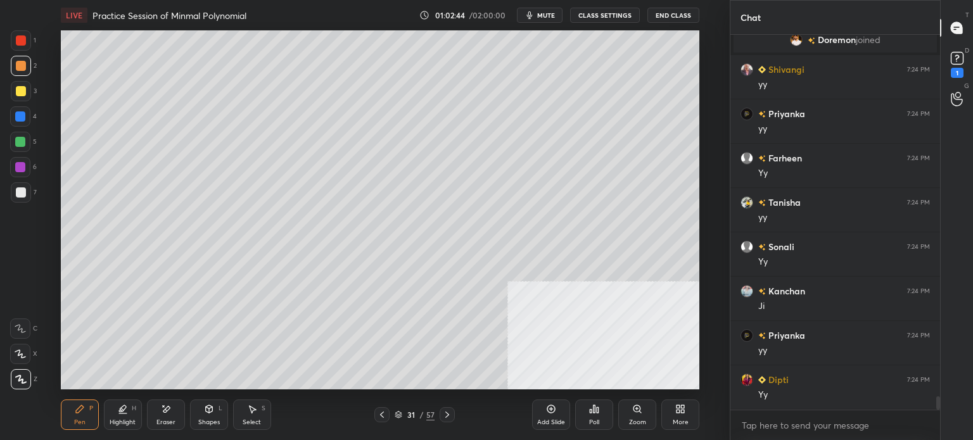
scroll to position [9960, 0]
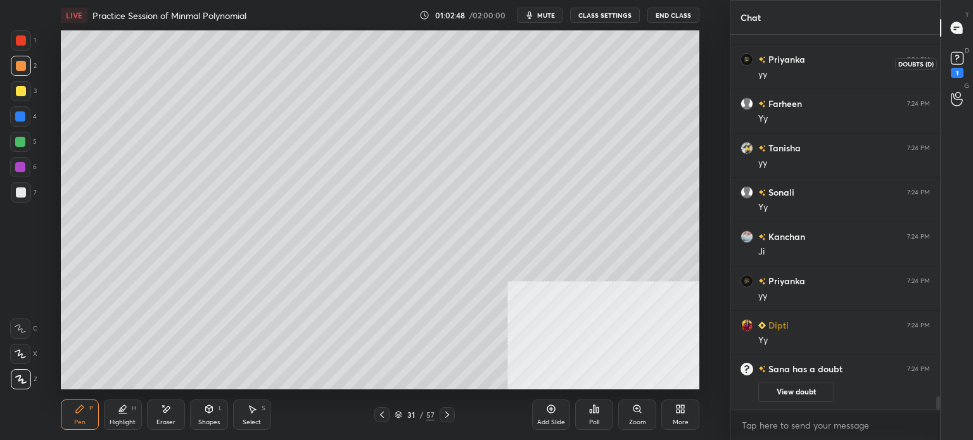
click at [966, 60] on icon at bounding box center [957, 58] width 19 height 19
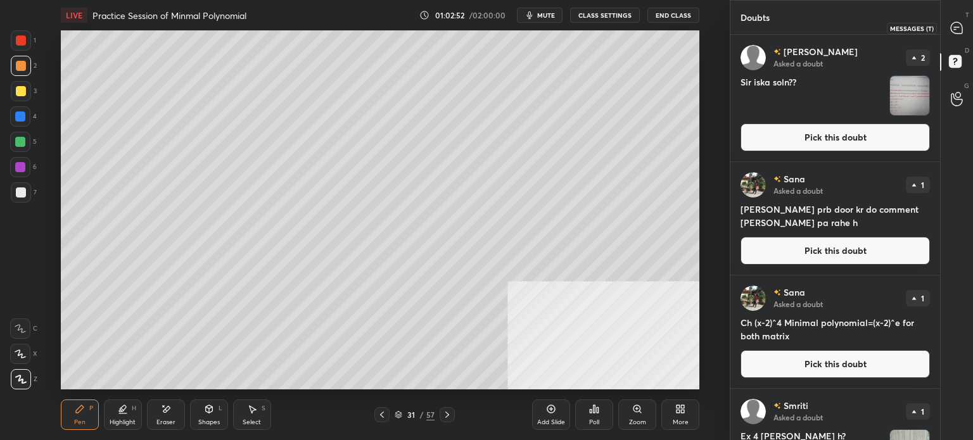
click at [964, 32] on div at bounding box center [957, 27] width 25 height 23
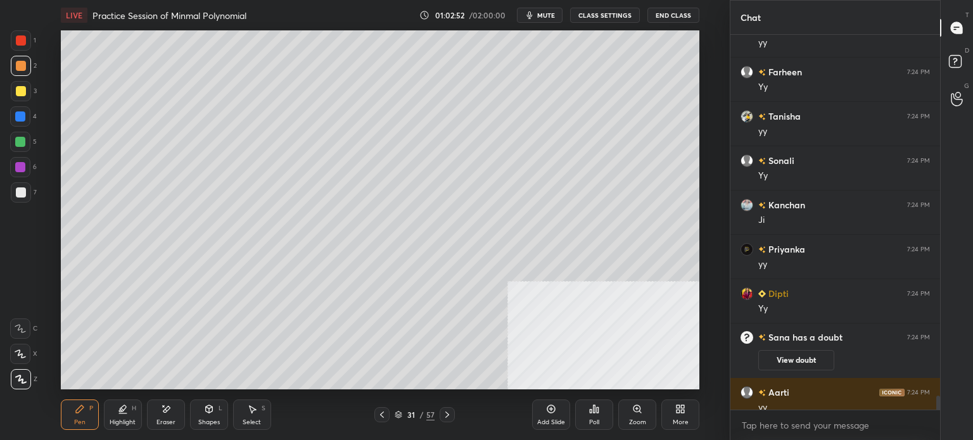
scroll to position [10164, 0]
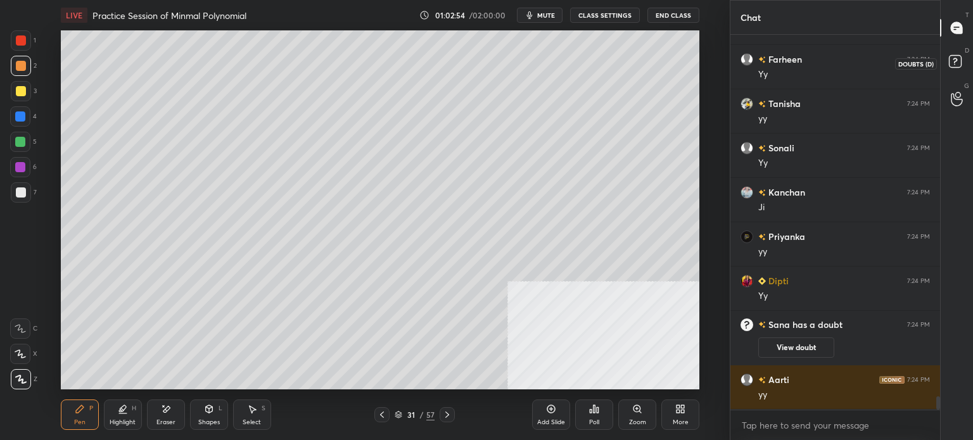
click at [961, 62] on rect at bounding box center [955, 62] width 12 height 12
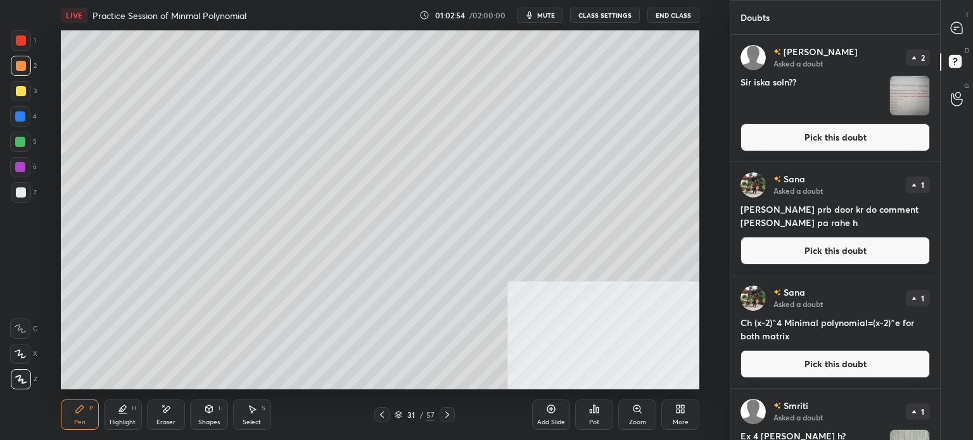
click at [833, 237] on button "Pick this doubt" at bounding box center [835, 251] width 189 height 28
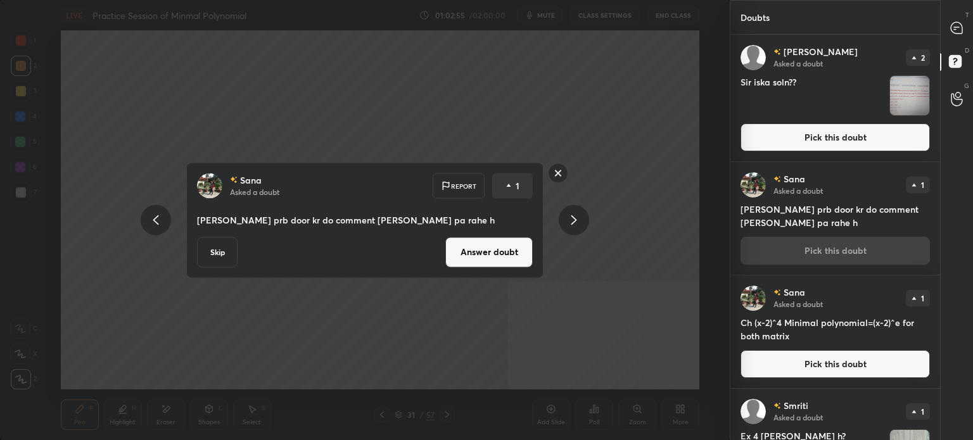
click at [513, 248] on button "Answer doubt" at bounding box center [488, 252] width 87 height 30
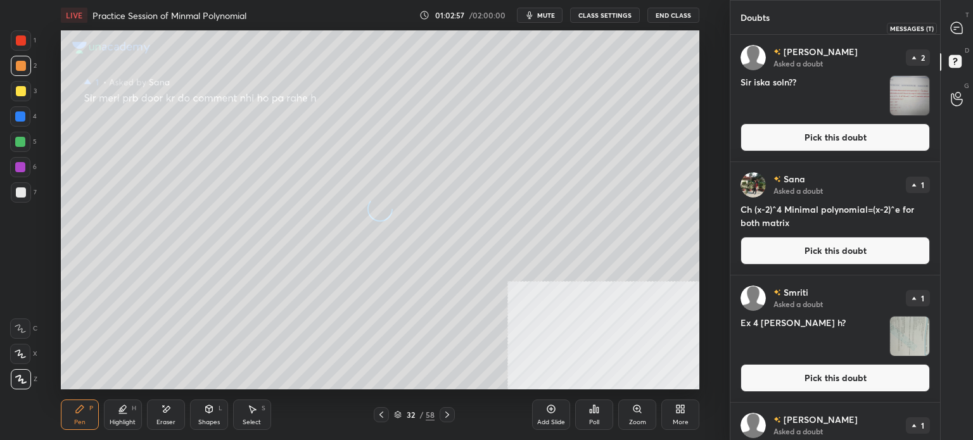
click at [956, 30] on icon at bounding box center [956, 27] width 11 height 11
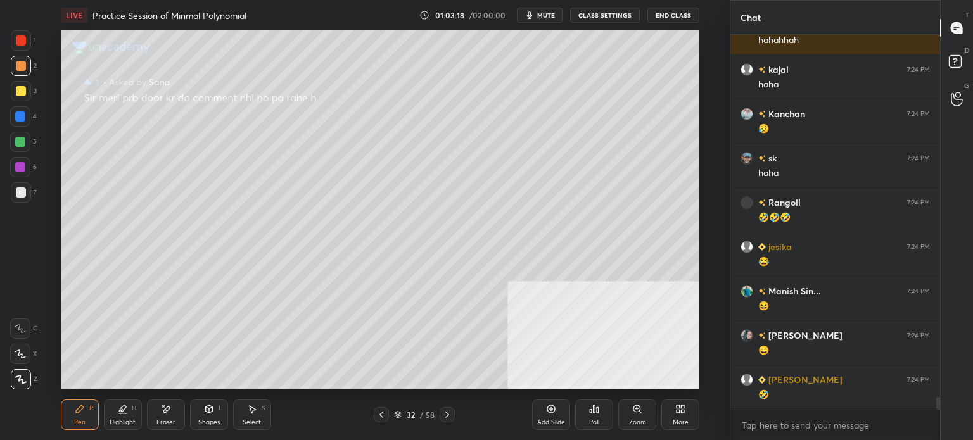
scroll to position [10774, 0]
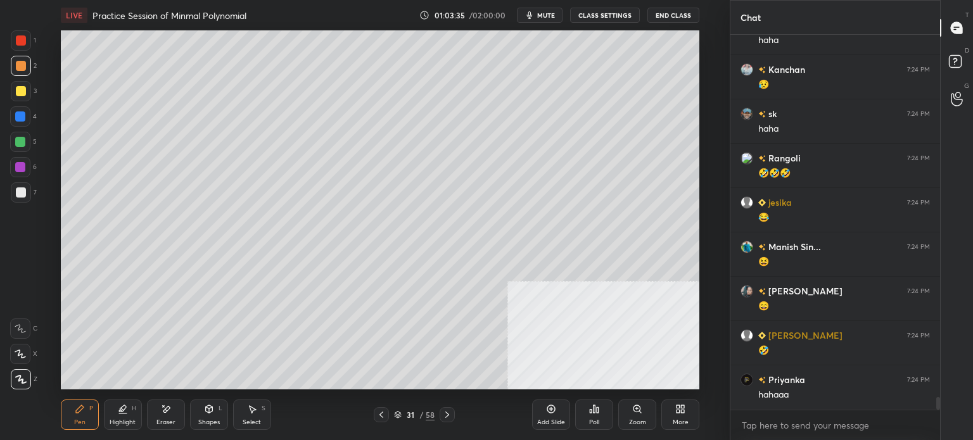
click at [23, 65] on div at bounding box center [21, 66] width 10 height 10
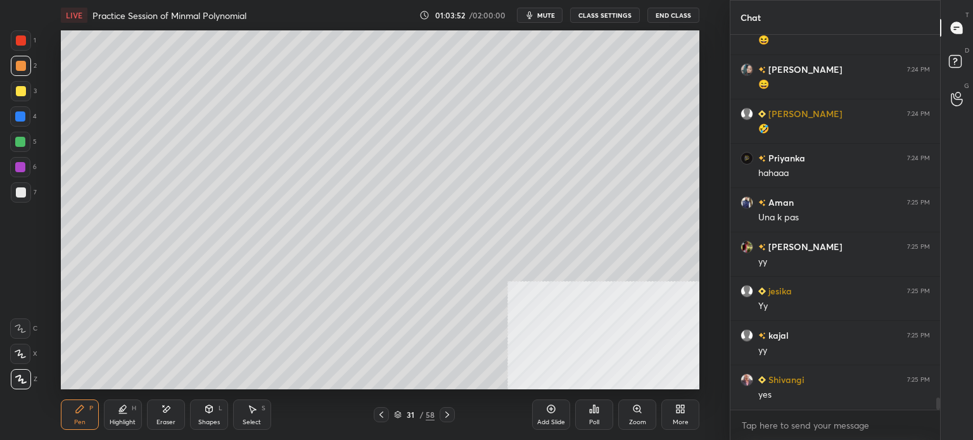
scroll to position [11041, 0]
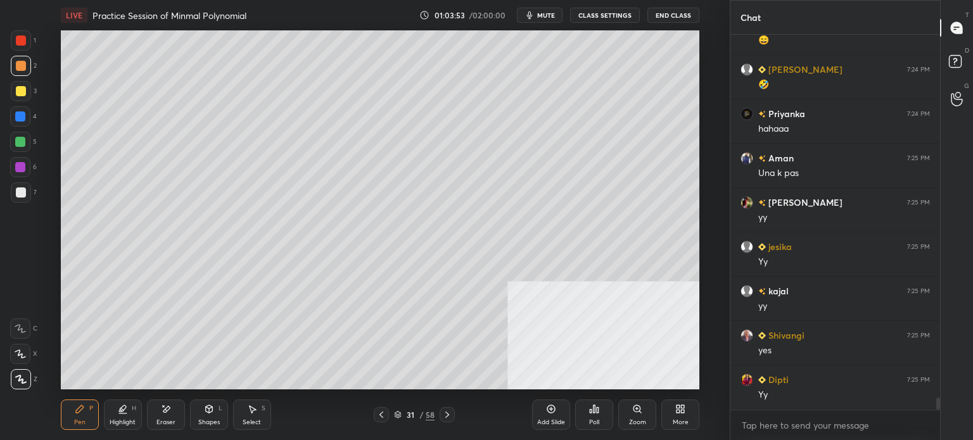
drag, startPoint x: 172, startPoint y: 413, endPoint x: 173, endPoint y: 402, distance: 10.2
click at [172, 413] on div "Eraser" at bounding box center [166, 415] width 38 height 30
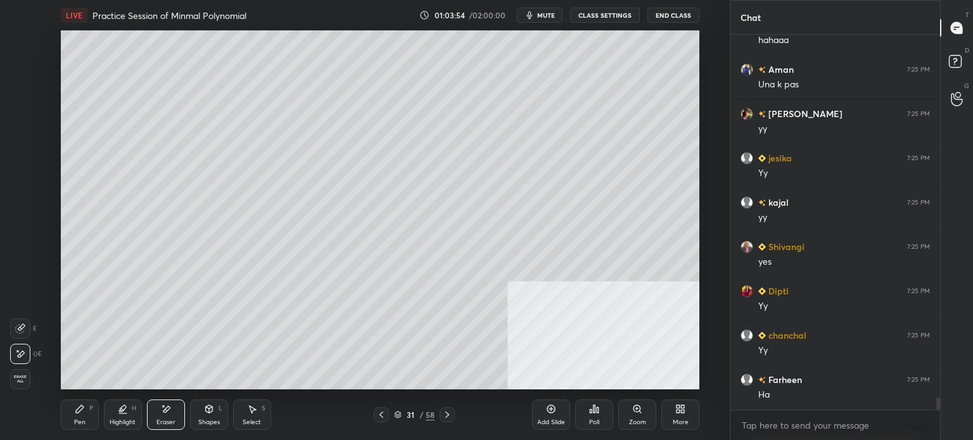
scroll to position [11218, 0]
click at [81, 414] on icon at bounding box center [80, 409] width 10 height 10
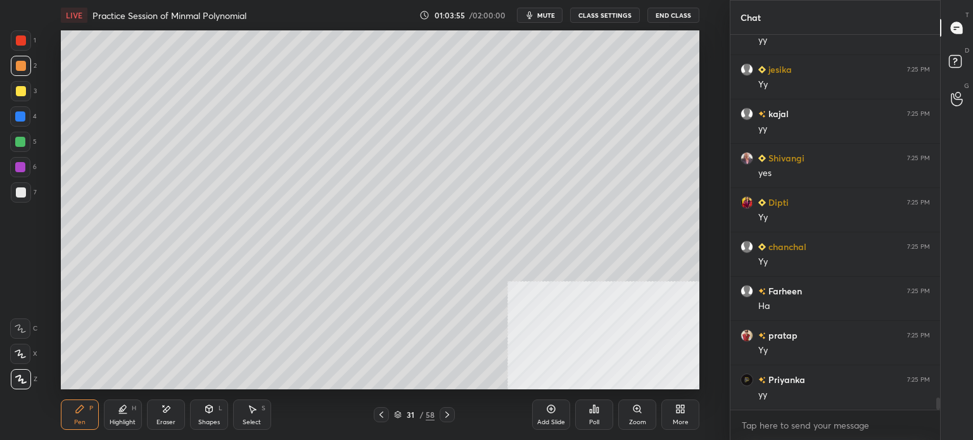
click at [25, 192] on div at bounding box center [21, 193] width 10 height 10
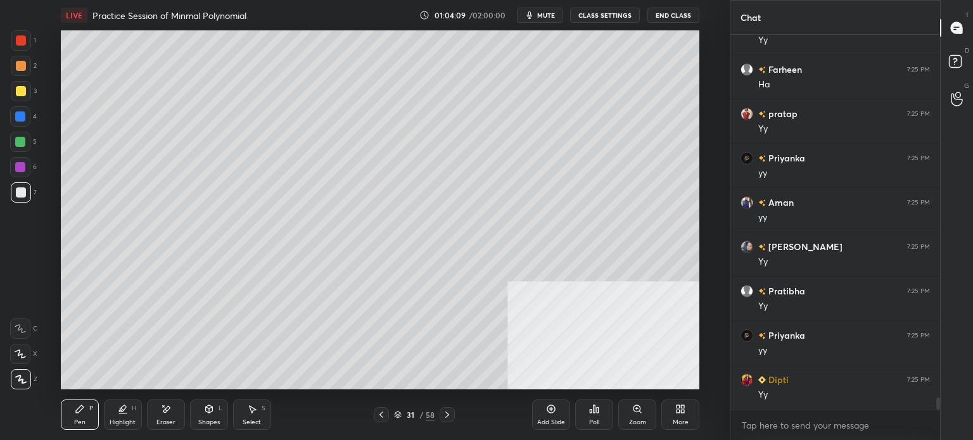
scroll to position [11529, 0]
click at [27, 96] on div at bounding box center [21, 91] width 20 height 20
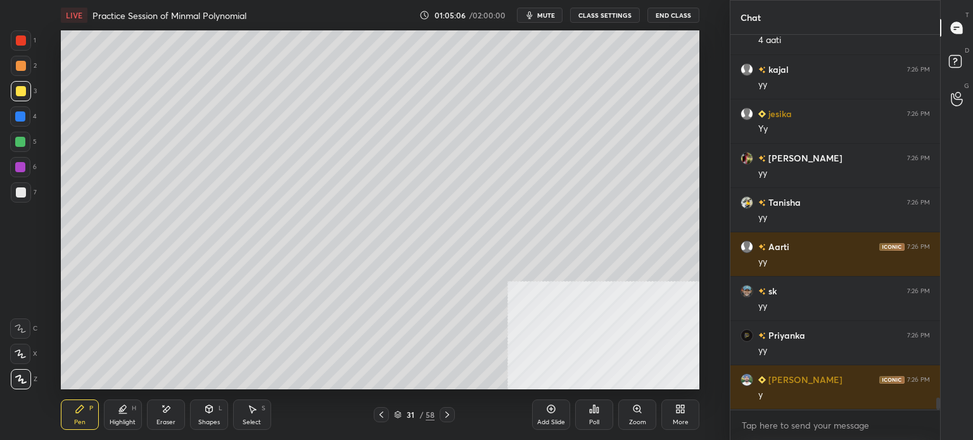
scroll to position [11644, 0]
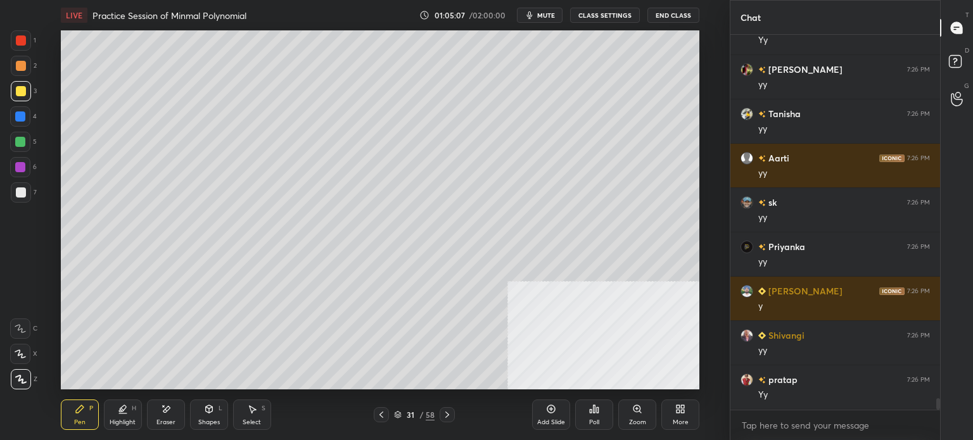
click at [173, 427] on div "Eraser" at bounding box center [166, 415] width 38 height 30
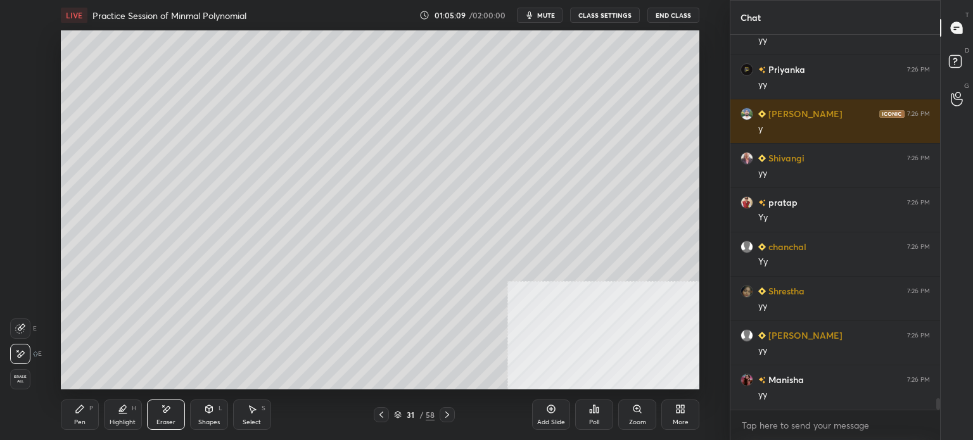
click at [86, 418] on div "Pen P" at bounding box center [80, 415] width 38 height 30
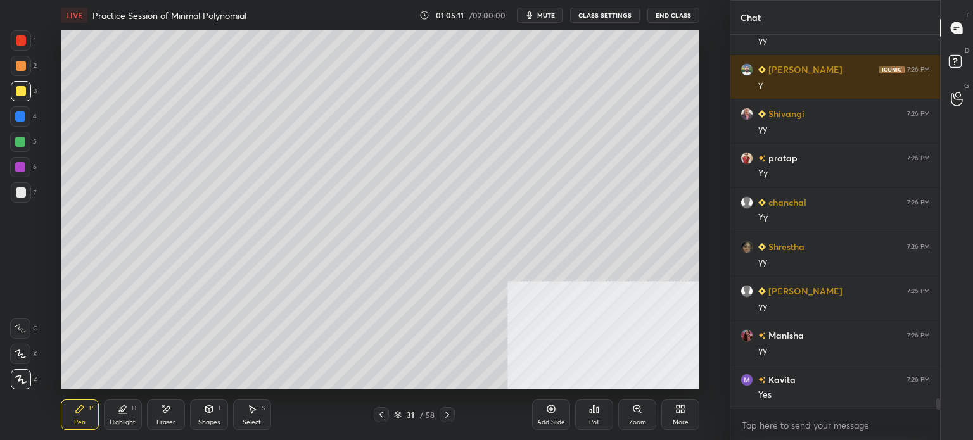
click at [22, 198] on div at bounding box center [21, 192] width 20 height 20
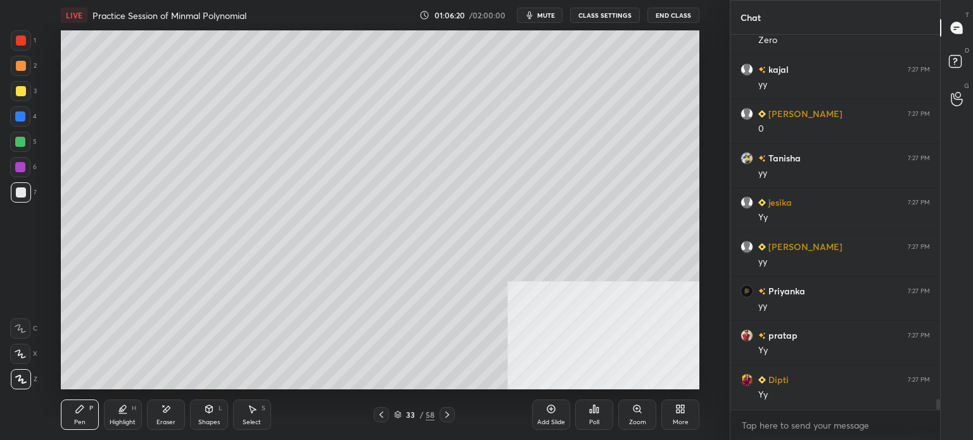
scroll to position [12753, 0]
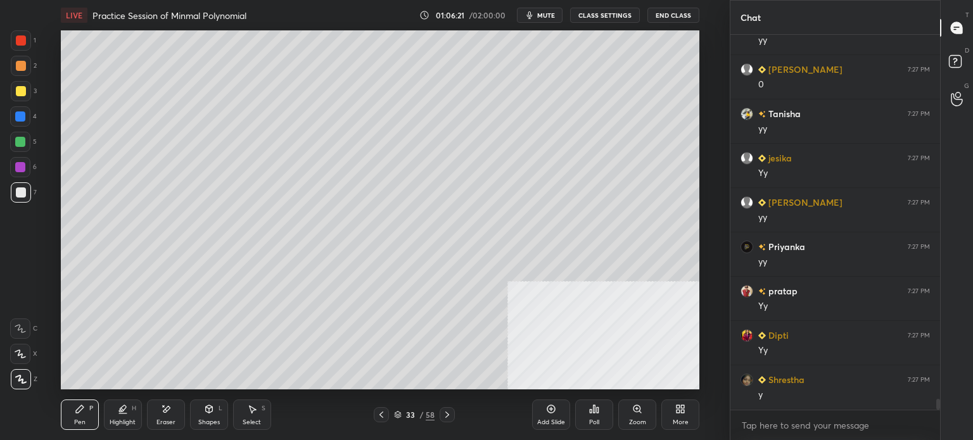
click at [22, 89] on div at bounding box center [21, 91] width 10 height 10
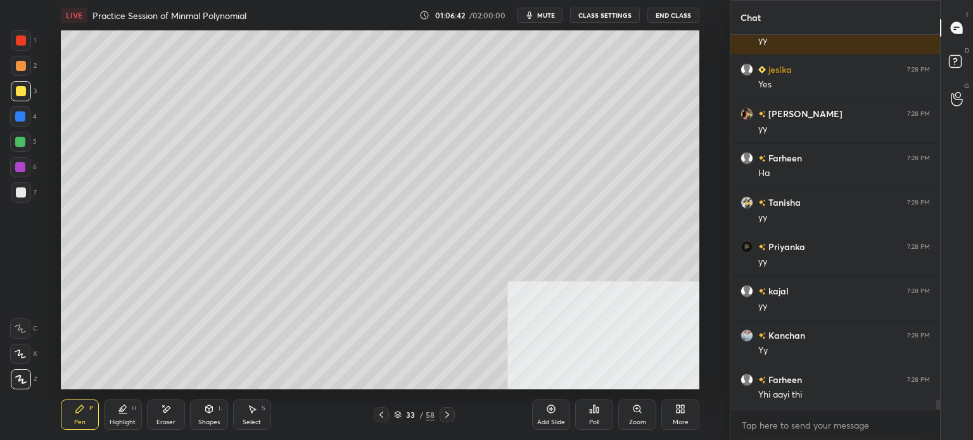
scroll to position [13285, 0]
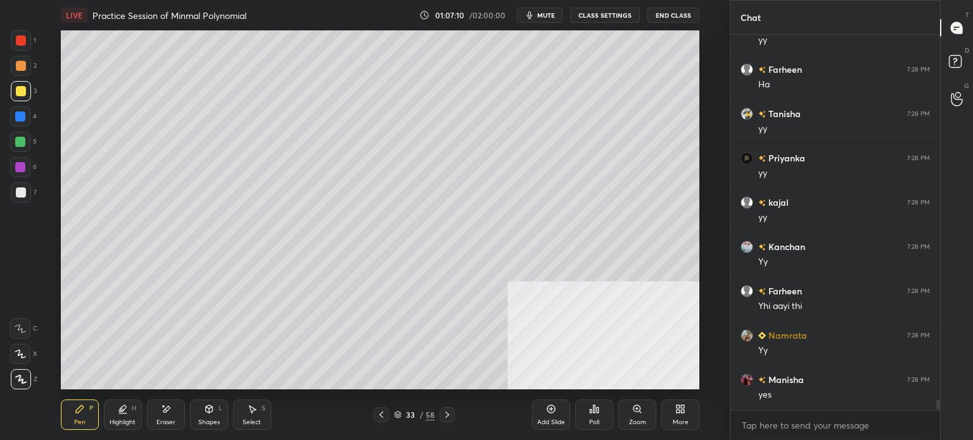
drag, startPoint x: 256, startPoint y: 415, endPoint x: 278, endPoint y: 395, distance: 29.2
click at [257, 416] on div "Select S" at bounding box center [252, 415] width 38 height 30
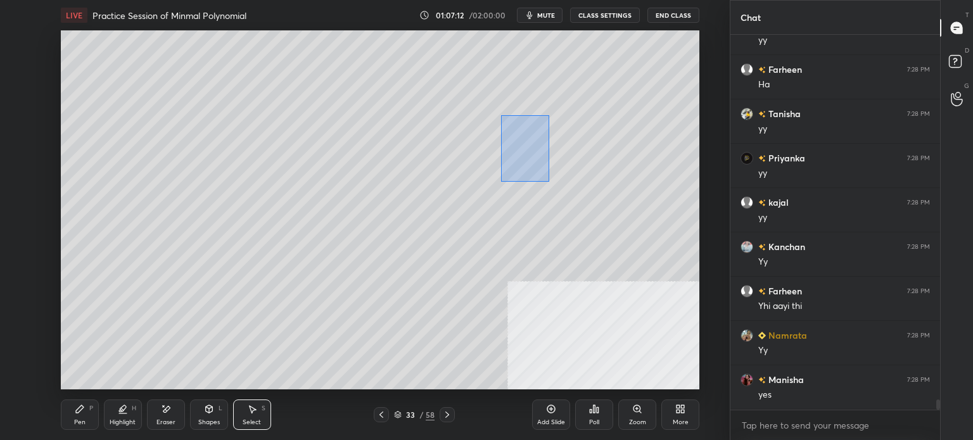
drag, startPoint x: 556, startPoint y: 122, endPoint x: 546, endPoint y: 170, distance: 49.3
click at [502, 182] on div "0 ° Undo Copy Duplicate Duplicate to new slide Delete" at bounding box center [380, 209] width 639 height 359
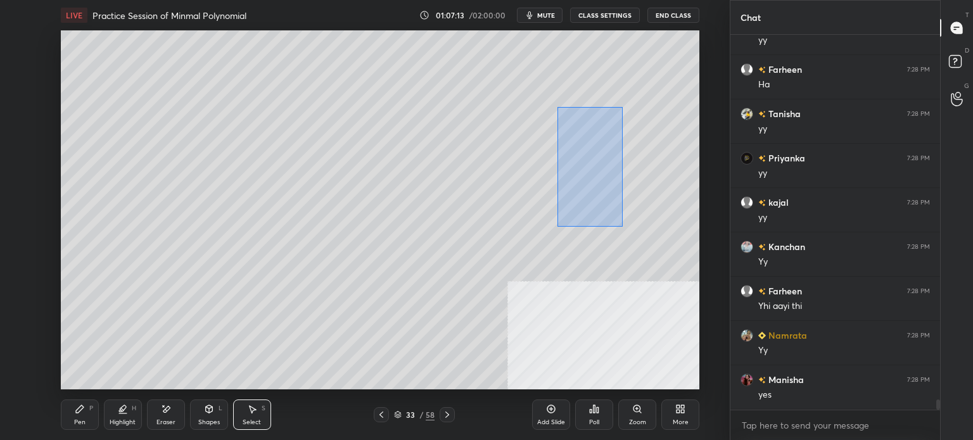
drag, startPoint x: 558, startPoint y: 108, endPoint x: 637, endPoint y: 220, distance: 137.3
click at [639, 231] on div "0 ° Undo Copy Duplicate Duplicate to new slide Delete" at bounding box center [380, 209] width 639 height 359
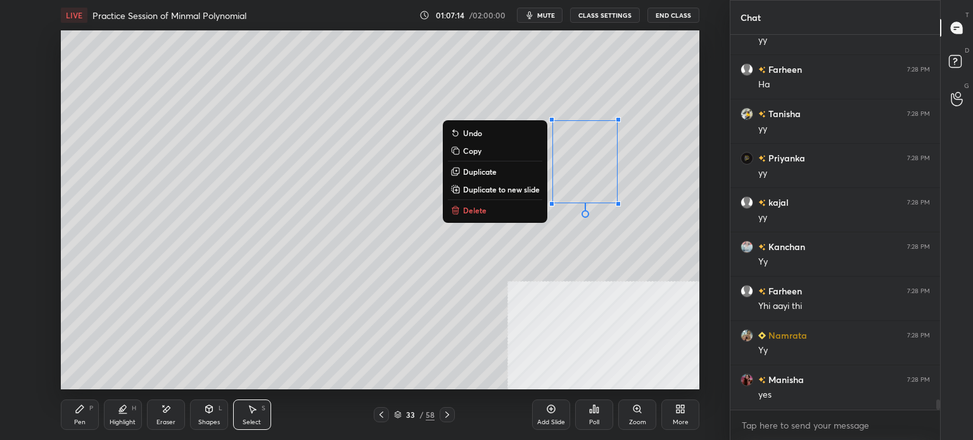
click at [502, 169] on button "Duplicate" at bounding box center [495, 171] width 94 height 15
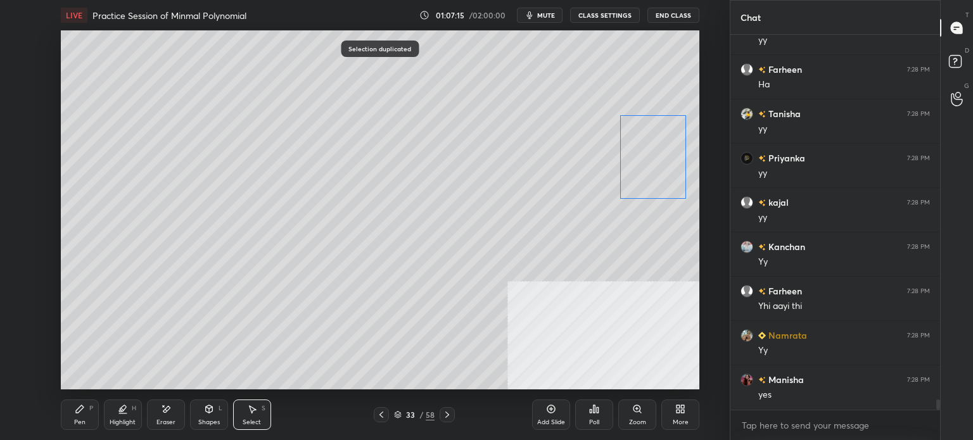
drag, startPoint x: 603, startPoint y: 163, endPoint x: 656, endPoint y: 144, distance: 57.3
click at [656, 144] on div "0 ° Undo Copy Duplicate Duplicate to new slide Delete" at bounding box center [380, 209] width 639 height 359
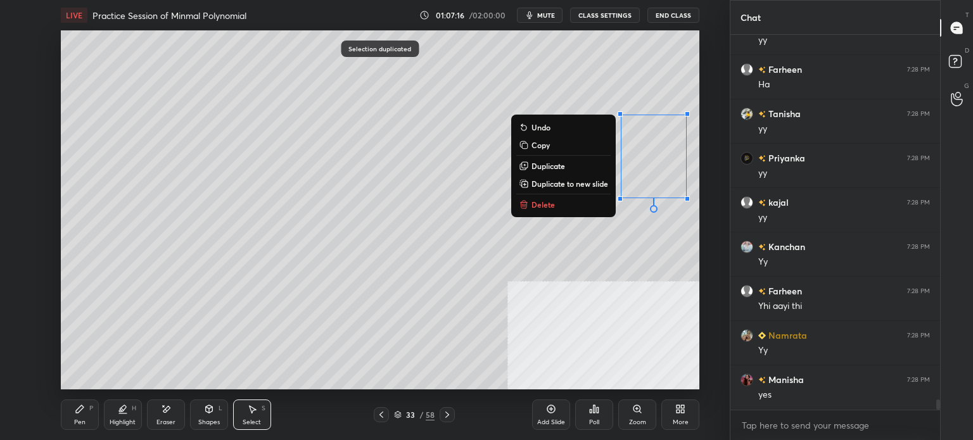
click at [89, 421] on div "Pen P" at bounding box center [80, 415] width 38 height 30
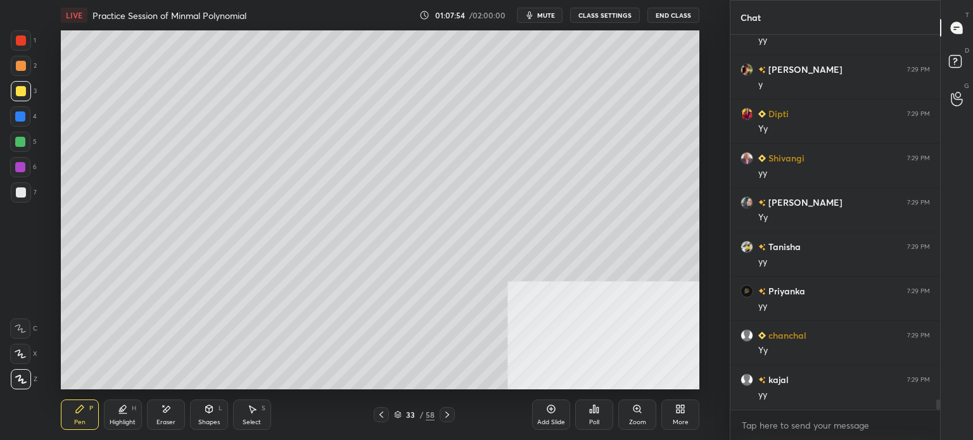
scroll to position [13773, 0]
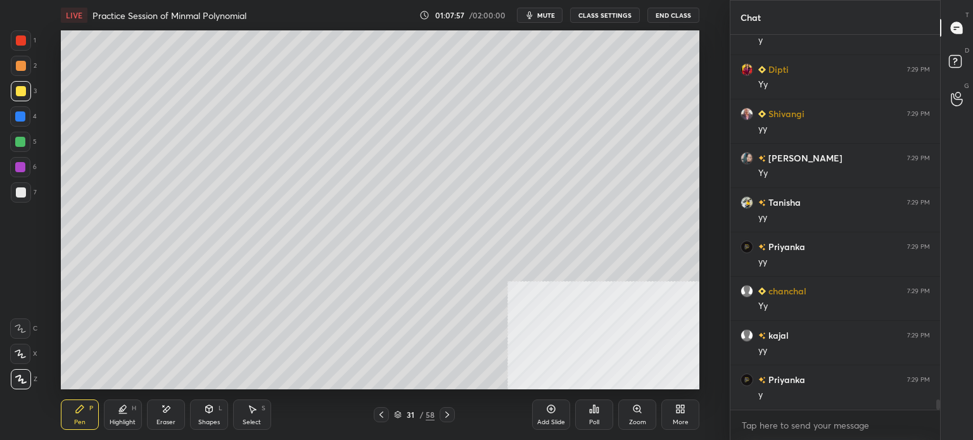
click at [177, 418] on div "Eraser" at bounding box center [166, 415] width 38 height 30
click at [72, 421] on div "Pen P" at bounding box center [80, 415] width 38 height 30
click at [23, 68] on div at bounding box center [21, 66] width 10 height 10
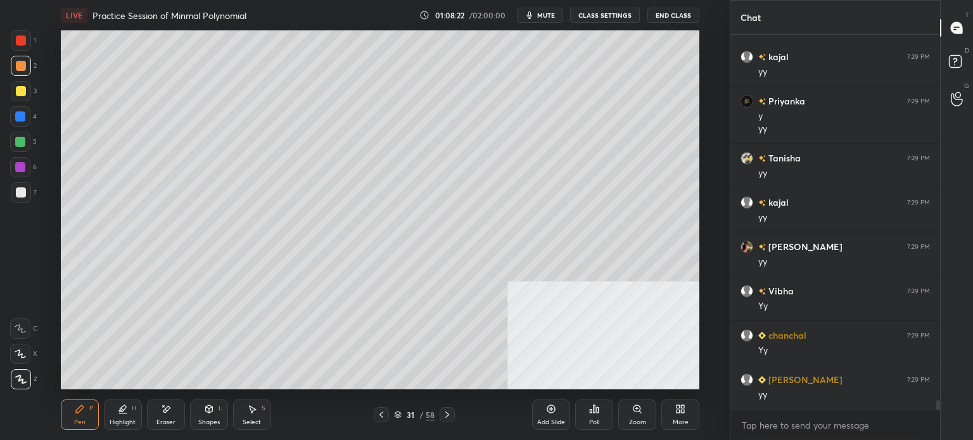
scroll to position [14096, 0]
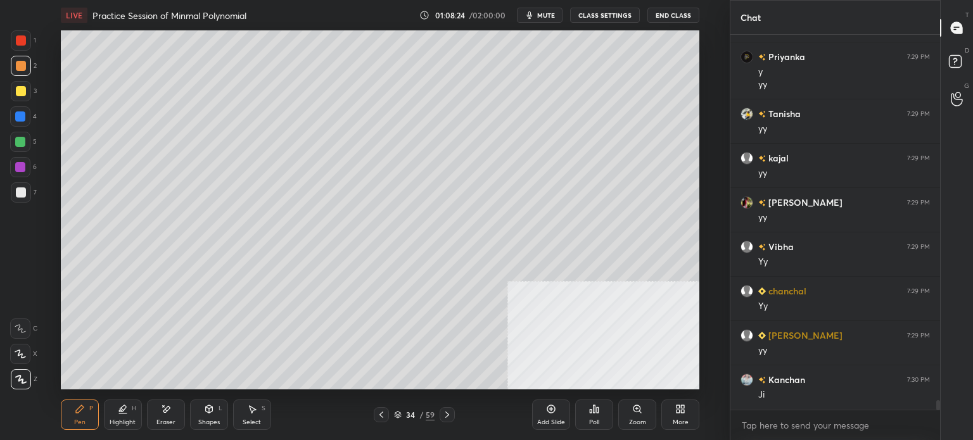
click at [18, 70] on div at bounding box center [21, 66] width 10 height 10
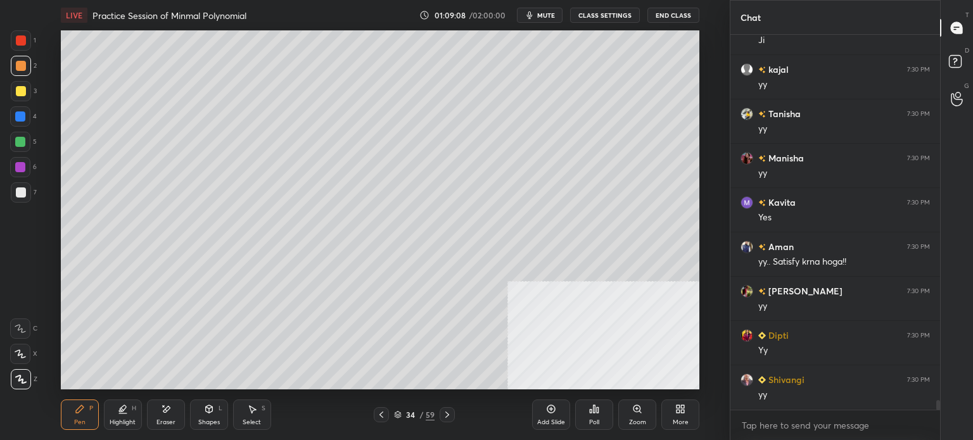
scroll to position [14495, 0]
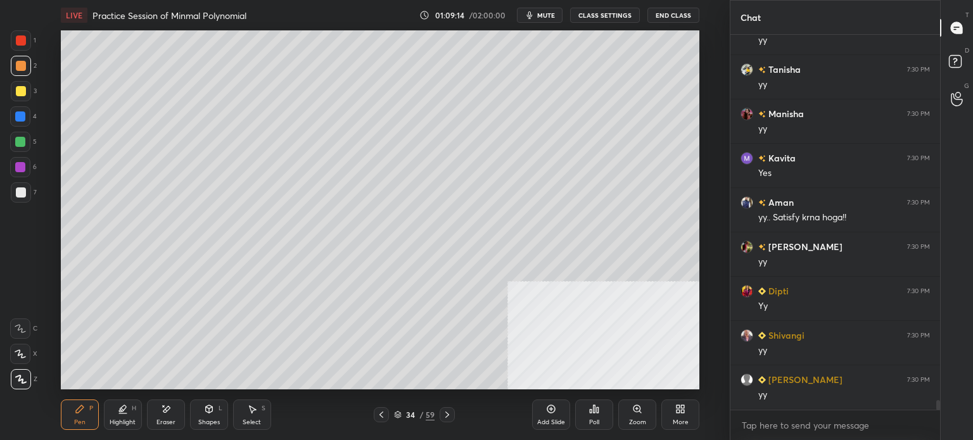
click at [715, 204] on div "Setting up your live class Poll for secs No correct answer Start poll" at bounding box center [380, 209] width 679 height 359
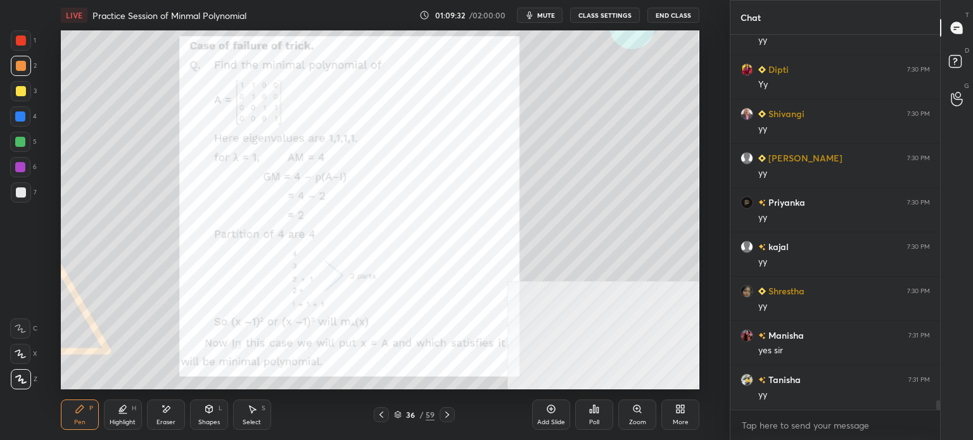
scroll to position [14773, 0]
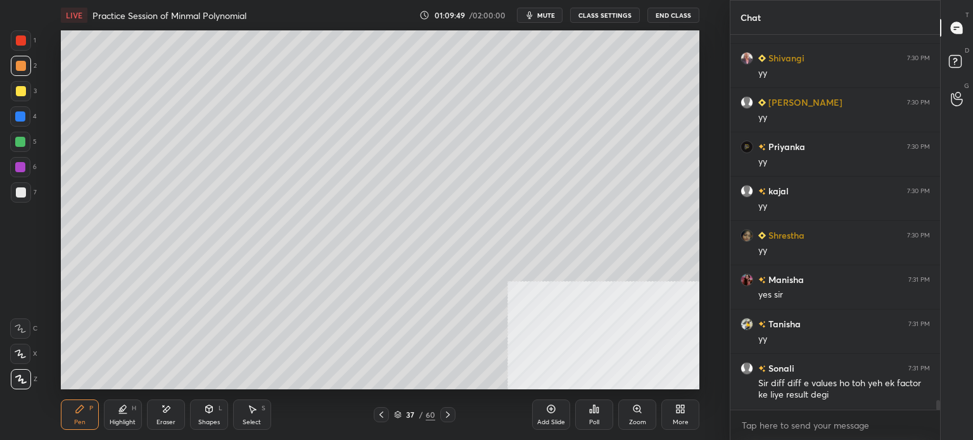
click at [24, 91] on div at bounding box center [21, 91] width 10 height 10
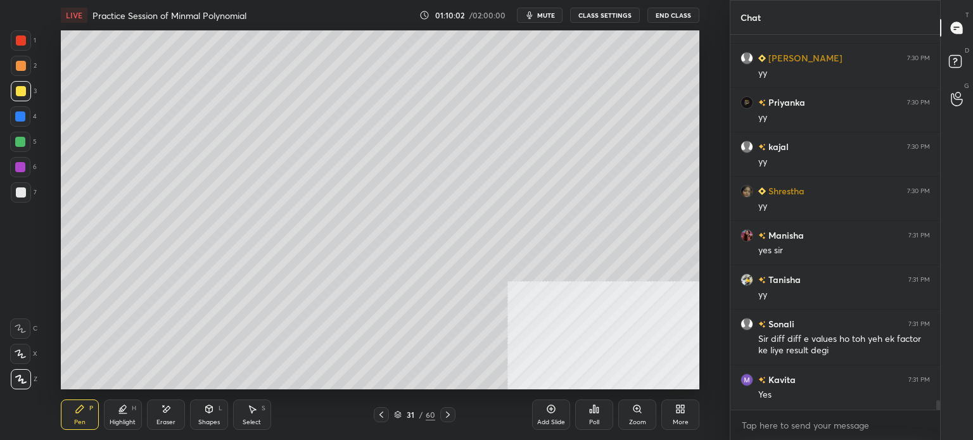
click at [252, 417] on div "Select S" at bounding box center [252, 415] width 38 height 30
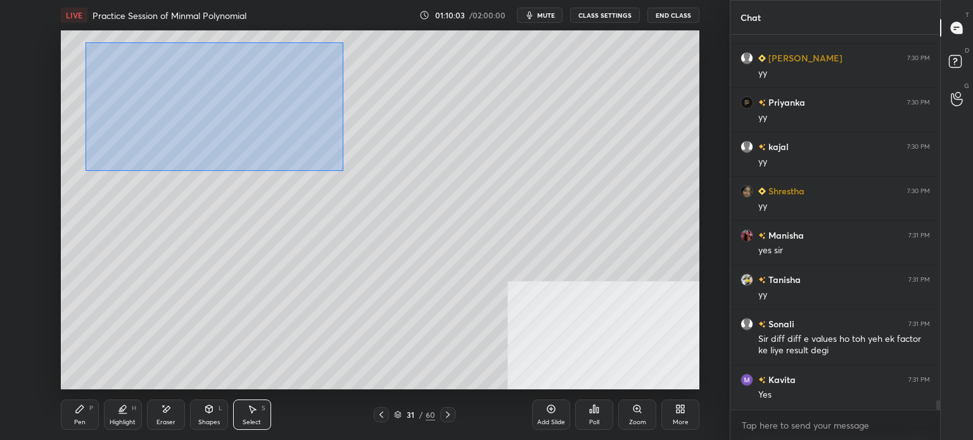
drag, startPoint x: 86, startPoint y: 42, endPoint x: 343, endPoint y: 171, distance: 287.6
click at [343, 171] on div "0 ° Undo Copy Duplicate Duplicate to new slide Delete" at bounding box center [380, 209] width 639 height 359
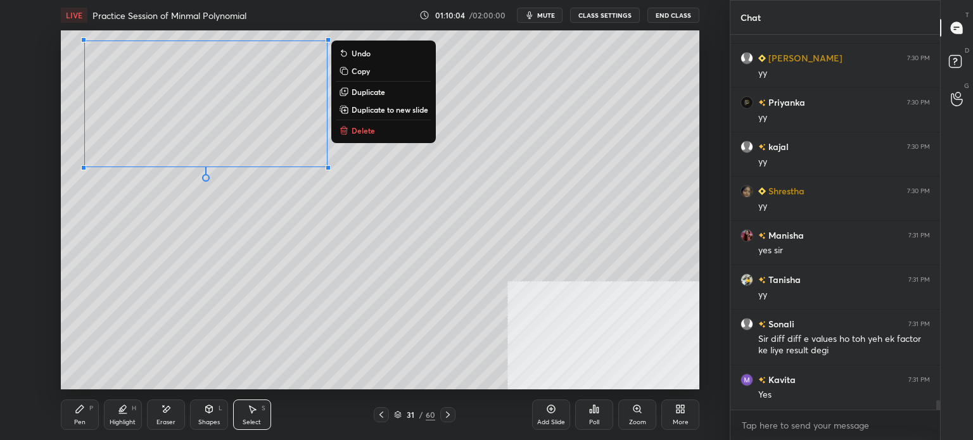
click at [374, 74] on button "Copy" at bounding box center [383, 70] width 94 height 15
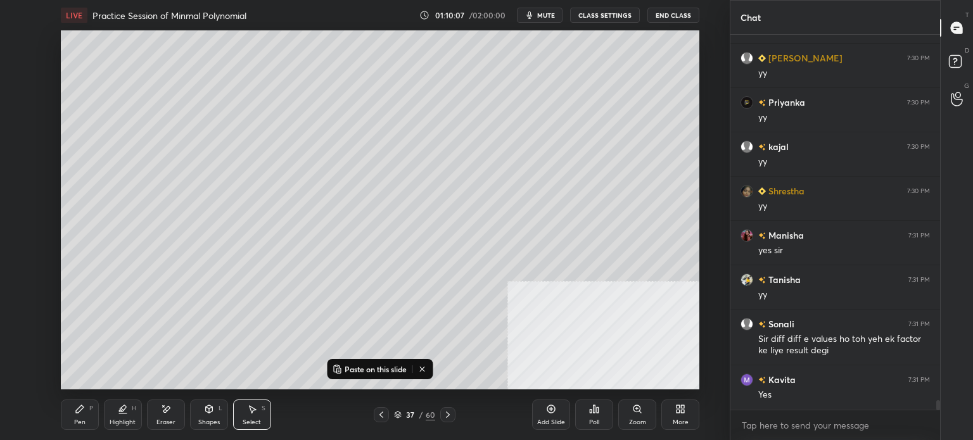
click at [351, 373] on p "Paste on this slide" at bounding box center [376, 369] width 62 height 10
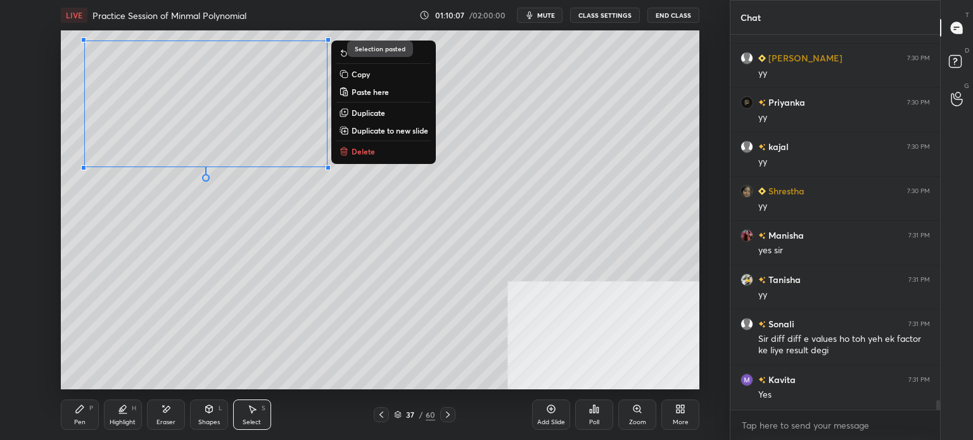
drag, startPoint x: 349, startPoint y: 191, endPoint x: 327, endPoint y: 132, distance: 62.7
click at [349, 191] on div "0 ° Undo Copy Paste here Duplicate Duplicate to new slide Delete" at bounding box center [380, 209] width 639 height 359
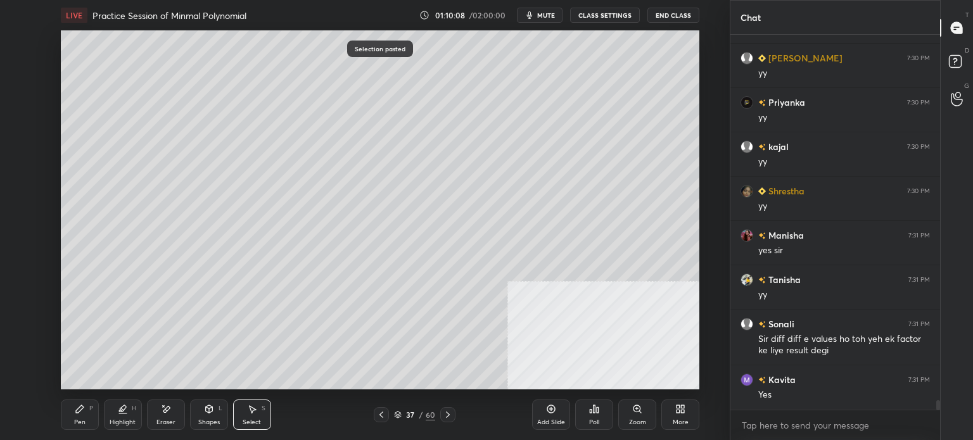
drag, startPoint x: 316, startPoint y: 107, endPoint x: 365, endPoint y: 155, distance: 68.6
click at [365, 155] on div "0 ° Undo Copy Paste here Duplicate Duplicate to new slide Delete" at bounding box center [380, 209] width 639 height 359
drag, startPoint x: 323, startPoint y: 86, endPoint x: 364, endPoint y: 85, distance: 41.2
click at [364, 85] on div "0 ° Undo Copy Paste here Duplicate Duplicate to new slide Delete" at bounding box center [380, 209] width 639 height 359
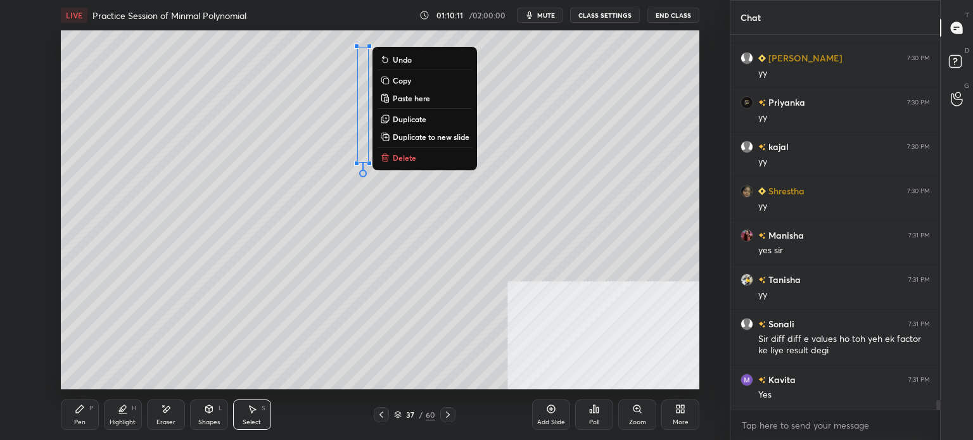
click at [76, 420] on div "Pen" at bounding box center [79, 422] width 11 height 6
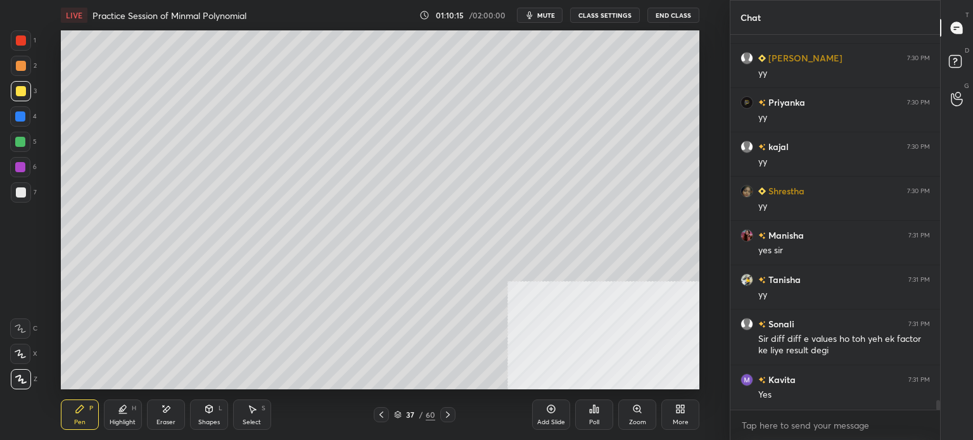
click at [260, 423] on div "Select" at bounding box center [252, 422] width 18 height 6
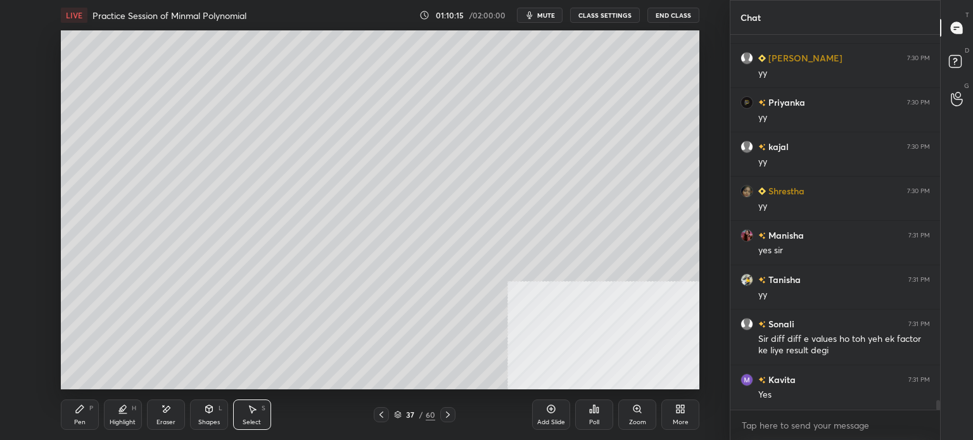
drag, startPoint x: 421, startPoint y: 187, endPoint x: 430, endPoint y: 189, distance: 9.7
click at [430, 193] on div "0 ° Undo Copy Paste here Duplicate Duplicate to new slide Delete" at bounding box center [380, 209] width 639 height 359
drag, startPoint x: 373, startPoint y: 136, endPoint x: 391, endPoint y: 139, distance: 17.9
click at [400, 134] on div "0 ° Undo Copy Paste here Duplicate Duplicate to new slide Delete" at bounding box center [380, 209] width 639 height 359
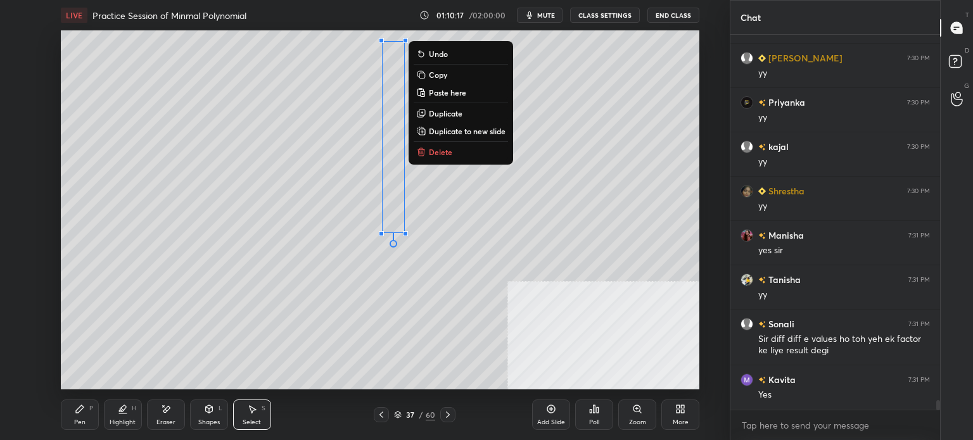
click at [74, 415] on div "Pen P" at bounding box center [80, 415] width 38 height 30
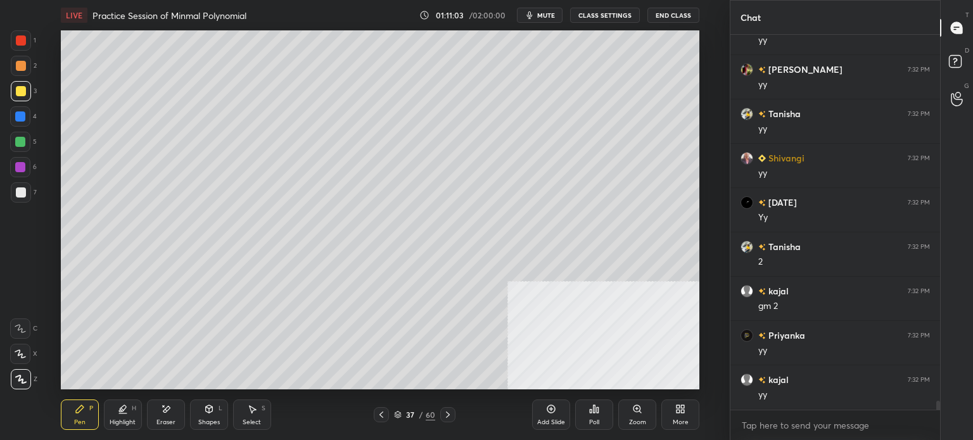
scroll to position [15305, 0]
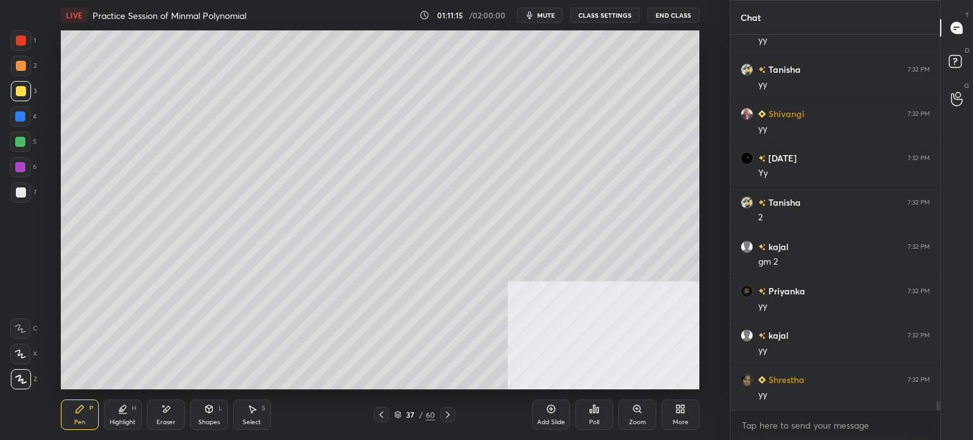
click at [18, 189] on div at bounding box center [21, 193] width 10 height 10
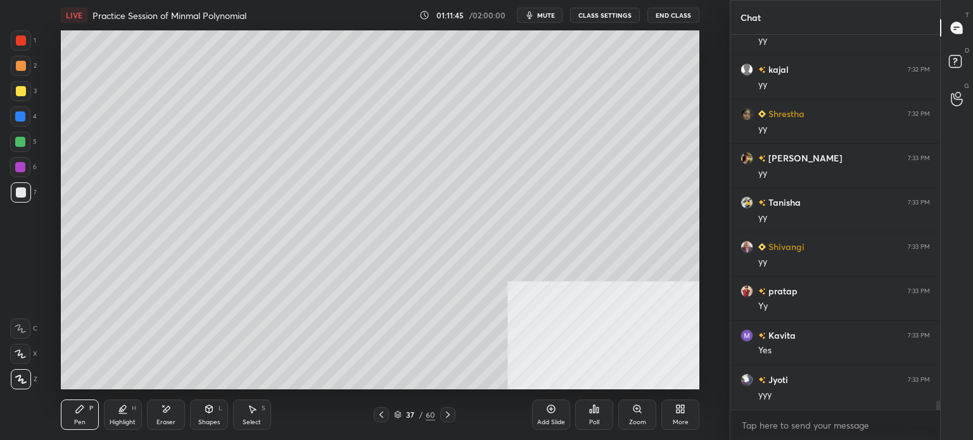
scroll to position [15616, 0]
click at [165, 420] on div "Eraser" at bounding box center [166, 422] width 19 height 6
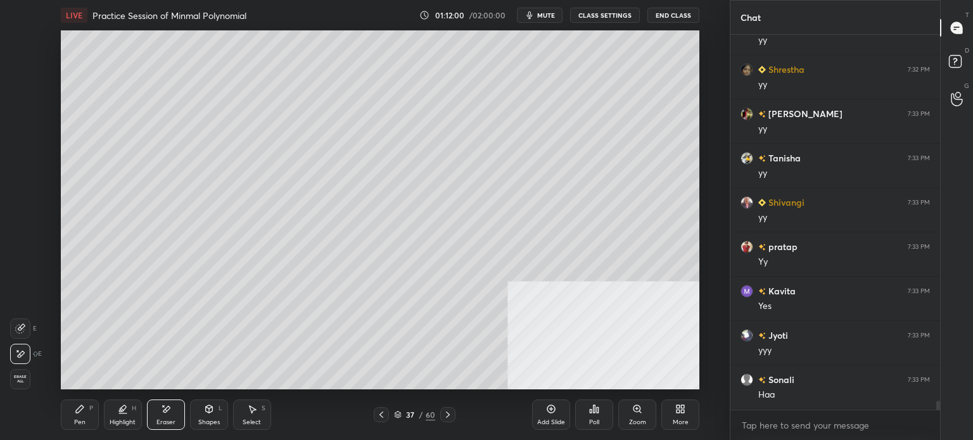
scroll to position [15660, 0]
click at [86, 422] on div "Pen P" at bounding box center [80, 415] width 38 height 30
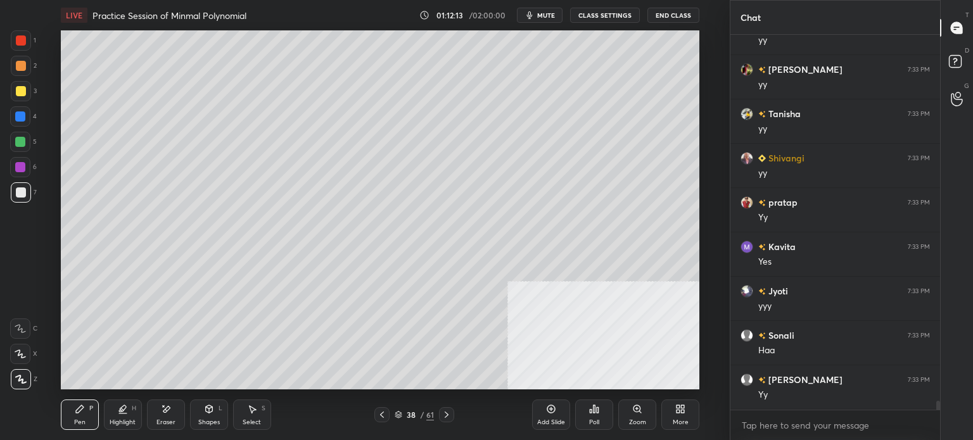
click at [23, 94] on div at bounding box center [21, 91] width 10 height 10
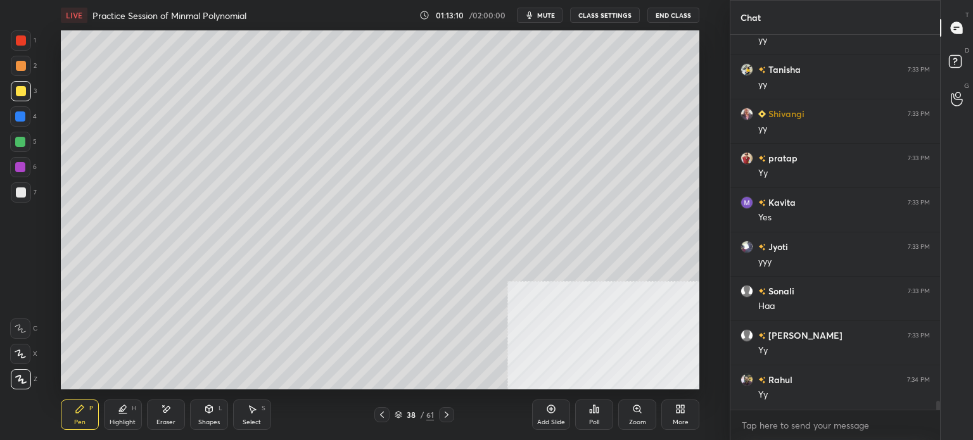
click at [537, 18] on button "mute" at bounding box center [540, 15] width 46 height 15
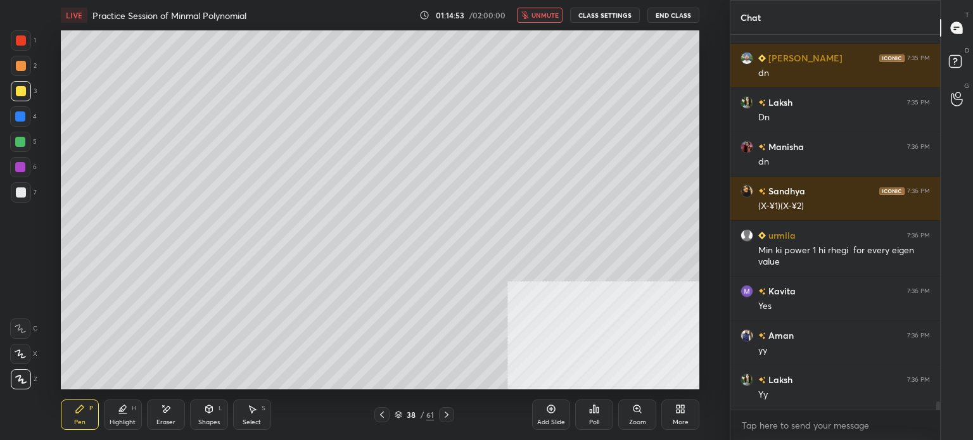
scroll to position [17103, 0]
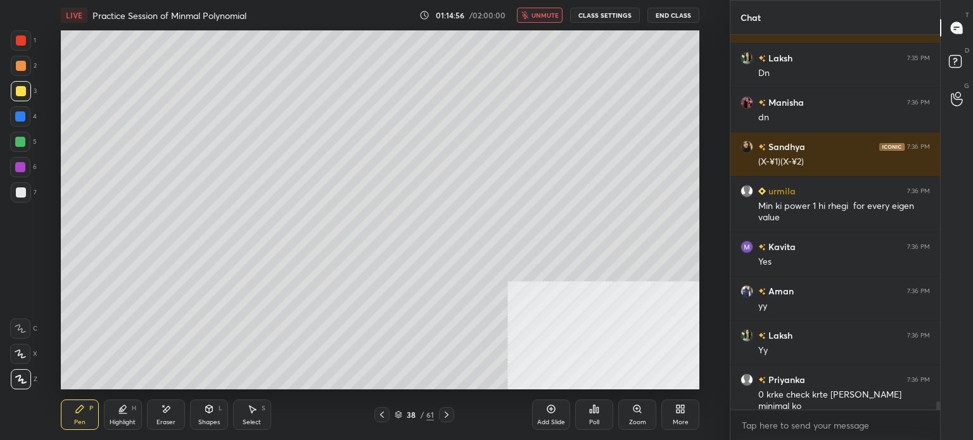
click at [545, 8] on button "unmute" at bounding box center [540, 15] width 46 height 15
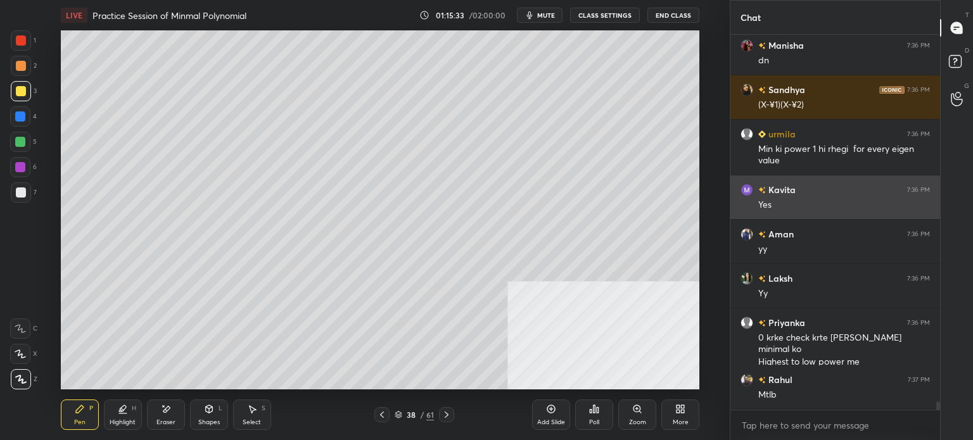
scroll to position [17205, 0]
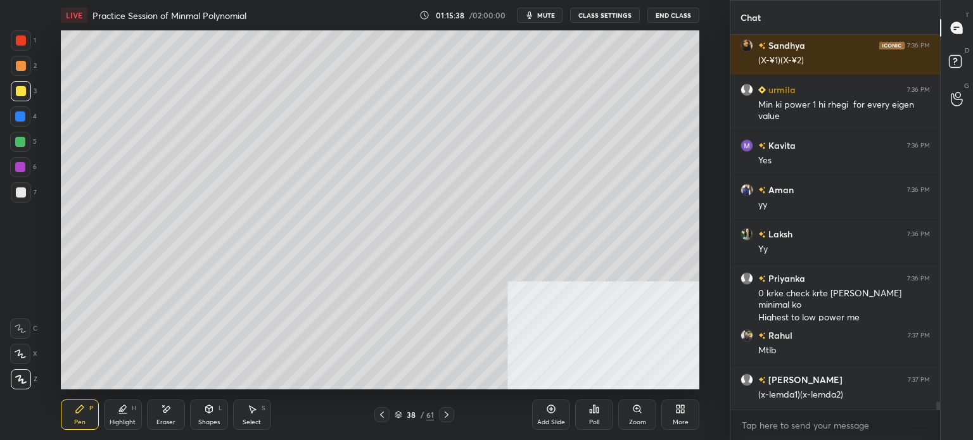
click at [29, 188] on div at bounding box center [21, 192] width 20 height 20
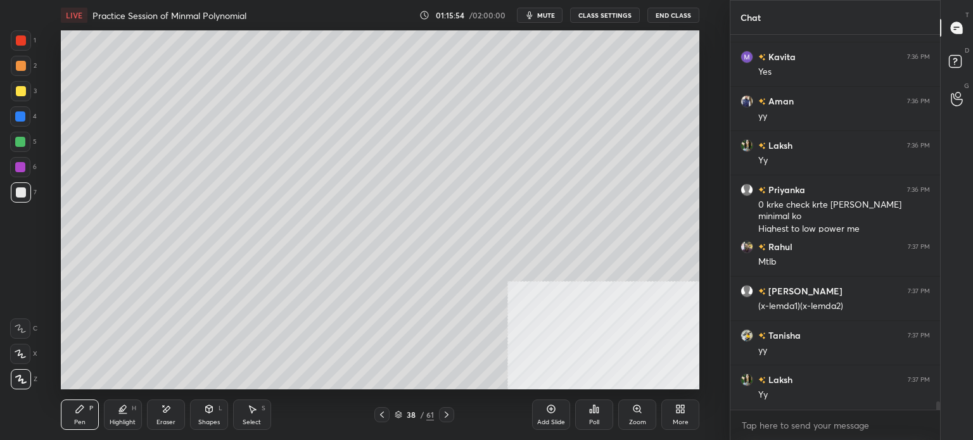
scroll to position [17338, 0]
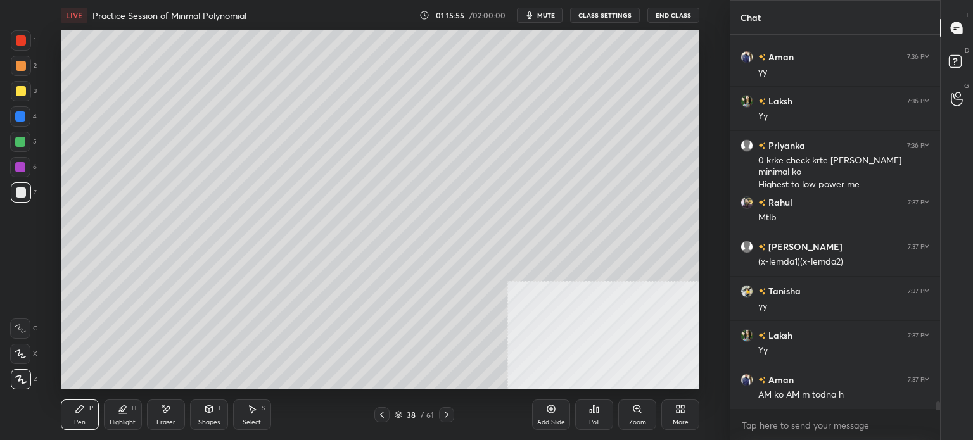
click at [164, 417] on div "Eraser" at bounding box center [166, 415] width 38 height 30
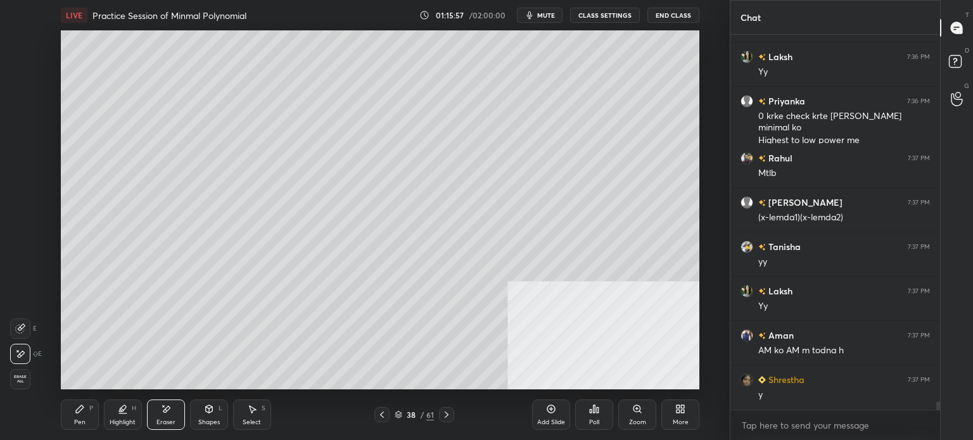
click at [75, 416] on div "Pen P" at bounding box center [80, 415] width 38 height 30
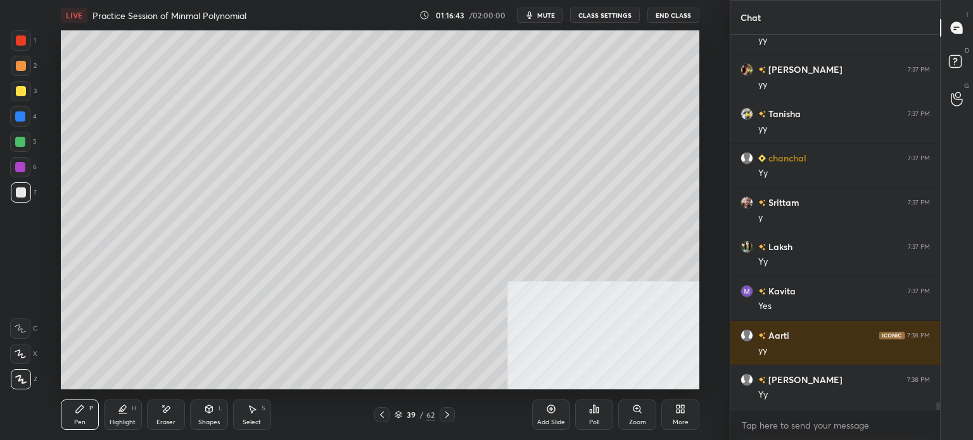
scroll to position [18136, 0]
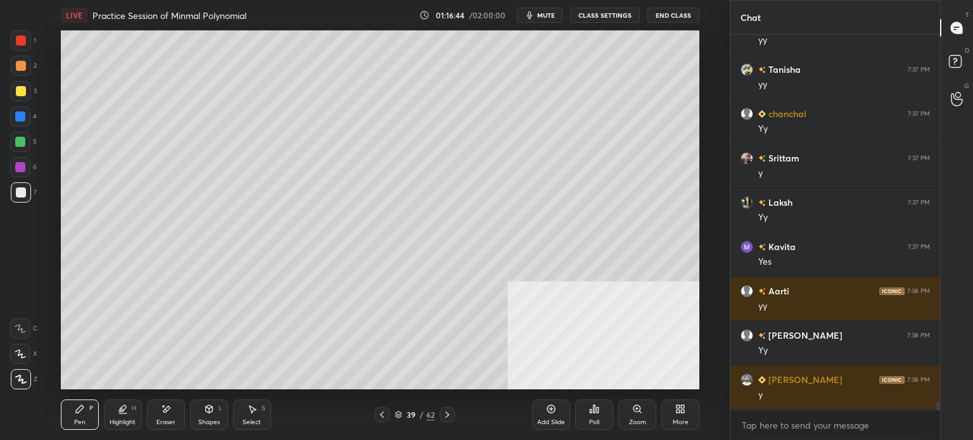
click at [16, 93] on div at bounding box center [21, 91] width 10 height 10
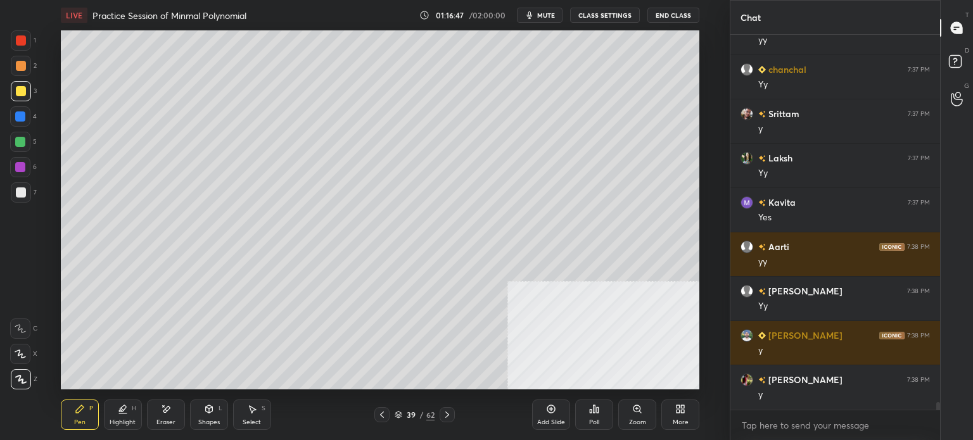
scroll to position [18225, 0]
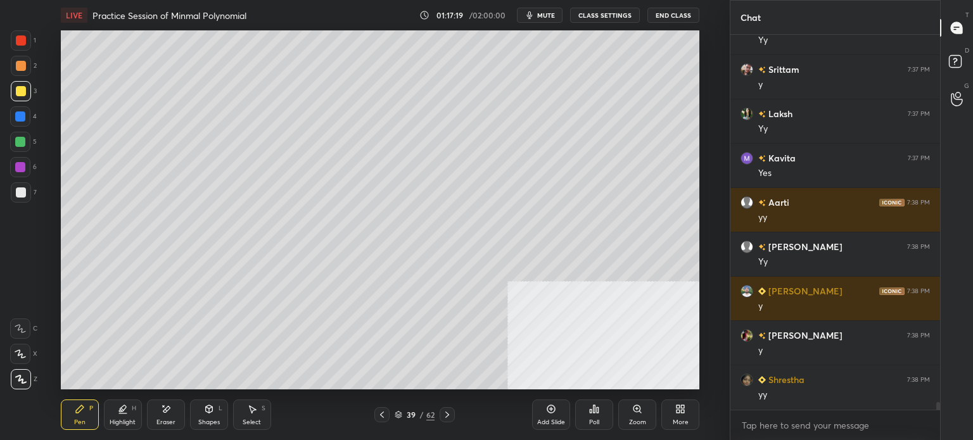
click at [548, 9] on button "mute" at bounding box center [540, 15] width 46 height 15
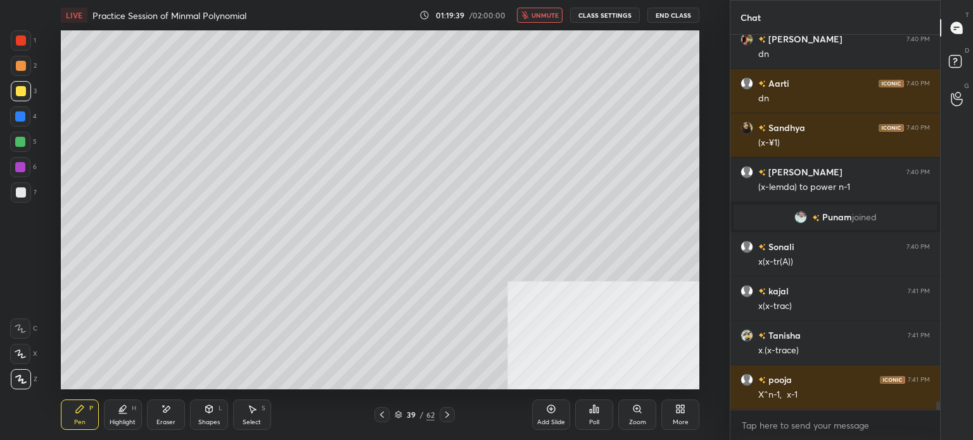
scroll to position [17092, 0]
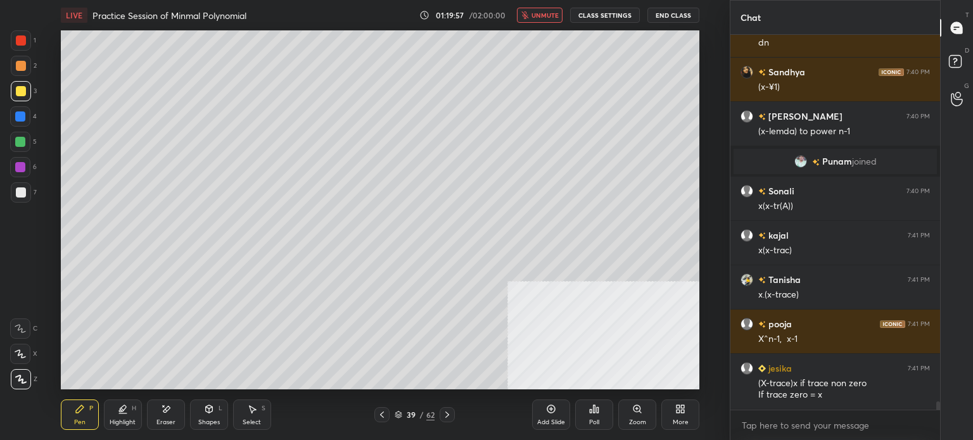
click at [542, 19] on span "unmute" at bounding box center [545, 15] width 27 height 9
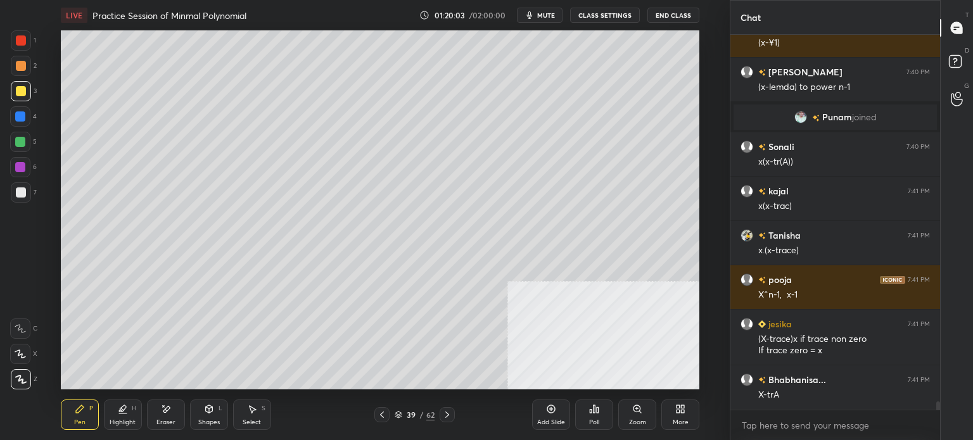
click at [22, 70] on div at bounding box center [21, 66] width 10 height 10
click at [18, 195] on div at bounding box center [21, 193] width 10 height 10
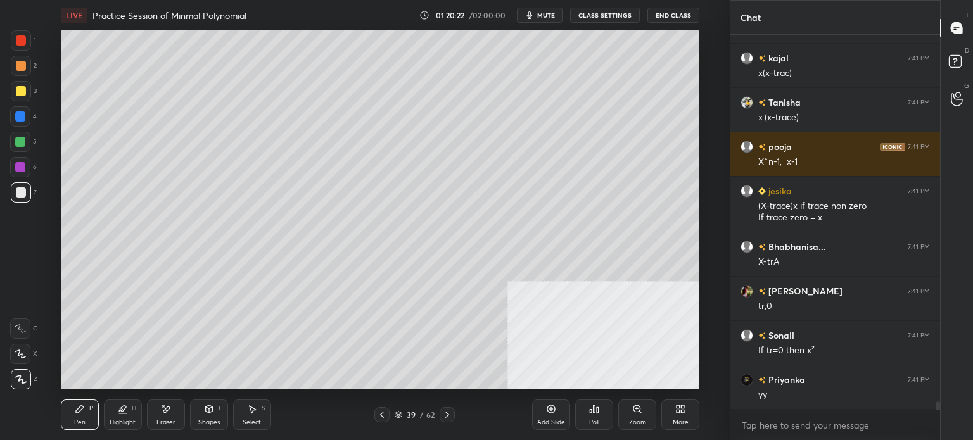
scroll to position [17314, 0]
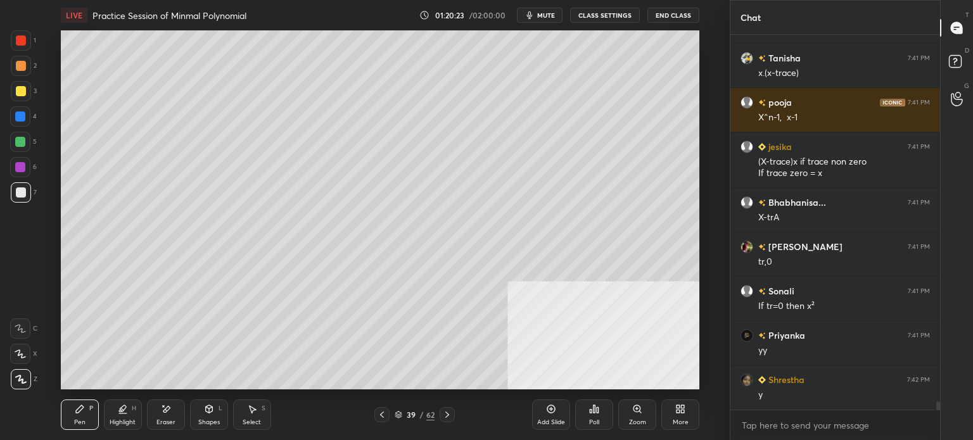
click at [22, 93] on div at bounding box center [21, 91] width 10 height 10
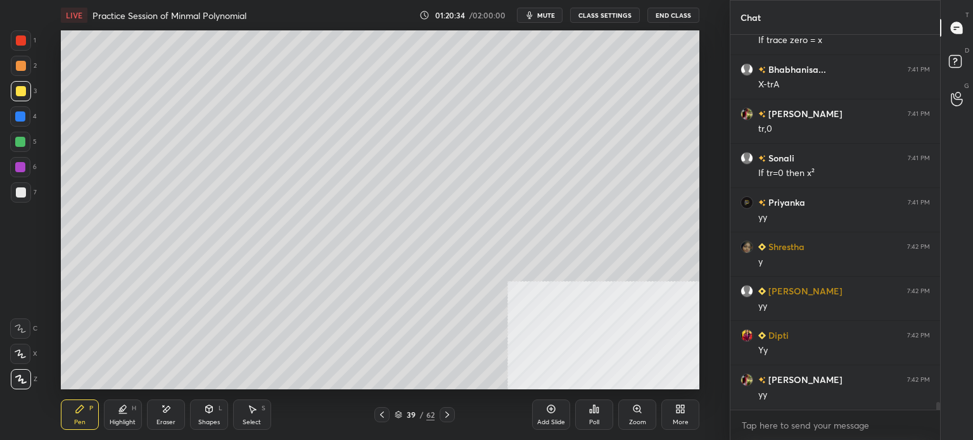
scroll to position [17491, 0]
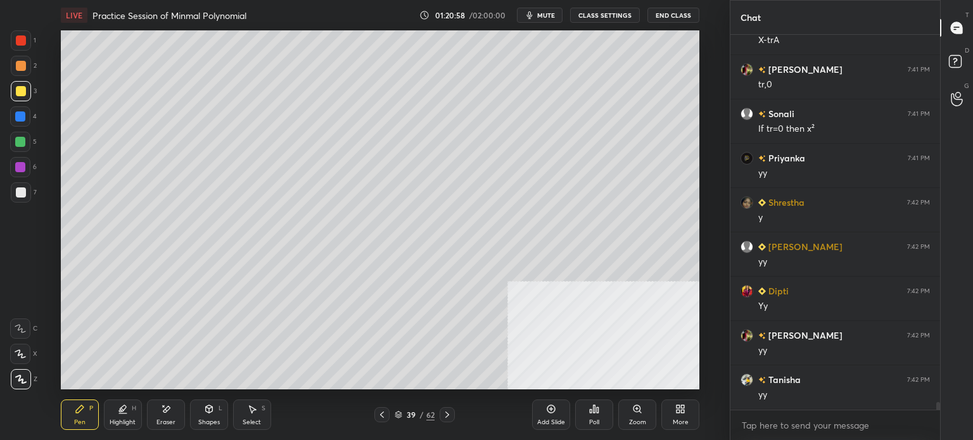
click at [542, 19] on span "mute" at bounding box center [546, 15] width 18 height 9
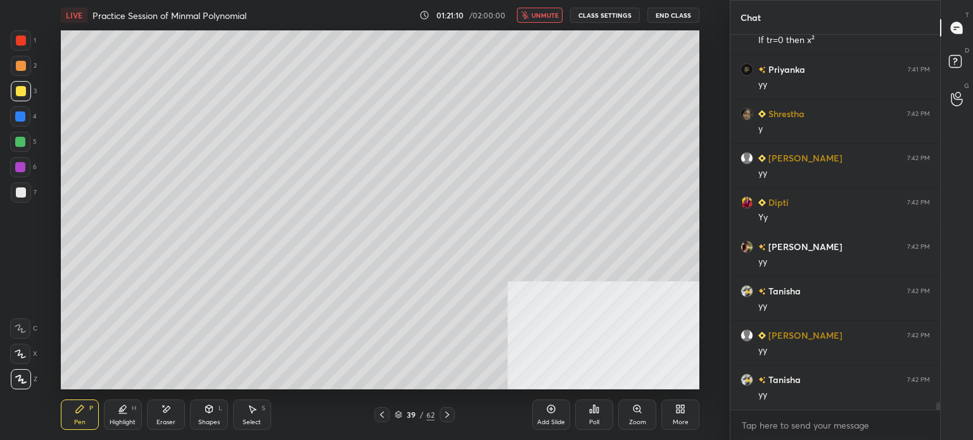
scroll to position [17624, 0]
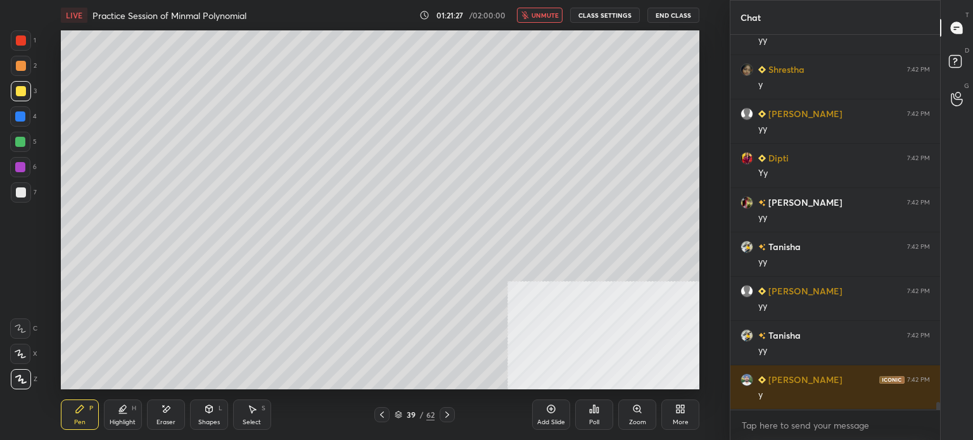
click at [542, 16] on span "unmute" at bounding box center [545, 15] width 27 height 9
click at [679, 414] on icon at bounding box center [680, 409] width 10 height 10
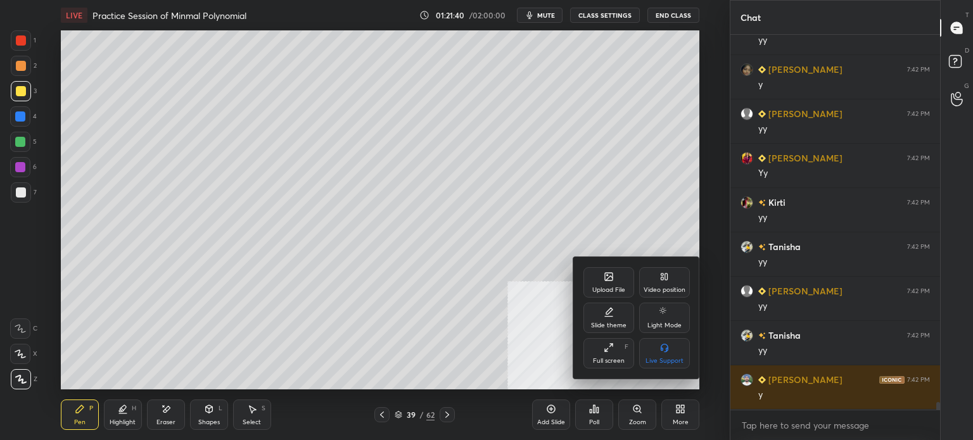
drag, startPoint x: 662, startPoint y: 277, endPoint x: 628, endPoint y: 333, distance: 65.1
click at [662, 280] on icon at bounding box center [665, 277] width 10 height 10
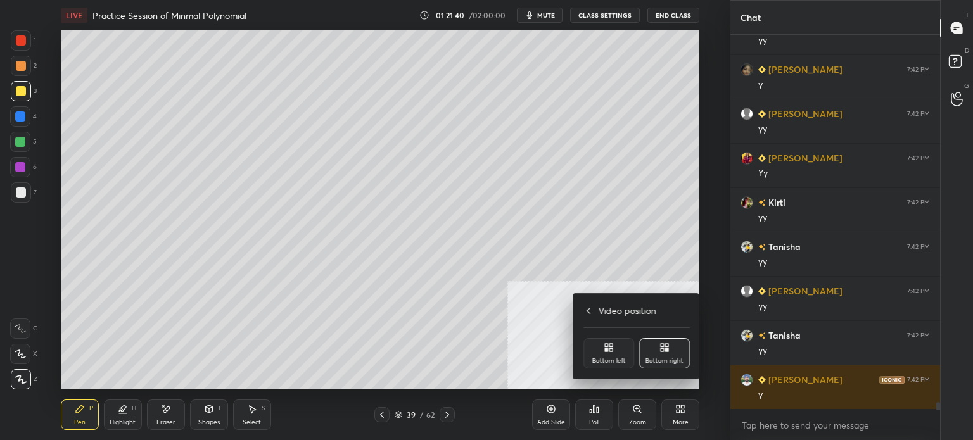
click at [609, 355] on div "Bottom left" at bounding box center [609, 353] width 51 height 30
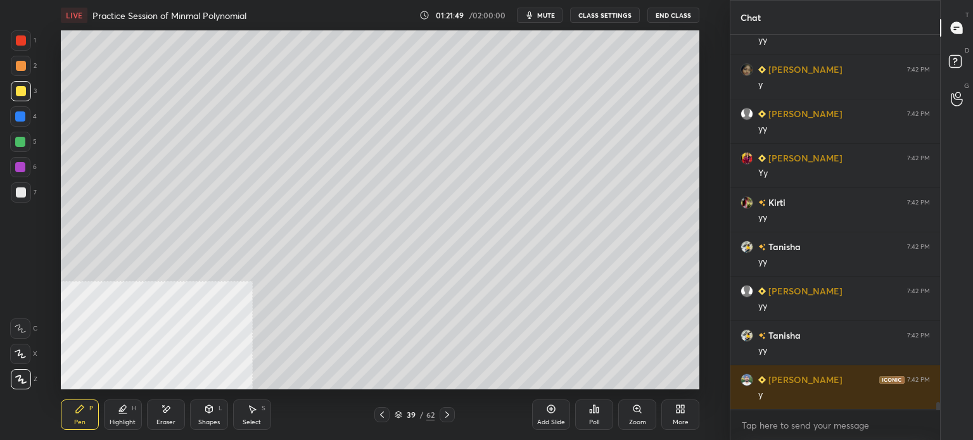
scroll to position [17669, 0]
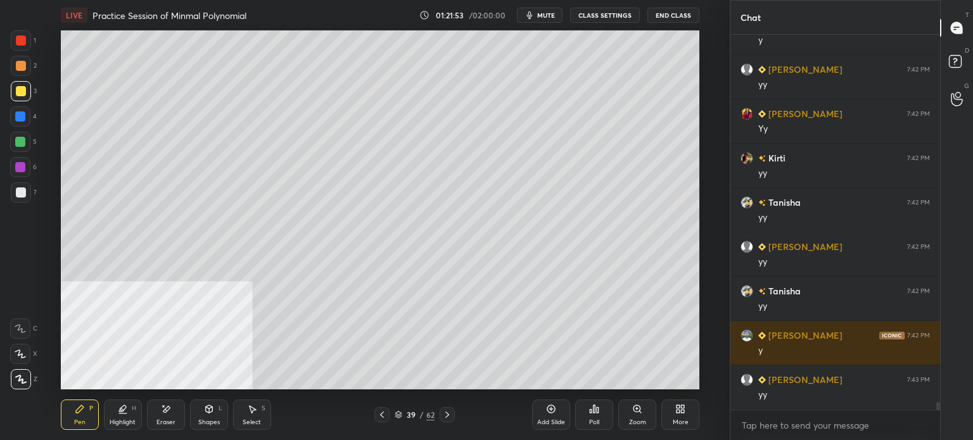
click at [25, 195] on div at bounding box center [21, 193] width 10 height 10
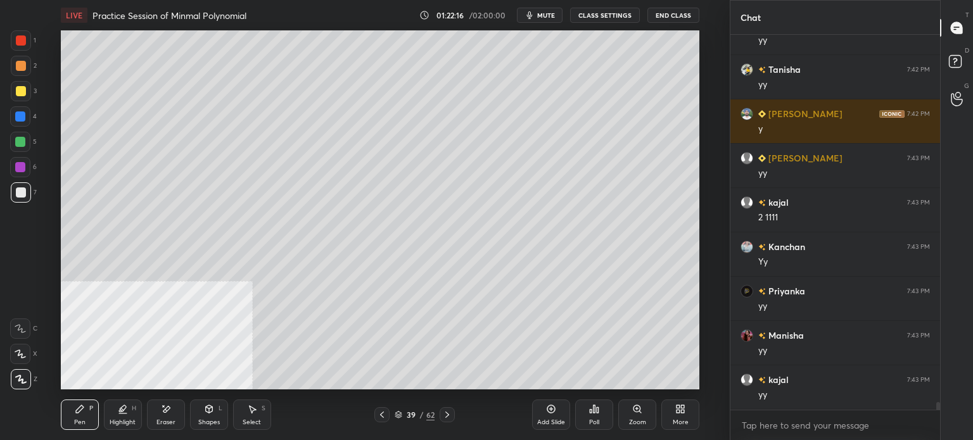
scroll to position [17935, 0]
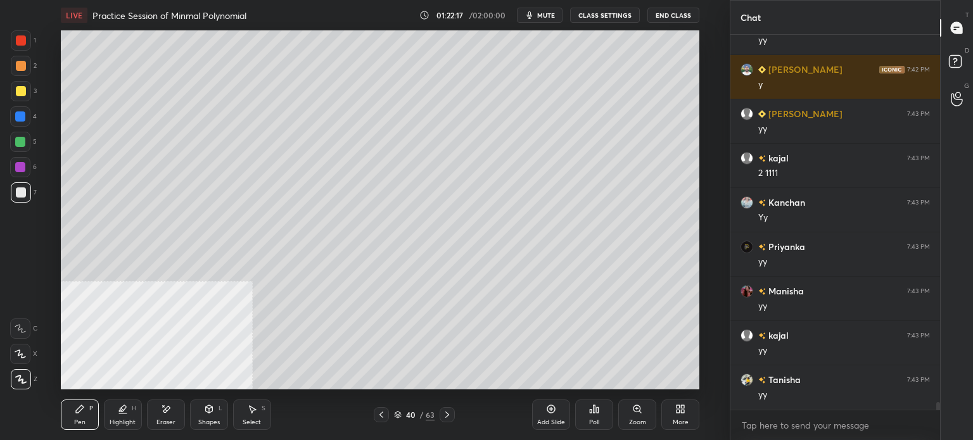
click at [18, 91] on div at bounding box center [21, 91] width 10 height 10
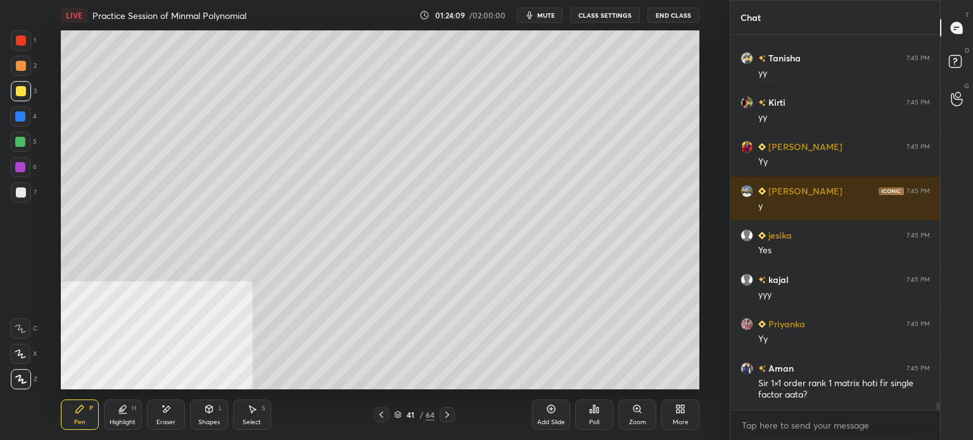
scroll to position [18922, 0]
click at [16, 75] on div at bounding box center [21, 66] width 20 height 20
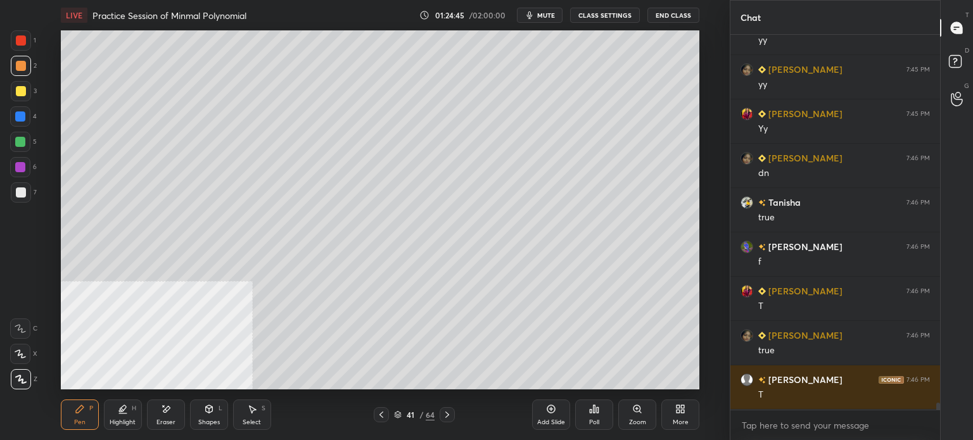
scroll to position [19321, 0]
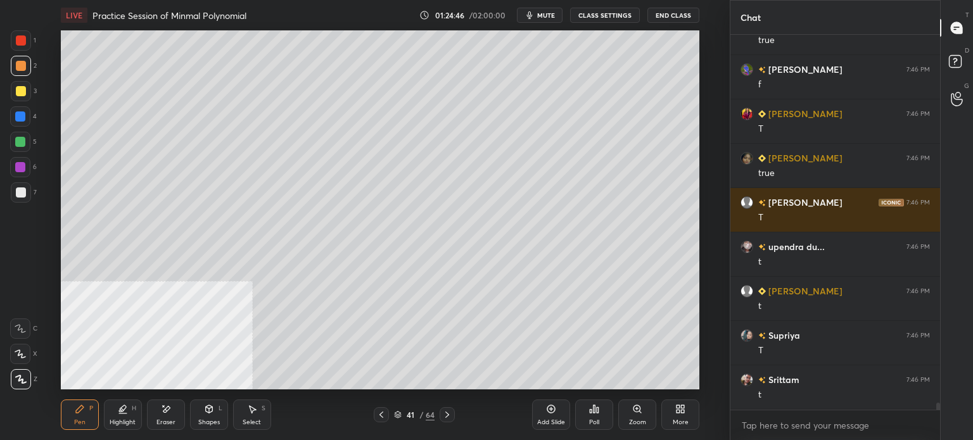
click at [24, 93] on div at bounding box center [21, 91] width 20 height 20
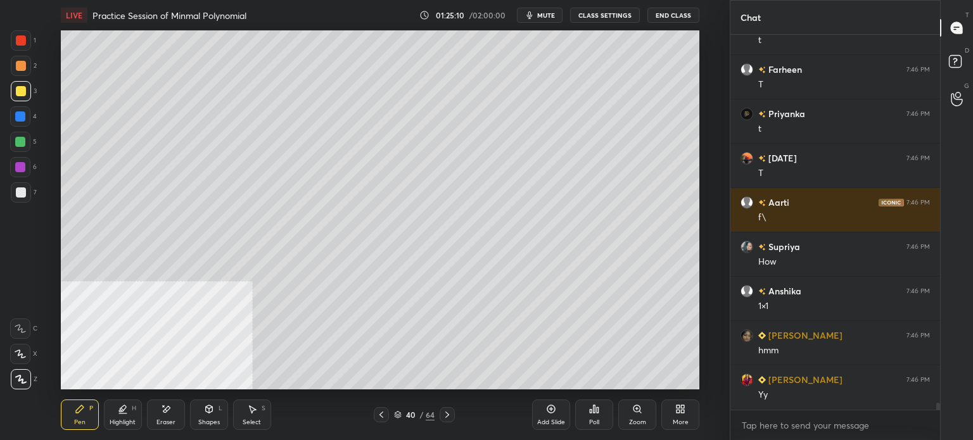
scroll to position [19853, 0]
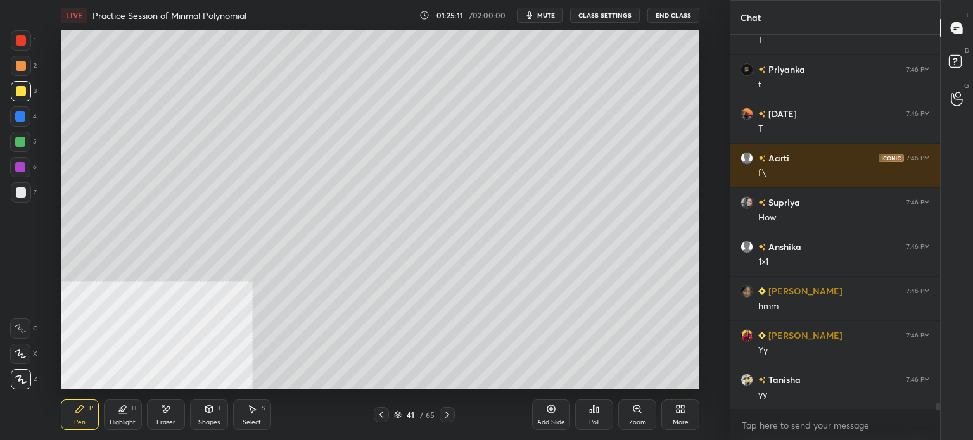
drag, startPoint x: 20, startPoint y: 75, endPoint x: 53, endPoint y: 75, distance: 33.6
click at [18, 77] on div "2" at bounding box center [24, 68] width 26 height 25
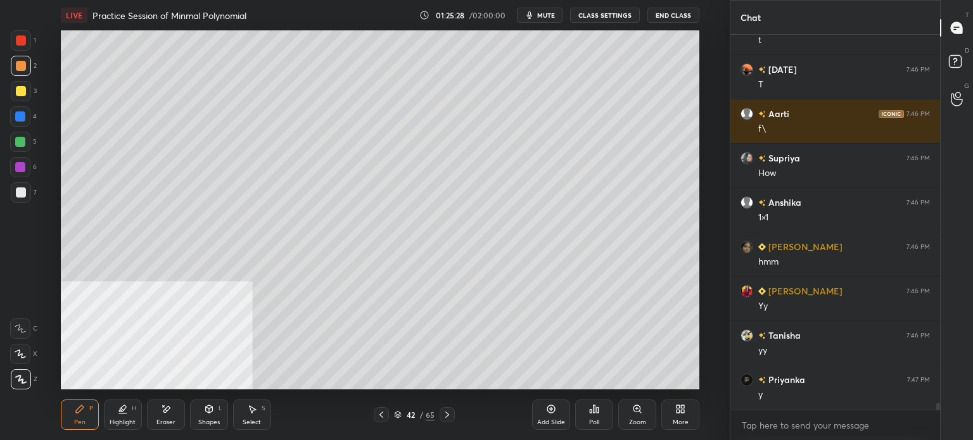
click at [25, 91] on div at bounding box center [21, 91] width 20 height 20
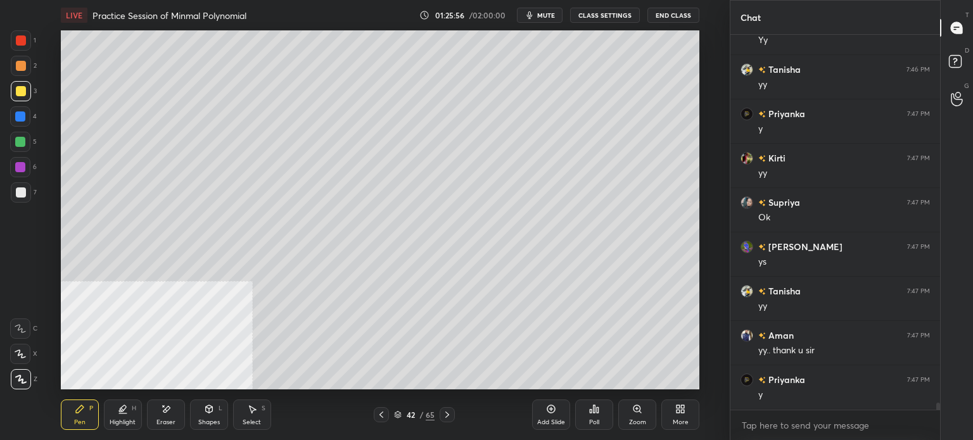
scroll to position [20208, 0]
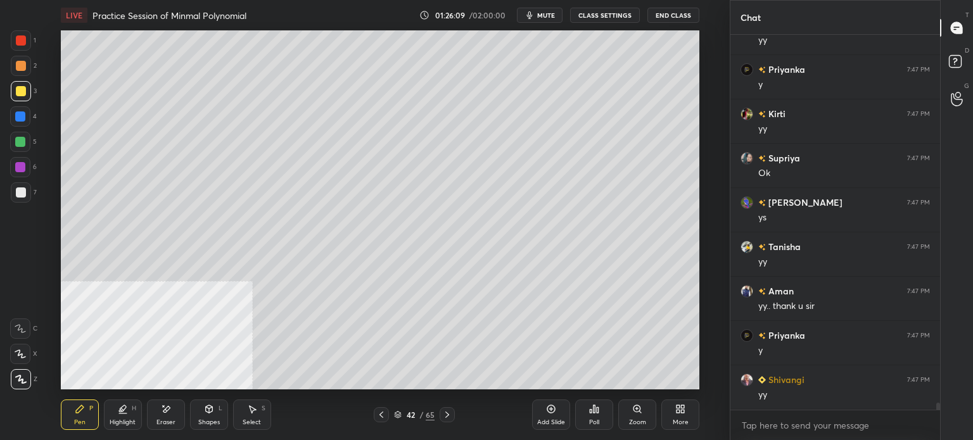
click at [707, 198] on div "Setting up your live class Poll for secs No correct answer Start poll" at bounding box center [380, 209] width 679 height 359
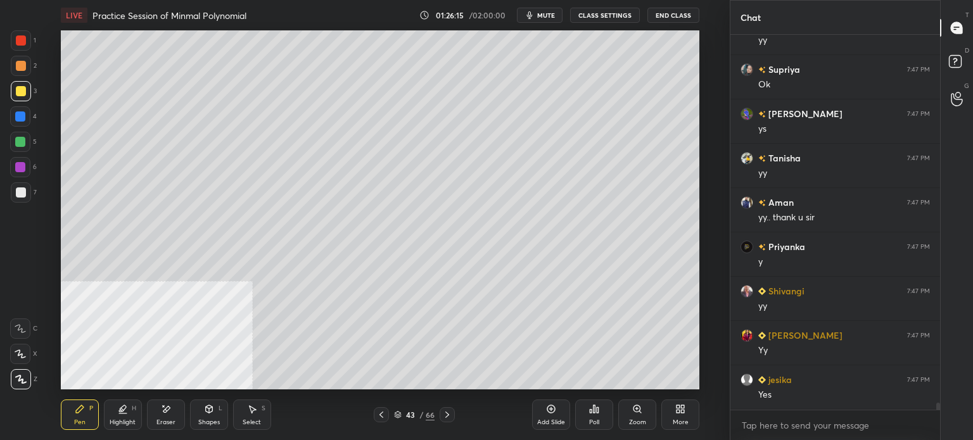
scroll to position [20341, 0]
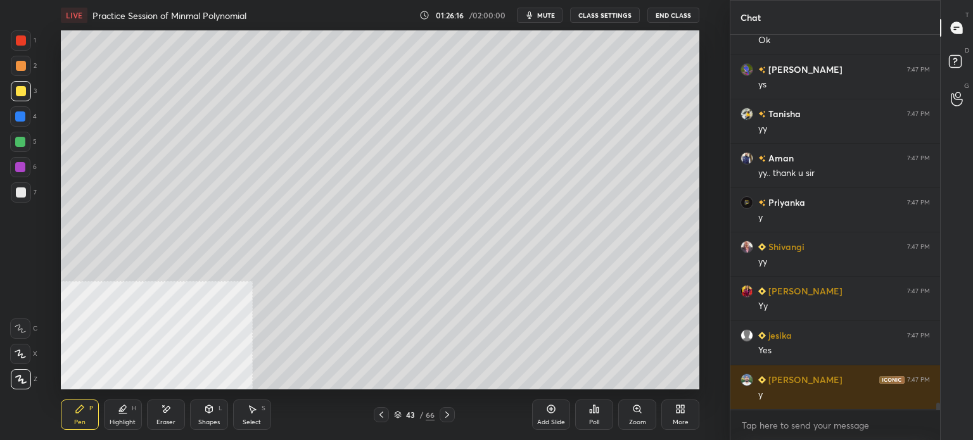
click at [23, 69] on div at bounding box center [21, 66] width 10 height 10
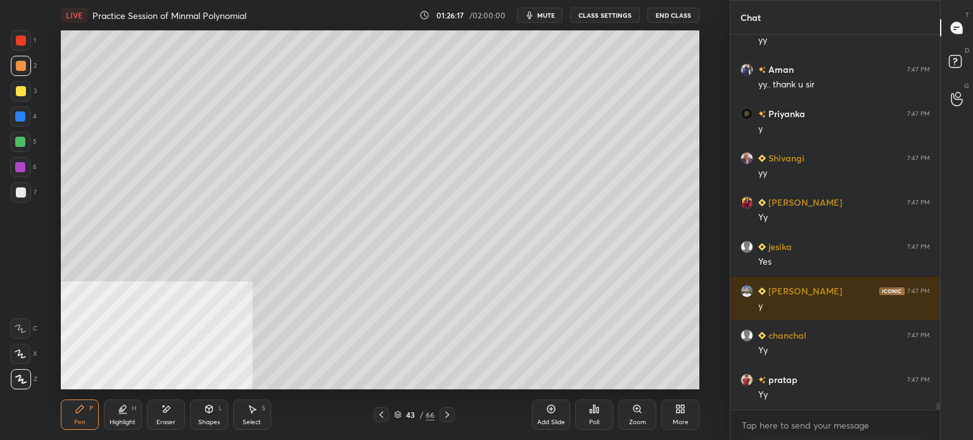
scroll to position [20474, 0]
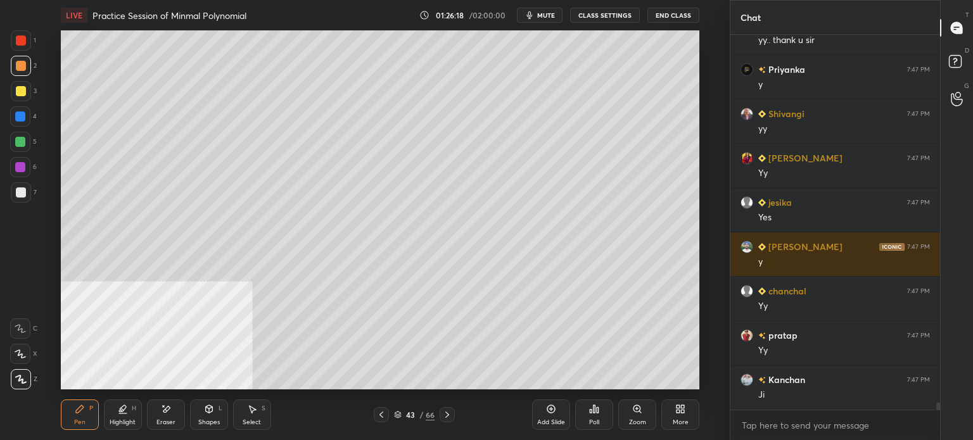
click at [175, 177] on div "LIVE Practice Session of Minmal Polynomial 01:26:18 / 02:00:00 mute CLASS SETTI…" at bounding box center [380, 220] width 679 height 440
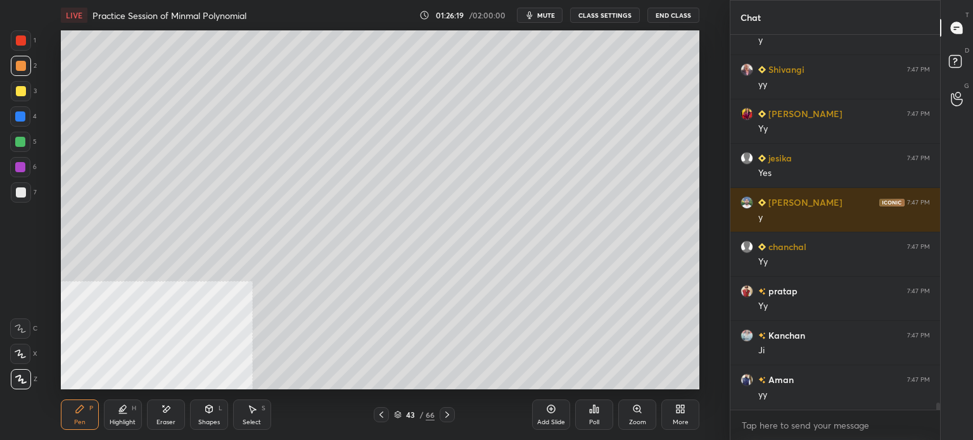
scroll to position [20563, 0]
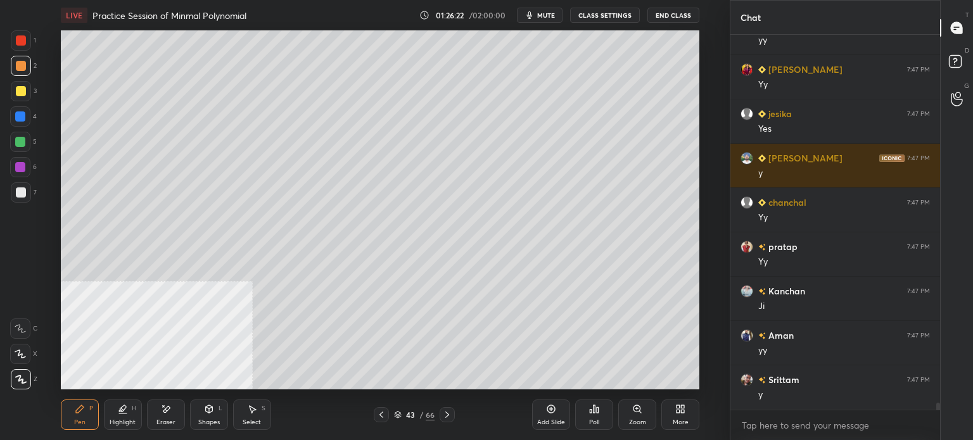
click at [198, 426] on div "Shapes L" at bounding box center [209, 415] width 38 height 30
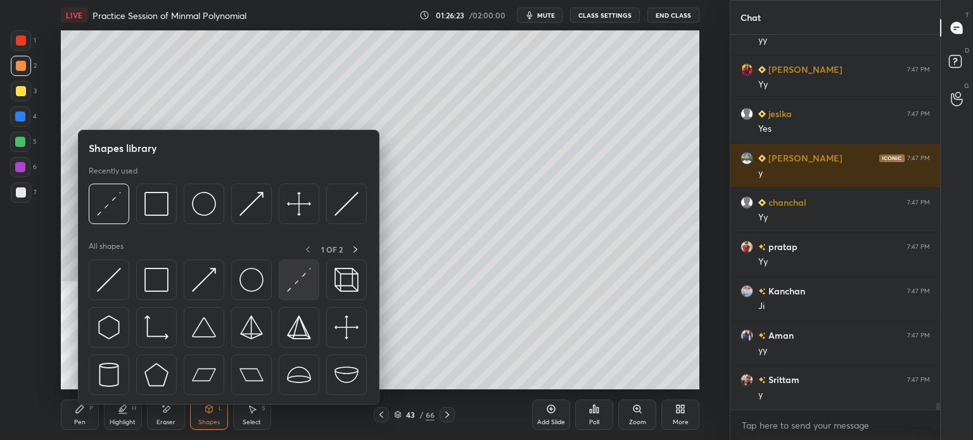
click at [300, 280] on img at bounding box center [299, 280] width 24 height 24
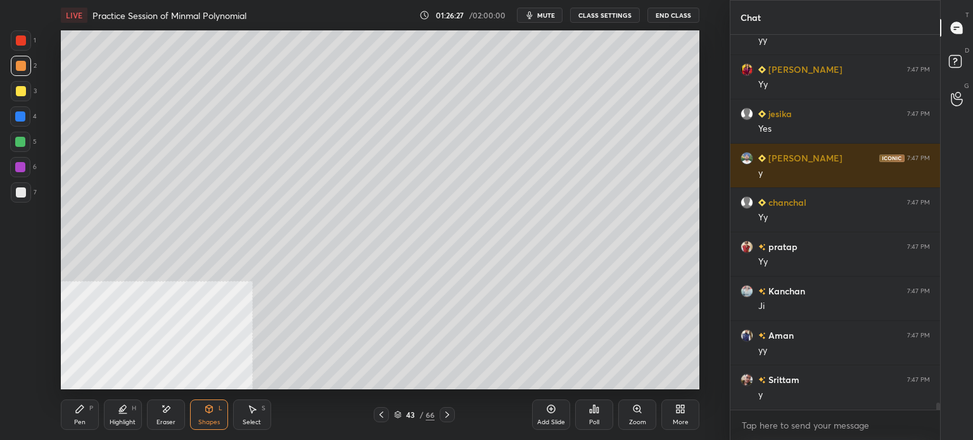
click at [67, 418] on div "Pen P" at bounding box center [80, 415] width 38 height 30
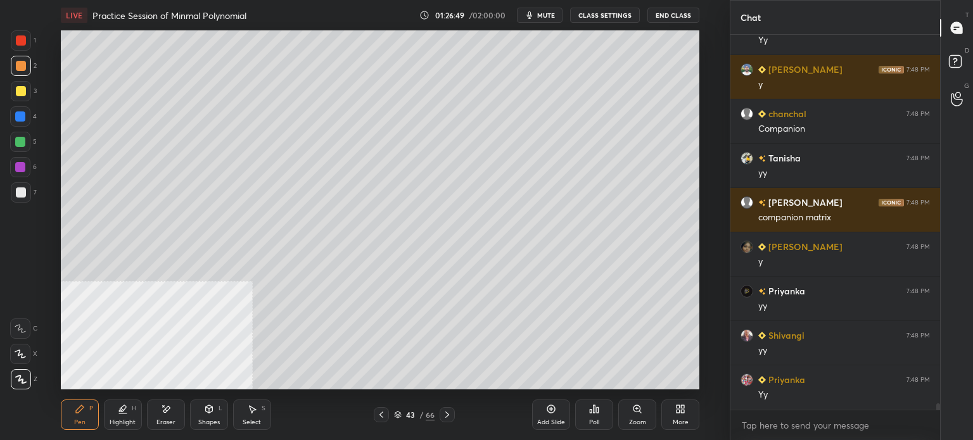
scroll to position [21140, 0]
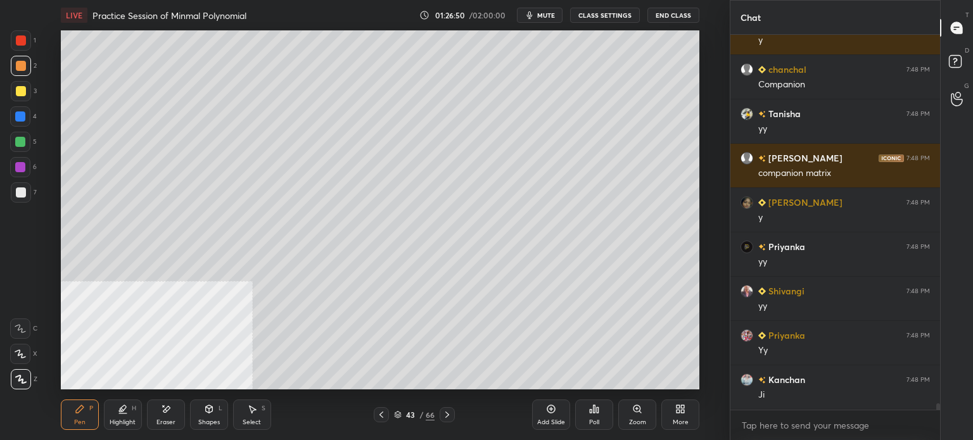
click at [167, 420] on div "Eraser" at bounding box center [166, 422] width 19 height 6
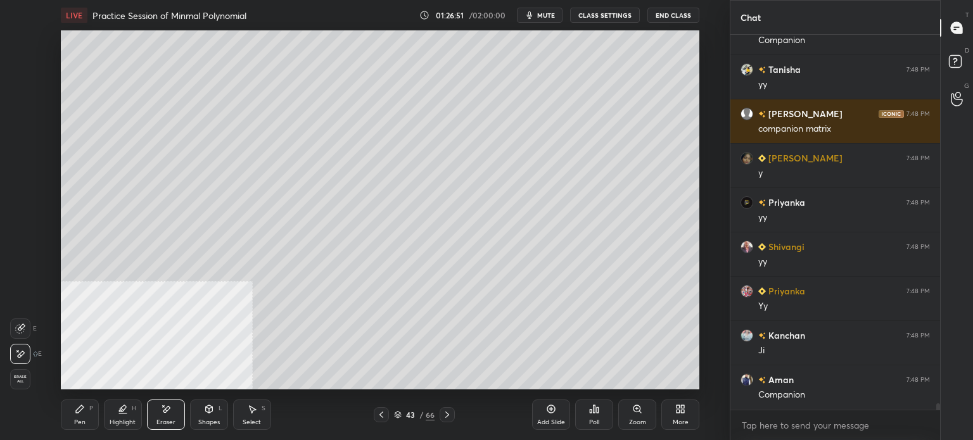
scroll to position [21228, 0]
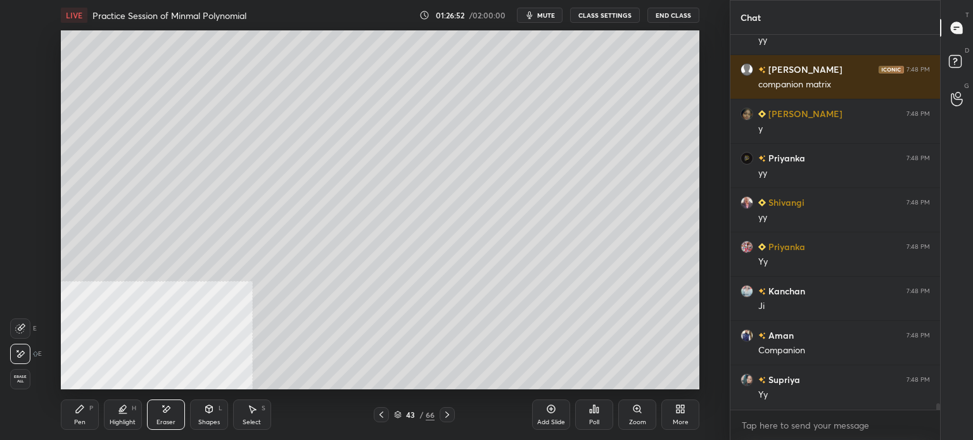
click at [91, 419] on div "Pen P" at bounding box center [80, 415] width 38 height 30
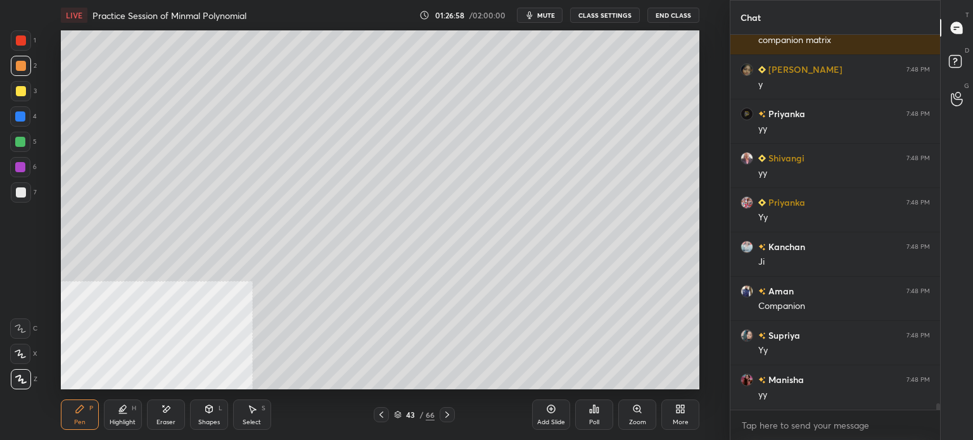
click at [24, 96] on div at bounding box center [21, 91] width 20 height 20
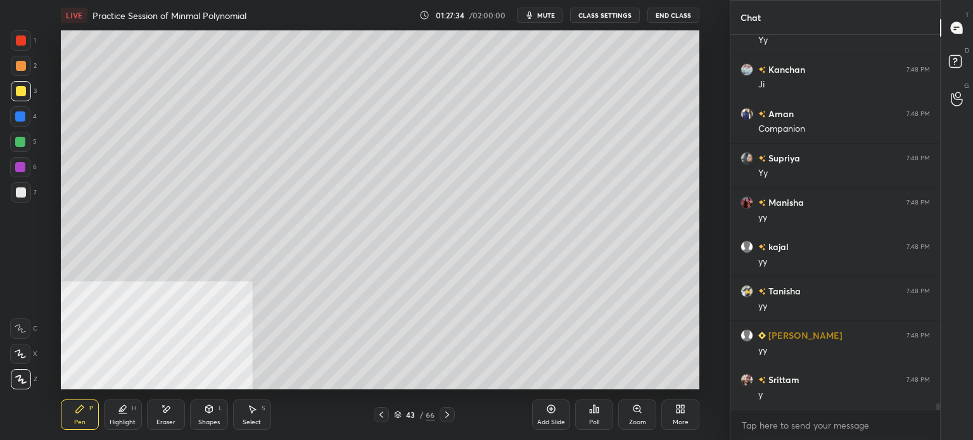
scroll to position [21481, 0]
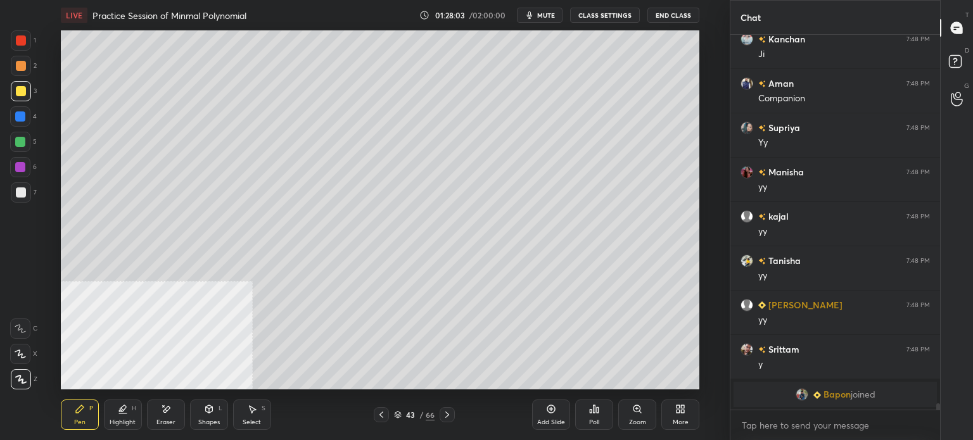
click at [158, 414] on div "Eraser" at bounding box center [166, 415] width 38 height 30
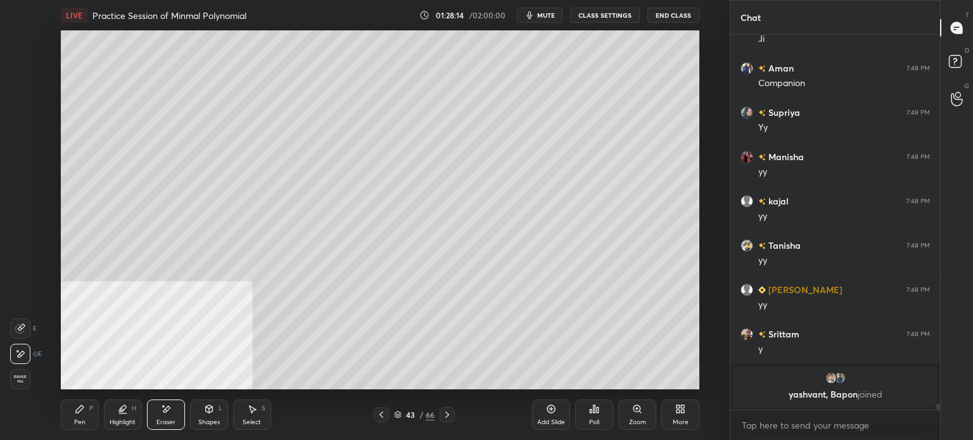
scroll to position [20213, 0]
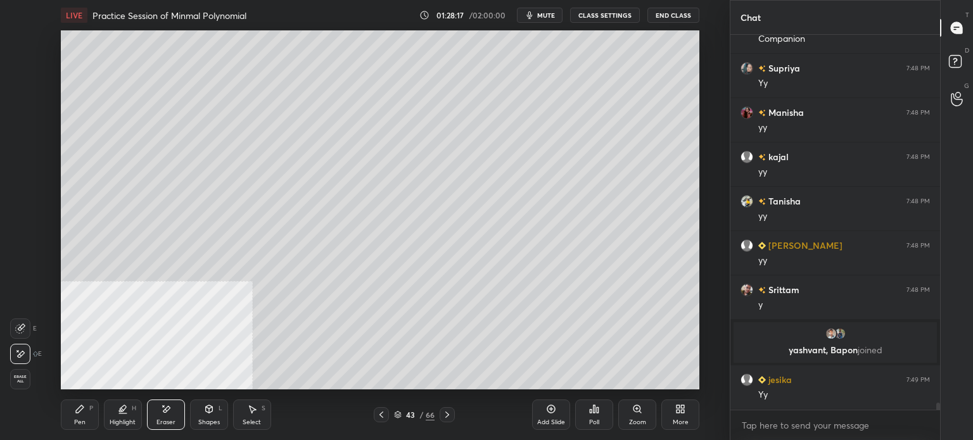
click at [719, 311] on div "Setting up your live class Poll for secs No correct answer Start poll" at bounding box center [380, 209] width 679 height 359
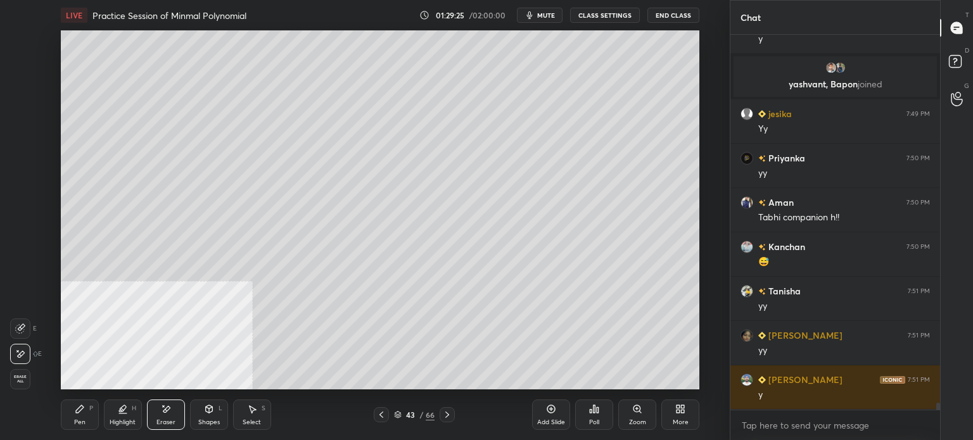
scroll to position [20524, 0]
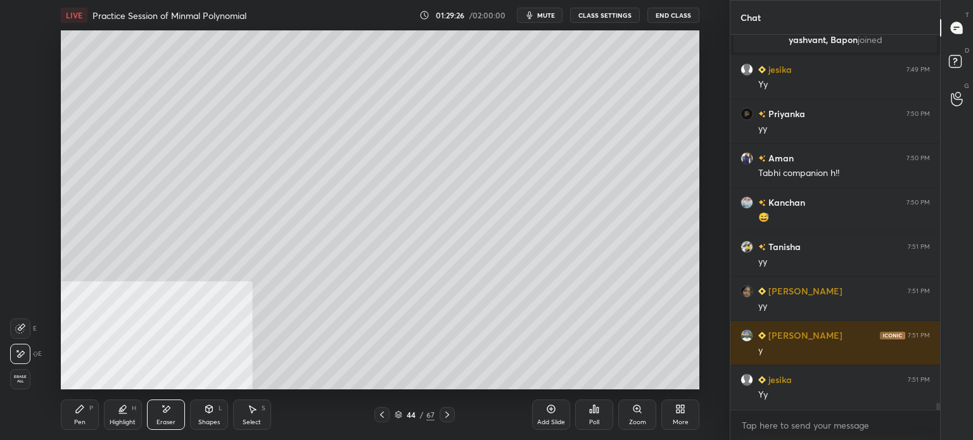
click at [45, 312] on div "Setting up your live class Poll for secs No correct answer Start poll" at bounding box center [380, 209] width 679 height 359
click at [80, 416] on div "Pen P" at bounding box center [80, 415] width 38 height 30
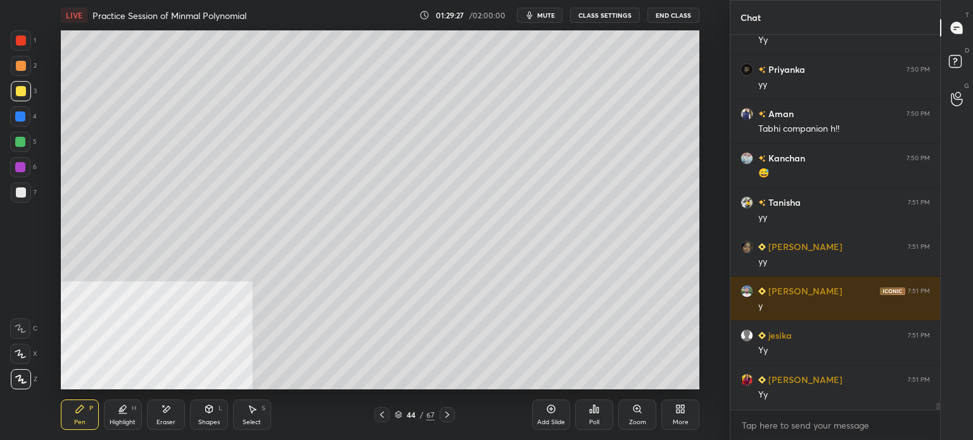
click at [18, 65] on div at bounding box center [21, 66] width 10 height 10
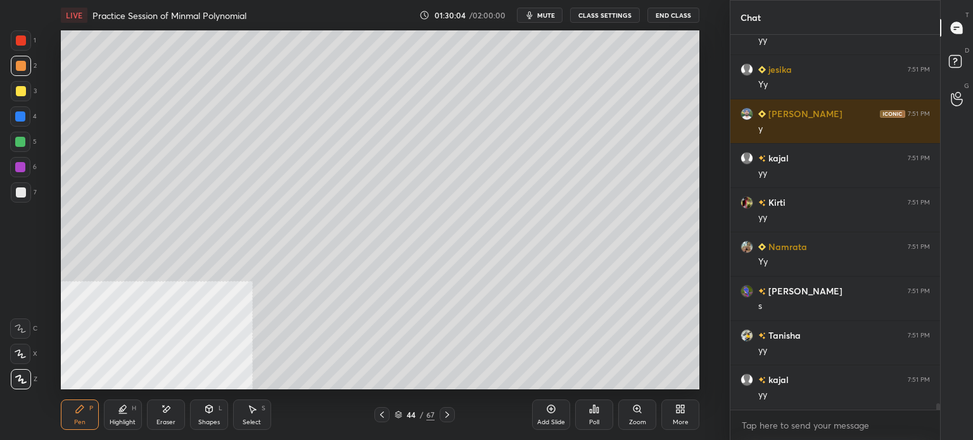
scroll to position [21189, 0]
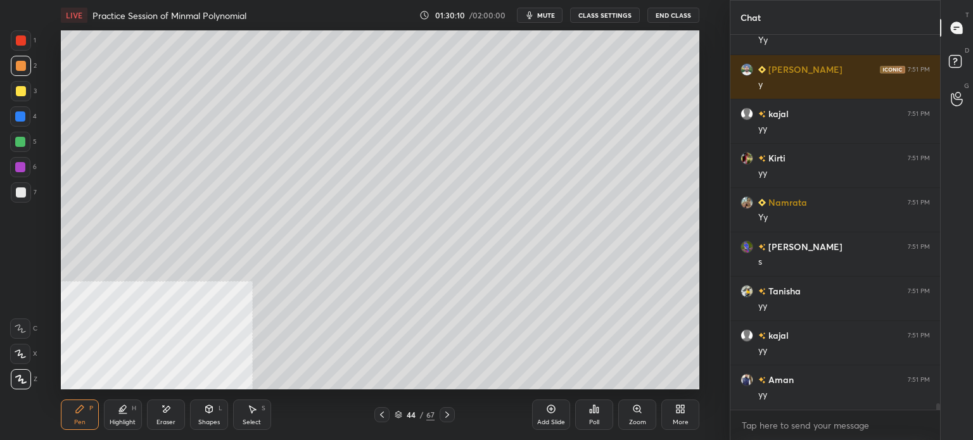
click at [24, 91] on div at bounding box center [21, 91] width 10 height 10
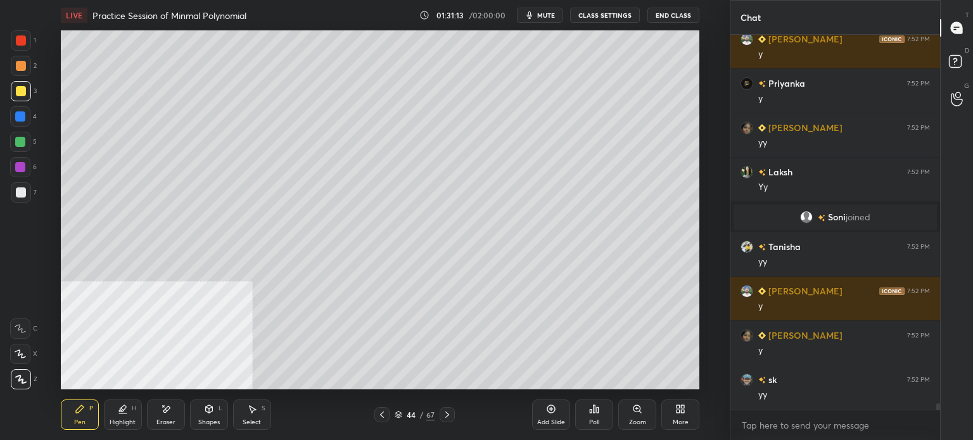
scroll to position [21484, 0]
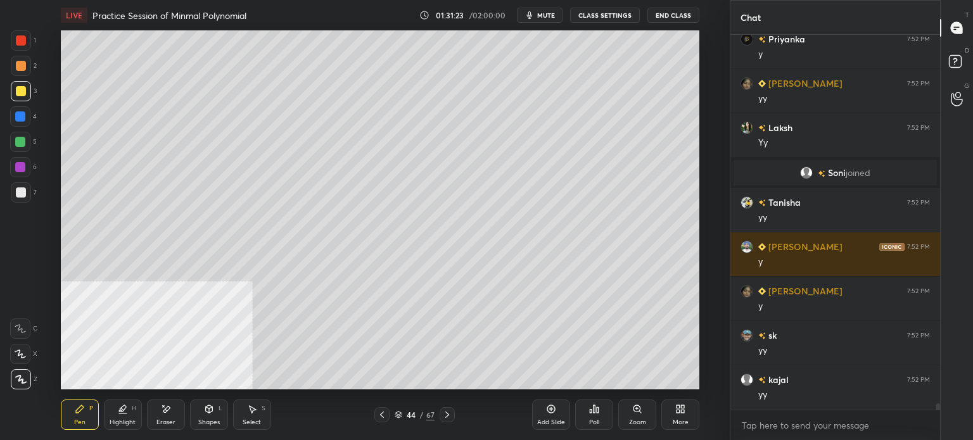
click at [565, 402] on div "Add Slide" at bounding box center [551, 415] width 38 height 30
drag, startPoint x: 17, startPoint y: 75, endPoint x: 29, endPoint y: 73, distance: 11.6
click at [16, 75] on div at bounding box center [21, 66] width 20 height 20
click at [175, 415] on div "Eraser" at bounding box center [166, 415] width 38 height 30
click at [262, 416] on div "Select S" at bounding box center [252, 415] width 38 height 30
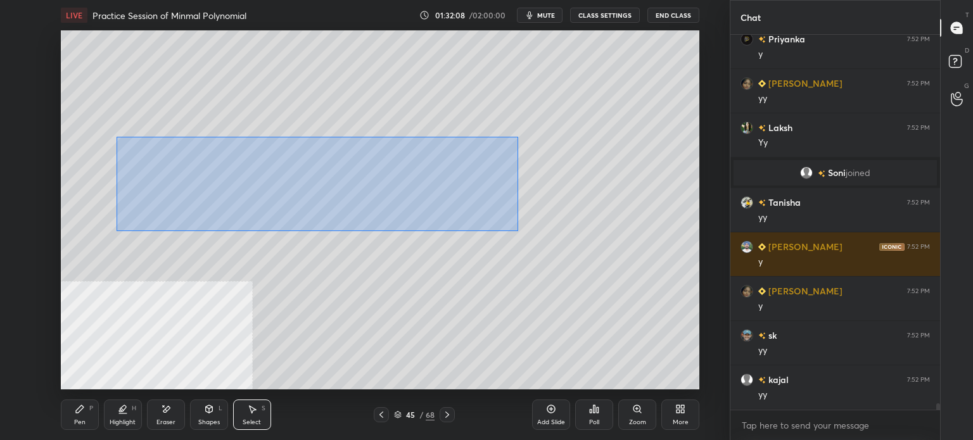
drag, startPoint x: 117, startPoint y: 136, endPoint x: 624, endPoint y: 240, distance: 518.0
click at [662, 250] on div "0 ° Undo Copy Paste here Duplicate Duplicate to new slide Delete" at bounding box center [380, 209] width 639 height 359
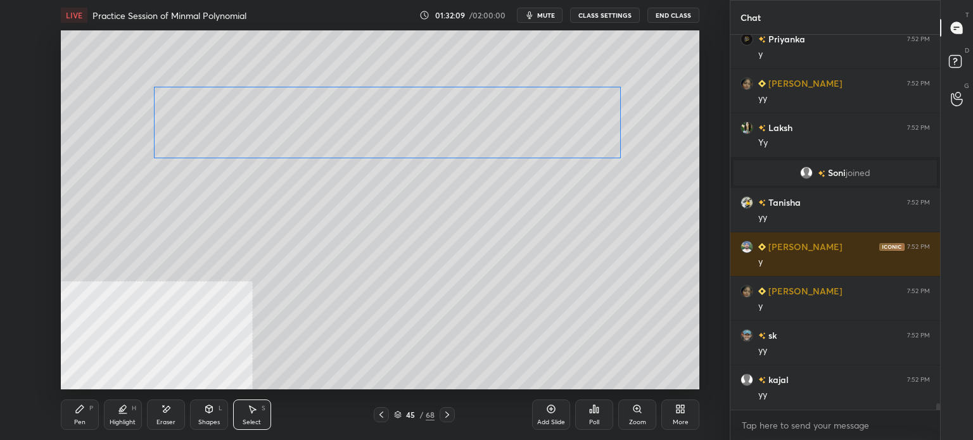
drag, startPoint x: 527, startPoint y: 185, endPoint x: 564, endPoint y: 110, distance: 84.2
click at [553, 140] on div "0 ° Undo Copy Paste here Duplicate Duplicate to new slide Delete" at bounding box center [380, 209] width 639 height 359
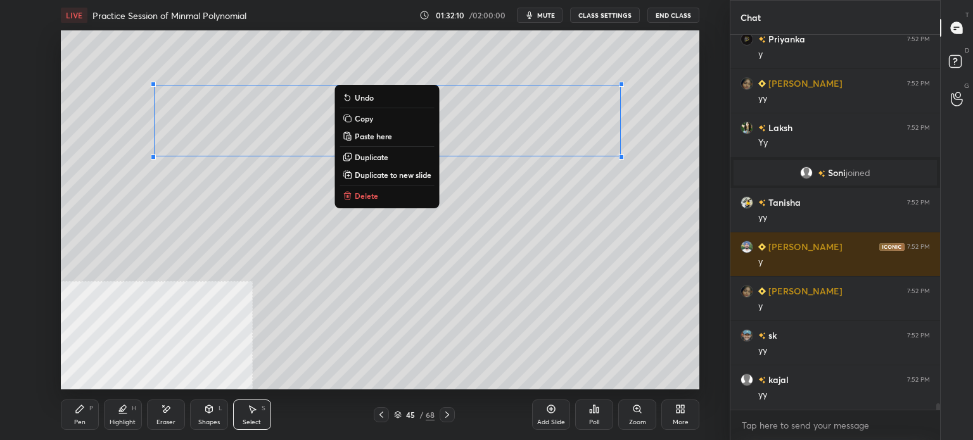
click at [547, 65] on div "0 ° Undo Copy Paste here Duplicate Duplicate to new slide Delete" at bounding box center [380, 209] width 639 height 359
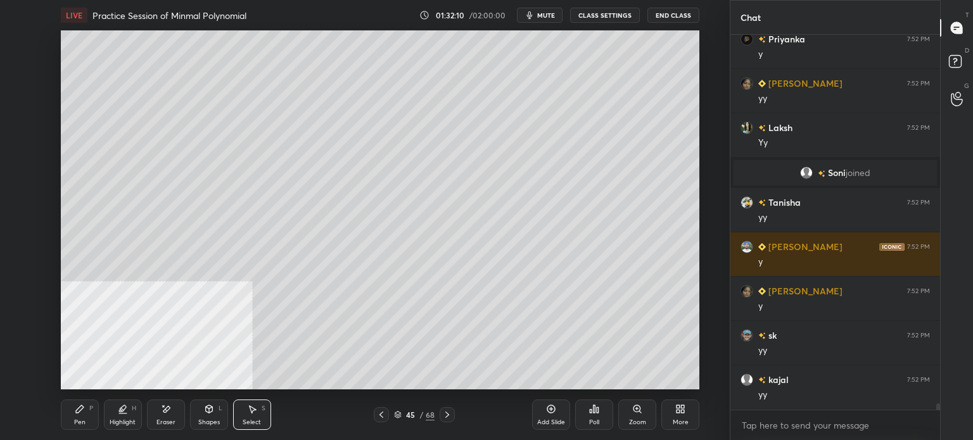
click at [73, 419] on div "Pen P" at bounding box center [80, 415] width 38 height 30
click at [25, 98] on div at bounding box center [21, 91] width 20 height 20
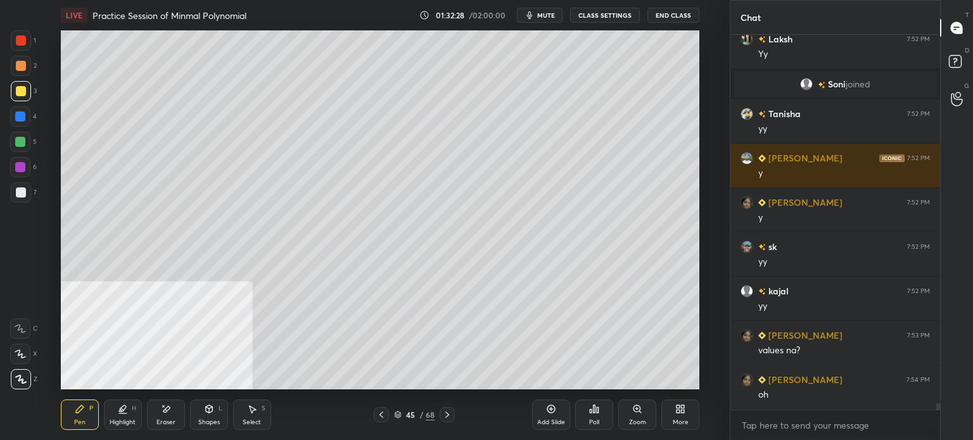
scroll to position [21617, 0]
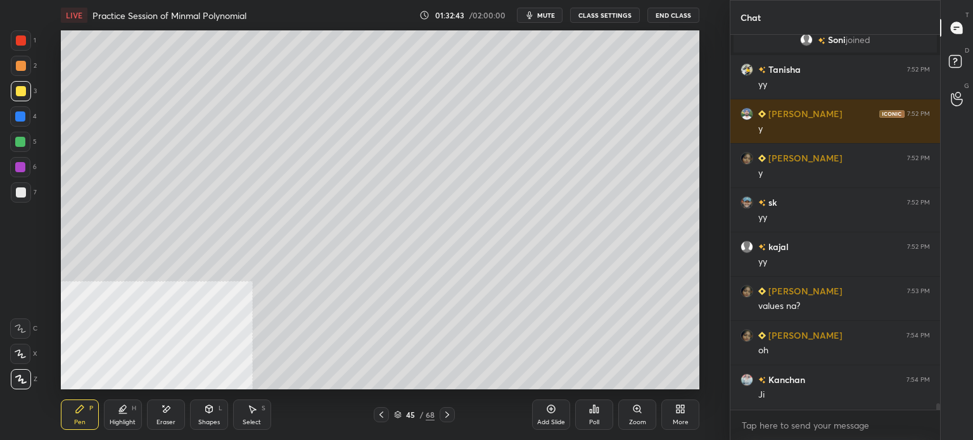
click at [676, 414] on icon at bounding box center [680, 409] width 10 height 10
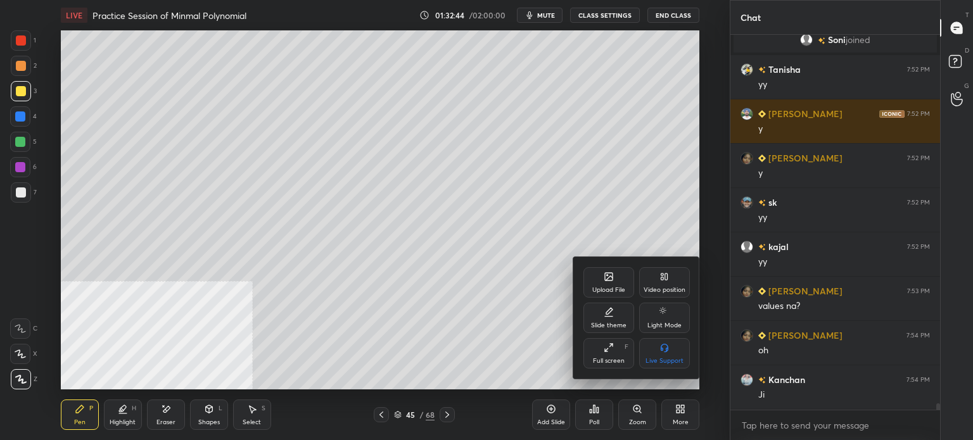
click at [660, 281] on icon at bounding box center [665, 277] width 10 height 10
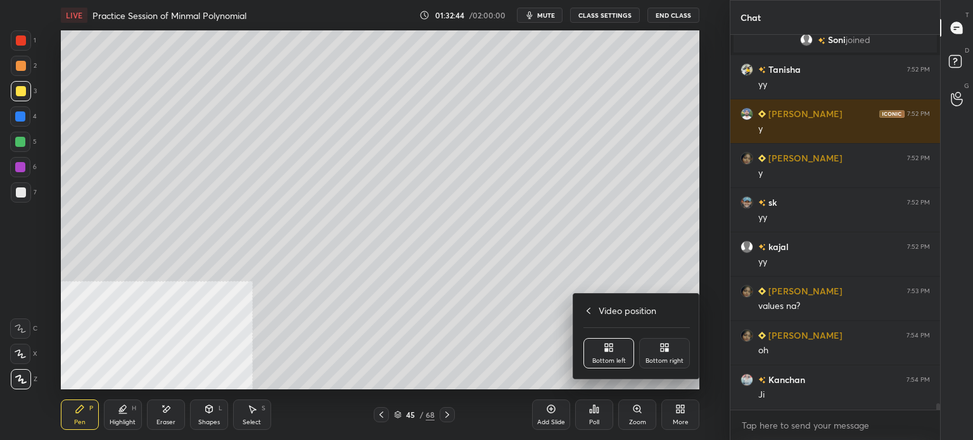
click at [674, 349] on div "Bottom right" at bounding box center [664, 353] width 51 height 30
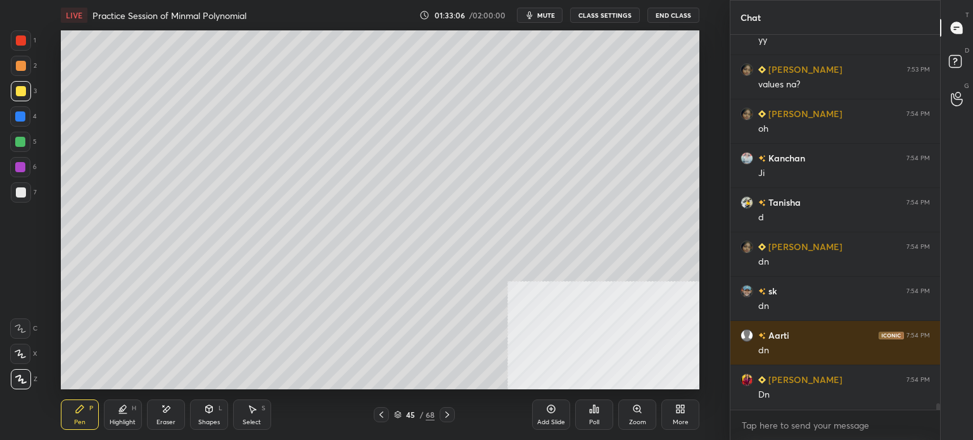
scroll to position [21884, 0]
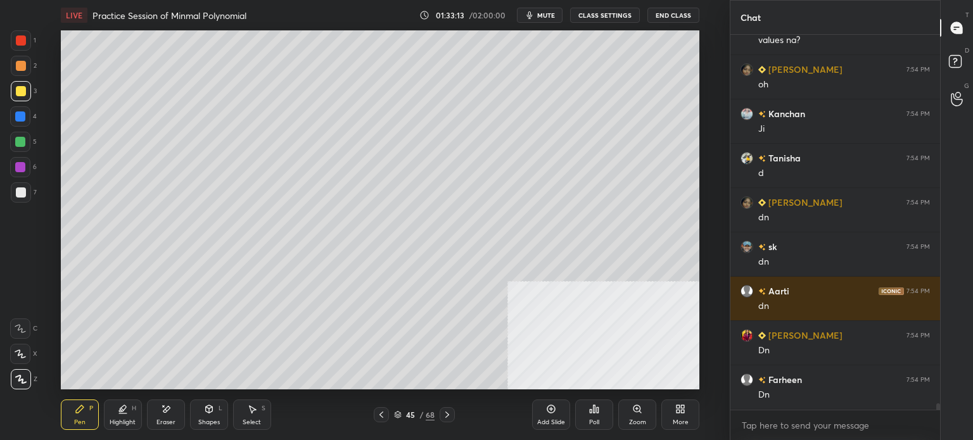
click at [594, 422] on div "Poll" at bounding box center [594, 422] width 10 height 6
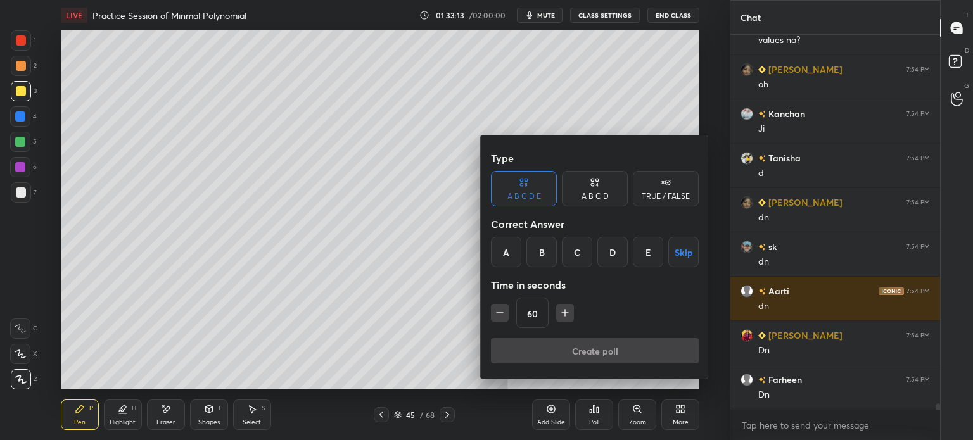
click at [550, 251] on div "B" at bounding box center [542, 252] width 30 height 30
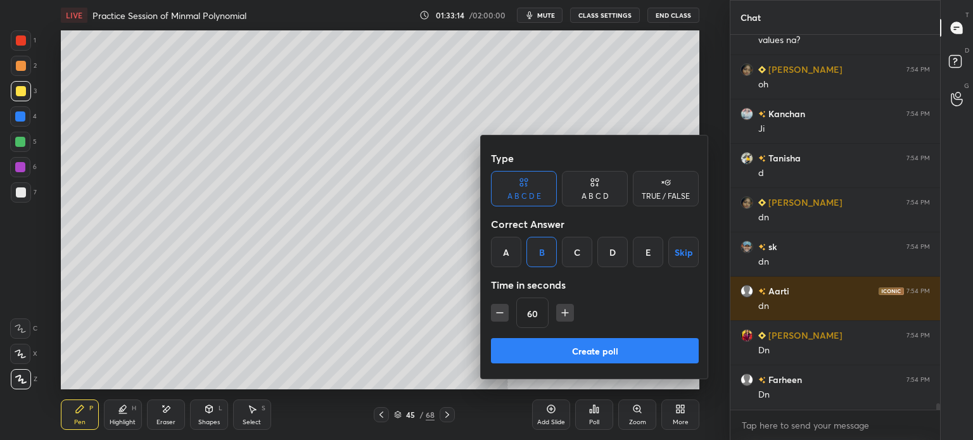
click at [603, 344] on button "Create poll" at bounding box center [595, 350] width 208 height 25
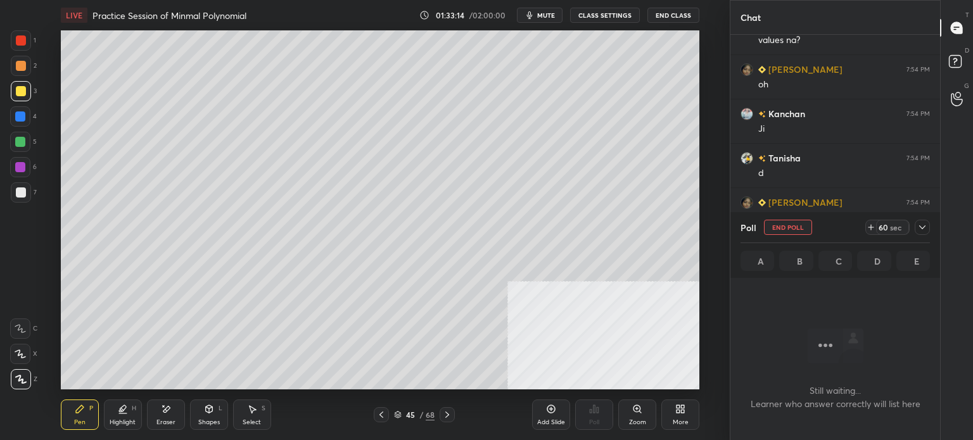
scroll to position [336, 206]
click at [921, 233] on div at bounding box center [922, 227] width 15 height 15
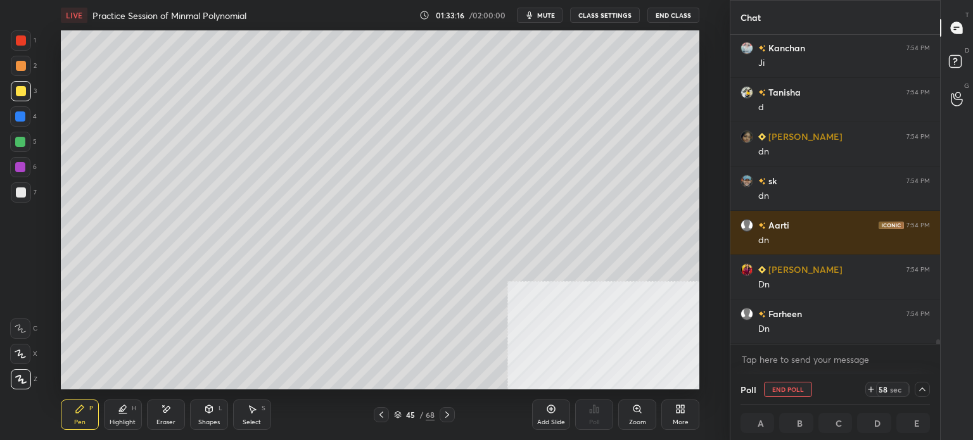
scroll to position [0, 4]
click at [555, 14] on span "mute" at bounding box center [546, 15] width 18 height 9
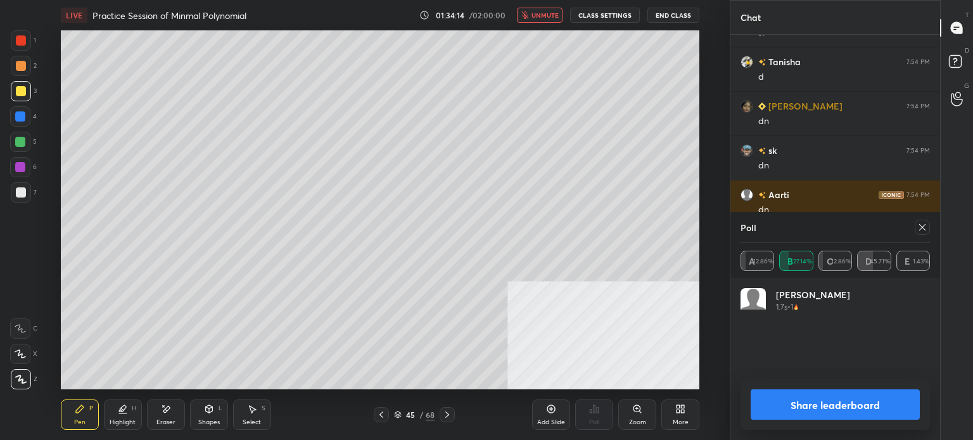
scroll to position [148, 186]
click at [925, 227] on icon at bounding box center [923, 227] width 10 height 10
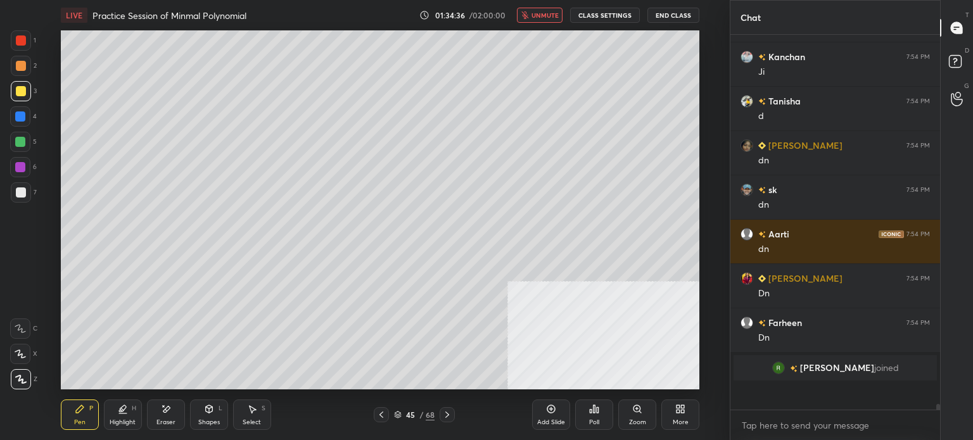
scroll to position [381, 206]
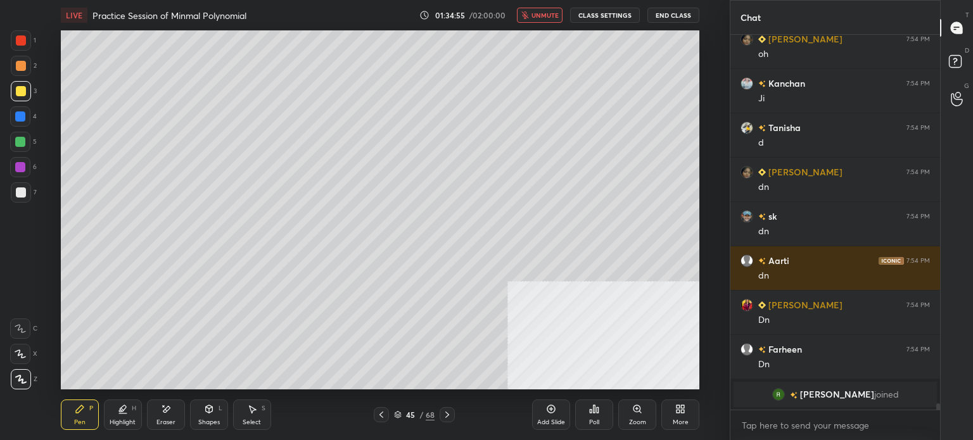
click at [547, 16] on span "unmute" at bounding box center [545, 15] width 27 height 9
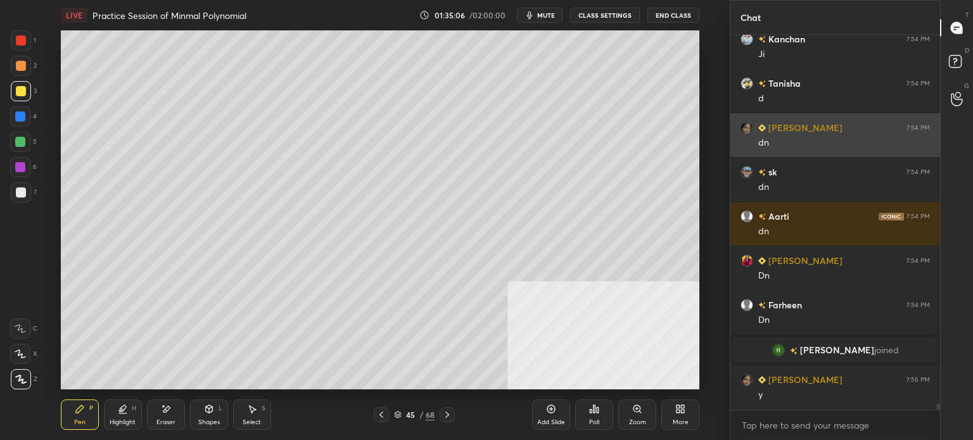
scroll to position [21787, 0]
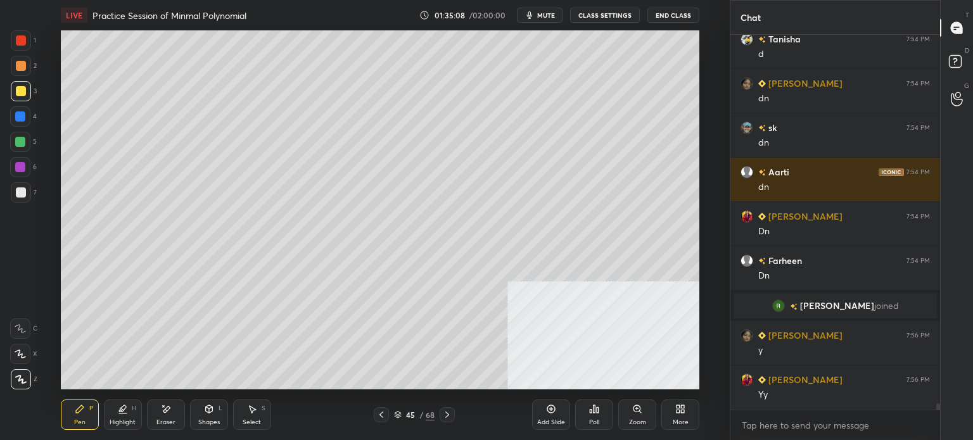
click at [22, 65] on div at bounding box center [21, 66] width 10 height 10
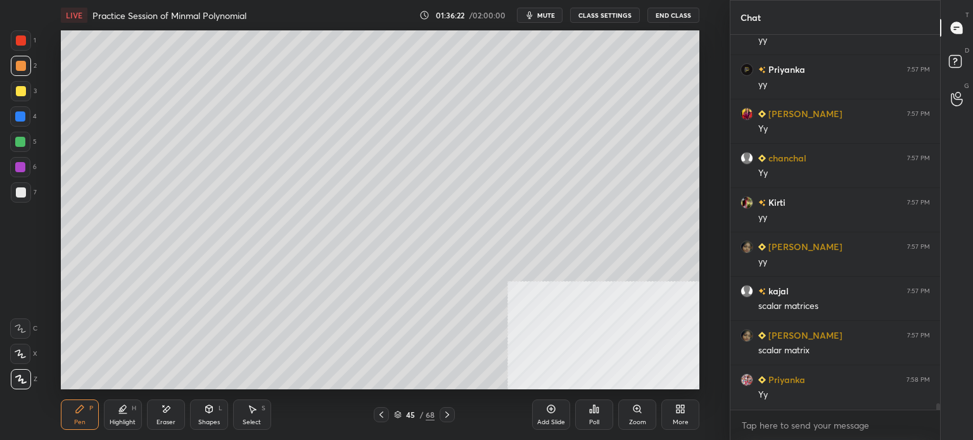
scroll to position [22275, 0]
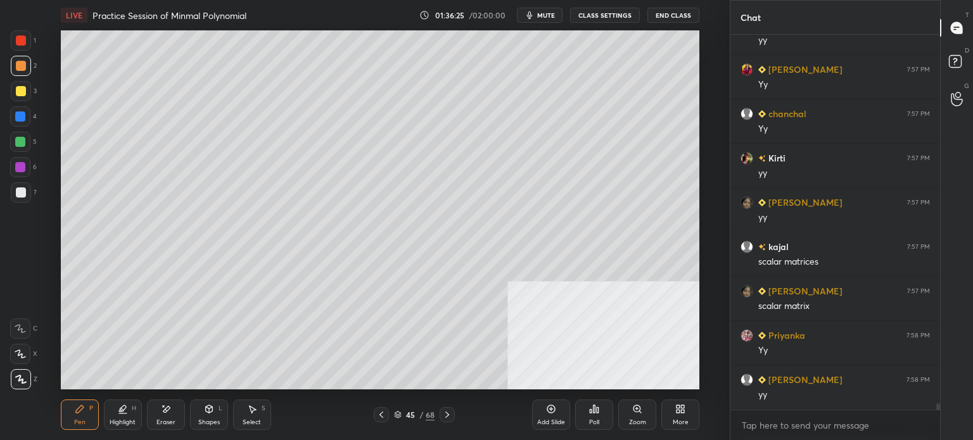
click at [254, 413] on icon at bounding box center [252, 409] width 10 height 10
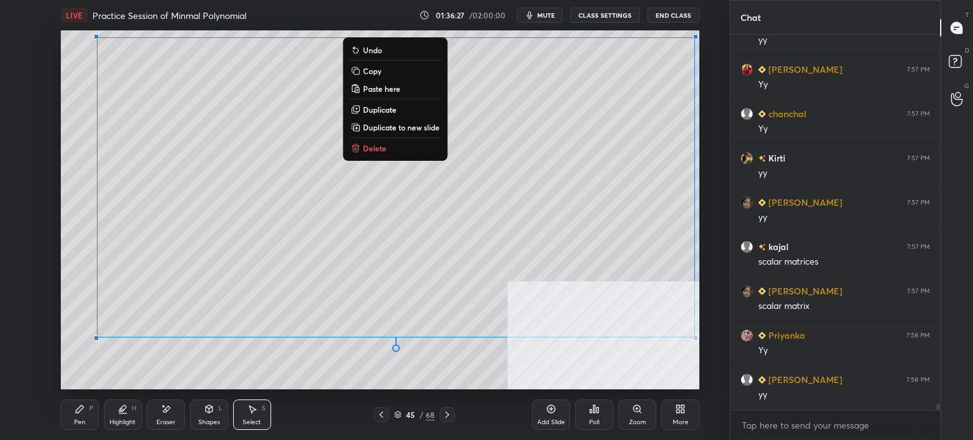
drag, startPoint x: 86, startPoint y: 35, endPoint x: 707, endPoint y: 364, distance: 703.5
click at [710, 364] on div "0 ° Undo Copy Paste here Duplicate Duplicate to new slide Delete Setting up you…" at bounding box center [380, 209] width 679 height 359
click at [400, 126] on p "Duplicate to new slide" at bounding box center [401, 127] width 77 height 10
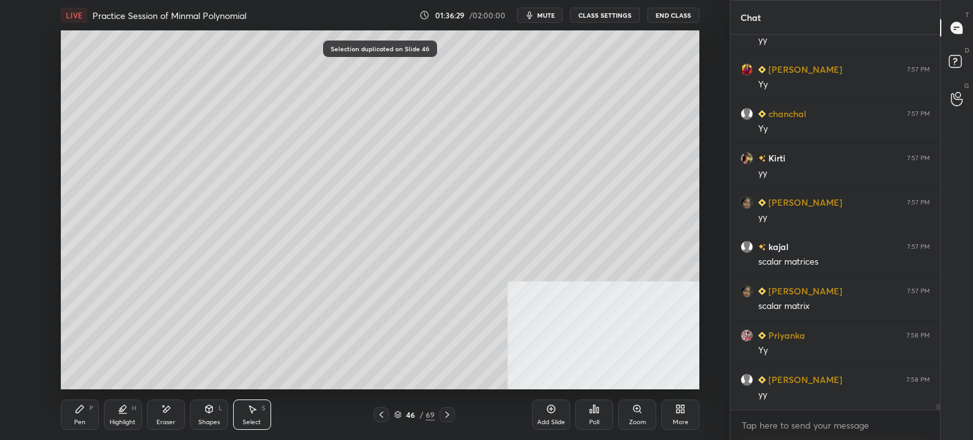
click at [163, 413] on icon at bounding box center [166, 409] width 10 height 11
click at [81, 417] on div "Pen P" at bounding box center [80, 415] width 38 height 30
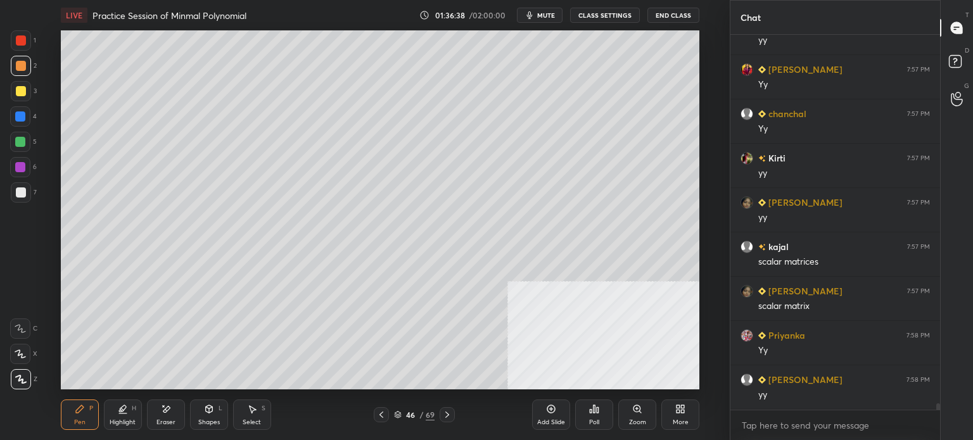
click at [20, 93] on div at bounding box center [21, 91] width 10 height 10
click at [164, 419] on div "Eraser" at bounding box center [166, 422] width 19 height 6
click at [86, 419] on div "Pen P" at bounding box center [80, 415] width 38 height 30
click at [23, 72] on div at bounding box center [21, 66] width 20 height 20
click at [164, 420] on div "Eraser" at bounding box center [166, 422] width 19 height 6
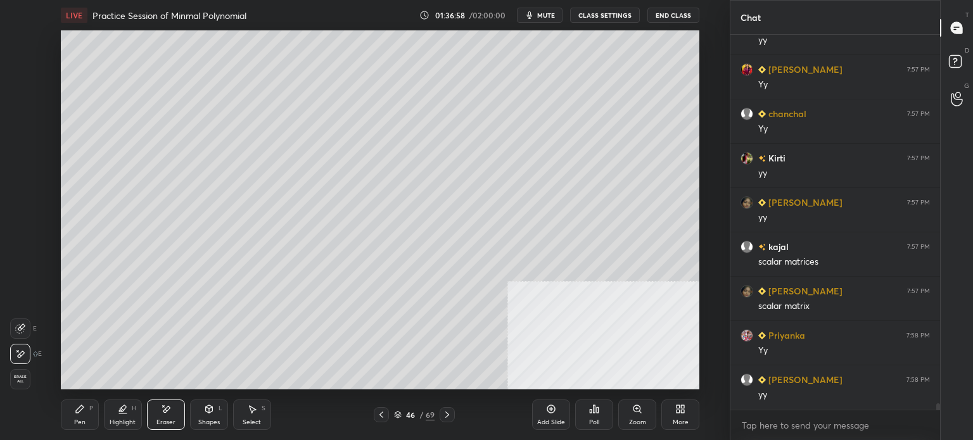
click at [67, 421] on div "Pen P" at bounding box center [80, 415] width 38 height 30
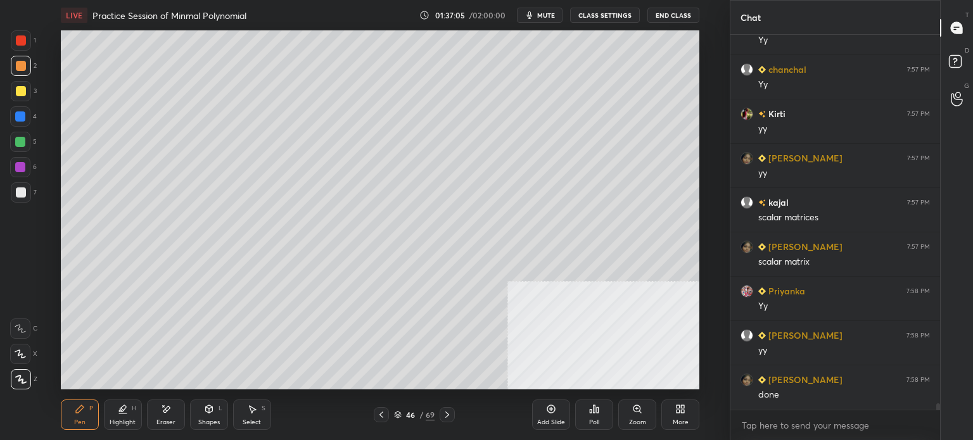
click at [550, 11] on span "mute" at bounding box center [546, 15] width 18 height 9
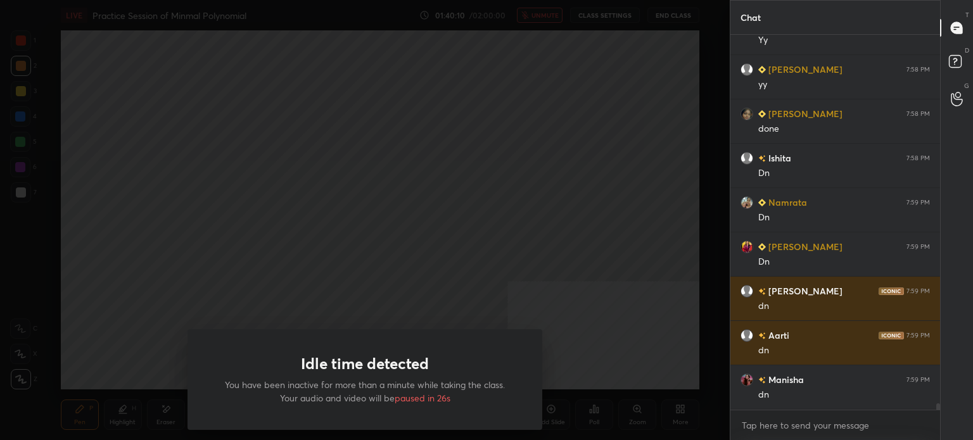
scroll to position [22630, 0]
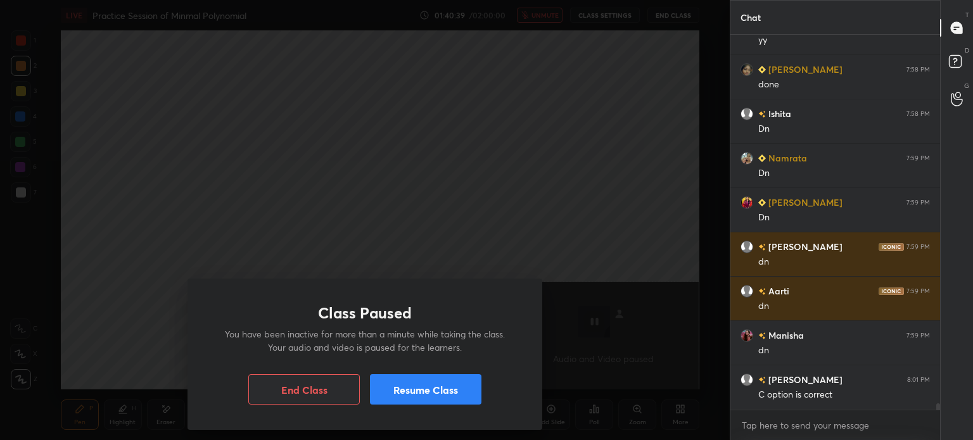
click at [455, 392] on button "Resume Class" at bounding box center [426, 389] width 112 height 30
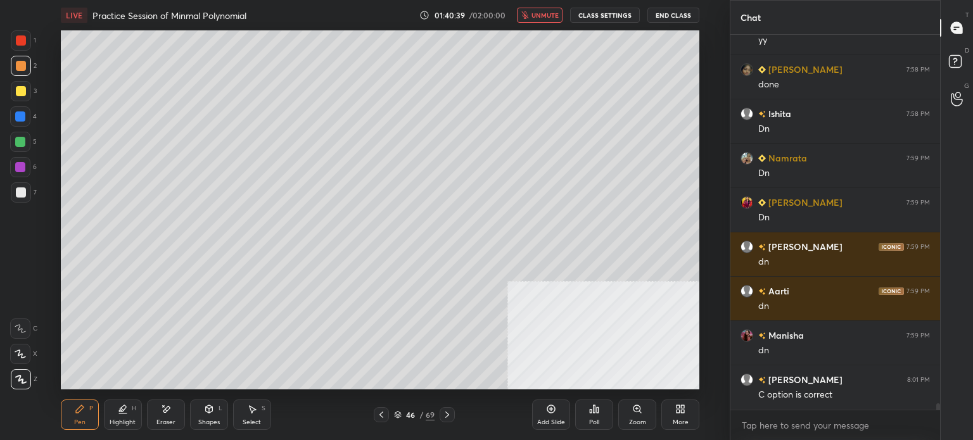
click at [541, 15] on span "unmute" at bounding box center [545, 15] width 27 height 9
click at [594, 407] on icon at bounding box center [595, 410] width 2 height 8
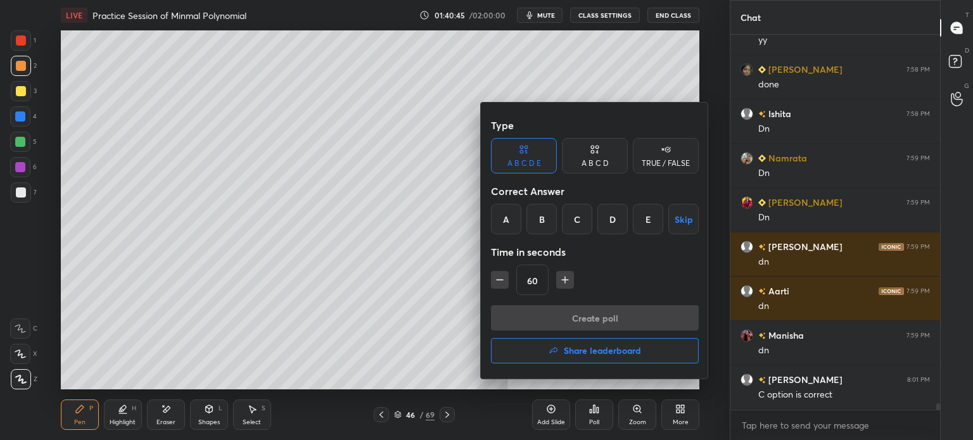
click at [516, 217] on div "A" at bounding box center [506, 219] width 30 height 30
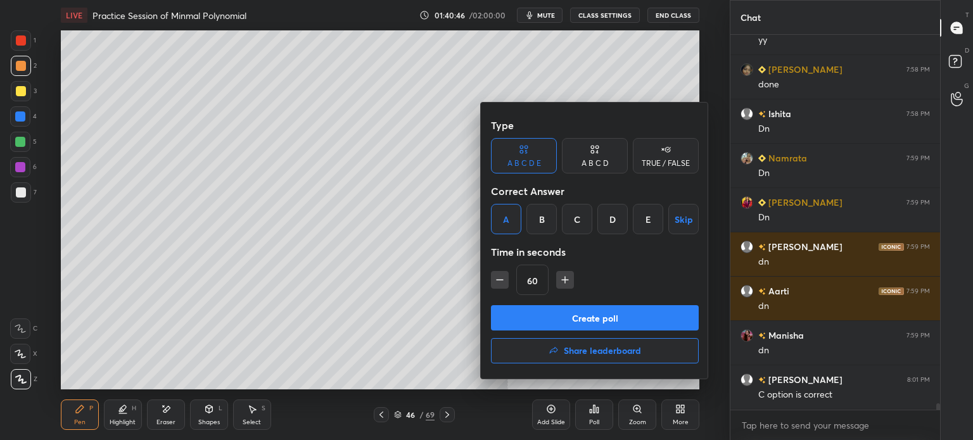
click at [606, 311] on button "Create poll" at bounding box center [595, 317] width 208 height 25
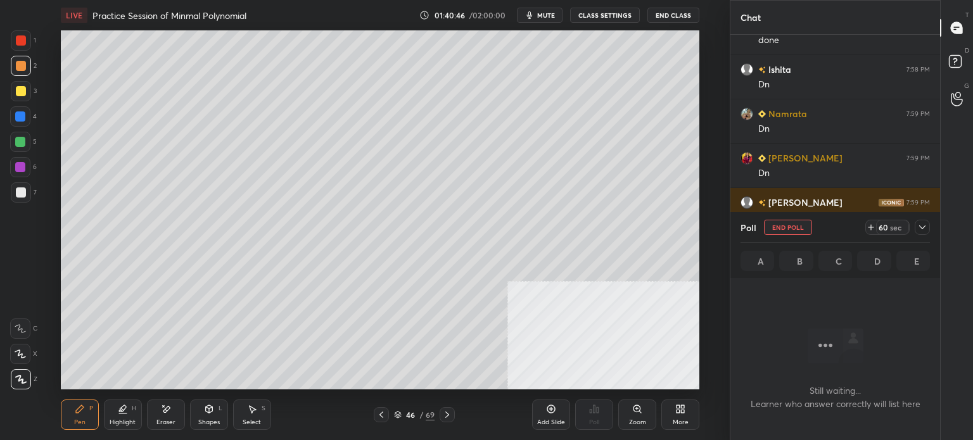
scroll to position [305, 206]
click at [922, 227] on icon at bounding box center [923, 227] width 10 height 10
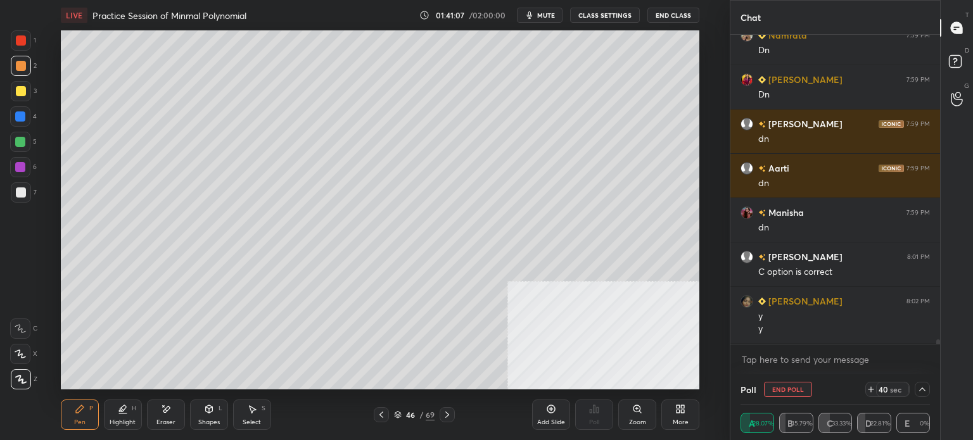
scroll to position [22797, 0]
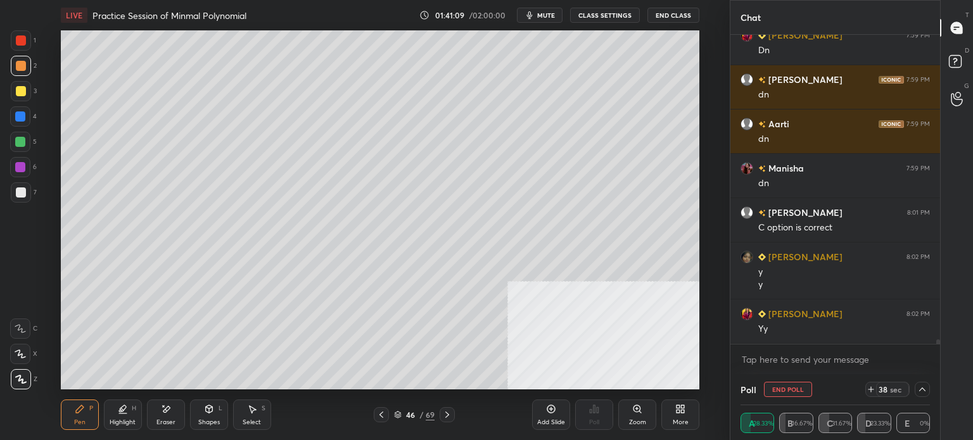
click at [16, 94] on div at bounding box center [21, 91] width 10 height 10
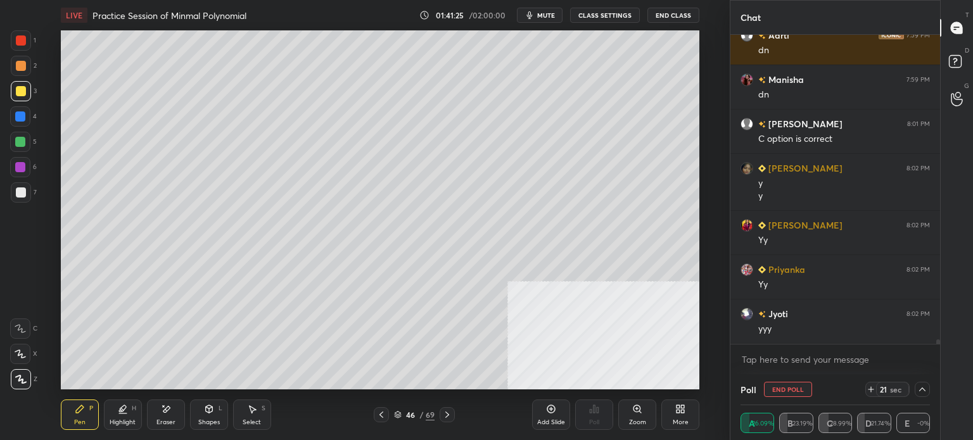
scroll to position [22930, 0]
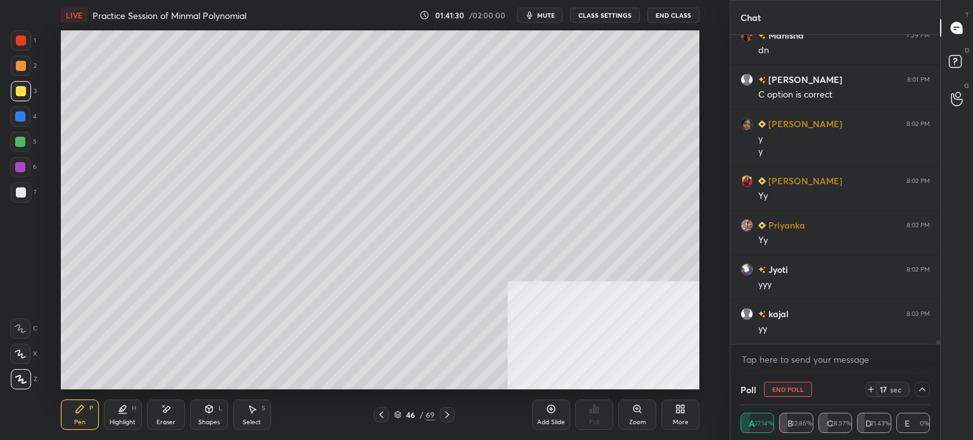
click at [801, 392] on button "End Poll" at bounding box center [788, 389] width 48 height 15
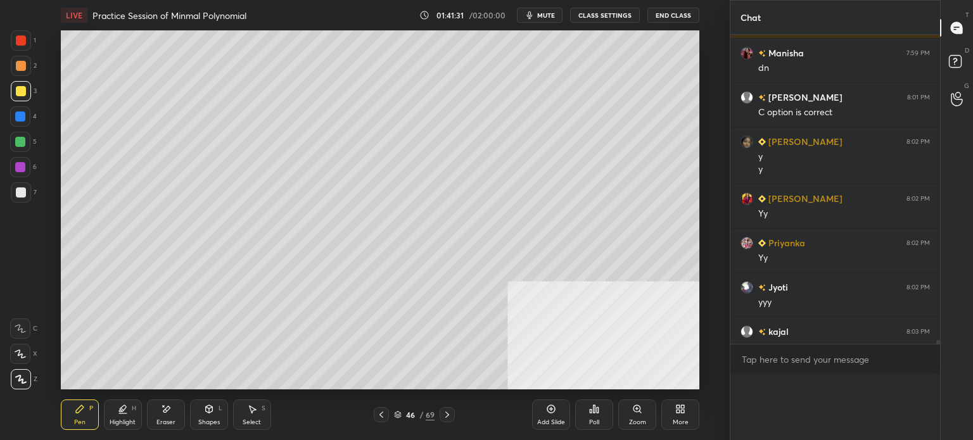
scroll to position [4, 4]
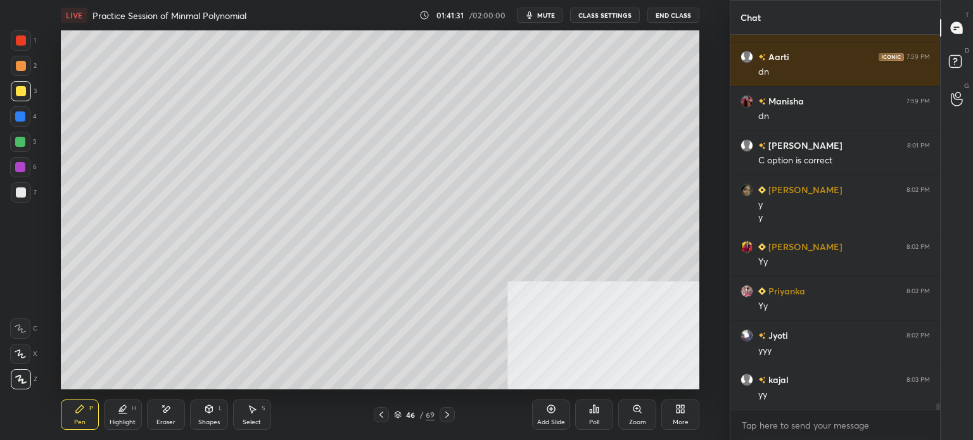
click at [261, 416] on div "Select S" at bounding box center [252, 415] width 38 height 30
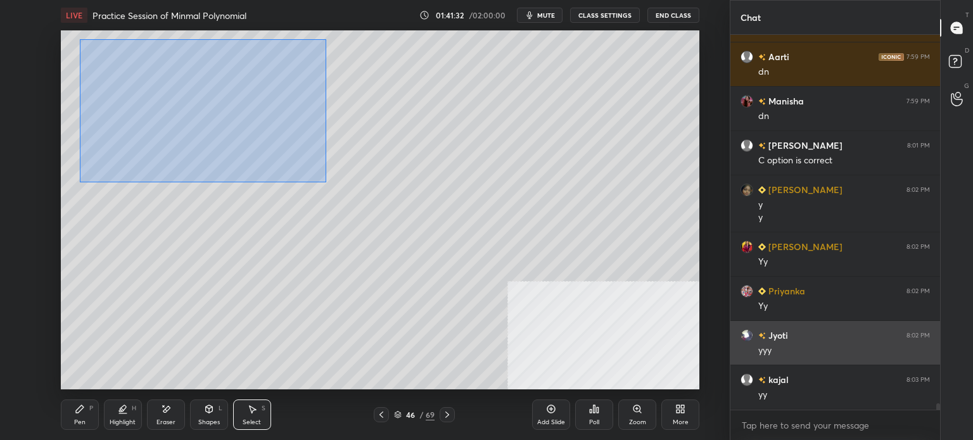
drag, startPoint x: 136, startPoint y: 80, endPoint x: 748, endPoint y: 360, distance: 672.9
click at [748, 360] on div "1 2 3 4 5 6 7 C X Z E E Erase all H H LIVE Practice Session of Minmal Polynomia…" at bounding box center [486, 220] width 973 height 440
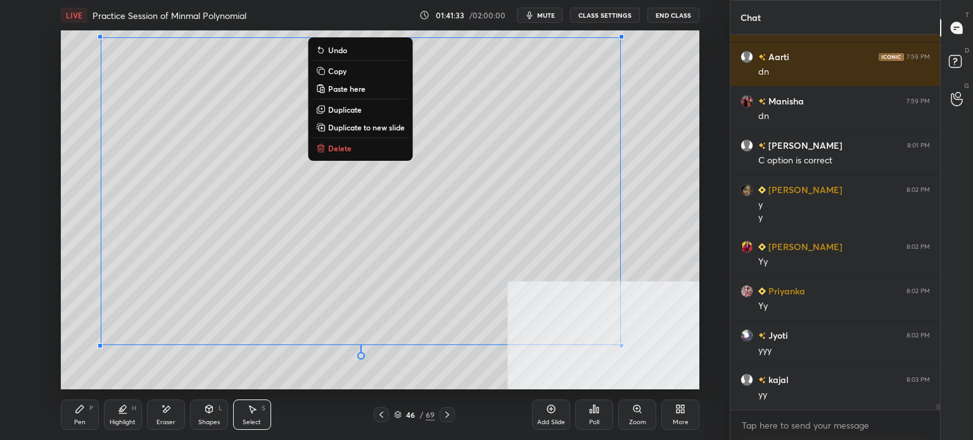
click at [378, 124] on p "Duplicate to new slide" at bounding box center [366, 127] width 77 height 10
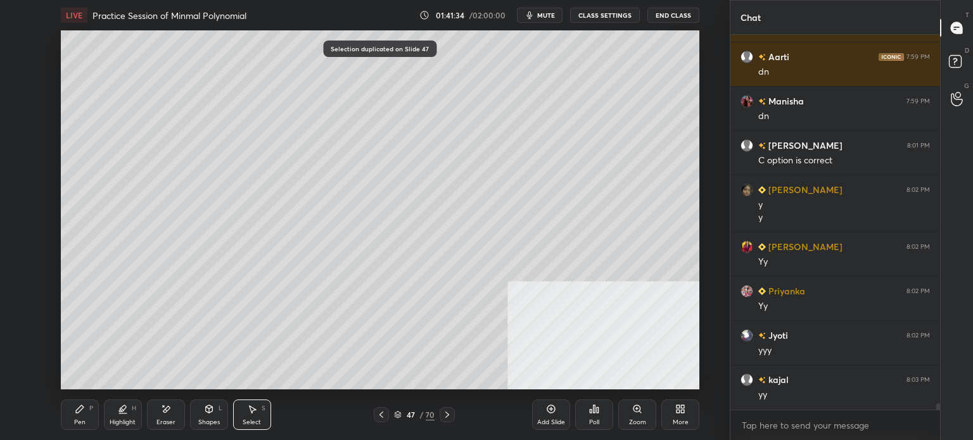
click at [170, 410] on icon at bounding box center [166, 409] width 10 height 11
click at [81, 415] on div "Pen P" at bounding box center [80, 415] width 38 height 30
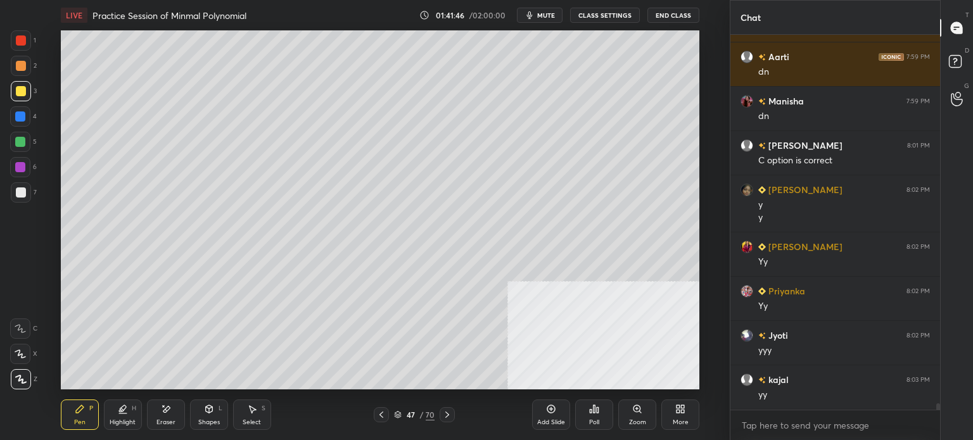
click at [22, 71] on div at bounding box center [21, 66] width 20 height 20
click at [165, 415] on div "Eraser" at bounding box center [166, 415] width 38 height 30
click at [75, 414] on div "Pen P" at bounding box center [80, 415] width 38 height 30
click at [23, 89] on div at bounding box center [21, 91] width 10 height 10
click at [596, 418] on div "Poll" at bounding box center [594, 415] width 38 height 30
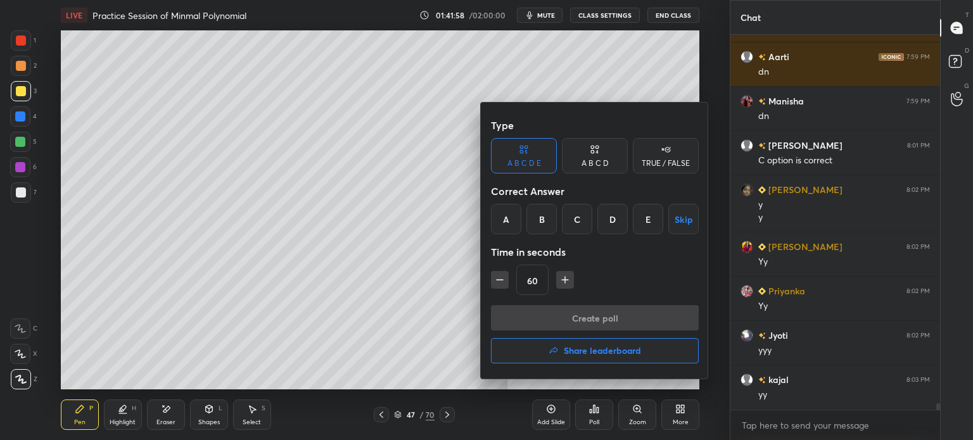
click at [606, 220] on div "D" at bounding box center [613, 219] width 30 height 30
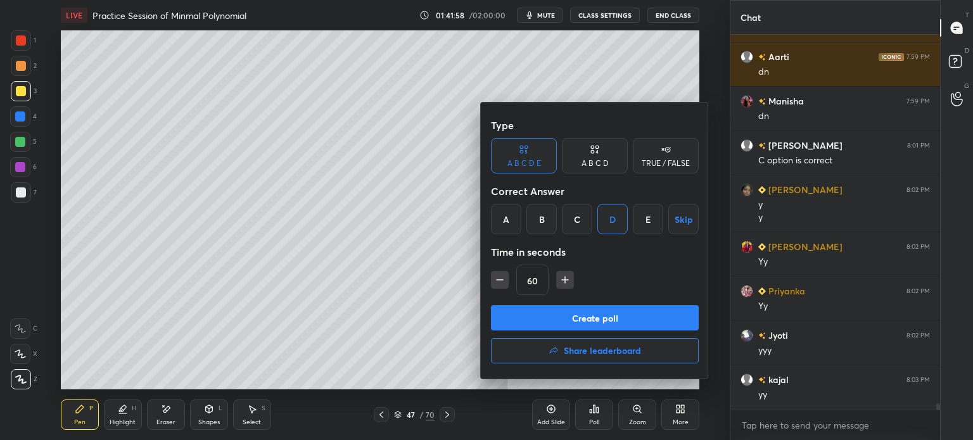
scroll to position [22909, 0]
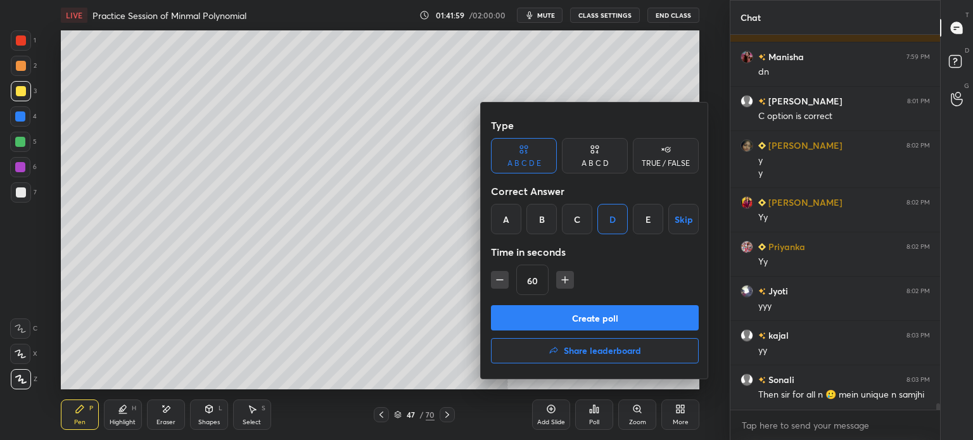
click at [593, 311] on button "Create poll" at bounding box center [595, 317] width 208 height 25
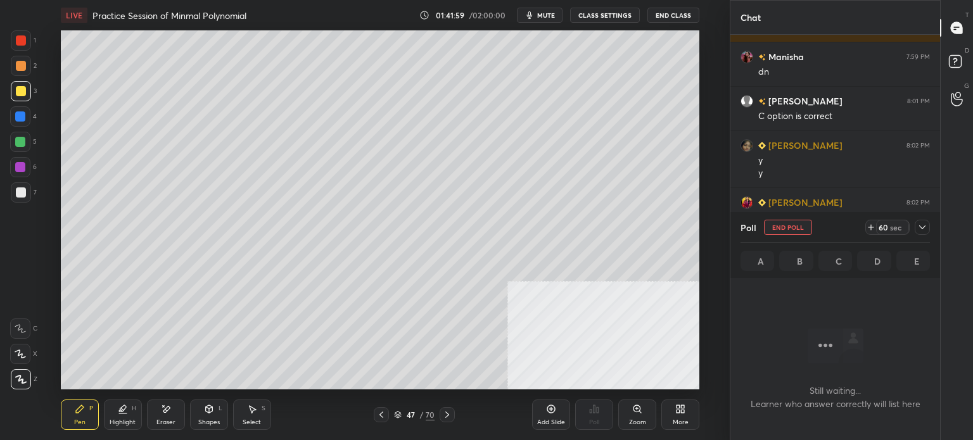
scroll to position [329, 206]
click at [919, 226] on icon at bounding box center [923, 227] width 10 height 10
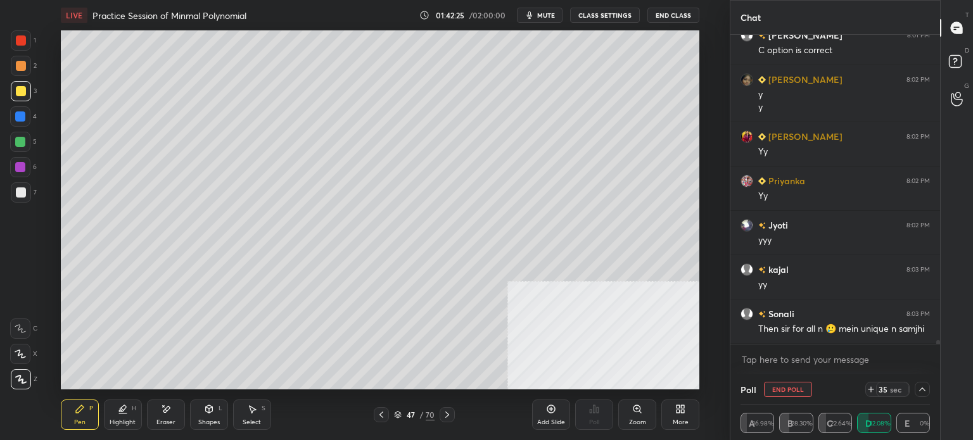
click at [19, 198] on div at bounding box center [21, 192] width 20 height 20
click at [796, 385] on button "End Poll" at bounding box center [788, 389] width 48 height 15
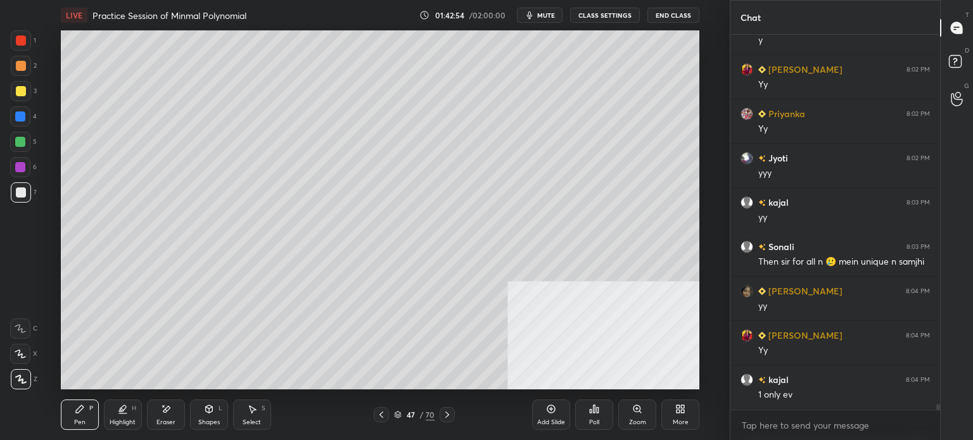
click at [253, 423] on div "Select" at bounding box center [252, 422] width 18 height 6
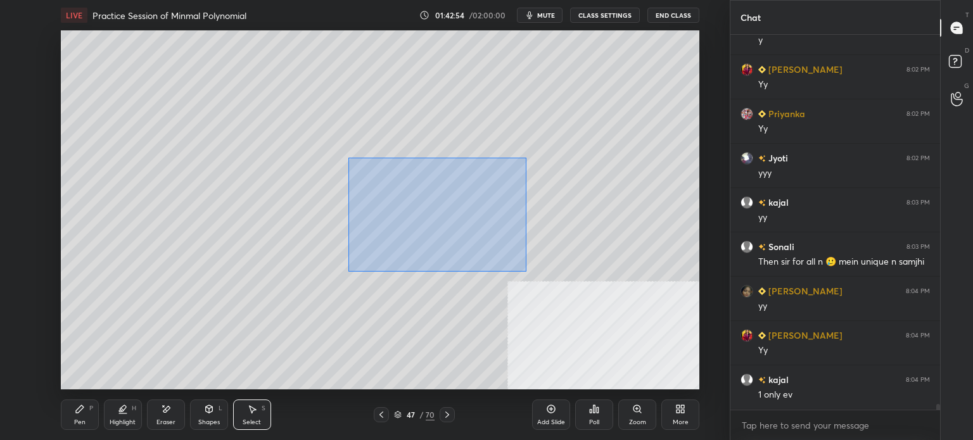
drag, startPoint x: 454, startPoint y: 232, endPoint x: 624, endPoint y: 338, distance: 201.0
click at [686, 367] on div "0 ° Undo Copy Paste here Duplicate Duplicate to new slide Delete" at bounding box center [380, 209] width 639 height 359
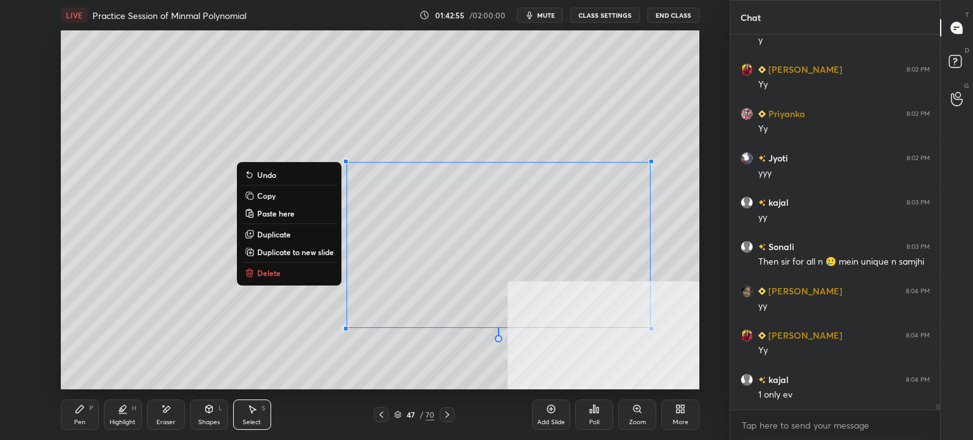
click at [276, 266] on button "Delete" at bounding box center [289, 272] width 94 height 15
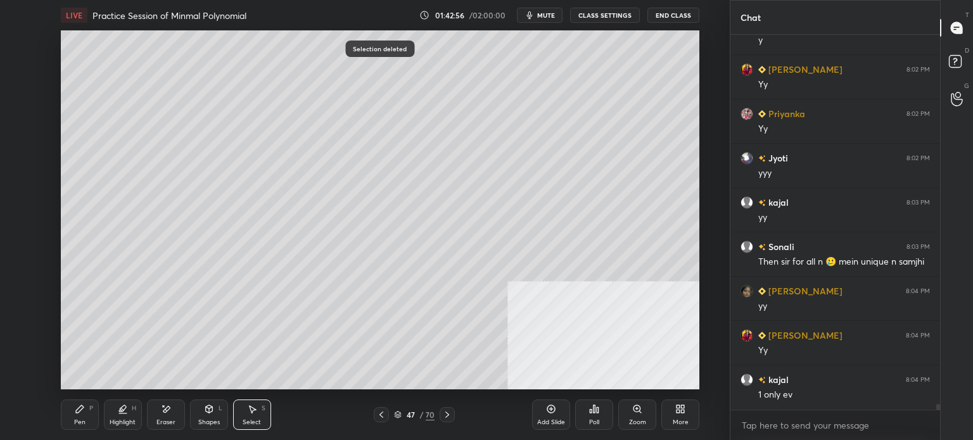
click at [83, 418] on div "Pen P" at bounding box center [80, 415] width 38 height 30
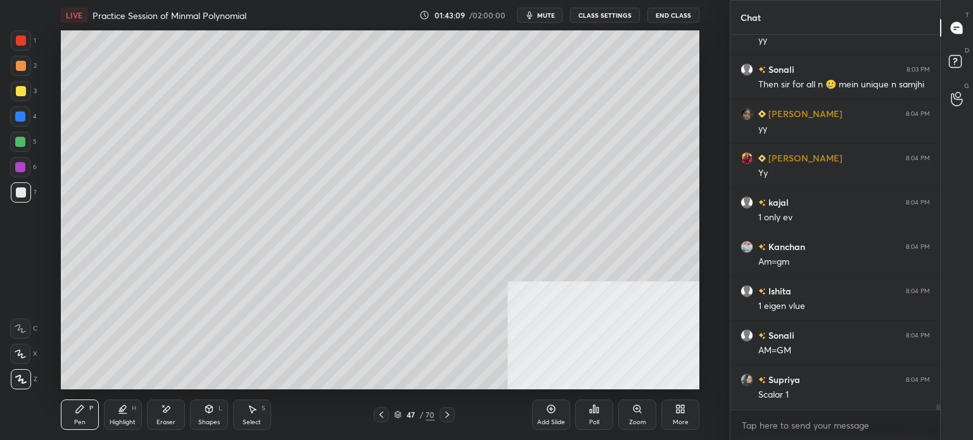
scroll to position [23264, 0]
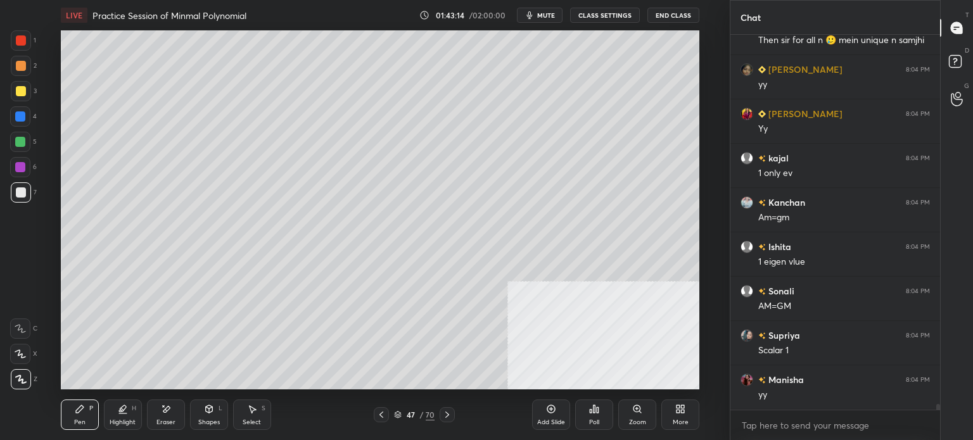
click at [253, 420] on div "Select" at bounding box center [252, 422] width 18 height 6
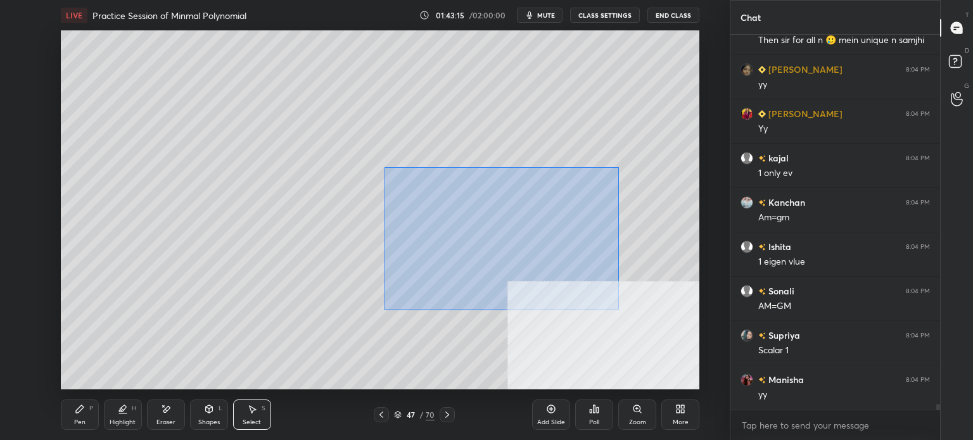
drag, startPoint x: 406, startPoint y: 183, endPoint x: 703, endPoint y: 369, distance: 350.2
click at [704, 371] on div "0 ° Undo Copy Paste here Duplicate Duplicate to new slide Delete Setting up you…" at bounding box center [380, 209] width 679 height 359
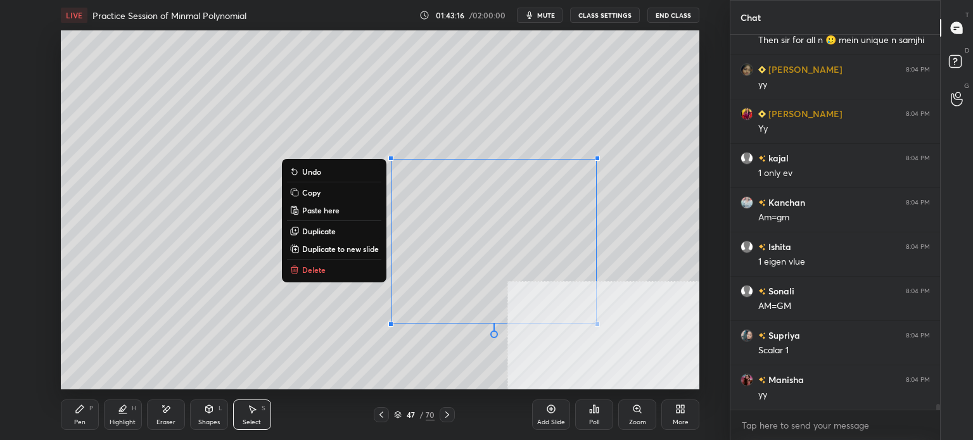
click at [339, 267] on button "Delete" at bounding box center [334, 269] width 94 height 15
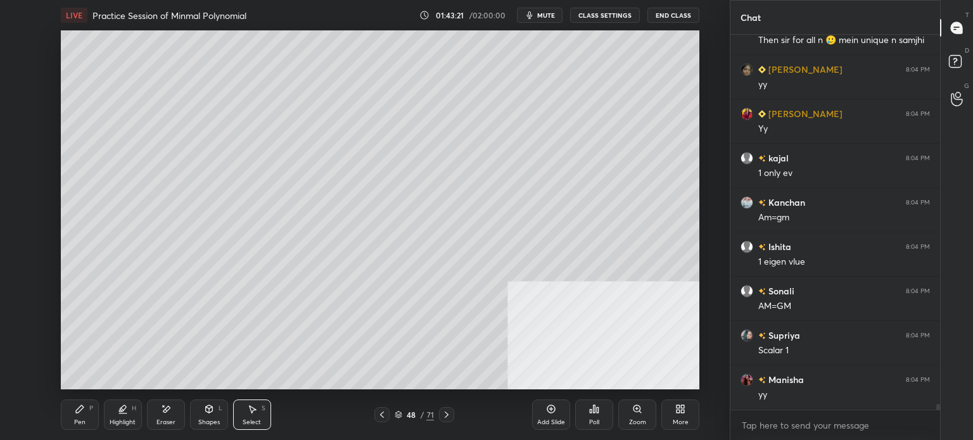
click at [88, 418] on div "Pen P" at bounding box center [80, 415] width 38 height 30
click at [16, 69] on div at bounding box center [21, 66] width 10 height 10
click at [23, 193] on div at bounding box center [21, 193] width 10 height 10
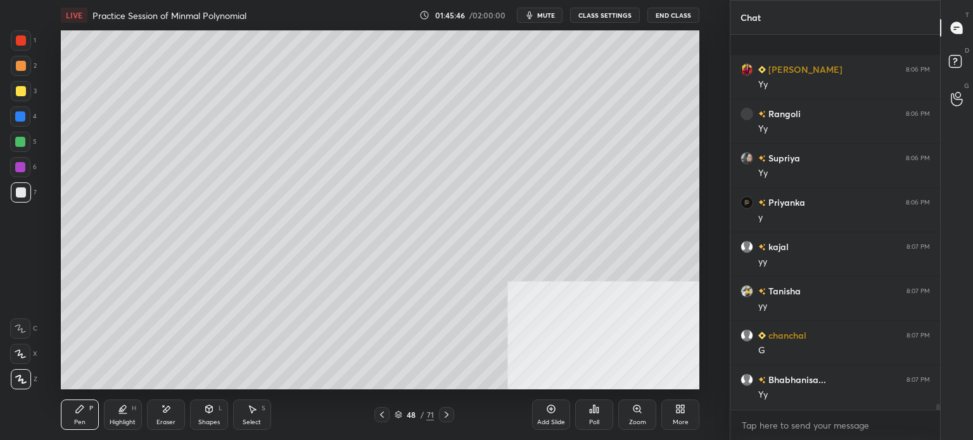
scroll to position [24417, 0]
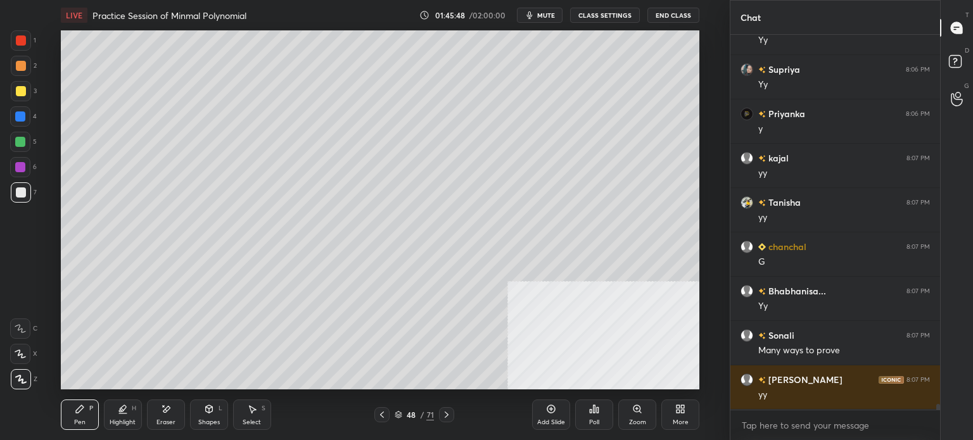
click at [707, 200] on div "Setting up your live class Poll for secs No correct answer Start poll" at bounding box center [380, 209] width 679 height 359
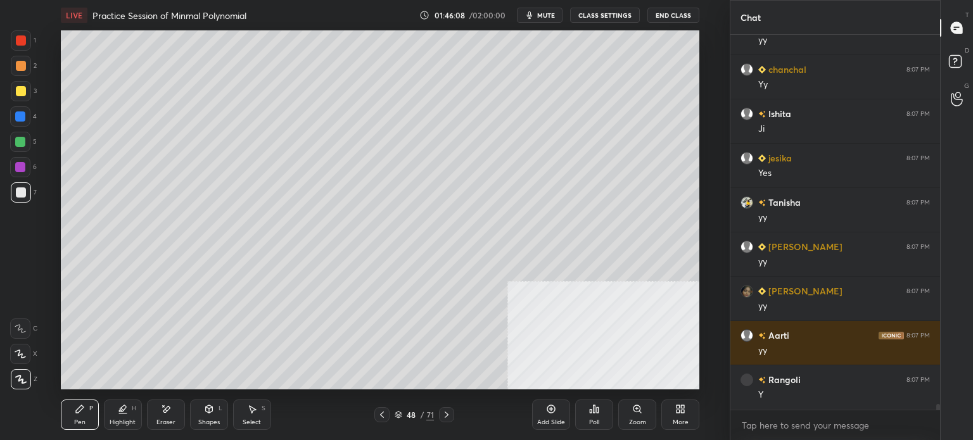
scroll to position [25171, 0]
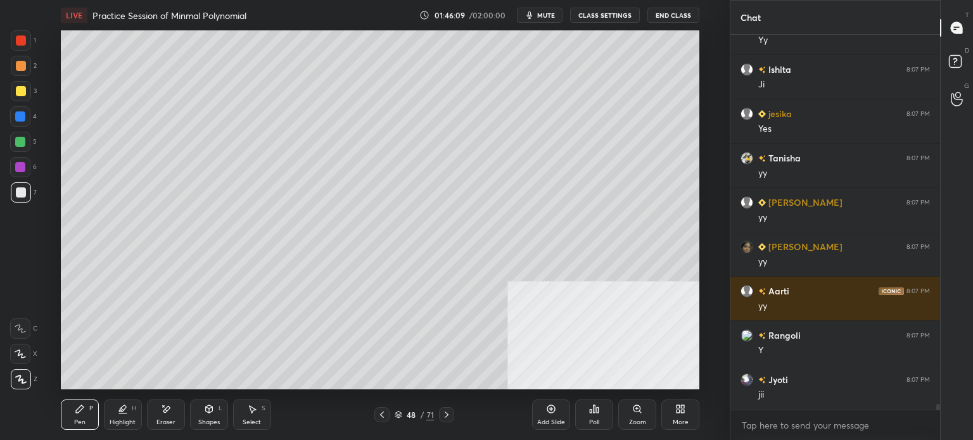
click at [411, 412] on div "48" at bounding box center [411, 415] width 13 height 8
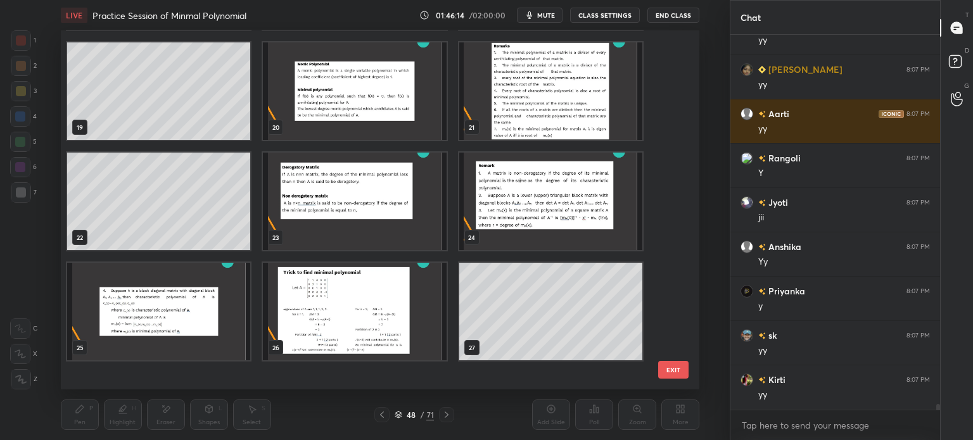
scroll to position [580, 0]
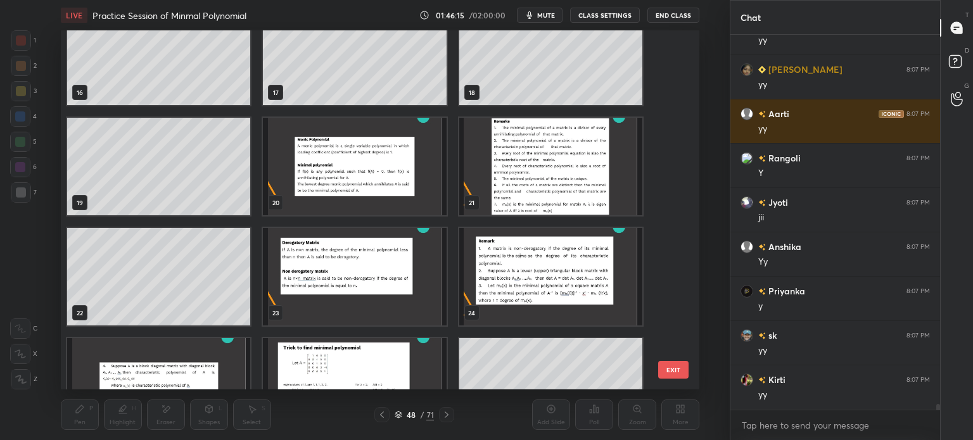
click at [334, 248] on img "grid" at bounding box center [354, 277] width 183 height 98
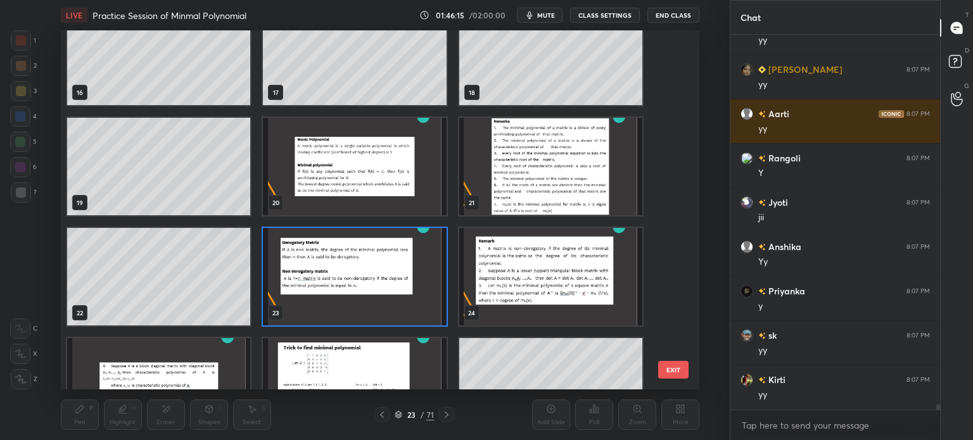
click at [334, 248] on img "grid" at bounding box center [354, 277] width 183 height 98
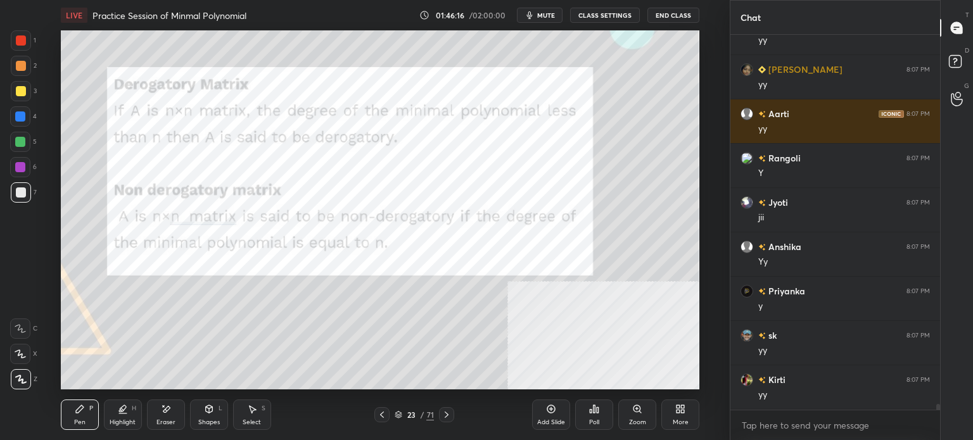
click at [13, 39] on div at bounding box center [21, 40] width 20 height 20
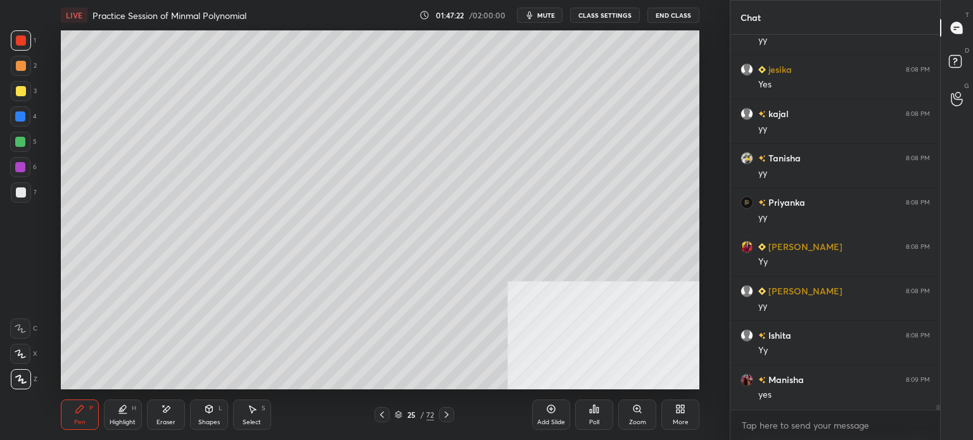
scroll to position [25881, 0]
click at [20, 92] on div at bounding box center [21, 91] width 10 height 10
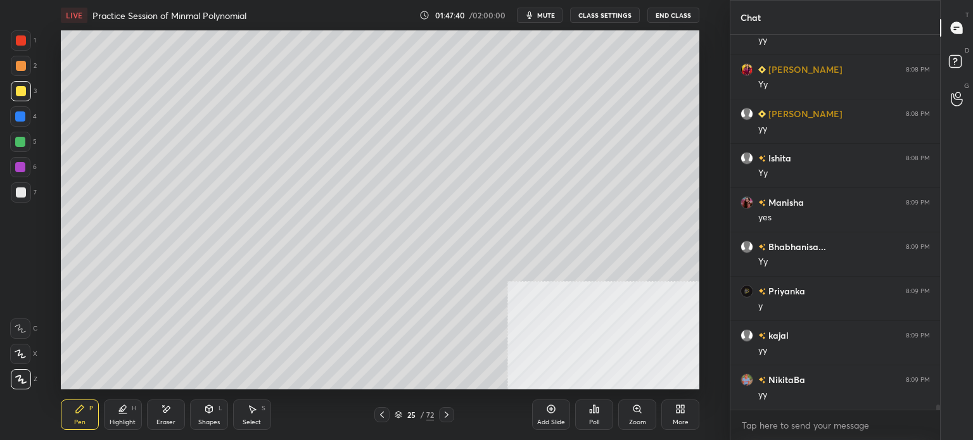
scroll to position [26058, 0]
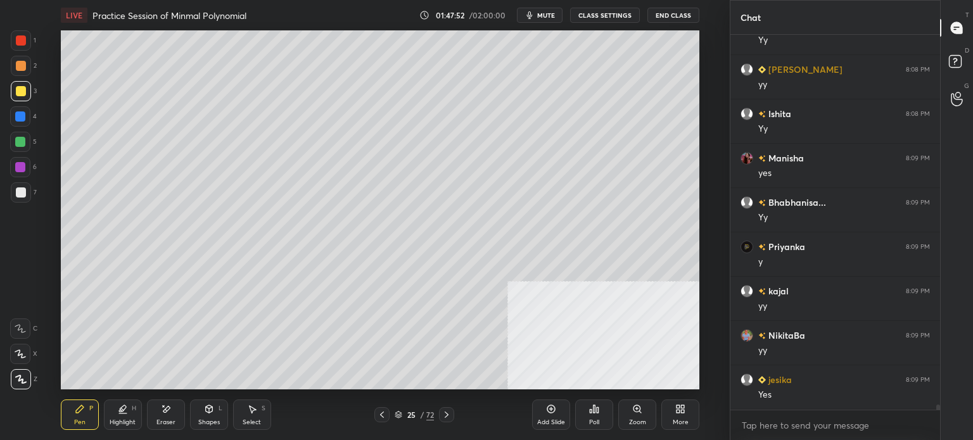
click at [249, 423] on div "Select" at bounding box center [252, 422] width 18 height 6
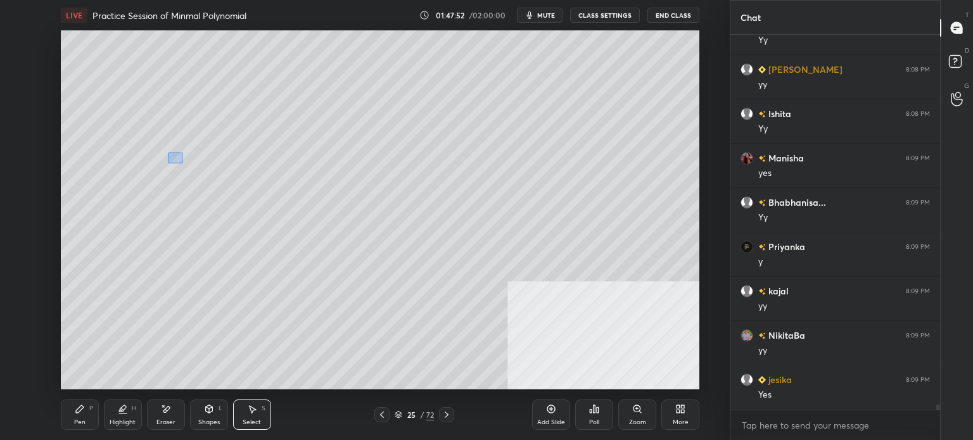
drag, startPoint x: 182, startPoint y: 163, endPoint x: 392, endPoint y: 220, distance: 217.2
click at [394, 220] on div "0 ° Undo Copy Paste here Duplicate Duplicate to new slide Delete" at bounding box center [380, 209] width 639 height 359
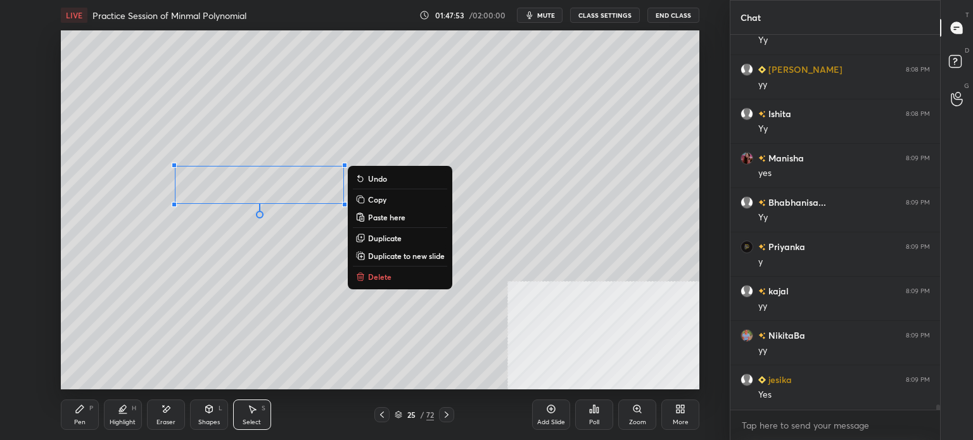
click at [385, 238] on p "Duplicate" at bounding box center [385, 238] width 34 height 10
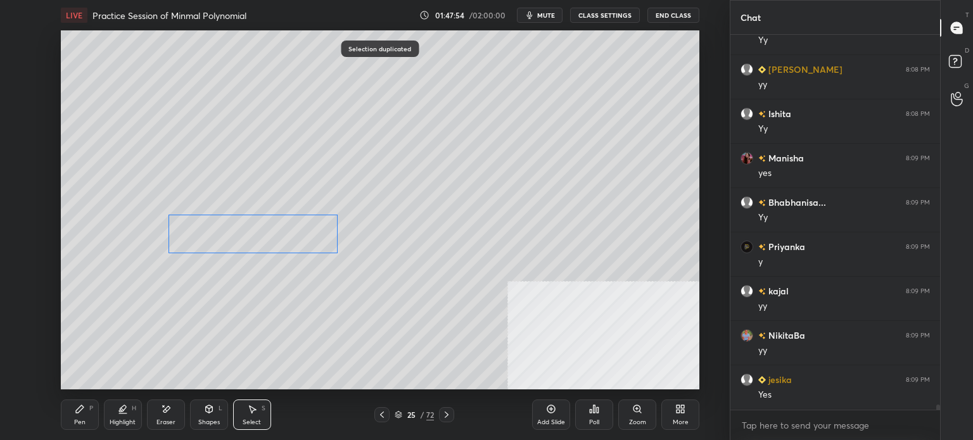
drag, startPoint x: 267, startPoint y: 230, endPoint x: 196, endPoint y: 290, distance: 93.1
click at [259, 233] on div "0 ° Undo Copy Paste here Duplicate Duplicate to new slide Delete" at bounding box center [380, 209] width 639 height 359
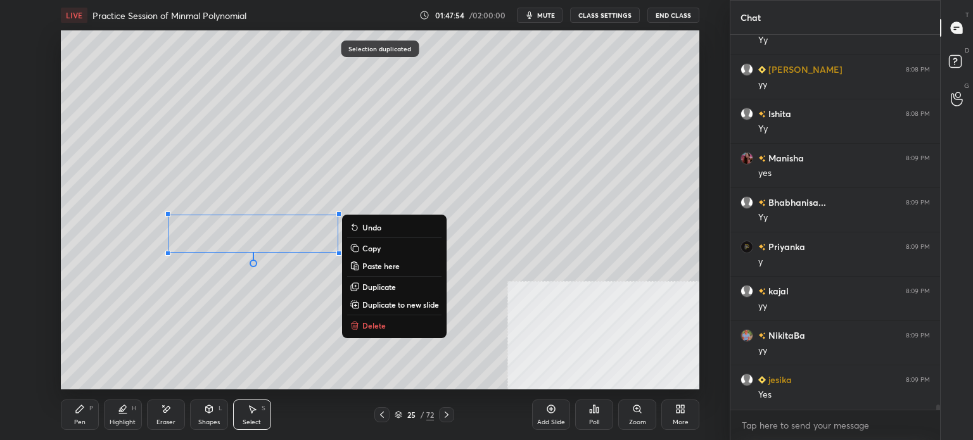
click at [82, 412] on icon at bounding box center [80, 409] width 10 height 10
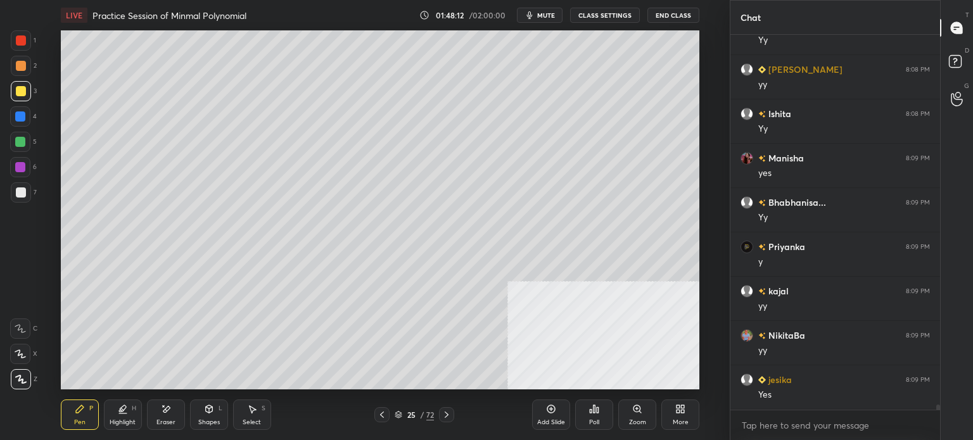
click at [713, 195] on div "Setting up your live class Poll for secs No correct answer Start poll" at bounding box center [380, 209] width 679 height 359
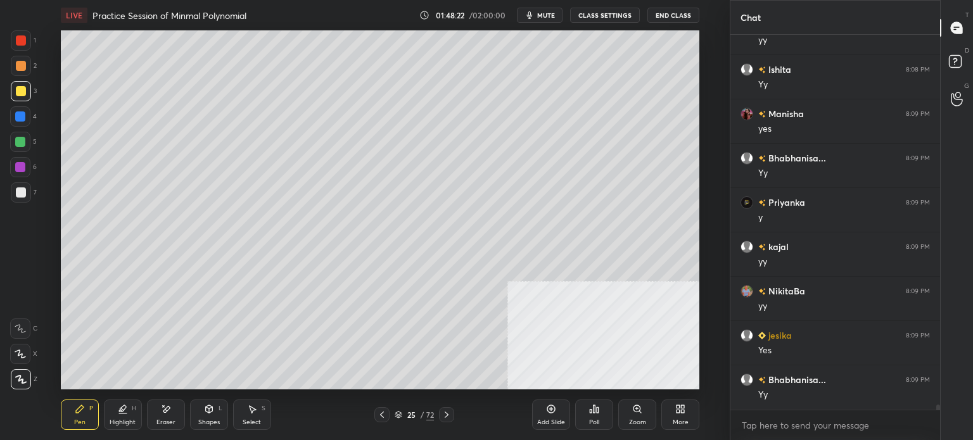
click at [253, 423] on div "Select" at bounding box center [252, 422] width 18 height 6
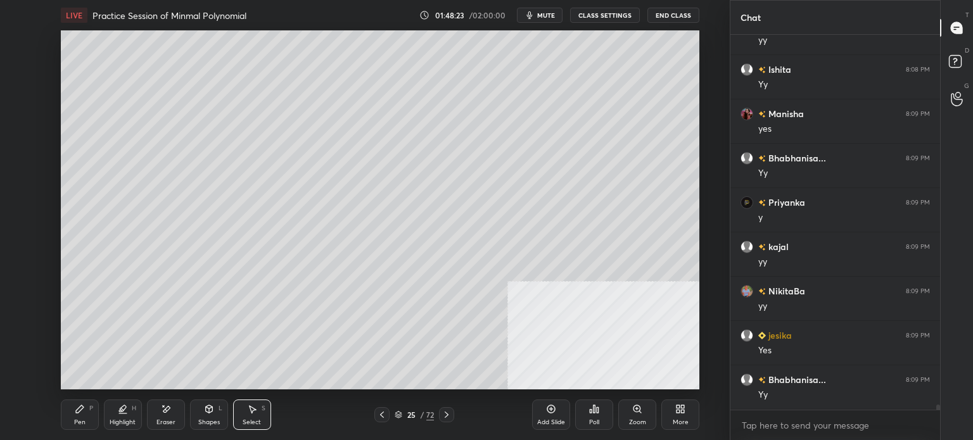
click at [329, 283] on div "0 ° Undo Copy Paste here Duplicate Duplicate to new slide Delete" at bounding box center [380, 209] width 639 height 359
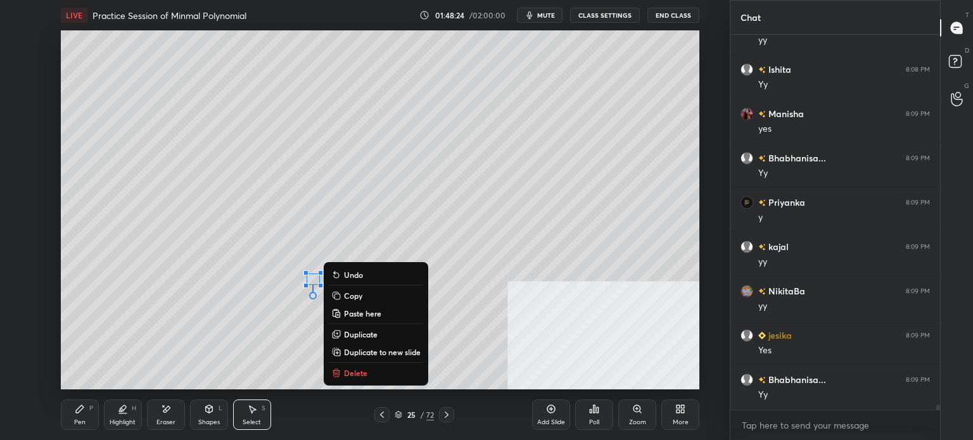
click at [363, 372] on p "Delete" at bounding box center [355, 373] width 23 height 10
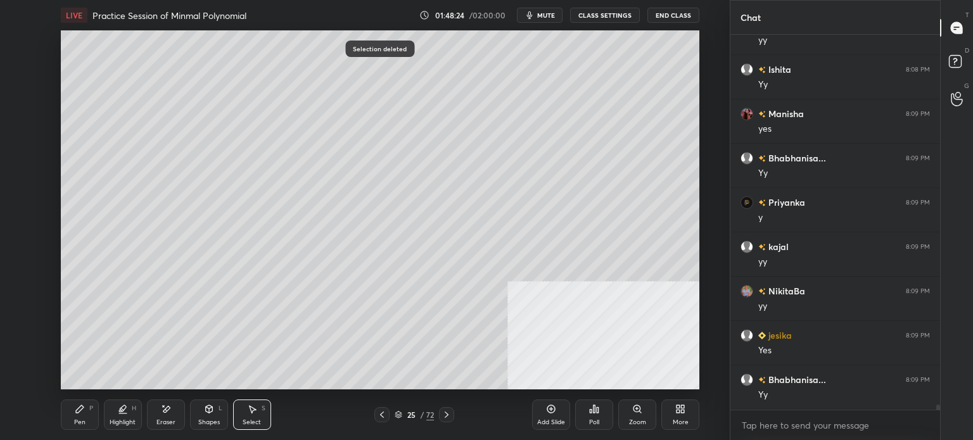
drag, startPoint x: 252, startPoint y: 278, endPoint x: 338, endPoint y: 336, distance: 104.2
click at [343, 336] on div "0 ° Undo Copy Paste here Duplicate Duplicate to new slide Delete" at bounding box center [380, 209] width 639 height 359
drag, startPoint x: 284, startPoint y: 306, endPoint x: 285, endPoint y: 314, distance: 7.6
click at [285, 314] on div "0 ° Undo Copy Paste here Duplicate Duplicate to new slide Delete" at bounding box center [380, 209] width 639 height 359
drag, startPoint x: 249, startPoint y: 299, endPoint x: 329, endPoint y: 334, distance: 87.1
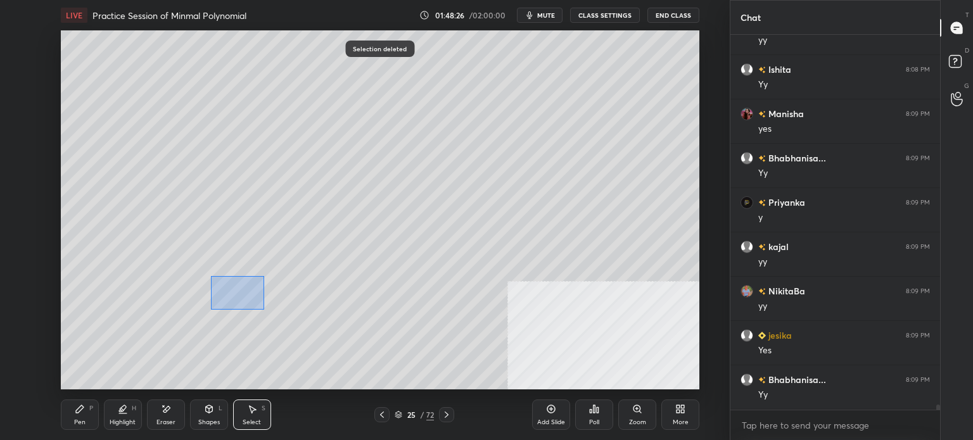
click at [329, 334] on div "0 ° Undo Copy Paste here Duplicate Duplicate to new slide Delete" at bounding box center [380, 209] width 639 height 359
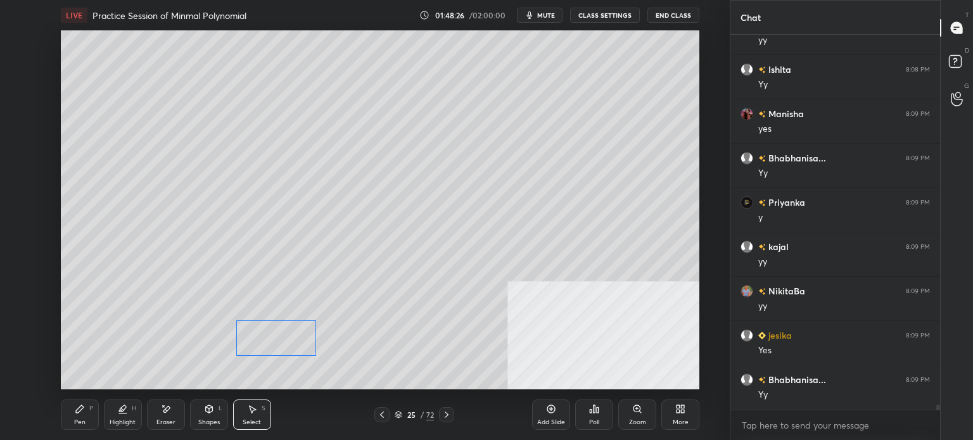
drag, startPoint x: 289, startPoint y: 334, endPoint x: 290, endPoint y: 345, distance: 10.8
click at [290, 345] on div "0 ° Undo Copy Paste here Duplicate Duplicate to new slide Delete" at bounding box center [380, 209] width 639 height 359
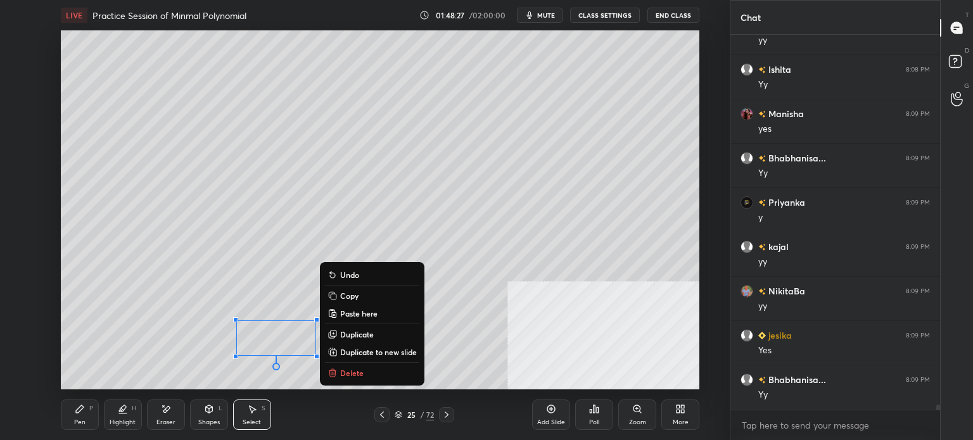
click at [75, 419] on div "Pen" at bounding box center [79, 422] width 11 height 6
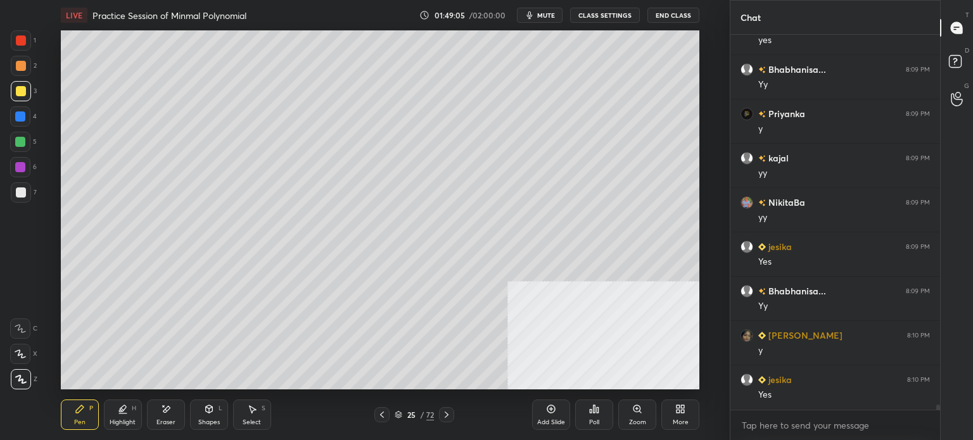
scroll to position [26235, 0]
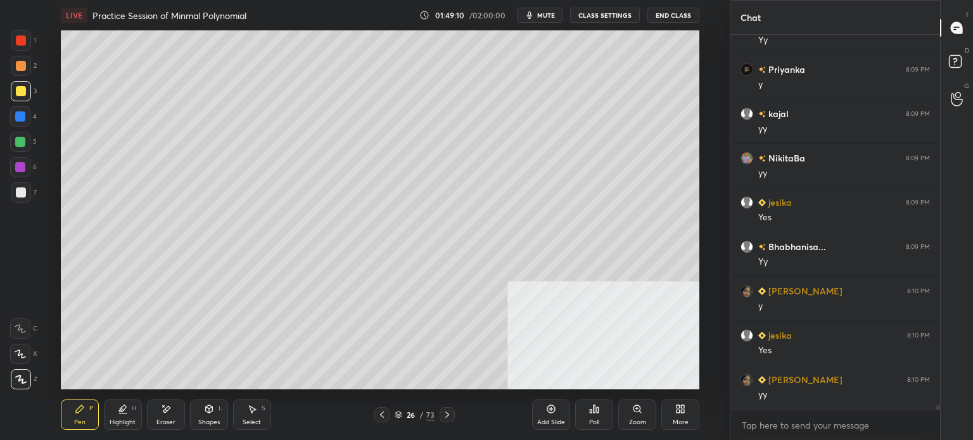
click at [18, 71] on div at bounding box center [21, 66] width 20 height 20
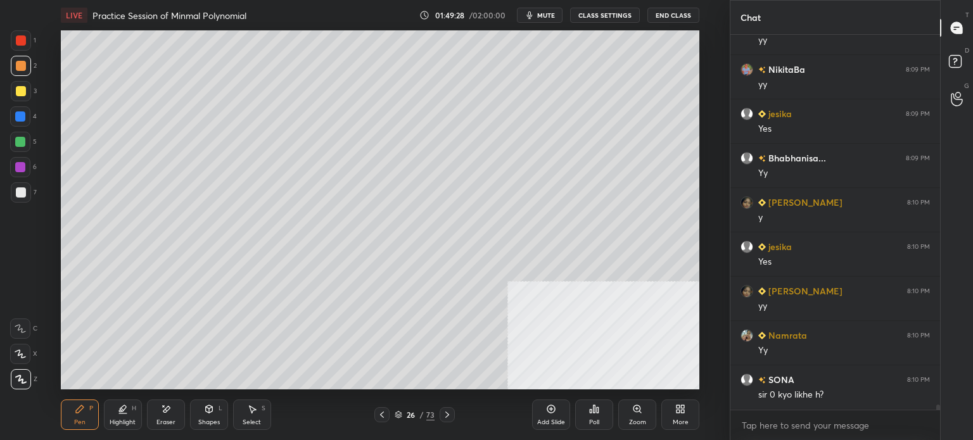
scroll to position [26368, 0]
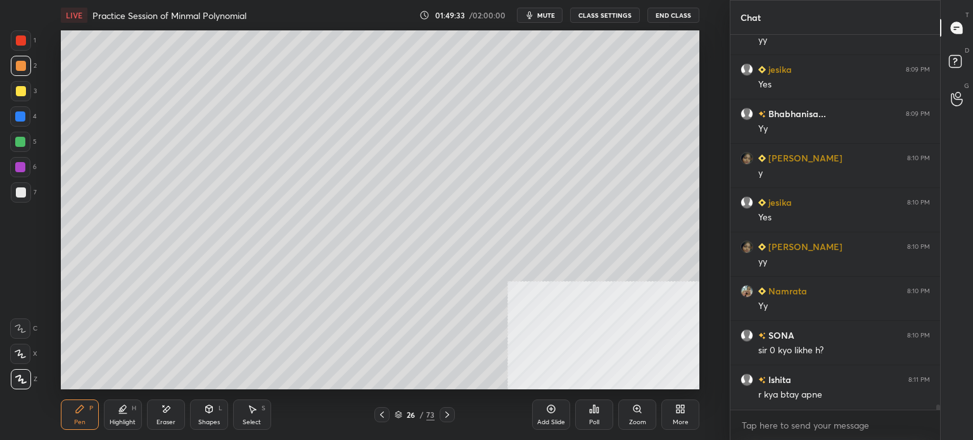
click at [18, 93] on div at bounding box center [21, 91] width 10 height 10
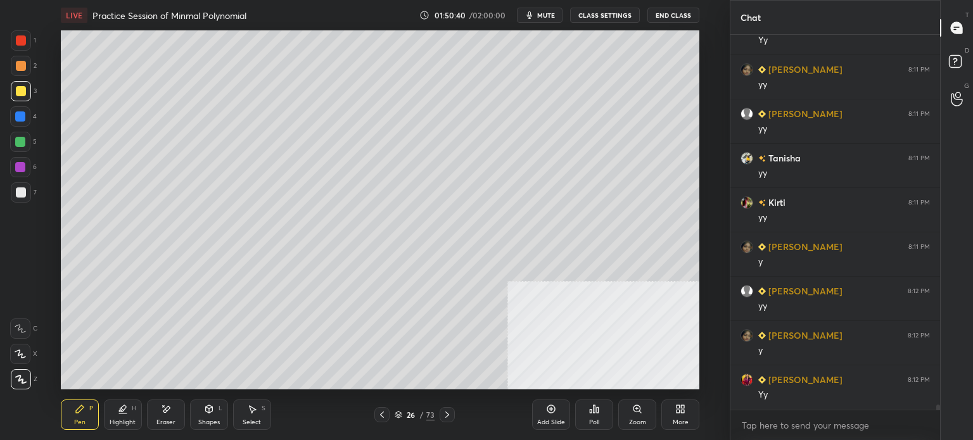
scroll to position [27256, 0]
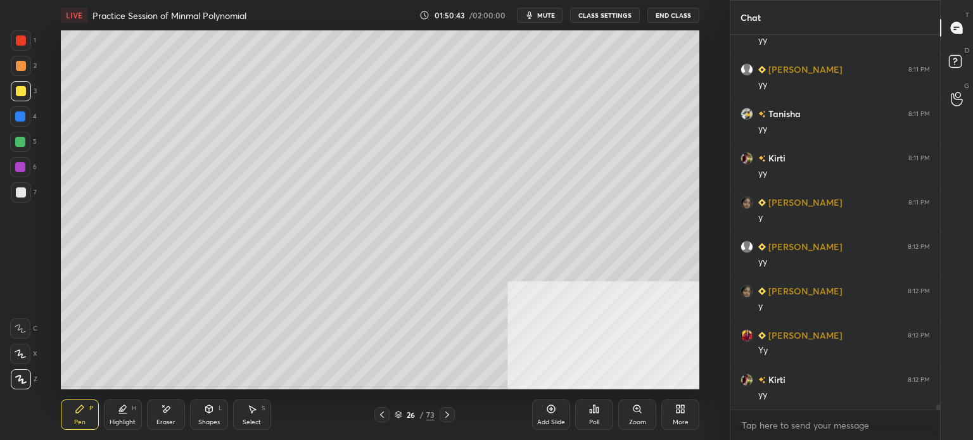
click at [267, 418] on div "Select S" at bounding box center [252, 415] width 38 height 30
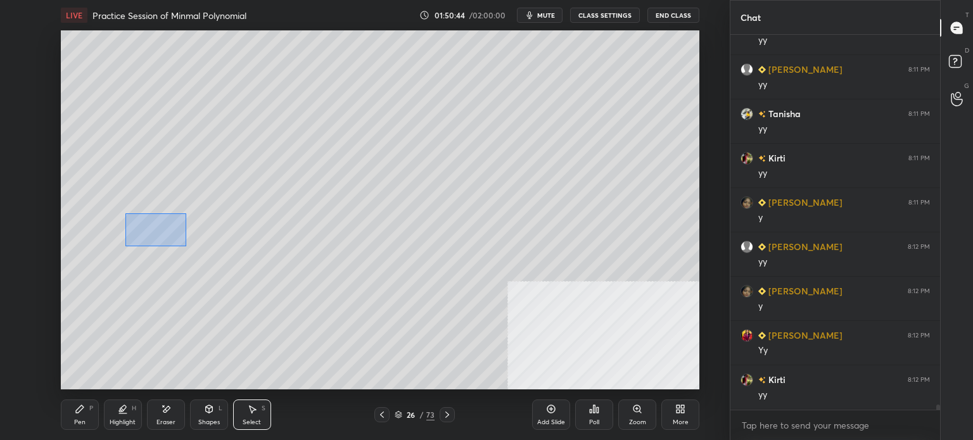
drag, startPoint x: 186, startPoint y: 246, endPoint x: 302, endPoint y: 301, distance: 128.7
click at [314, 307] on div "0 ° Undo Copy Paste here Duplicate Duplicate to new slide Delete" at bounding box center [380, 209] width 639 height 359
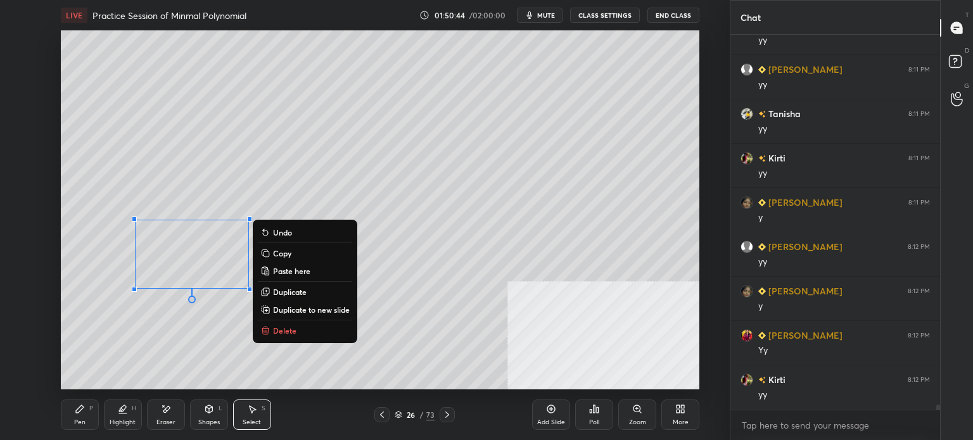
click at [296, 331] on p "Delete" at bounding box center [284, 331] width 23 height 10
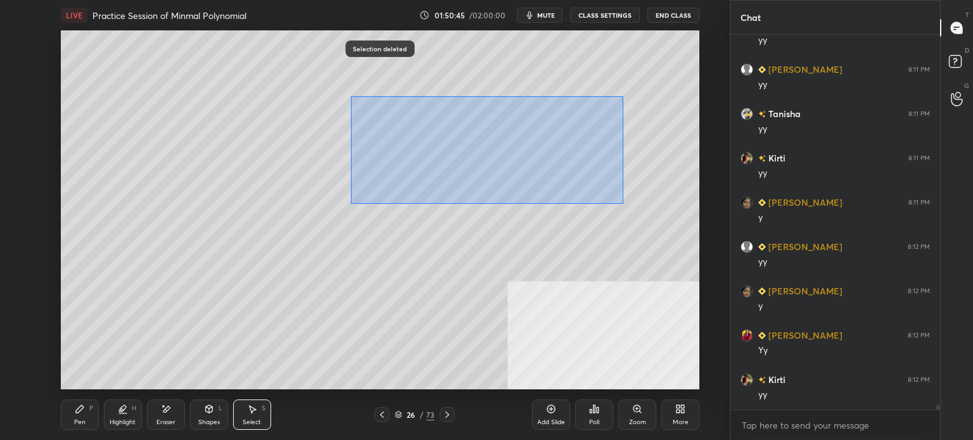
drag, startPoint x: 455, startPoint y: 140, endPoint x: 639, endPoint y: 251, distance: 214.6
click at [696, 259] on div "0 ° Undo Copy Paste here Duplicate Duplicate to new slide Delete" at bounding box center [380, 209] width 639 height 359
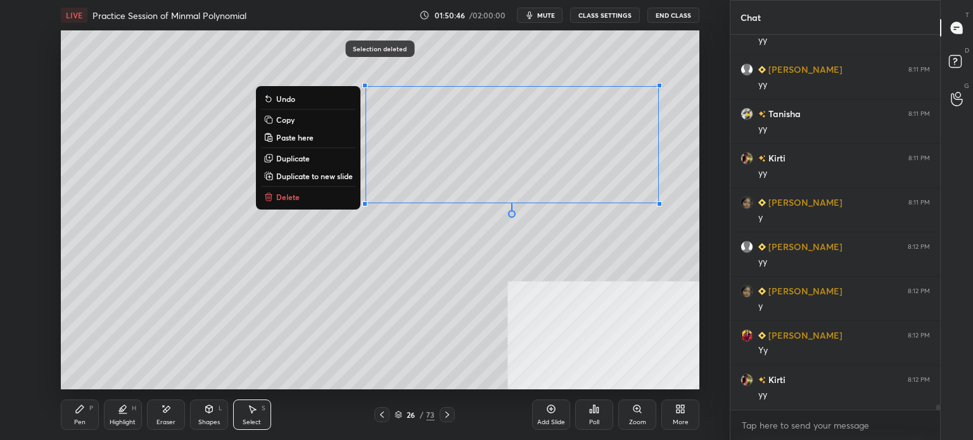
click at [290, 197] on p "Delete" at bounding box center [287, 197] width 23 height 10
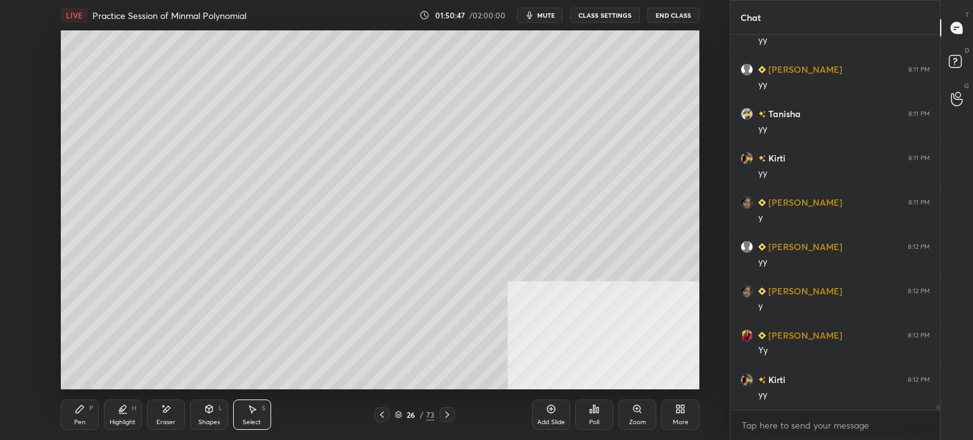
click at [86, 419] on div "Pen P" at bounding box center [80, 415] width 38 height 30
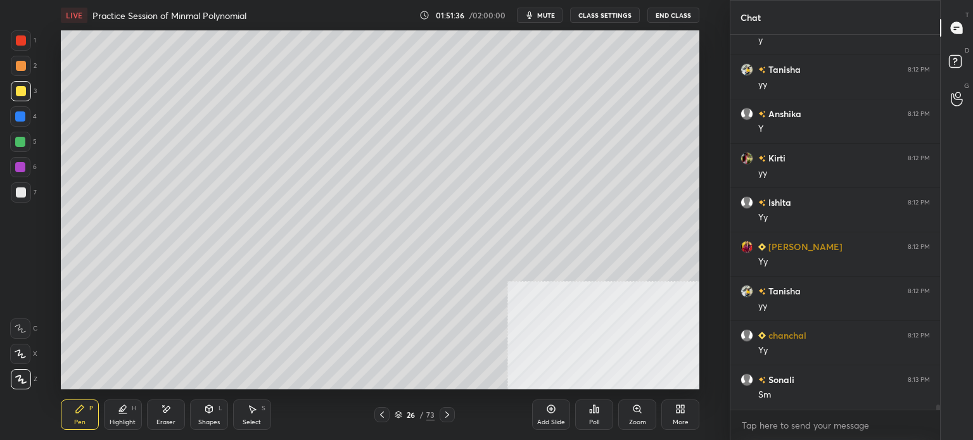
scroll to position [27832, 0]
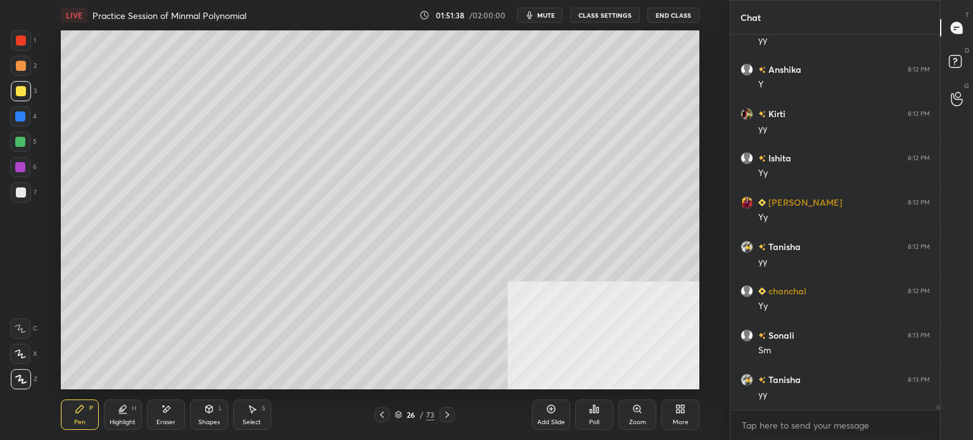
click at [258, 415] on div "Select S" at bounding box center [252, 415] width 38 height 30
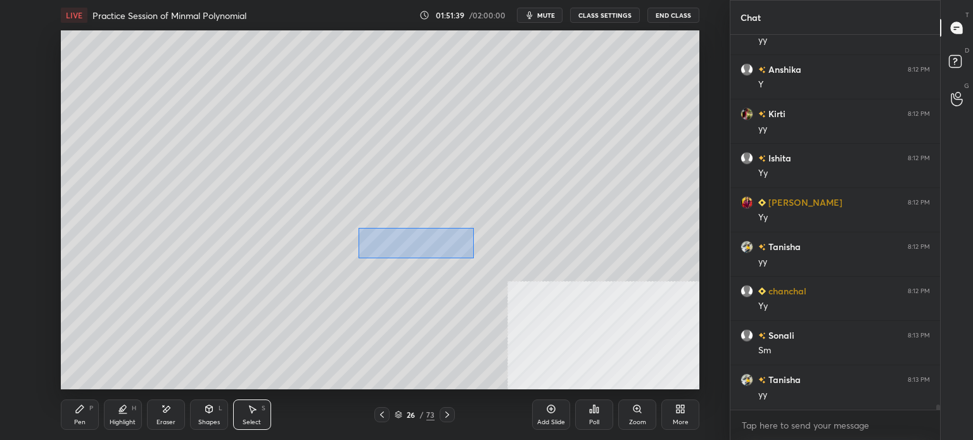
drag, startPoint x: 394, startPoint y: 238, endPoint x: 629, endPoint y: 295, distance: 241.3
click at [680, 292] on div "0 ° Undo Copy Paste here Duplicate Duplicate to new slide Delete" at bounding box center [380, 209] width 639 height 359
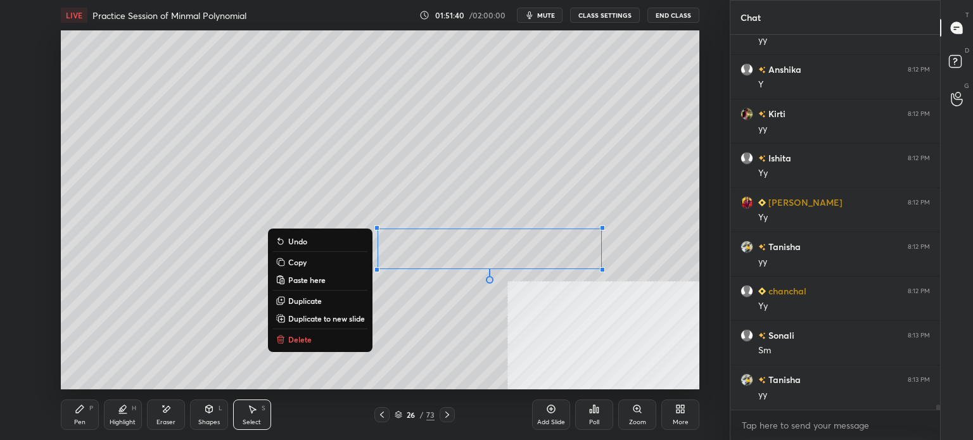
scroll to position [27877, 0]
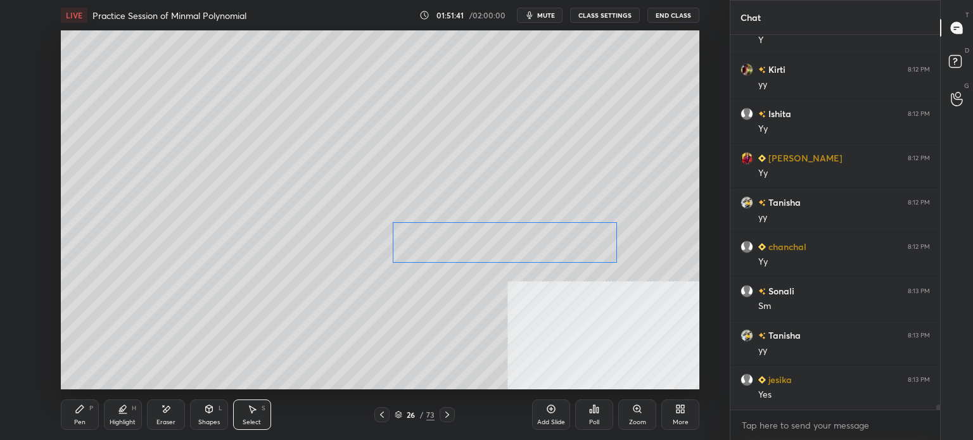
drag, startPoint x: 436, startPoint y: 252, endPoint x: 451, endPoint y: 245, distance: 16.2
click at [451, 245] on div "0 ° Undo Copy Paste here Duplicate Duplicate to new slide Delete" at bounding box center [380, 209] width 639 height 359
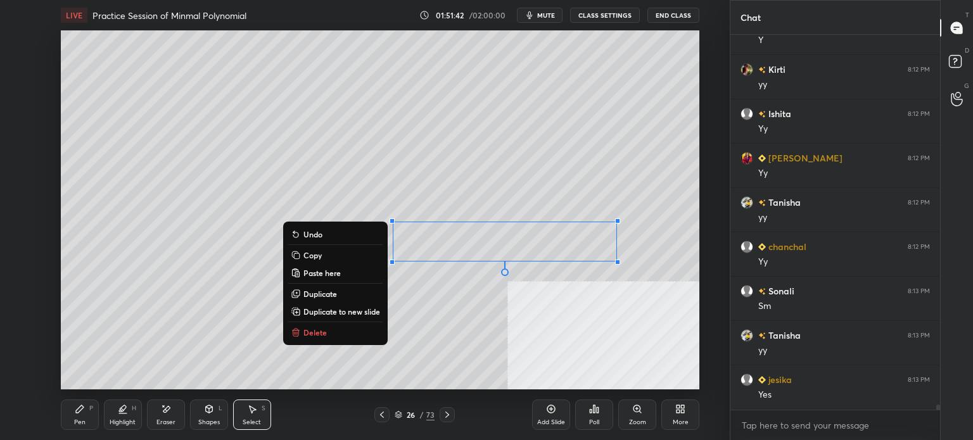
click at [74, 421] on div "Pen P" at bounding box center [80, 415] width 38 height 30
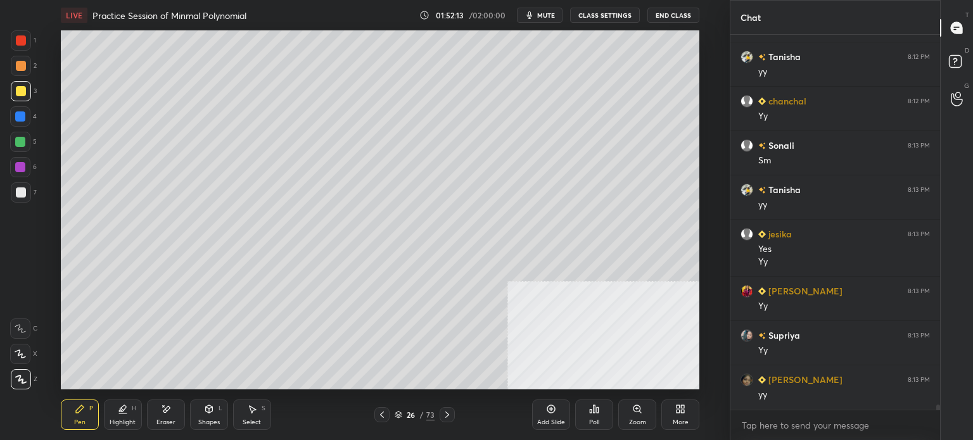
scroll to position [28067, 0]
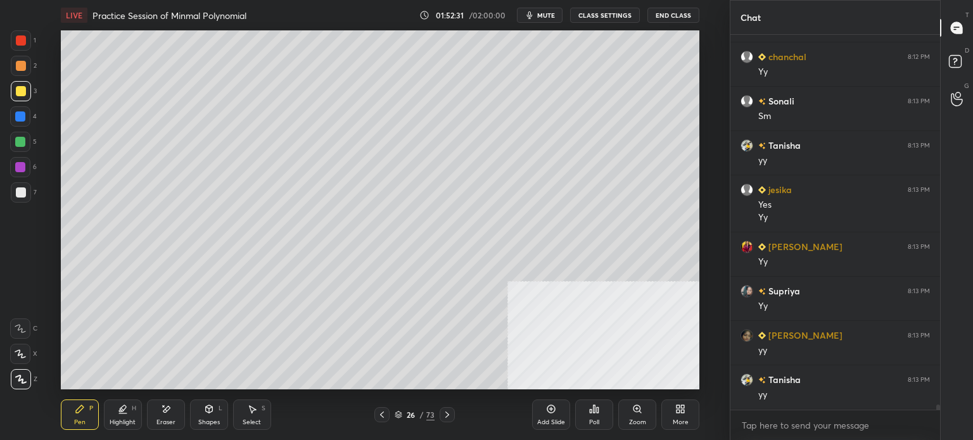
click at [253, 419] on div "Select" at bounding box center [252, 422] width 18 height 6
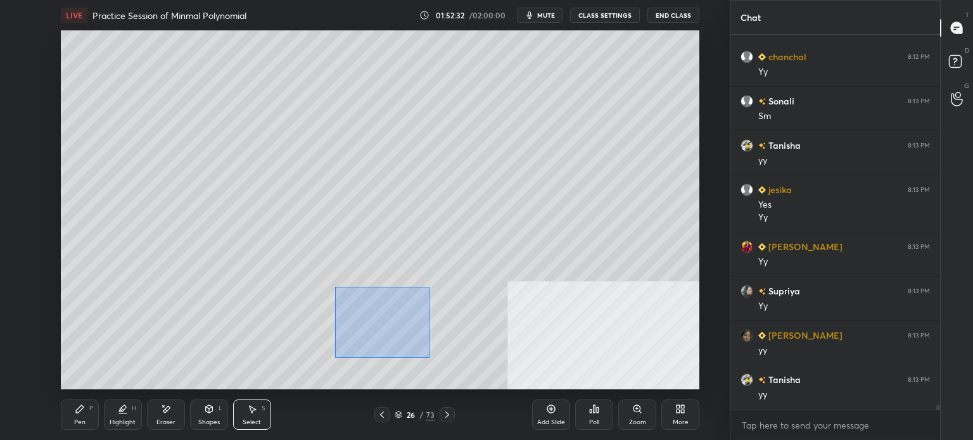
drag, startPoint x: 403, startPoint y: 349, endPoint x: 608, endPoint y: 367, distance: 206.1
click at [630, 380] on div "LIVE Practice Session of Minmal Polynomial 01:52:32 / 02:00:00 mute CLASS SETTI…" at bounding box center [380, 220] width 679 height 440
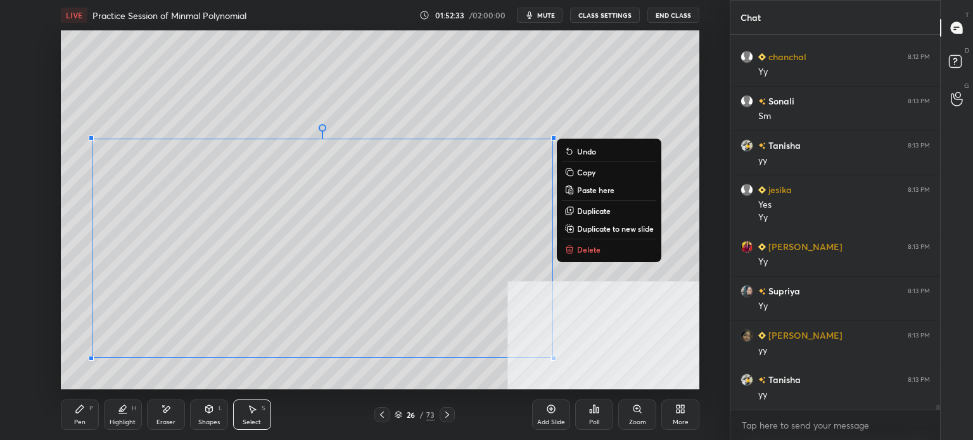
click at [342, 410] on div "26 / 73" at bounding box center [415, 414] width 236 height 15
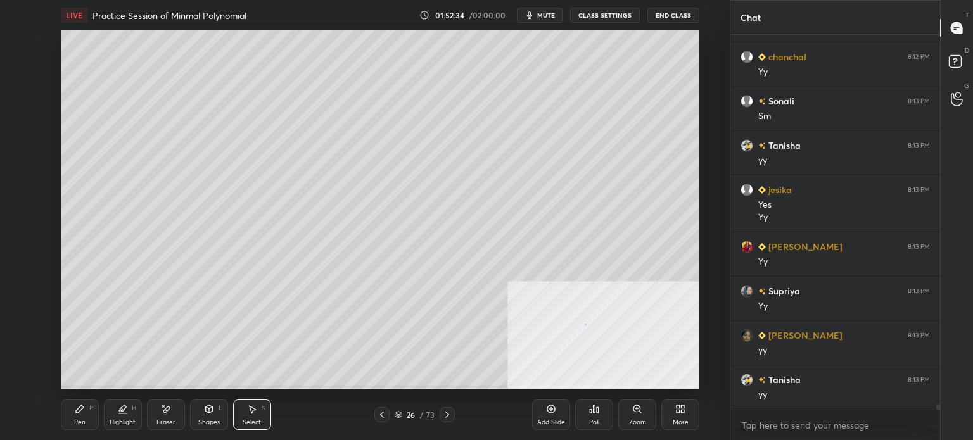
click at [585, 324] on div "0 ° Undo Copy Paste here Duplicate Duplicate to new slide Delete" at bounding box center [380, 209] width 639 height 359
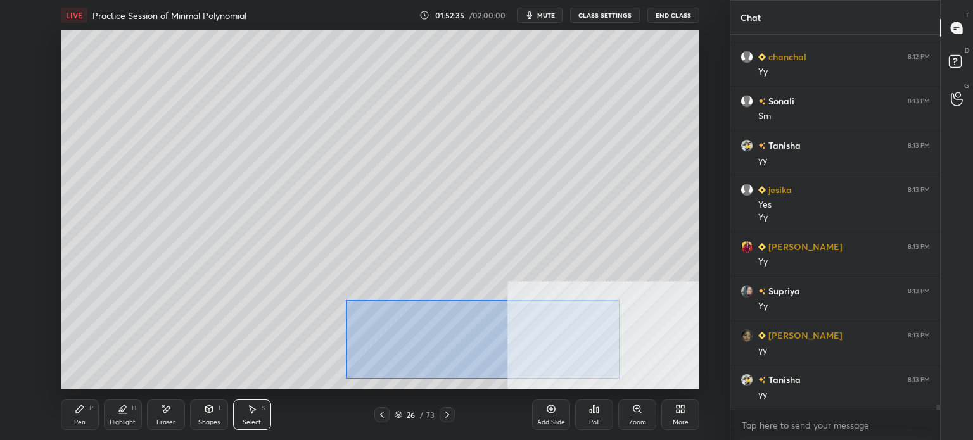
drag, startPoint x: 366, startPoint y: 335, endPoint x: 552, endPoint y: 373, distance: 190.0
click at [618, 379] on div "0 ° Undo Copy Paste here Duplicate Duplicate to new slide Delete" at bounding box center [380, 209] width 639 height 359
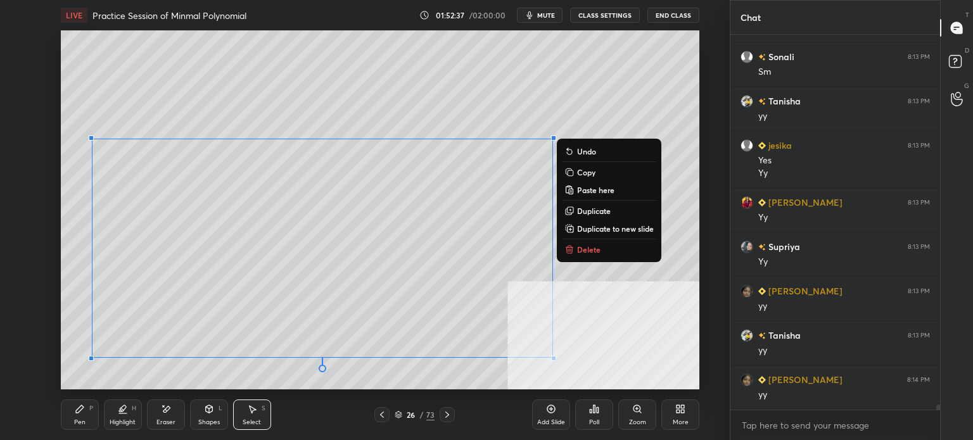
click at [607, 229] on p "Duplicate to new slide" at bounding box center [615, 229] width 77 height 10
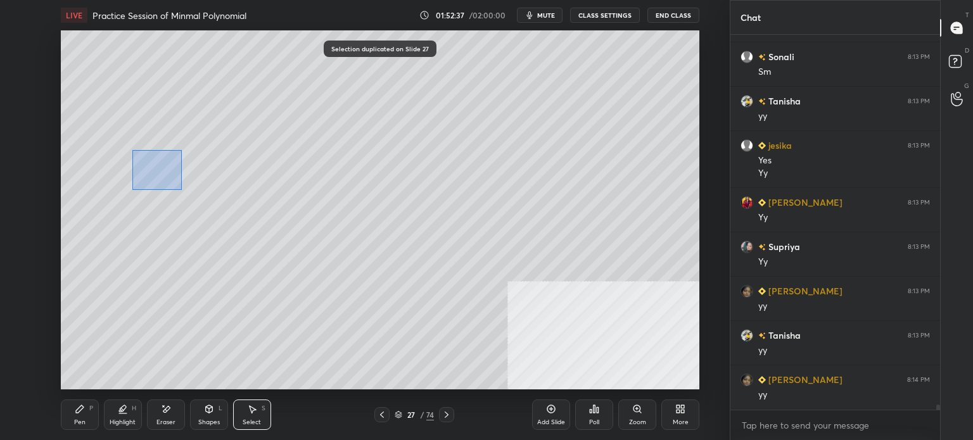
drag, startPoint x: 182, startPoint y: 189, endPoint x: 274, endPoint y: 252, distance: 111.8
click at [274, 252] on div "0 ° Undo Copy Paste here Duplicate Duplicate to new slide Delete" at bounding box center [380, 209] width 639 height 359
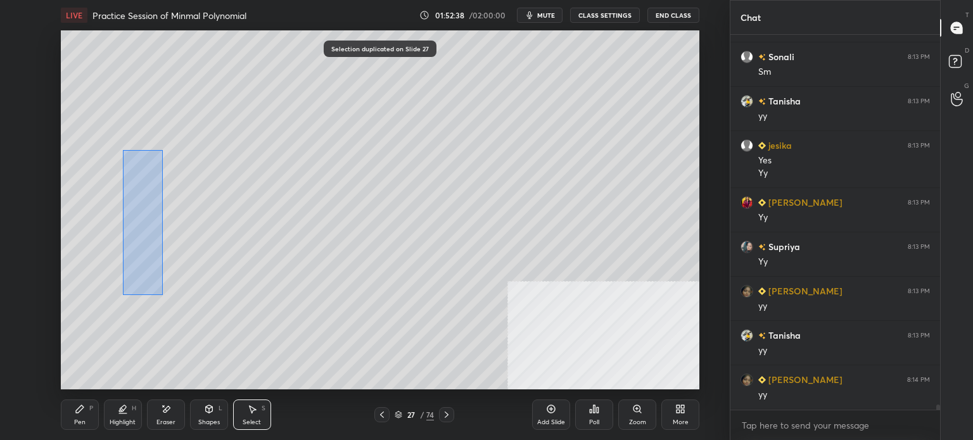
drag, startPoint x: 124, startPoint y: 176, endPoint x: 181, endPoint y: 341, distance: 174.1
click at [180, 336] on div "0 ° Undo Copy Paste here Duplicate Duplicate to new slide Delete" at bounding box center [380, 209] width 639 height 359
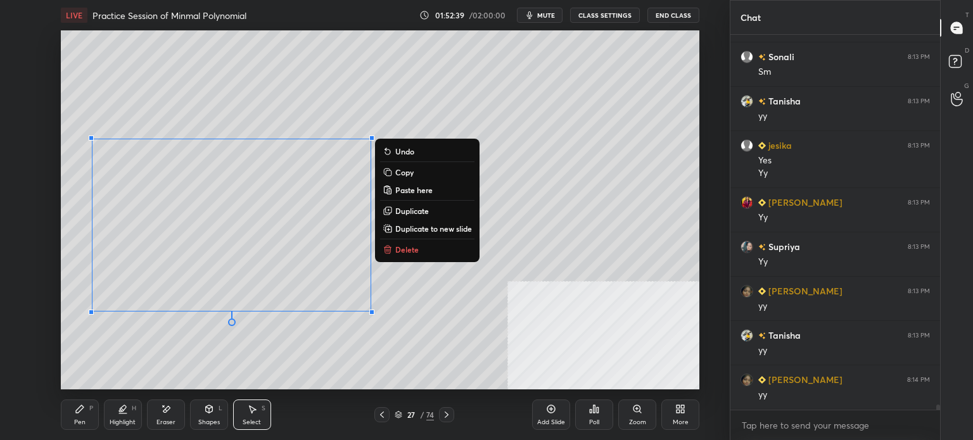
click at [406, 241] on div "0 ° Undo Copy Paste here Duplicate Duplicate to new slide Delete" at bounding box center [380, 209] width 639 height 359
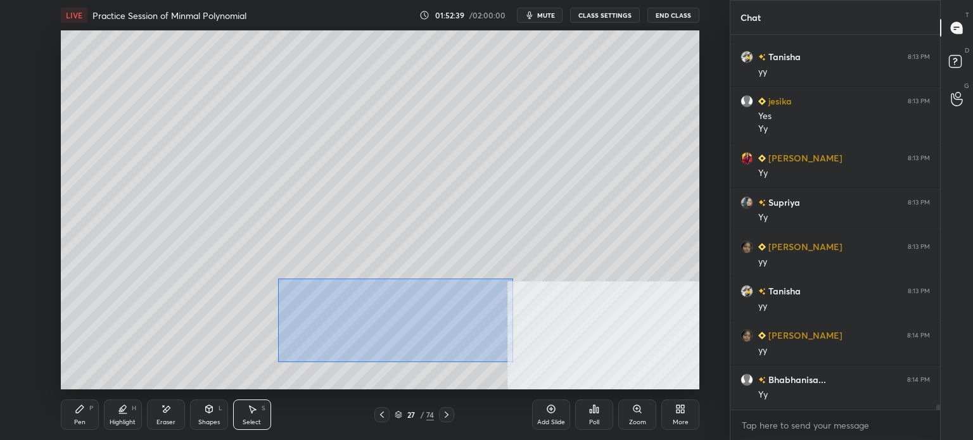
drag, startPoint x: 364, startPoint y: 321, endPoint x: 624, endPoint y: 374, distance: 264.7
click at [624, 374] on div "0 ° Undo Copy Paste here Duplicate Duplicate to new slide Delete" at bounding box center [380, 209] width 639 height 359
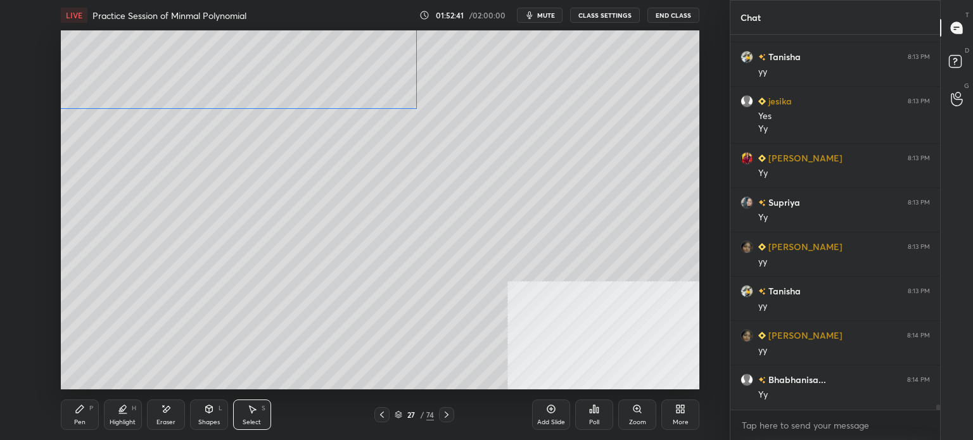
drag, startPoint x: 466, startPoint y: 259, endPoint x: 360, endPoint y: 82, distance: 206.4
click at [360, 76] on div "0 ° Undo Copy Paste here Duplicate Duplicate to new slide Delete" at bounding box center [380, 209] width 639 height 359
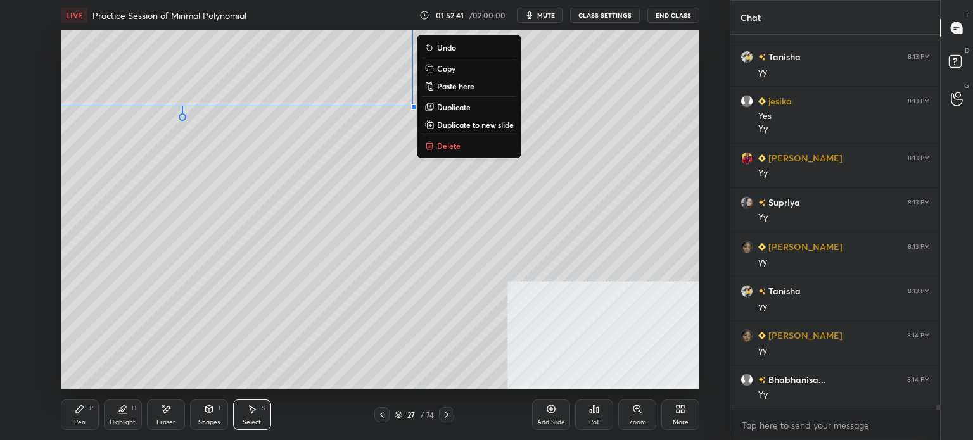
scroll to position [28200, 0]
click at [342, 188] on div "0 ° Undo Copy Paste here Duplicate Duplicate to new slide Delete" at bounding box center [380, 209] width 639 height 359
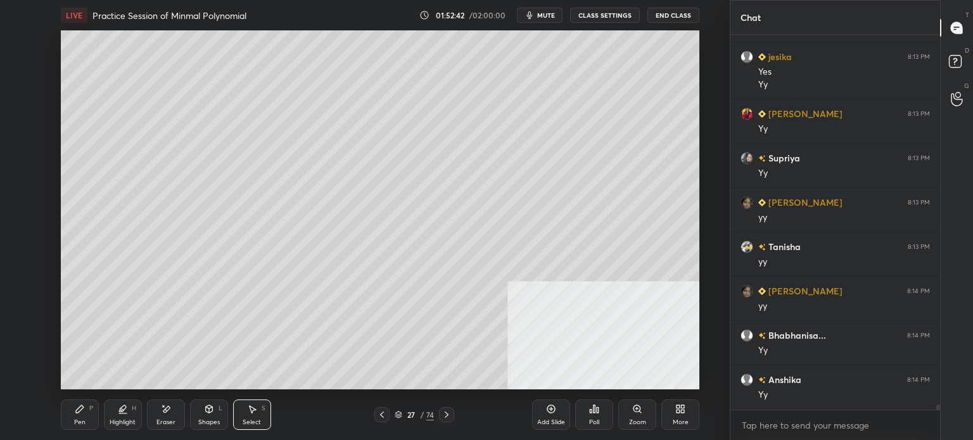
drag, startPoint x: 79, startPoint y: 409, endPoint x: 103, endPoint y: 396, distance: 26.7
click at [80, 410] on icon at bounding box center [80, 410] width 8 height 8
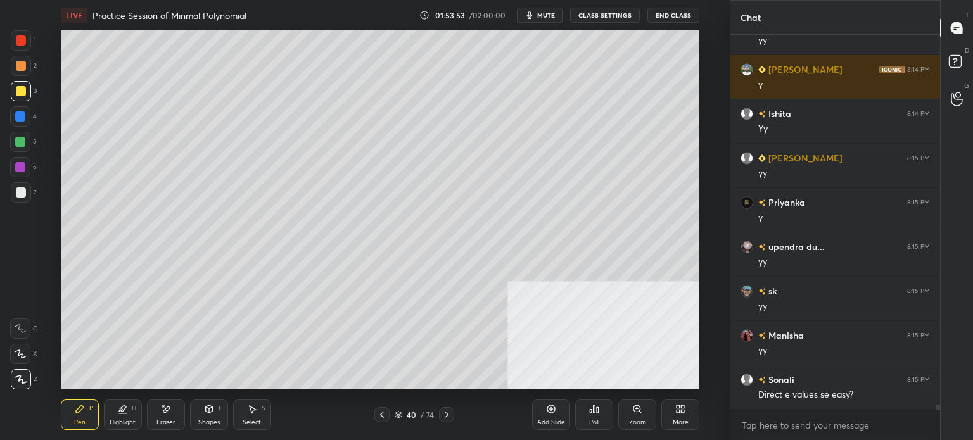
scroll to position [28656, 0]
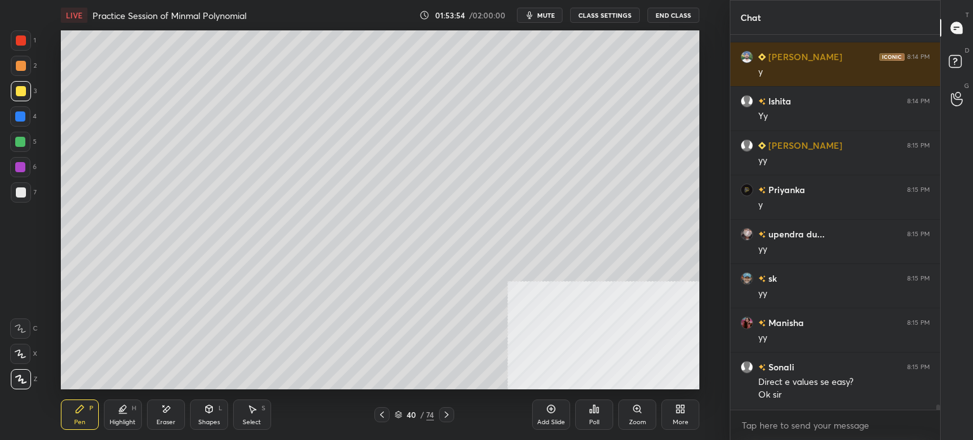
click at [19, 63] on div at bounding box center [21, 66] width 10 height 10
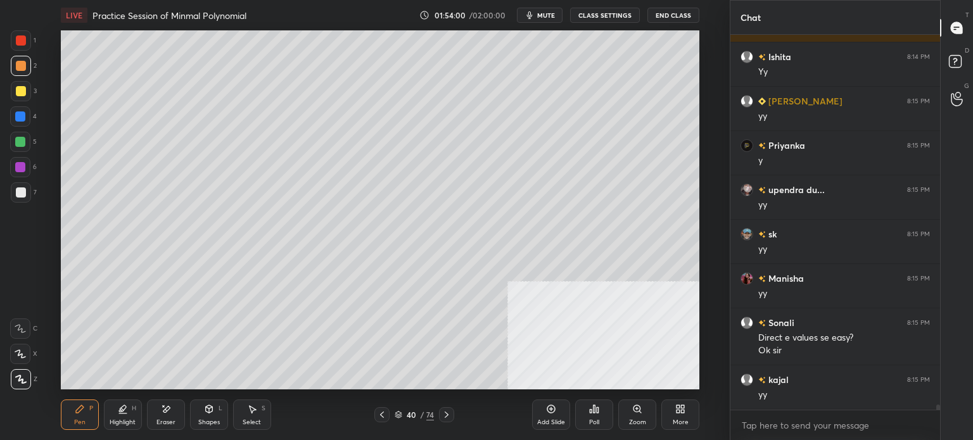
click at [203, 415] on div "Shapes L" at bounding box center [209, 415] width 38 height 30
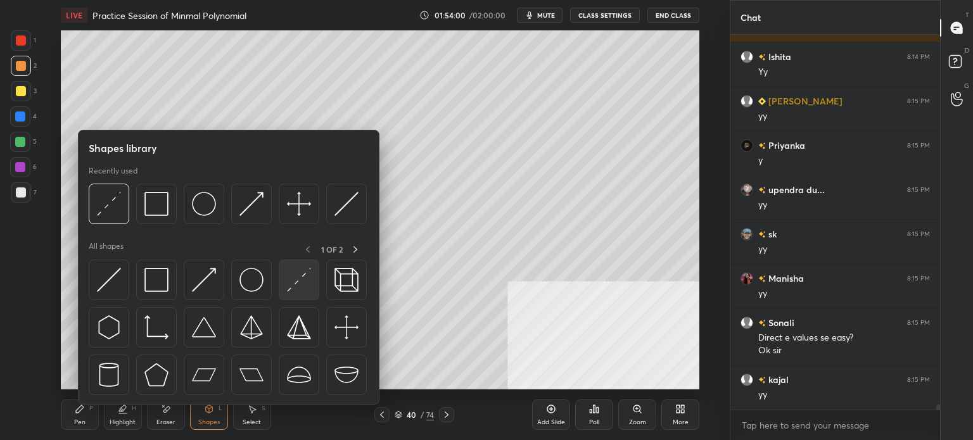
click at [307, 279] on img at bounding box center [299, 280] width 24 height 24
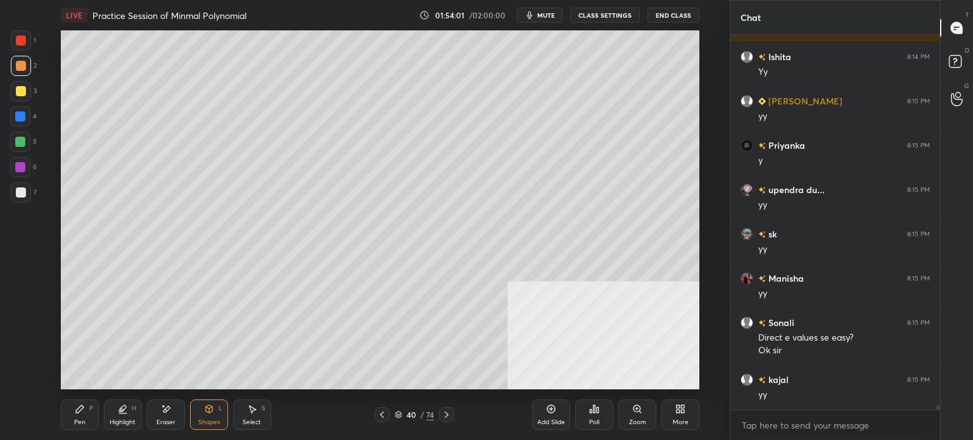
scroll to position [28745, 0]
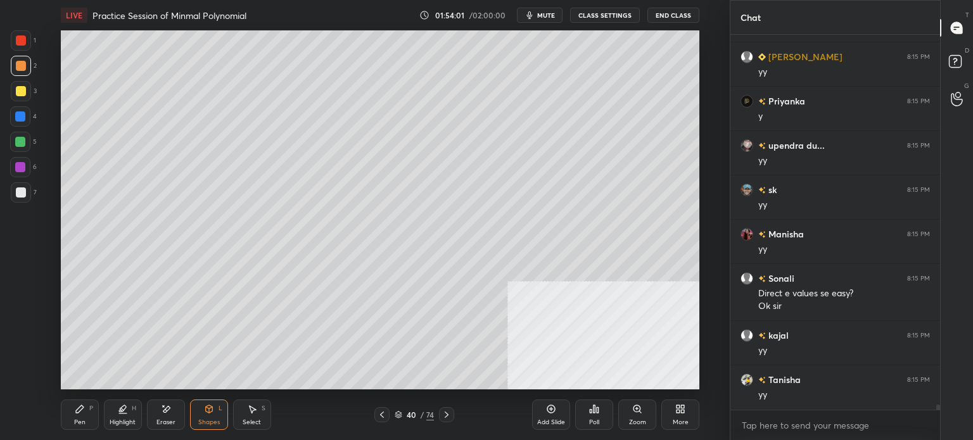
click at [254, 425] on div "Select" at bounding box center [252, 422] width 18 height 6
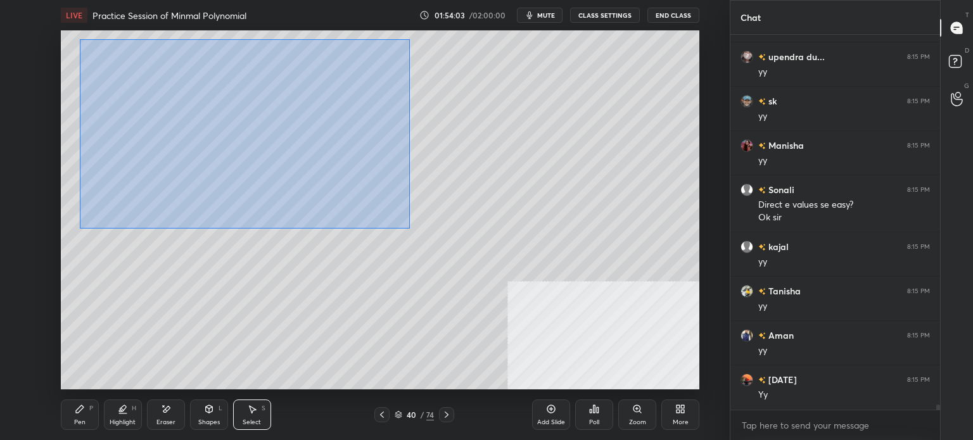
drag, startPoint x: 134, startPoint y: 70, endPoint x: 426, endPoint y: 210, distance: 323.6
click at [409, 229] on div "0 ° Undo Copy Paste here Duplicate Duplicate to new slide Delete" at bounding box center [380, 209] width 639 height 359
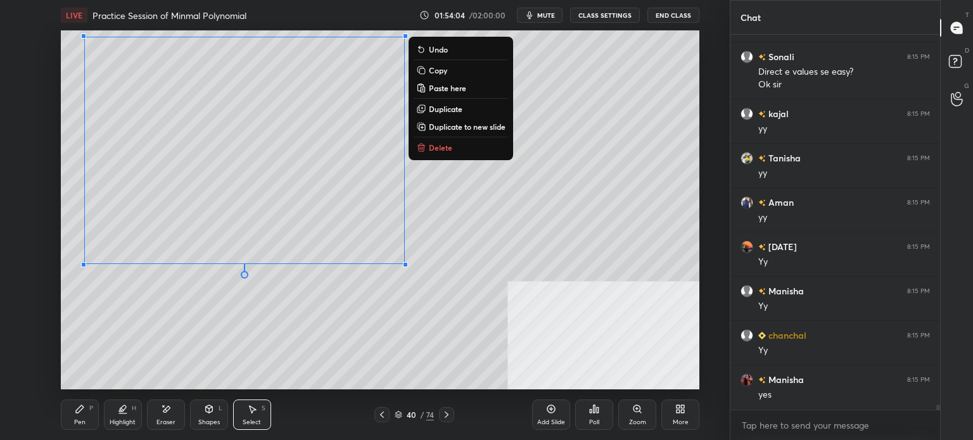
click at [478, 127] on p "Duplicate to new slide" at bounding box center [467, 127] width 77 height 10
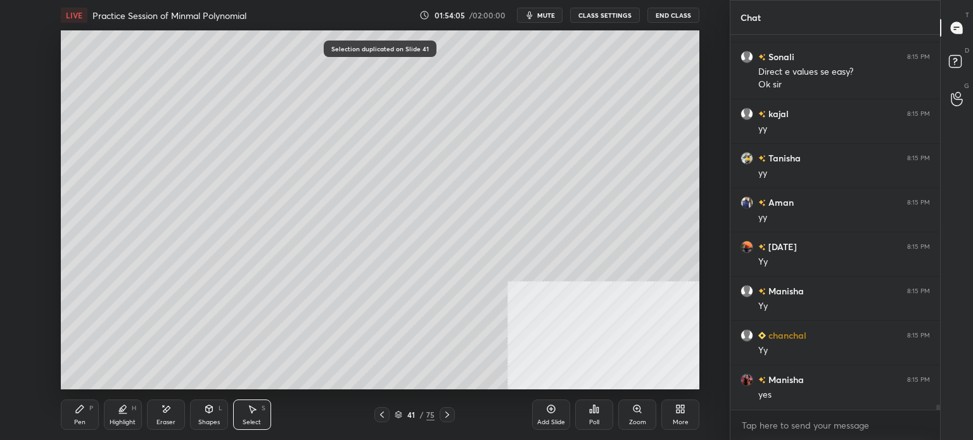
click at [226, 428] on div "Shapes L" at bounding box center [209, 415] width 38 height 30
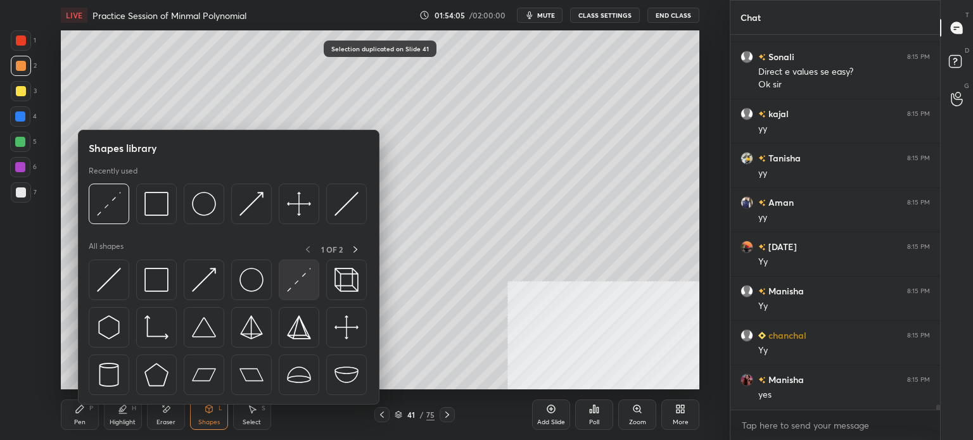
click at [308, 273] on img at bounding box center [299, 280] width 24 height 24
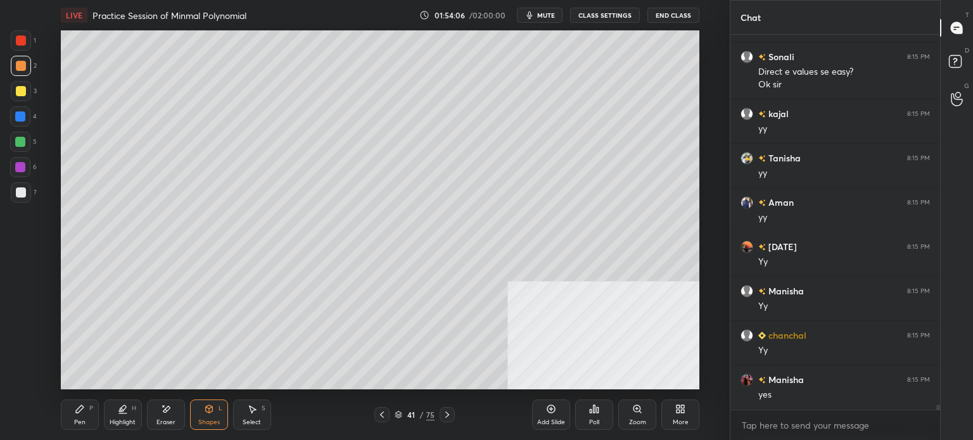
click at [23, 197] on div at bounding box center [21, 193] width 10 height 10
click at [79, 418] on div "Pen P" at bounding box center [80, 415] width 38 height 30
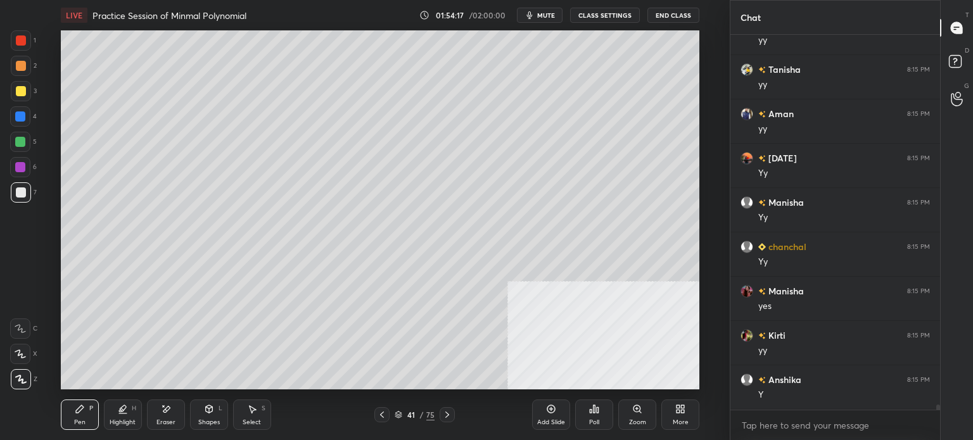
scroll to position [29099, 0]
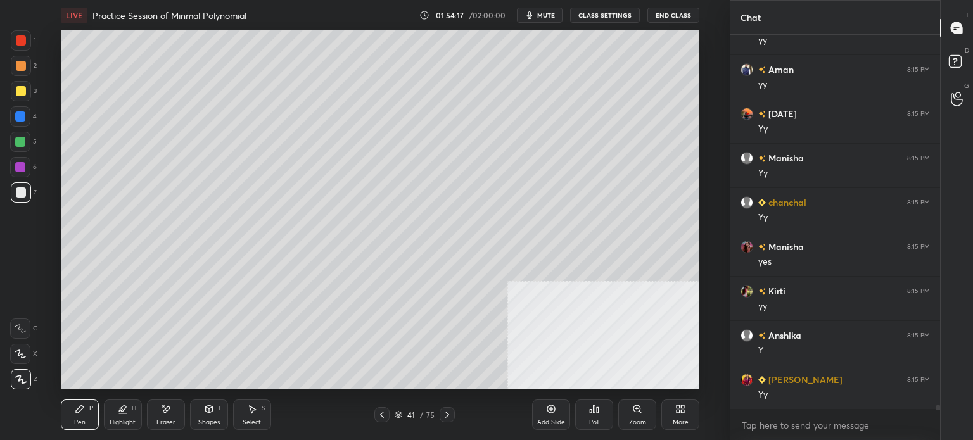
click at [248, 413] on icon at bounding box center [252, 409] width 10 height 10
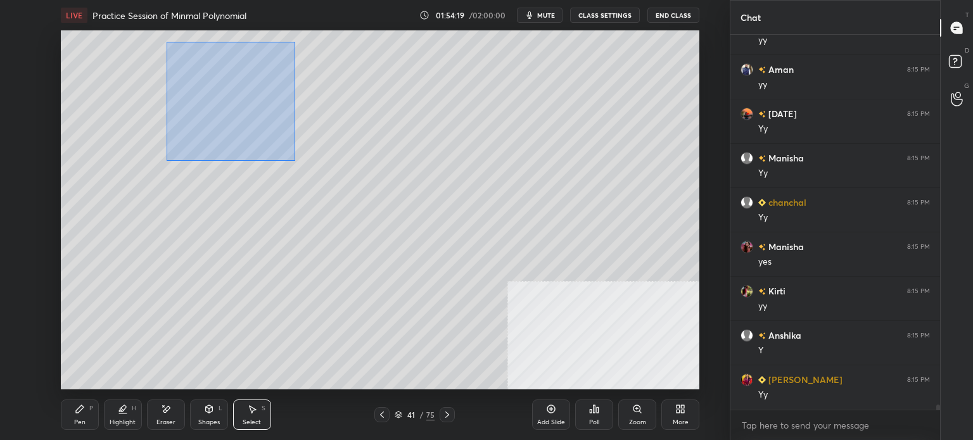
scroll to position [29144, 0]
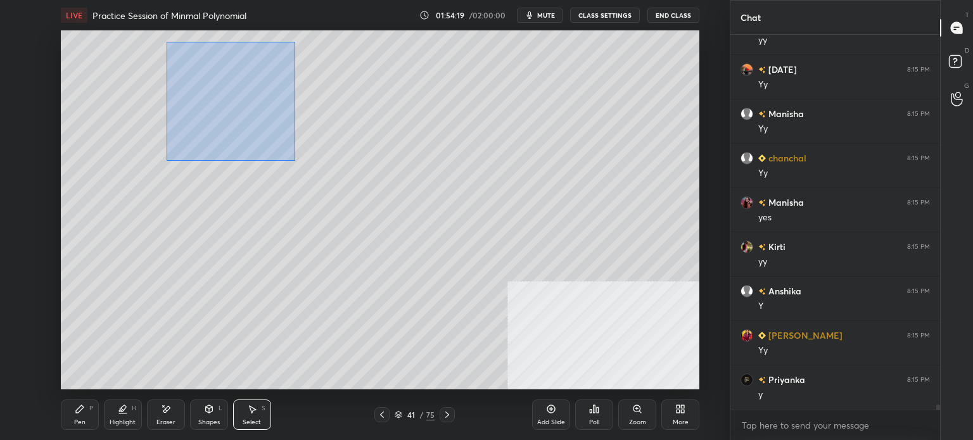
drag, startPoint x: 174, startPoint y: 48, endPoint x: 299, endPoint y: 161, distance: 168.2
click at [295, 161] on div "0 ° Undo Copy Paste here Duplicate Duplicate to new slide Delete" at bounding box center [380, 209] width 639 height 359
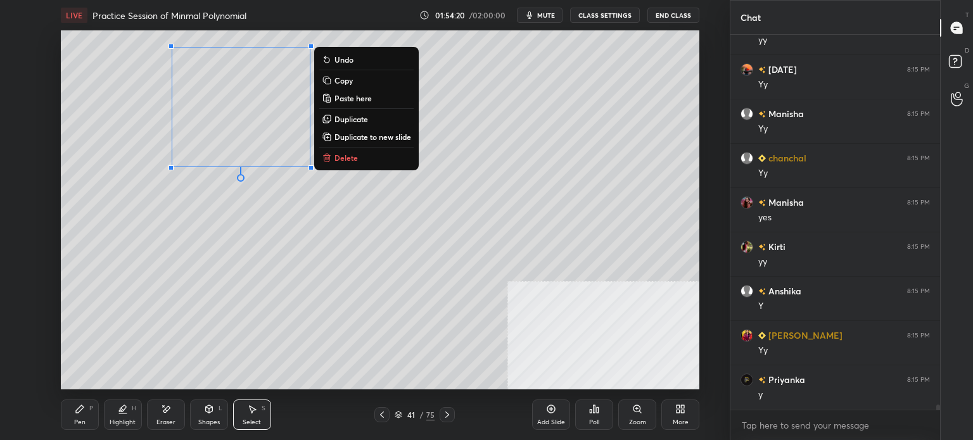
click at [368, 113] on button "Duplicate" at bounding box center [366, 119] width 94 height 15
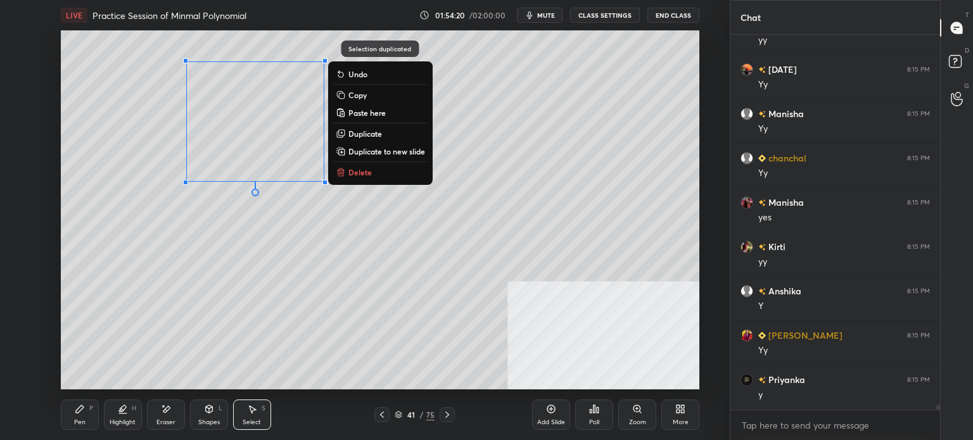
scroll to position [29188, 0]
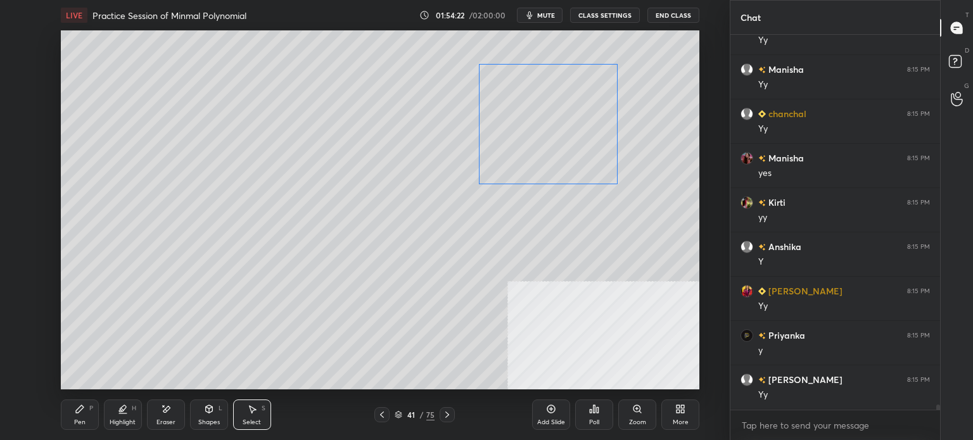
drag, startPoint x: 197, startPoint y: 311, endPoint x: 544, endPoint y: 124, distance: 394.4
click at [544, 124] on div "0 ° Undo Copy Paste here Duplicate Duplicate to new slide Delete" at bounding box center [380, 209] width 639 height 359
drag, startPoint x: 330, startPoint y: 191, endPoint x: 368, endPoint y: 228, distance: 52.9
click at [376, 234] on div "0 ° Undo Copy Paste here Duplicate Duplicate to new slide Delete" at bounding box center [380, 209] width 639 height 359
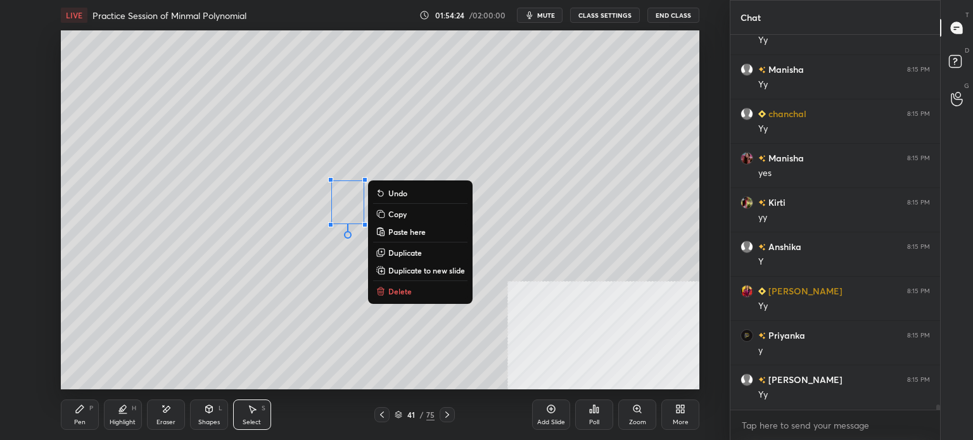
click at [402, 248] on p "Duplicate" at bounding box center [405, 253] width 34 height 10
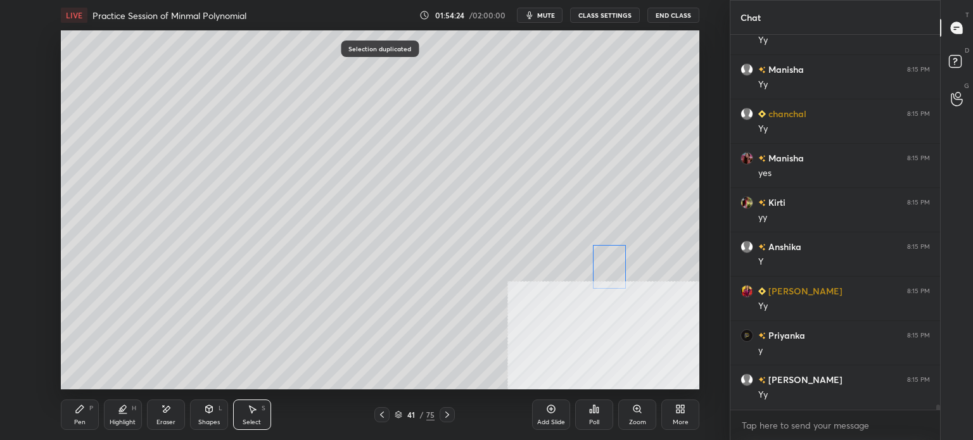
drag, startPoint x: 511, startPoint y: 255, endPoint x: 589, endPoint y: 272, distance: 80.4
click at [601, 267] on div "0 ° Undo Copy Paste here Duplicate Duplicate to new slide Delete" at bounding box center [380, 209] width 639 height 359
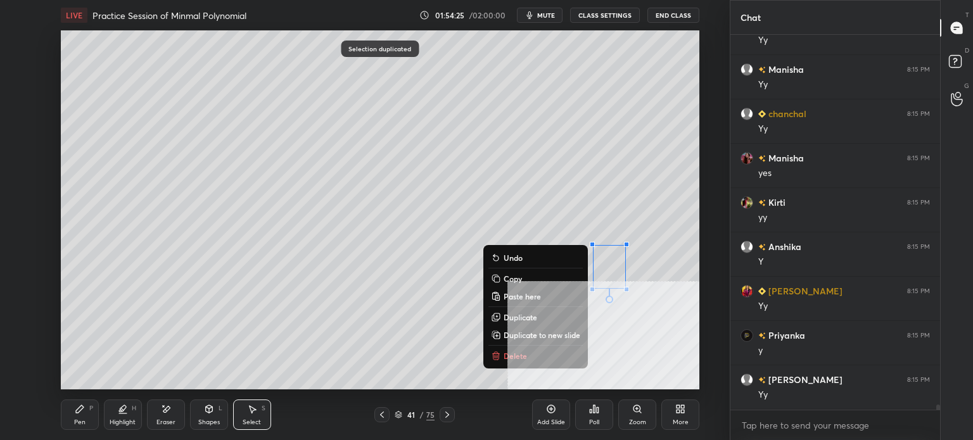
click at [86, 417] on div "Pen P" at bounding box center [80, 415] width 38 height 30
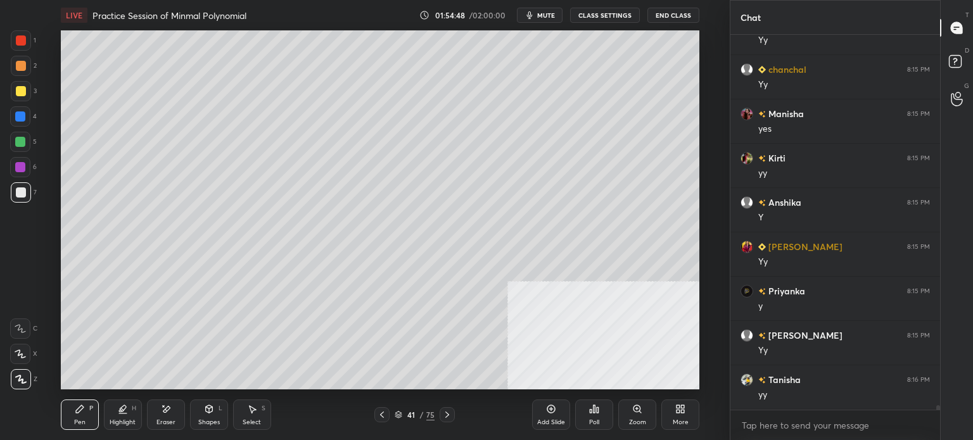
scroll to position [29277, 0]
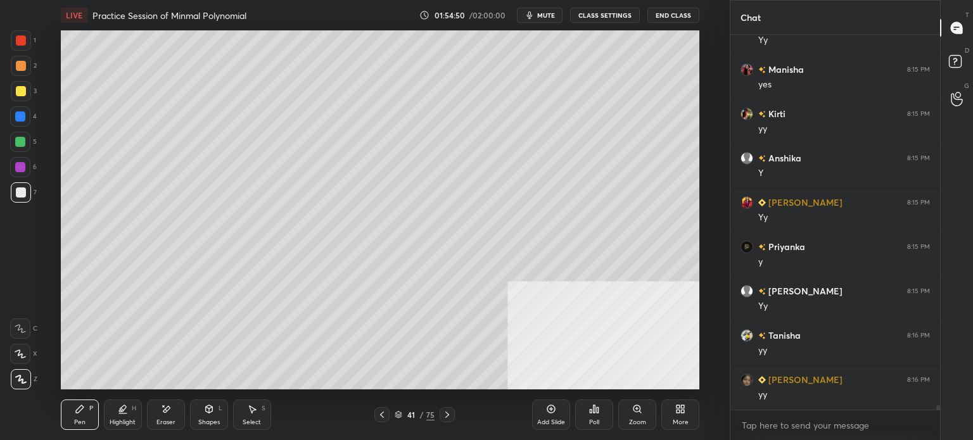
click at [702, 263] on div "Setting up your live class Poll for secs No correct answer Start poll" at bounding box center [380, 209] width 679 height 359
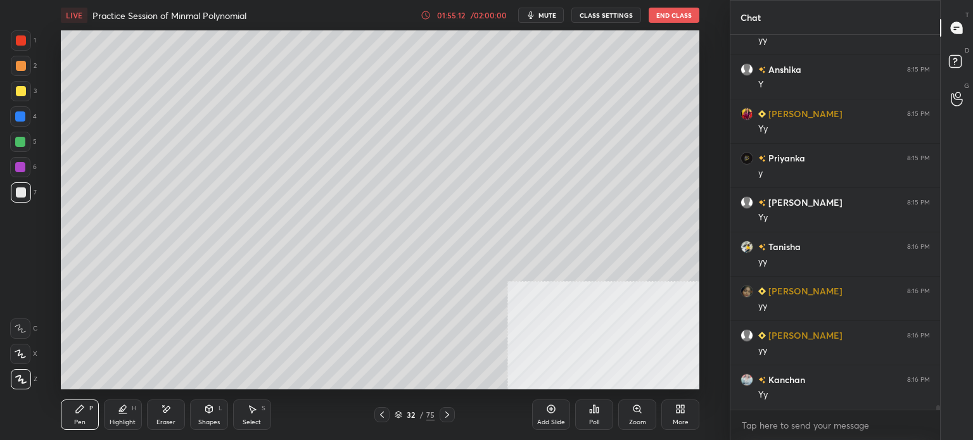
scroll to position [29410, 0]
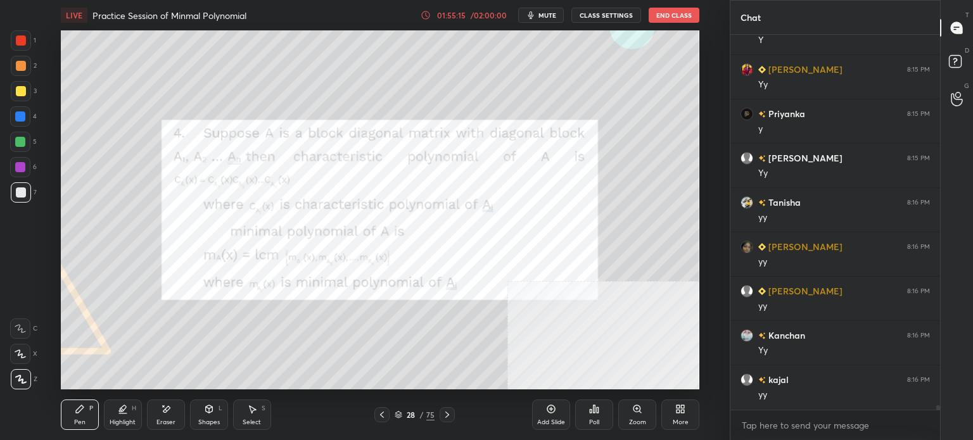
click at [25, 37] on div at bounding box center [21, 40] width 10 height 10
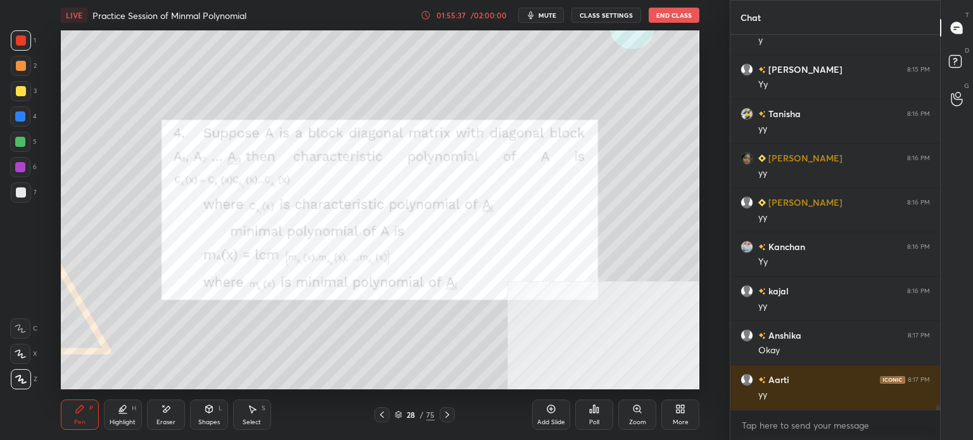
scroll to position [29543, 0]
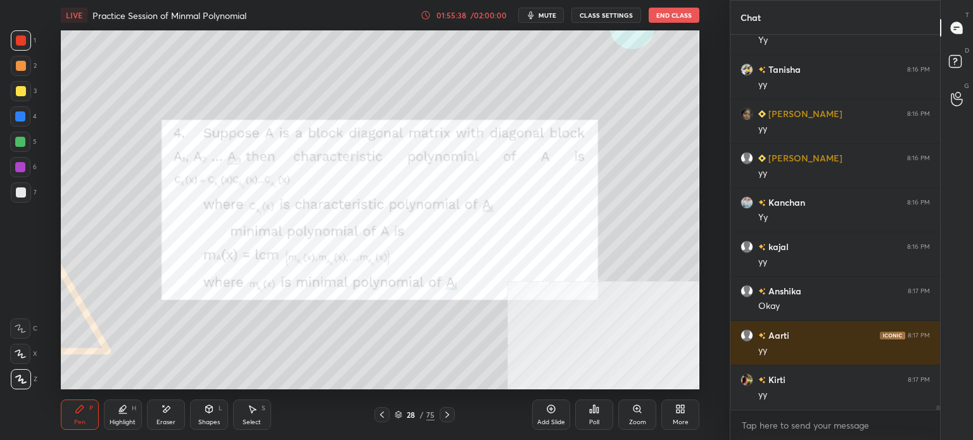
click at [406, 413] on div "28" at bounding box center [411, 415] width 13 height 8
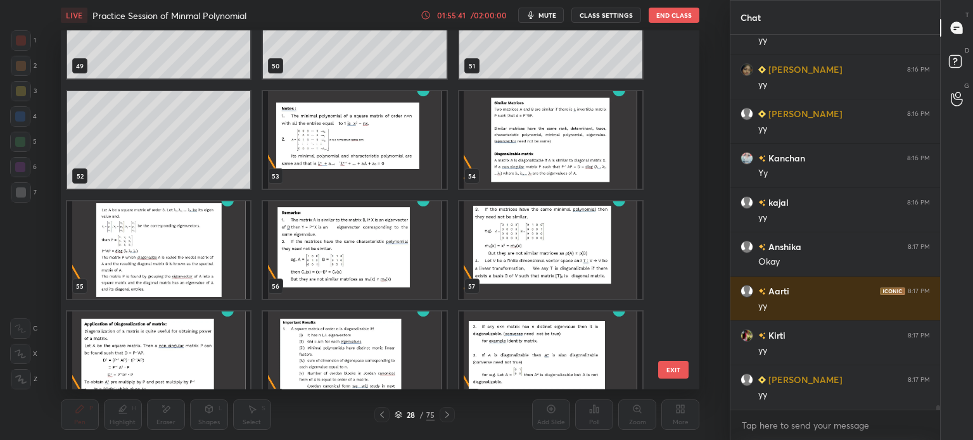
scroll to position [29632, 0]
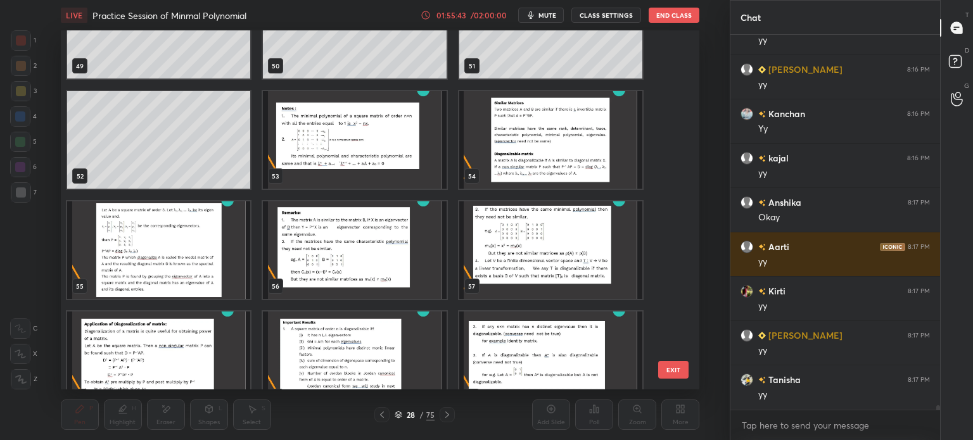
click at [397, 139] on img "grid" at bounding box center [354, 140] width 183 height 98
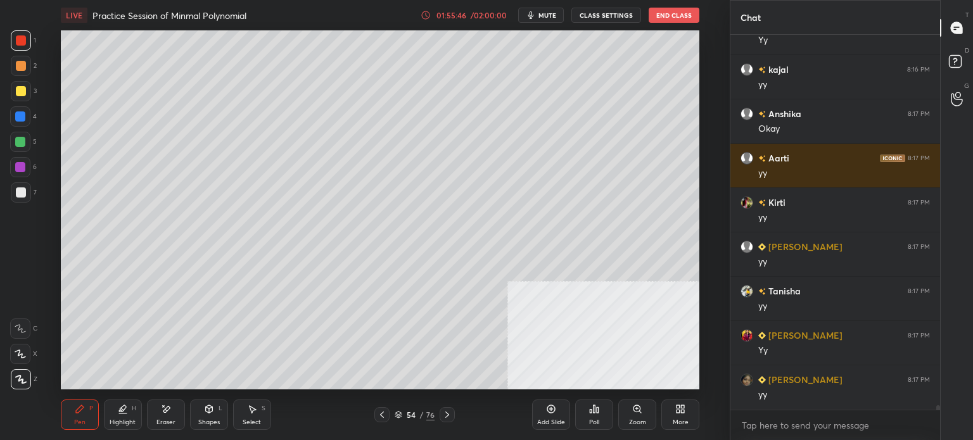
scroll to position [29765, 0]
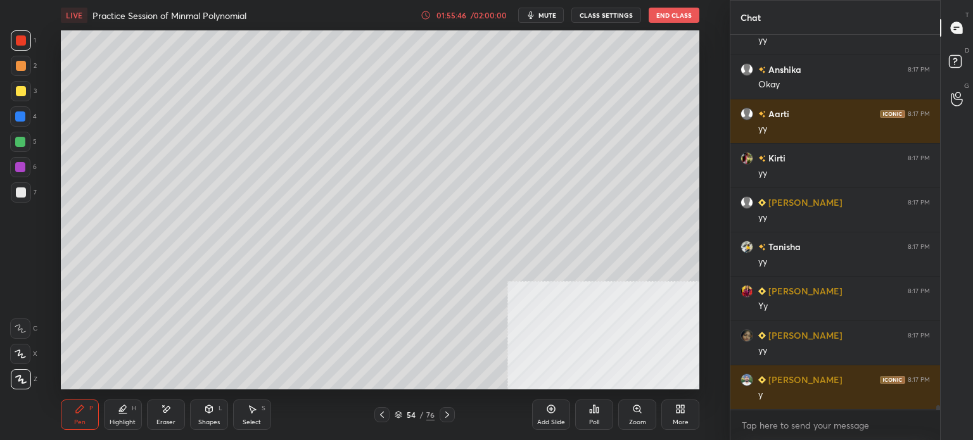
click at [16, 99] on div at bounding box center [21, 91] width 20 height 20
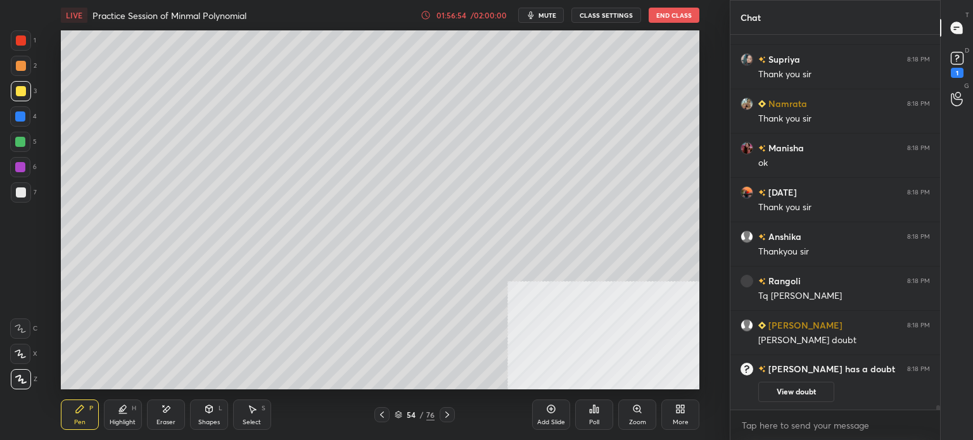
scroll to position [29125, 0]
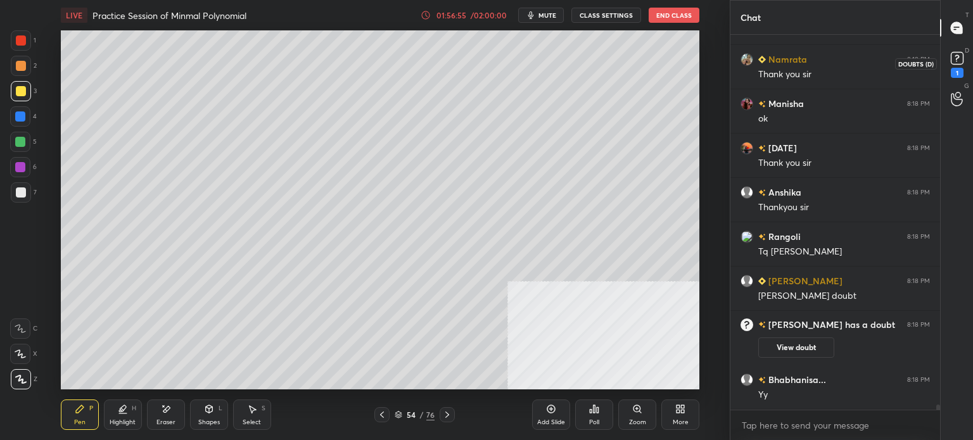
click at [961, 63] on rect at bounding box center [957, 59] width 12 height 12
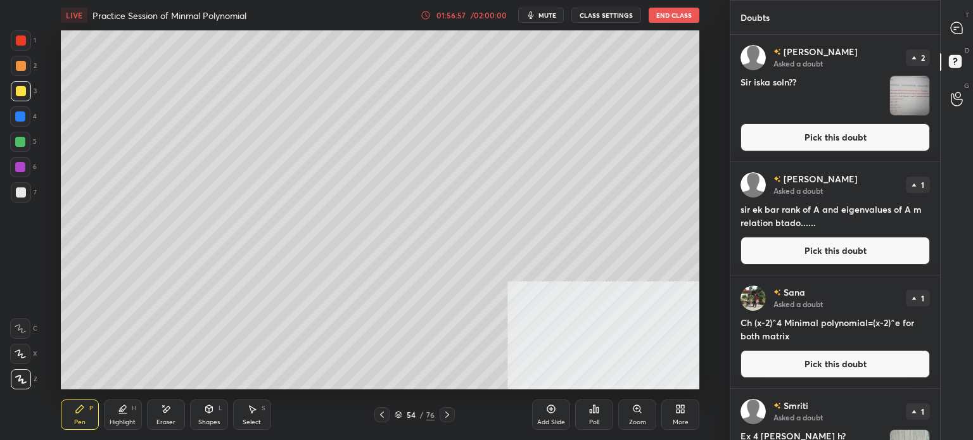
click at [839, 247] on button "Pick this doubt" at bounding box center [835, 251] width 189 height 28
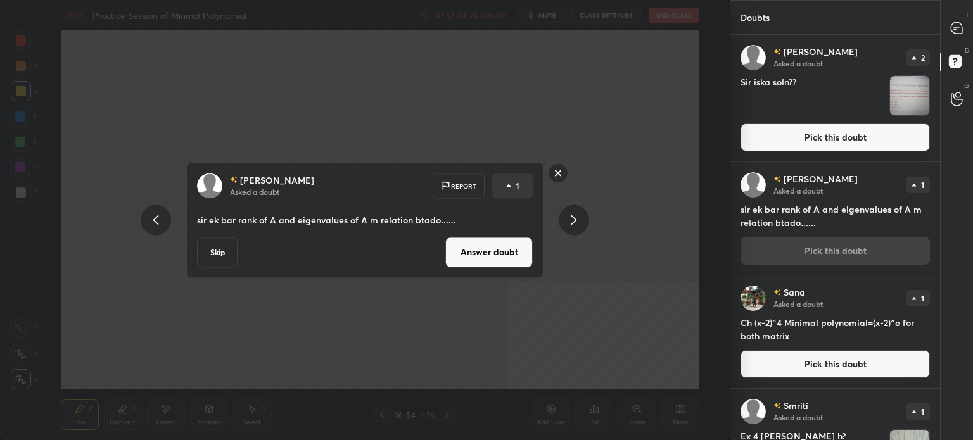
click at [482, 250] on button "Answer doubt" at bounding box center [488, 252] width 87 height 30
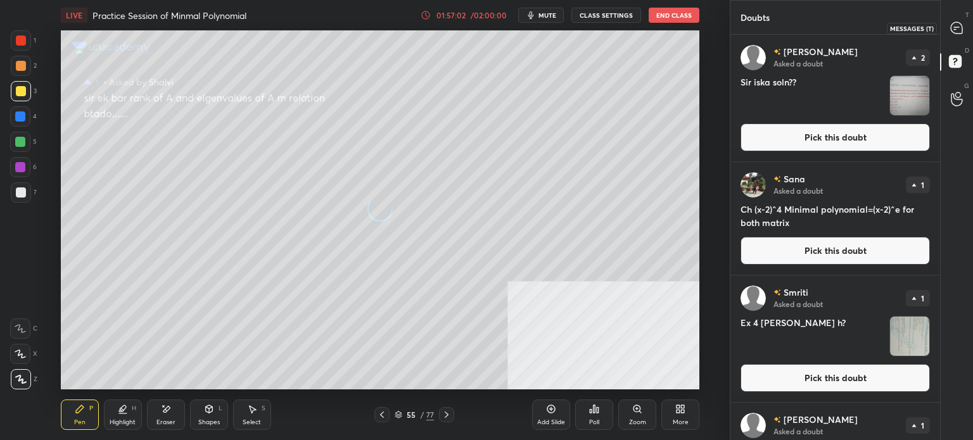
click at [956, 26] on icon at bounding box center [956, 27] width 11 height 11
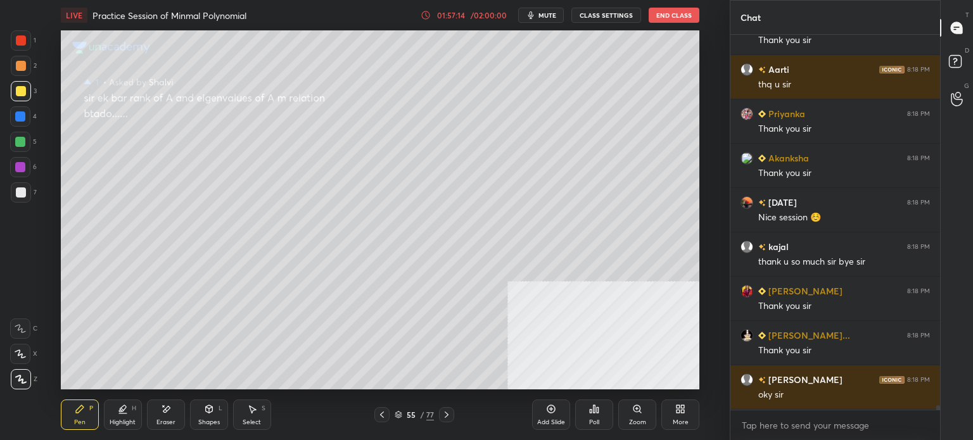
scroll to position [29823, 0]
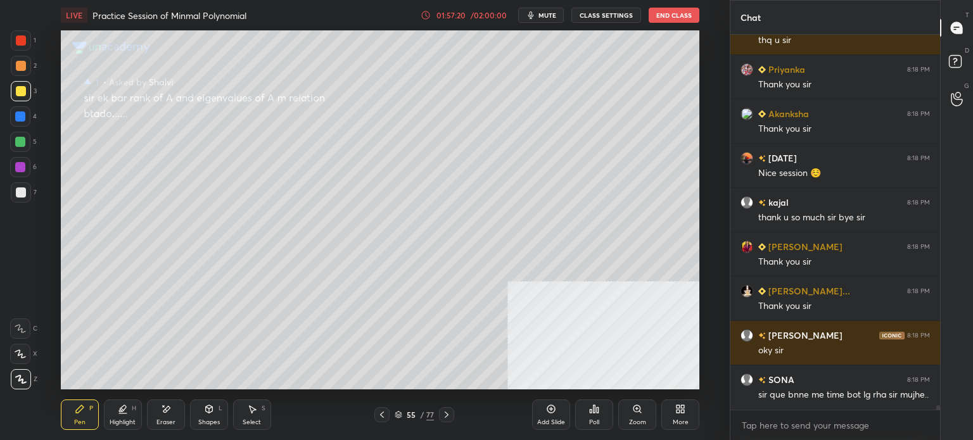
click at [971, 58] on div "D Doubts (D)" at bounding box center [957, 63] width 32 height 35
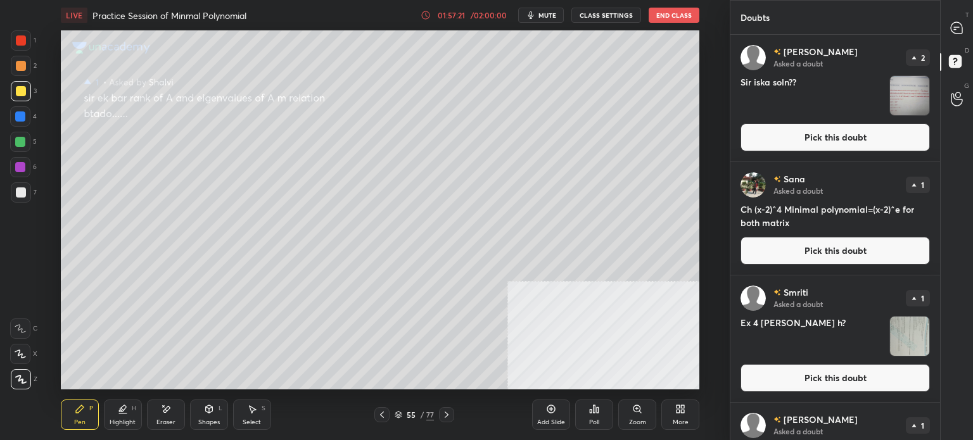
click at [836, 249] on button "Pick this doubt" at bounding box center [835, 251] width 189 height 28
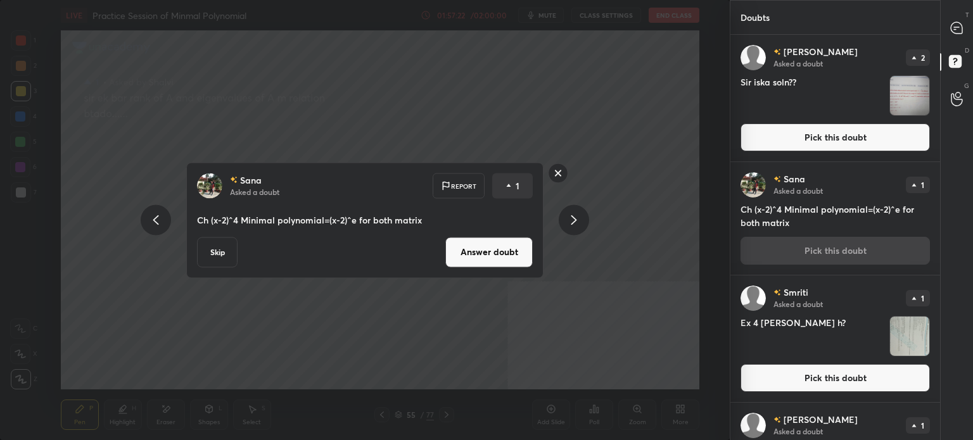
click at [557, 177] on rect at bounding box center [559, 173] width 20 height 20
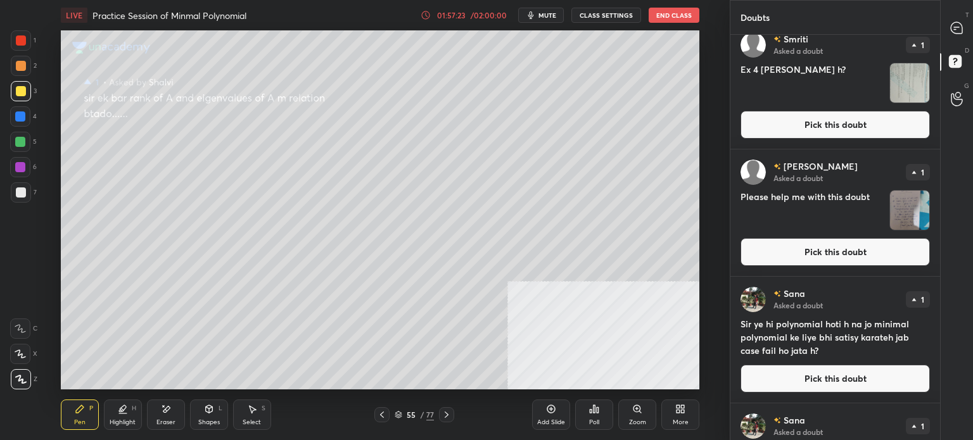
scroll to position [530, 0]
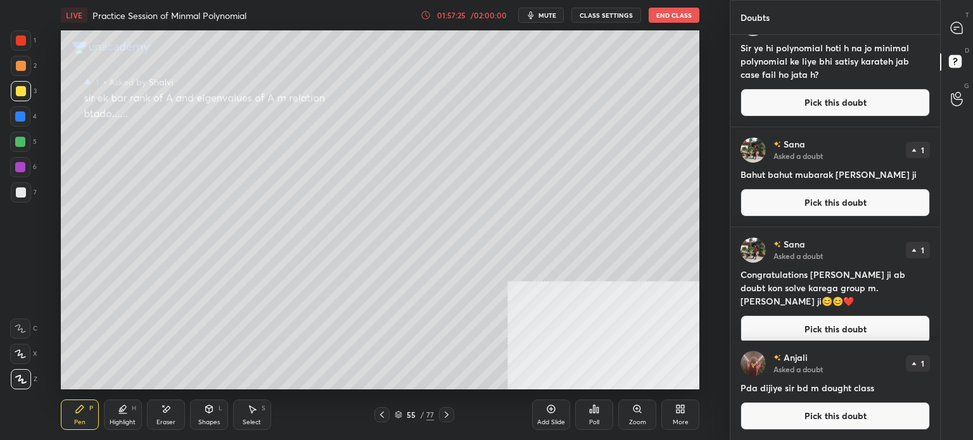
click at [973, 35] on div "T Messages (T)" at bounding box center [957, 27] width 32 height 35
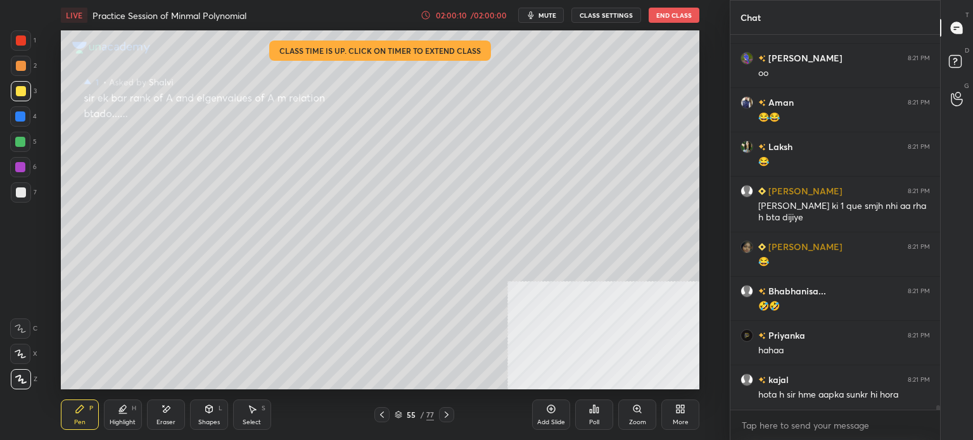
scroll to position [31702, 0]
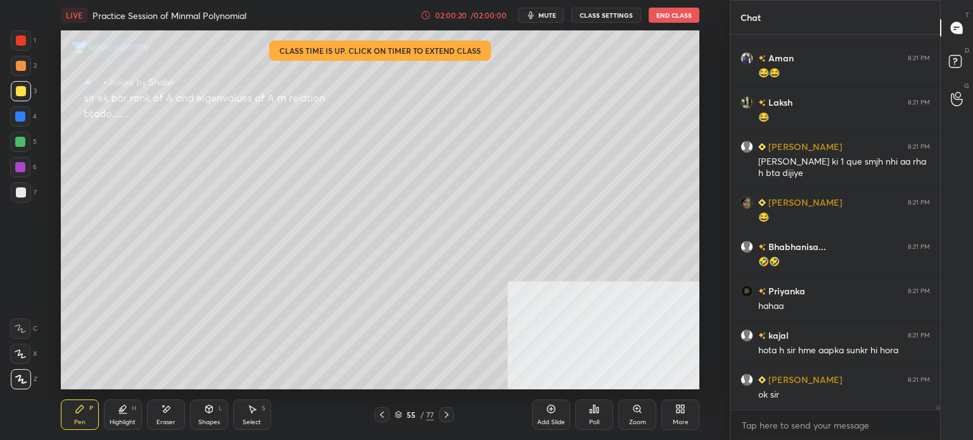
click at [693, 15] on button "End Class" at bounding box center [674, 15] width 51 height 15
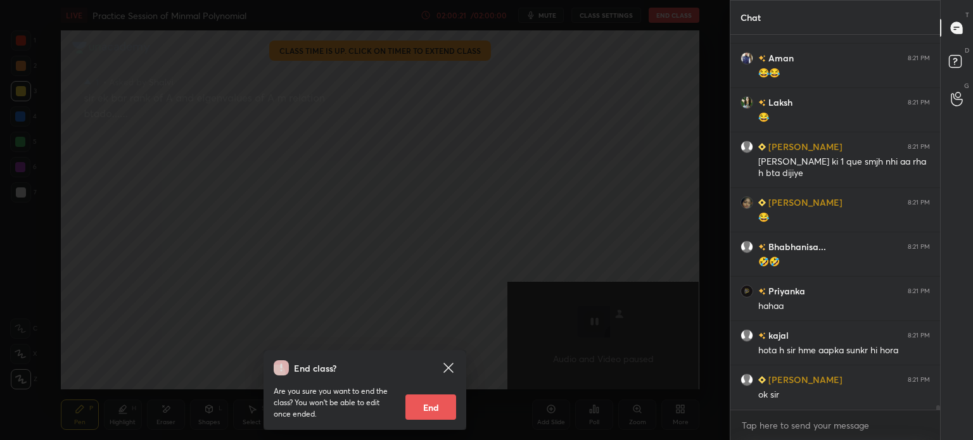
scroll to position [31747, 0]
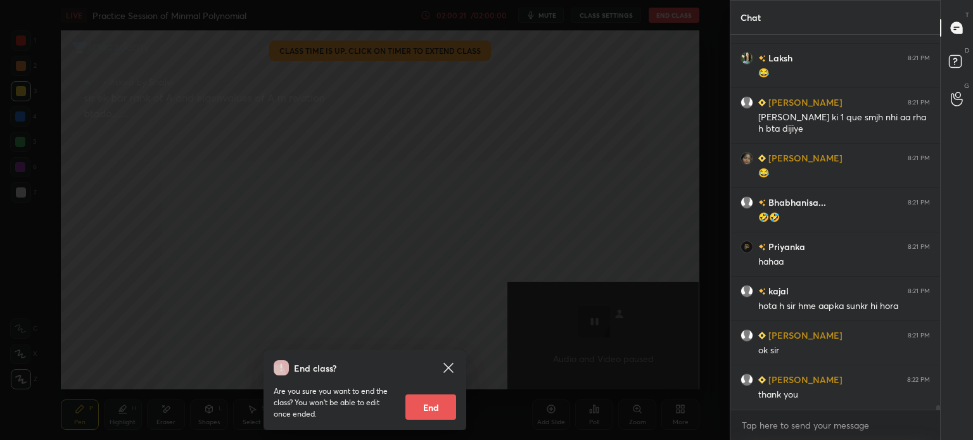
click at [435, 404] on button "End" at bounding box center [431, 407] width 51 height 25
type textarea "x"
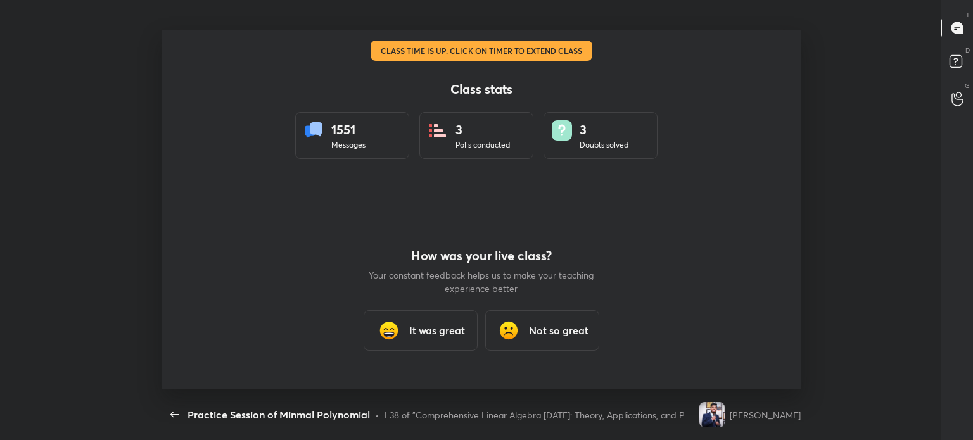
scroll to position [63004, 62557]
click at [416, 316] on div "It was great" at bounding box center [421, 330] width 114 height 41
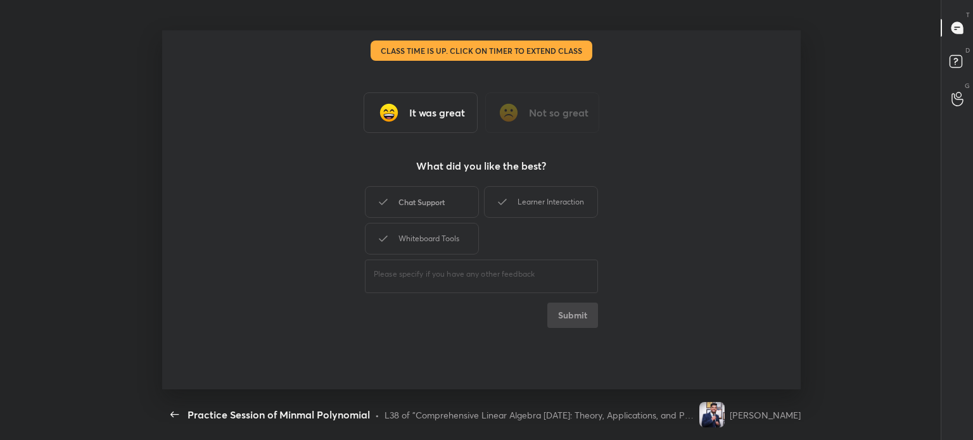
click at [434, 208] on div "Chat Support" at bounding box center [422, 202] width 114 height 32
click at [528, 210] on div "Learner Interaction" at bounding box center [541, 202] width 114 height 32
click at [473, 240] on div "Whiteboard Tools" at bounding box center [422, 239] width 114 height 32
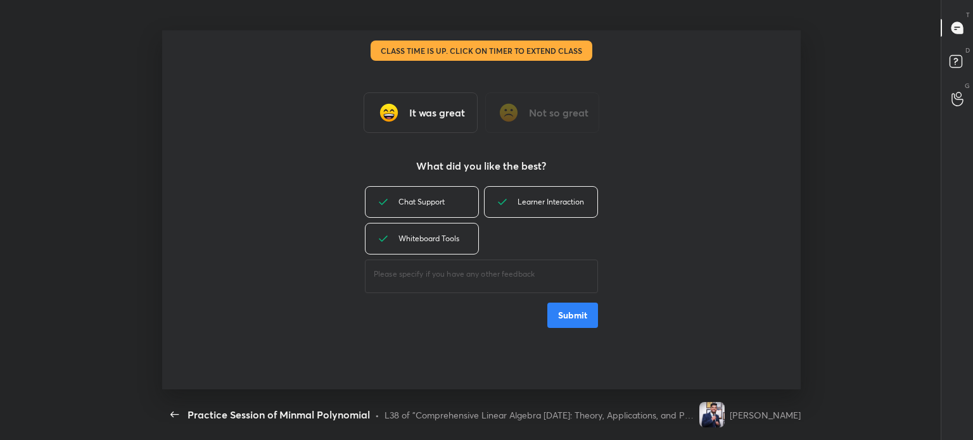
click at [551, 316] on button "Submit" at bounding box center [572, 315] width 51 height 25
